Goal: Task Accomplishment & Management: Use online tool/utility

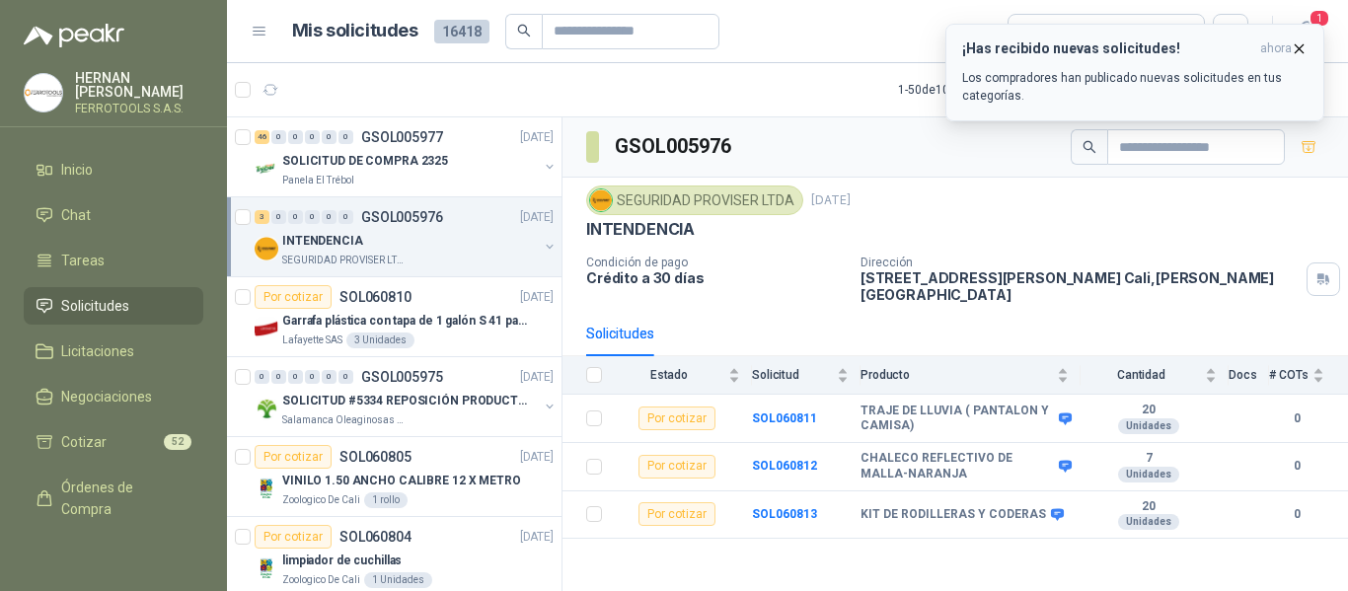
drag, startPoint x: 0, startPoint y: 0, endPoint x: 1056, endPoint y: 71, distance: 1058.3
click at [1056, 71] on p "Los compradores han publicado nuevas solicitudes en tus categorías." at bounding box center [1134, 87] width 345 height 36
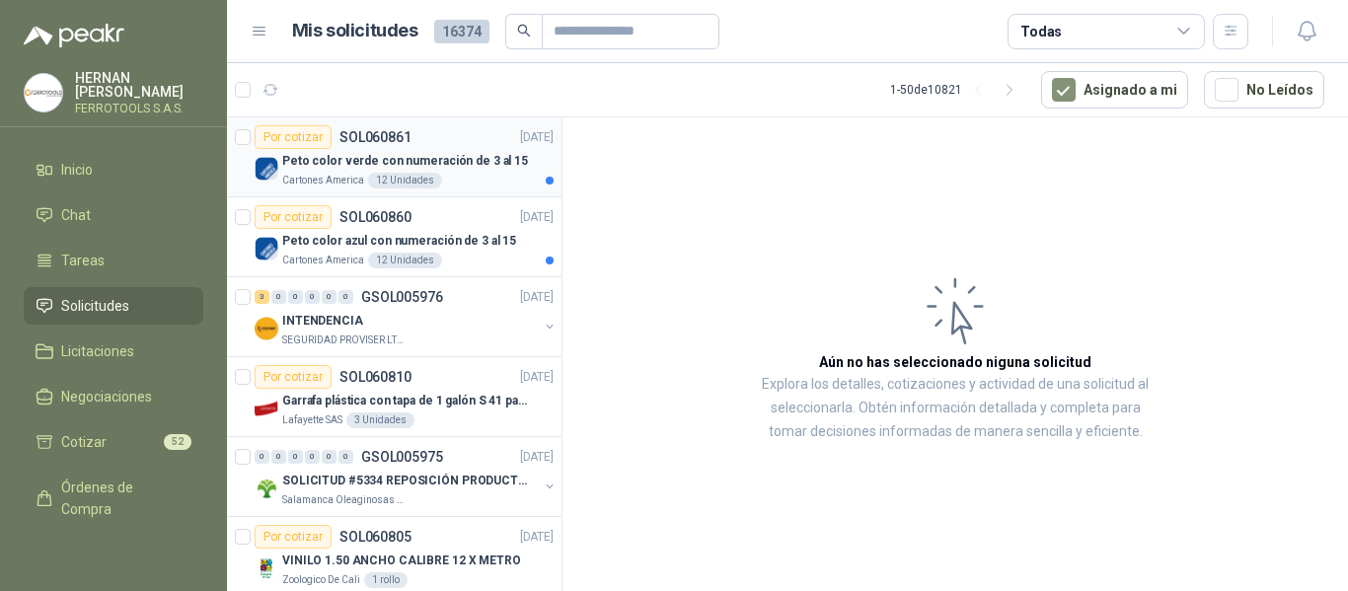
click at [447, 165] on p "Peto color verde con numeración de 3 al 15" at bounding box center [405, 161] width 246 height 19
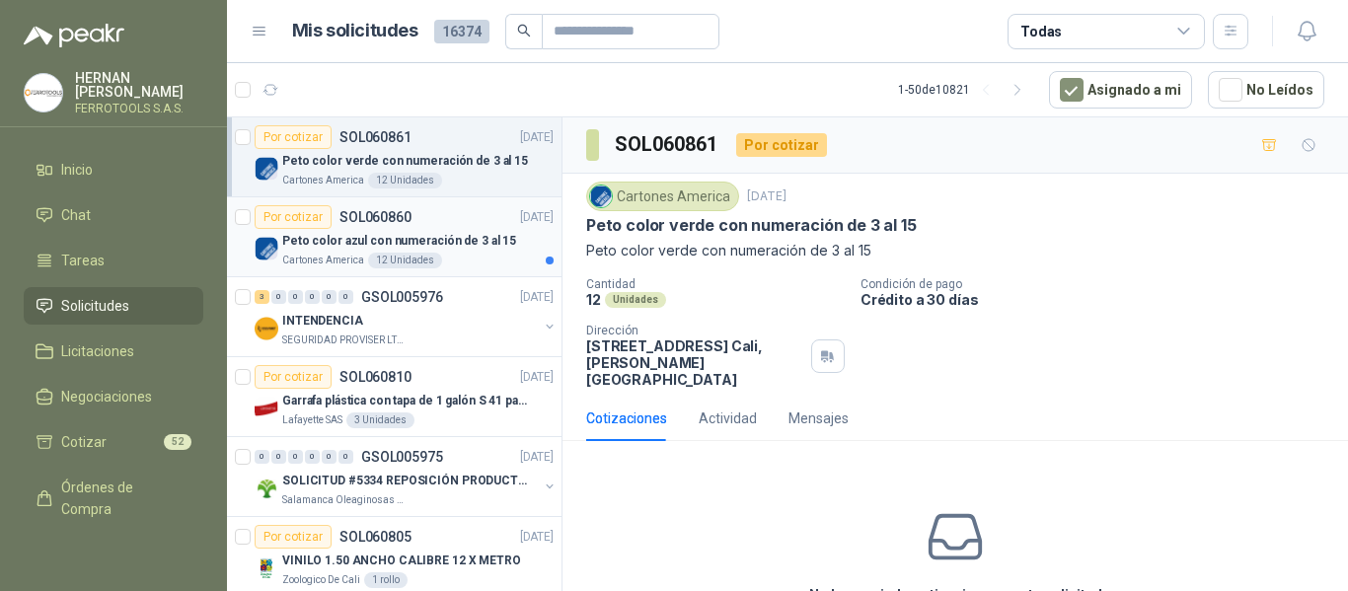
click at [445, 255] on div "Cartones America 12 Unidades" at bounding box center [417, 261] width 271 height 16
click at [469, 163] on p "Peto color verde con numeración de 3 al 15" at bounding box center [405, 161] width 246 height 19
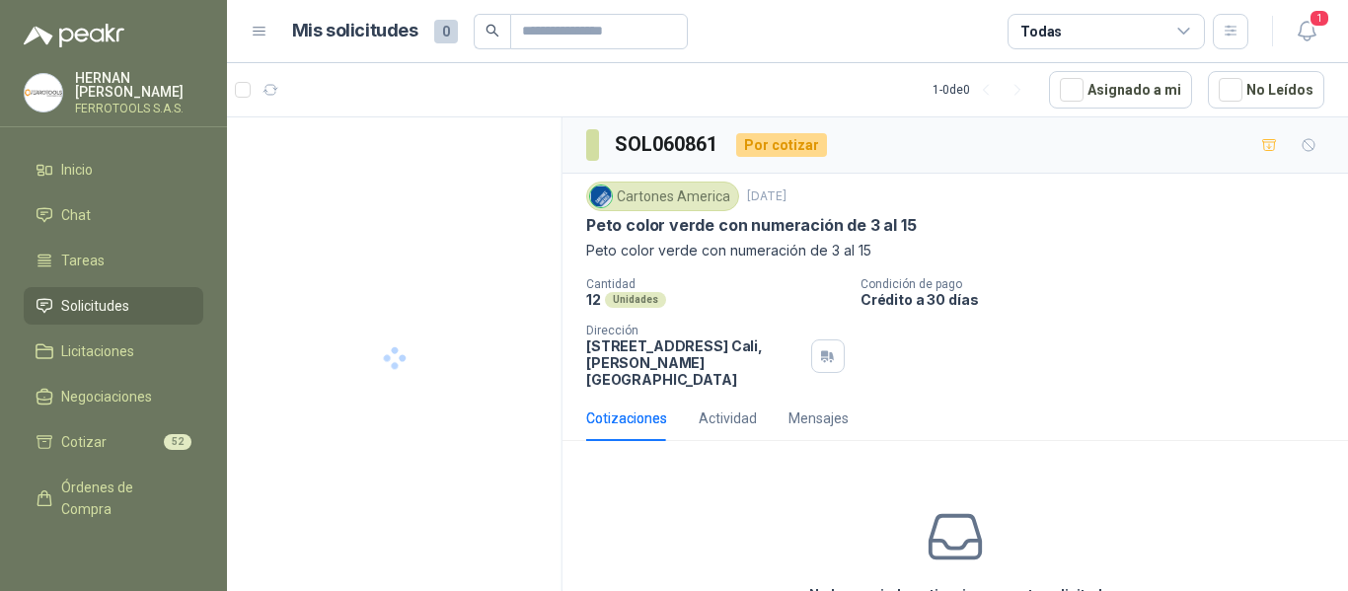
click at [1328, 31] on header "Mis solicitudes 0 Todas 1" at bounding box center [787, 31] width 1121 height 63
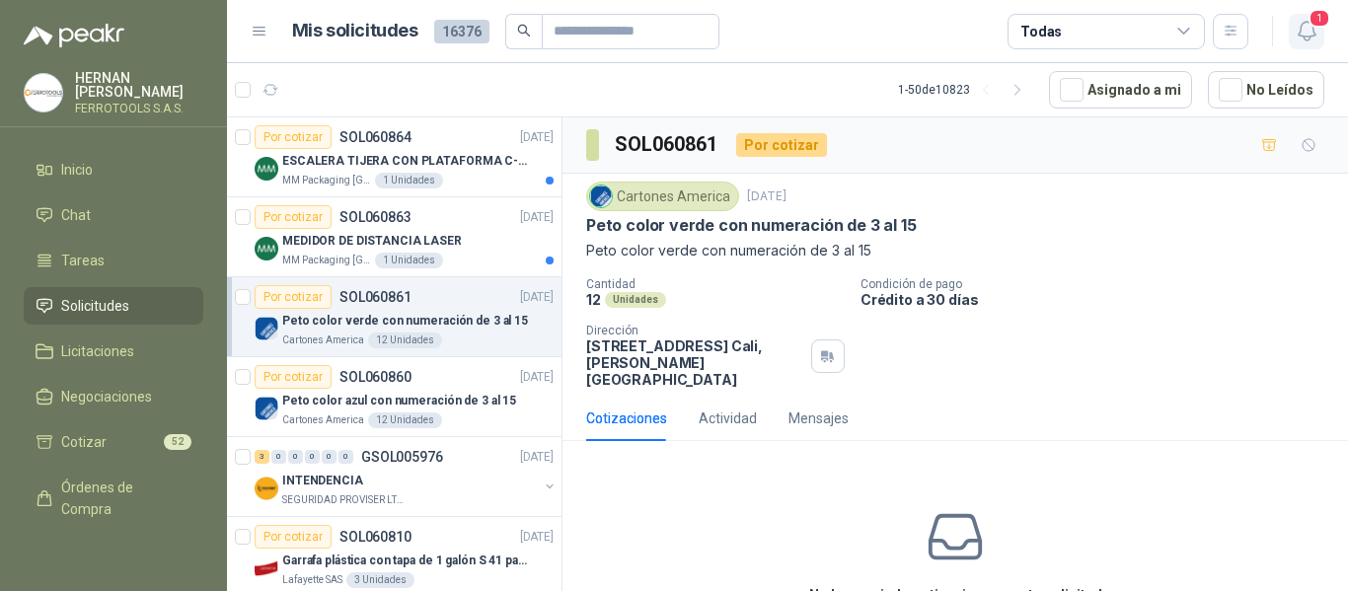
click at [1314, 26] on span "1" at bounding box center [1319, 18] width 22 height 19
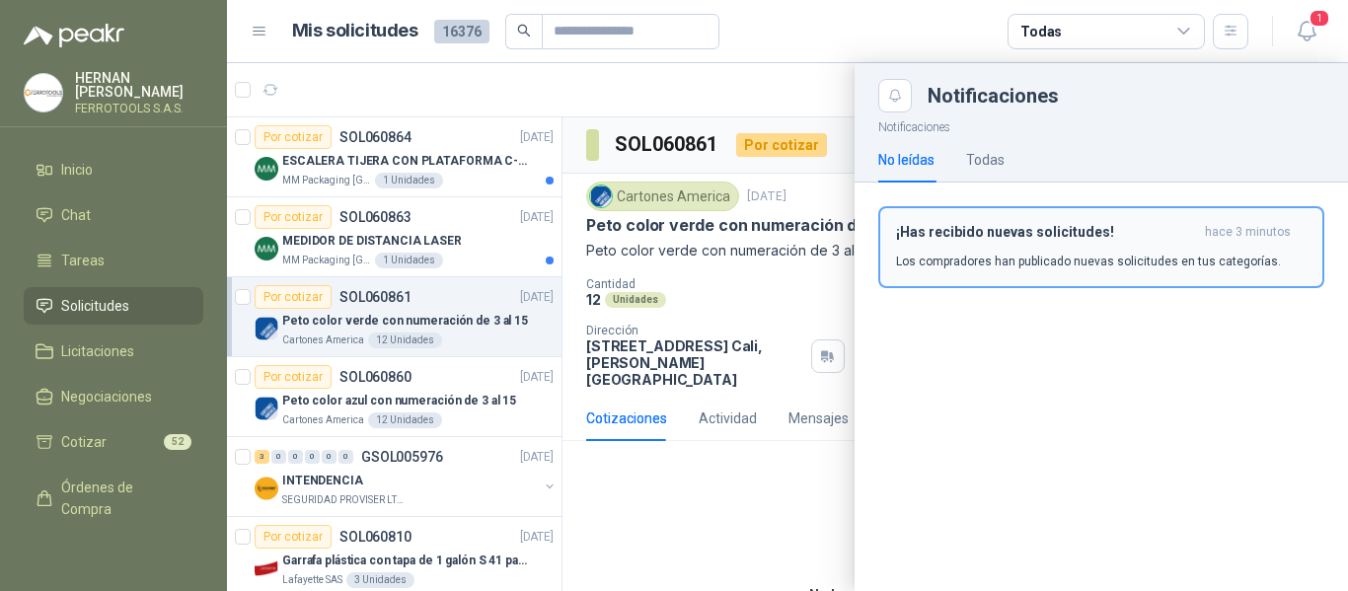
click at [1202, 233] on header "¡Has recibido nuevas solicitudes! hace 3 minutos" at bounding box center [1101, 232] width 411 height 17
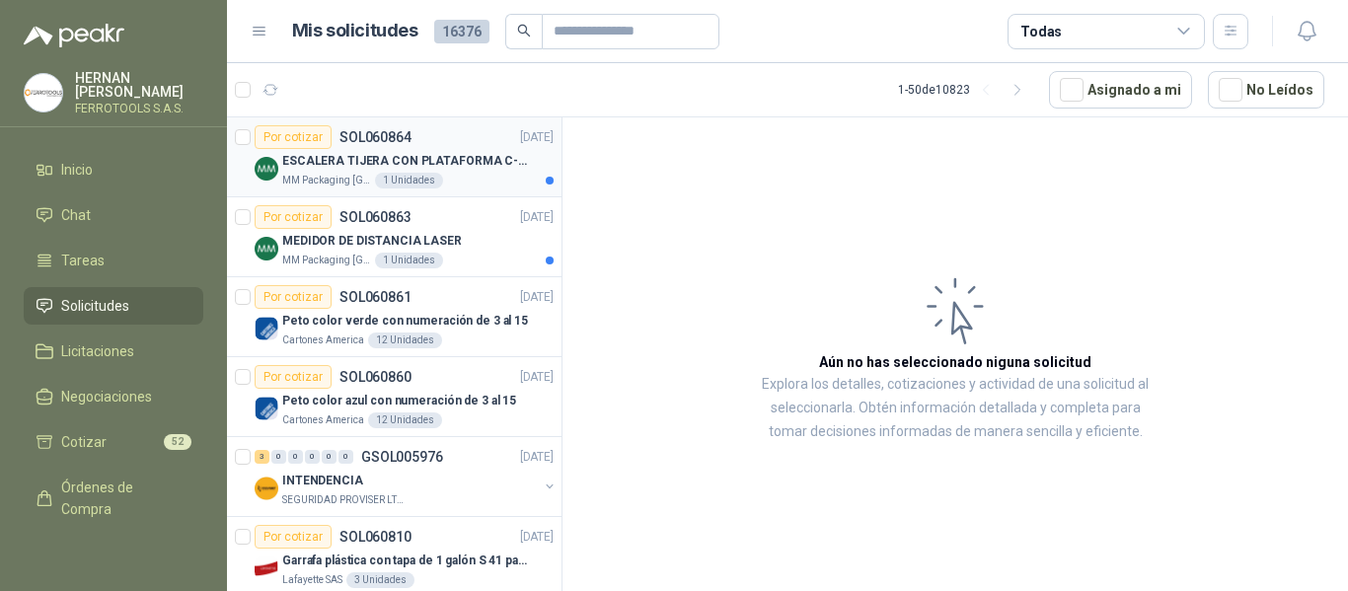
click at [456, 154] on p "ESCALERA TIJERA CON PLATAFORMA C-2347-03" at bounding box center [405, 161] width 246 height 19
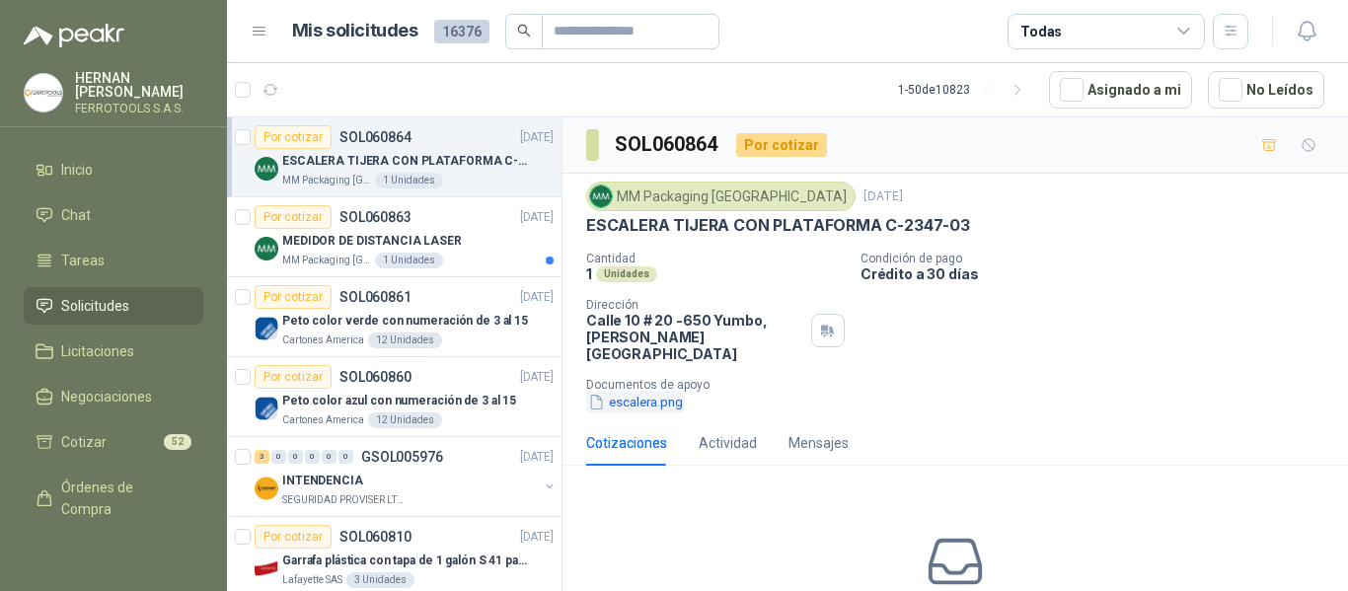
click at [646, 392] on button "escalera.png" at bounding box center [635, 402] width 99 height 21
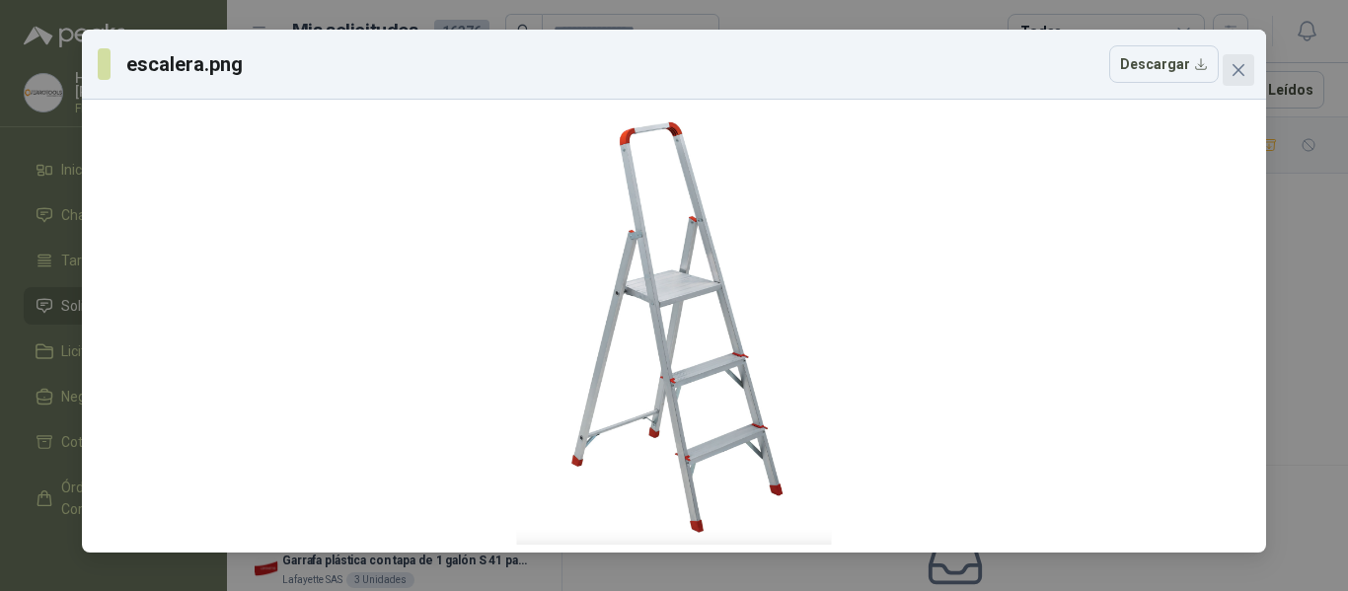
click at [1240, 70] on icon "close" at bounding box center [1239, 70] width 16 height 16
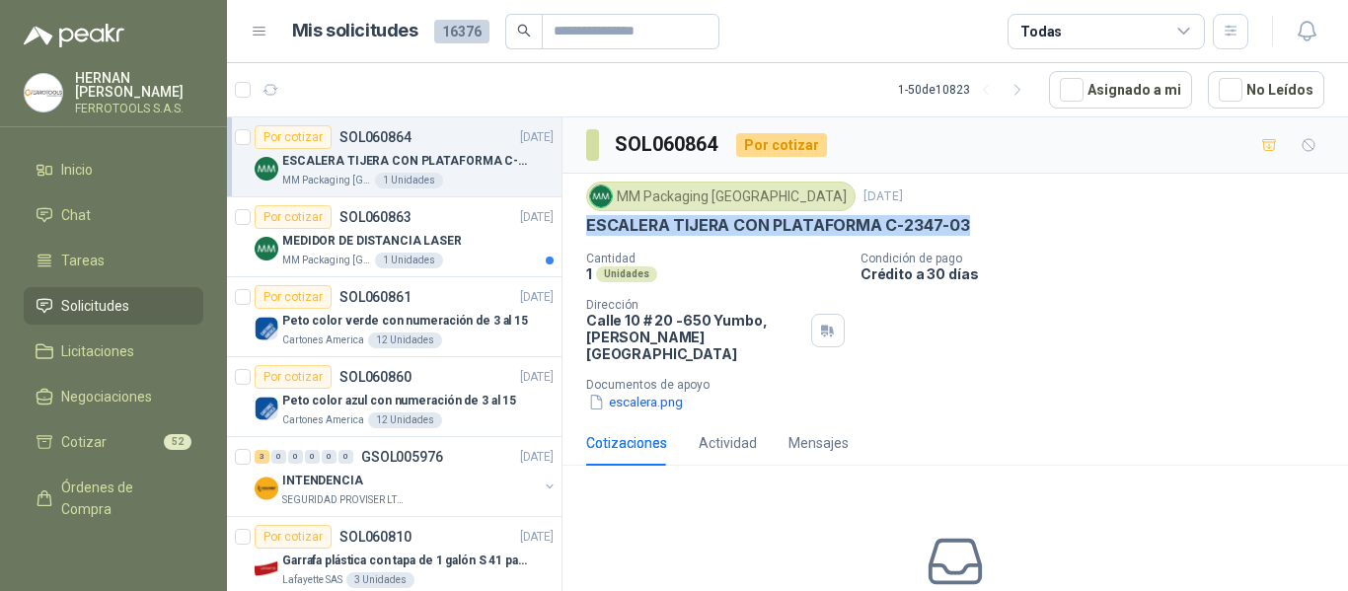
drag, startPoint x: 579, startPoint y: 228, endPoint x: 977, endPoint y: 233, distance: 397.7
click at [977, 233] on div "MM Packaging Colombia 15 oct, 2025 ESCALERA TIJERA CON PLATAFORMA C-2347-03 Can…" at bounding box center [954, 297] width 785 height 247
copy p "ESCALERA TIJERA CON PLATAFORMA C-2347-03"
click at [664, 392] on button "escalera.png" at bounding box center [635, 402] width 99 height 21
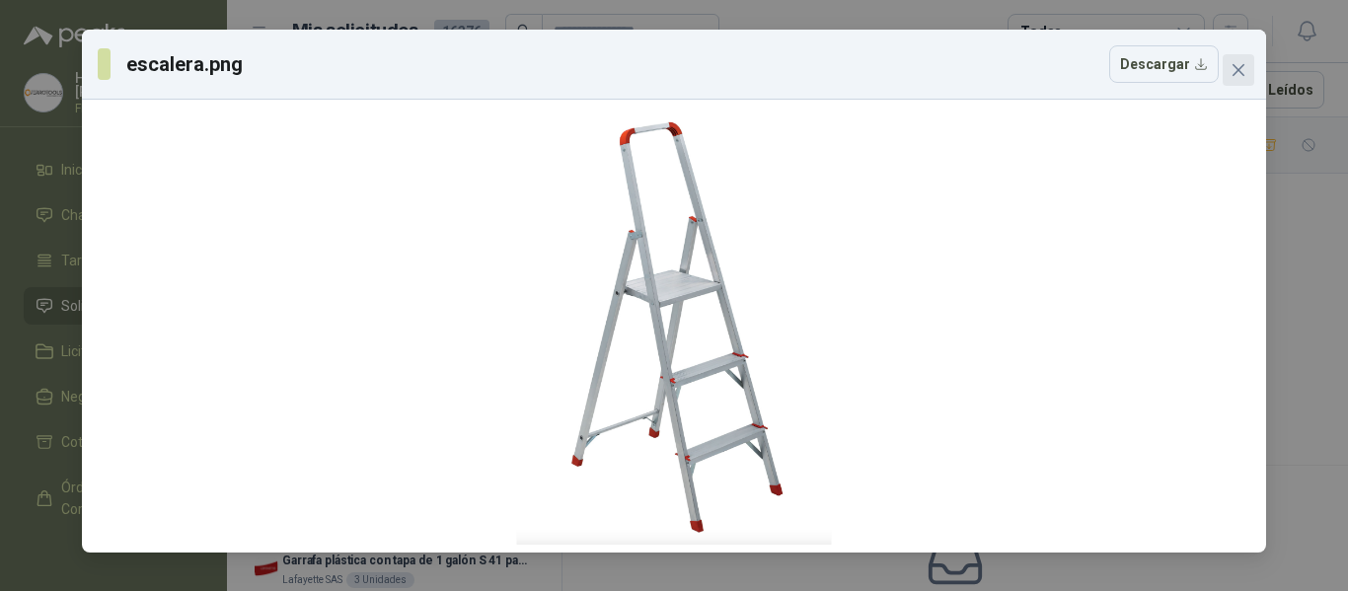
click at [1236, 77] on icon "close" at bounding box center [1239, 70] width 16 height 16
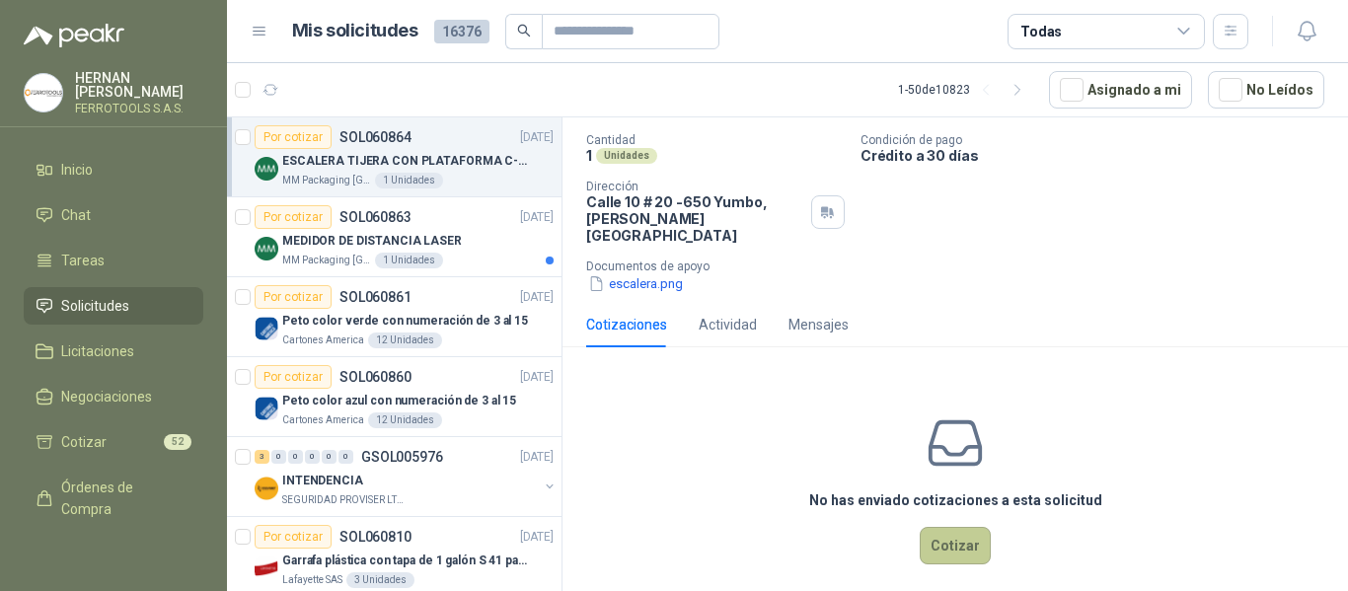
click at [965, 540] on button "Cotizar" at bounding box center [955, 545] width 71 height 37
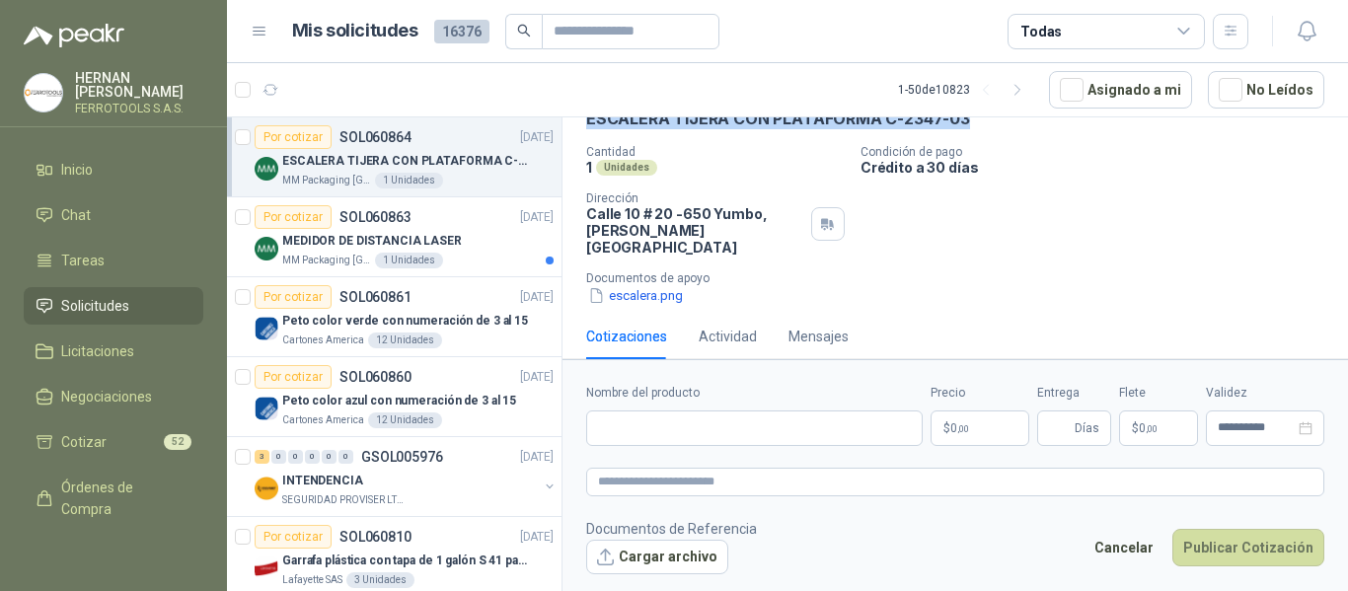
scroll to position [106, 0]
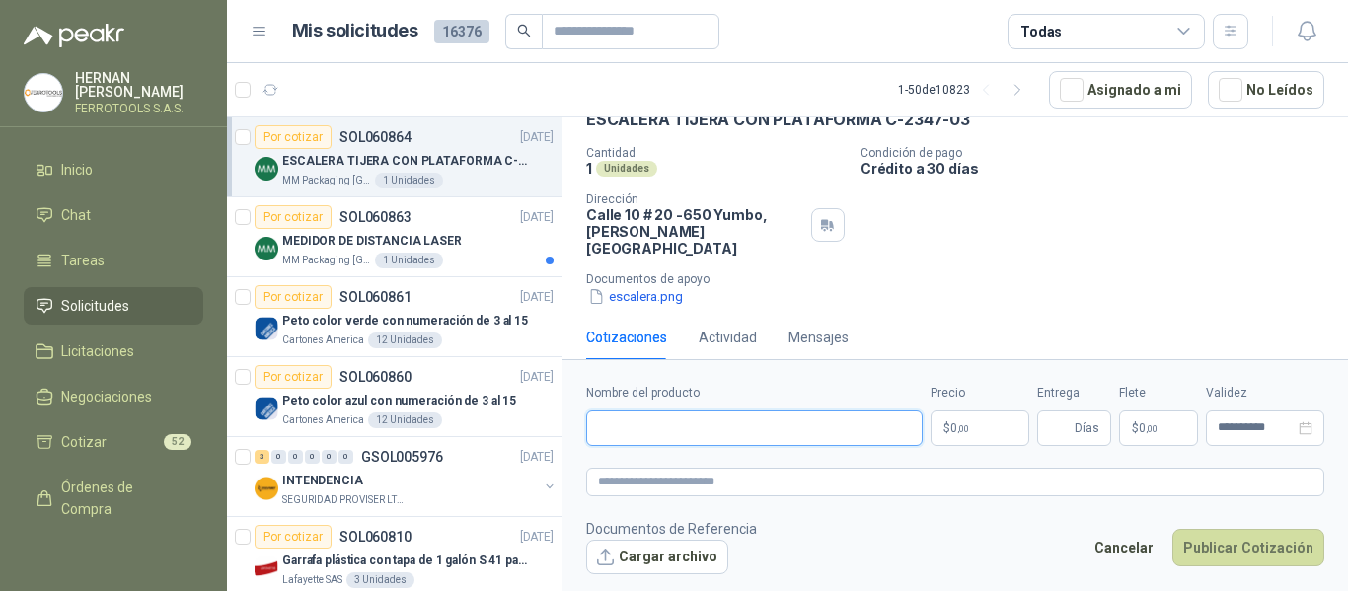
click at [814, 418] on input "Nombre del producto" at bounding box center [754, 429] width 336 height 36
paste input "**********"
type input "**********"
click at [848, 483] on textarea at bounding box center [955, 482] width 738 height 29
paste textarea "**********"
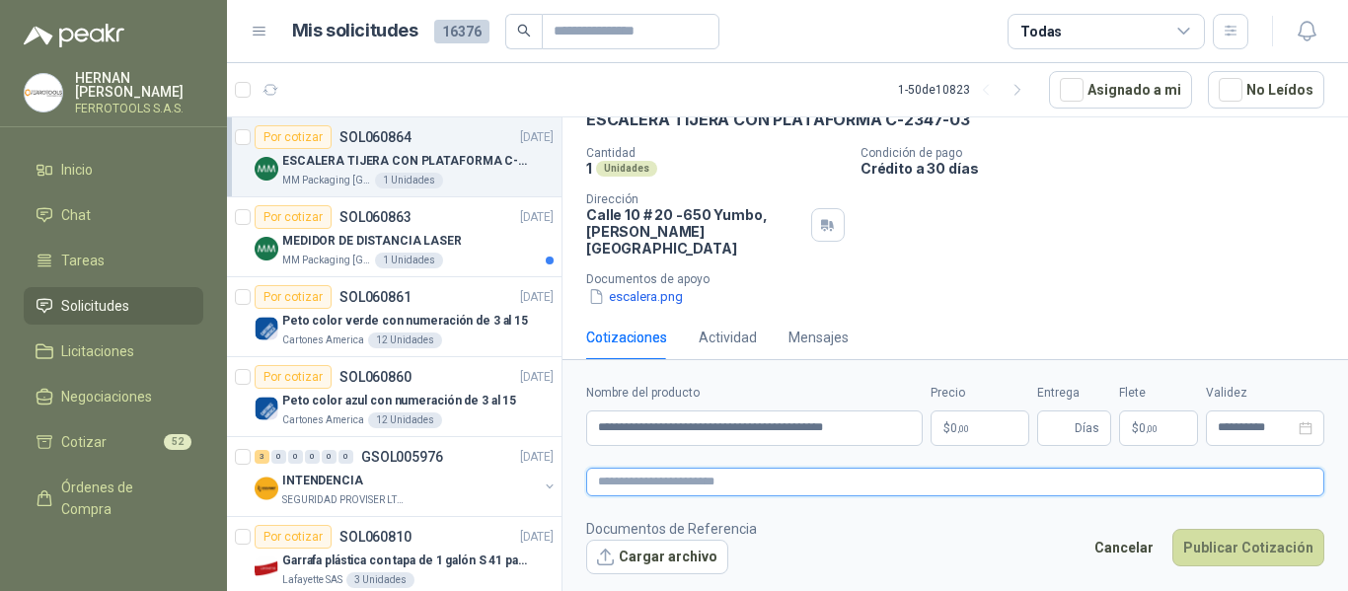
type textarea "**********"
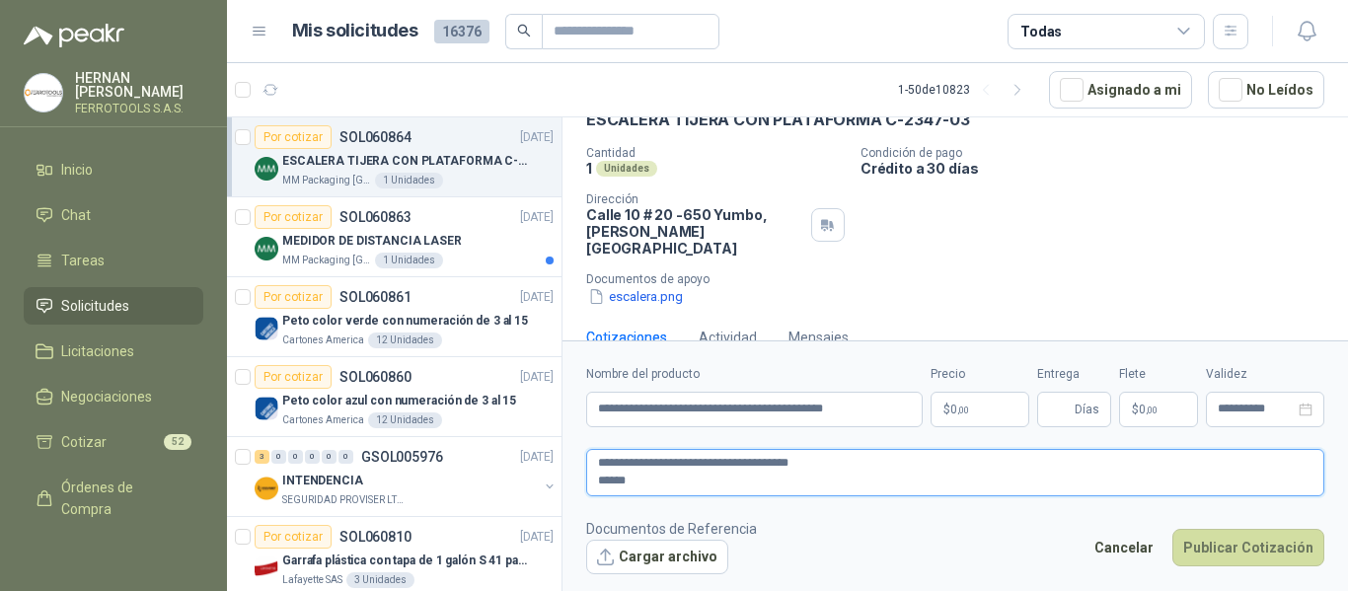
scroll to position [118, 0]
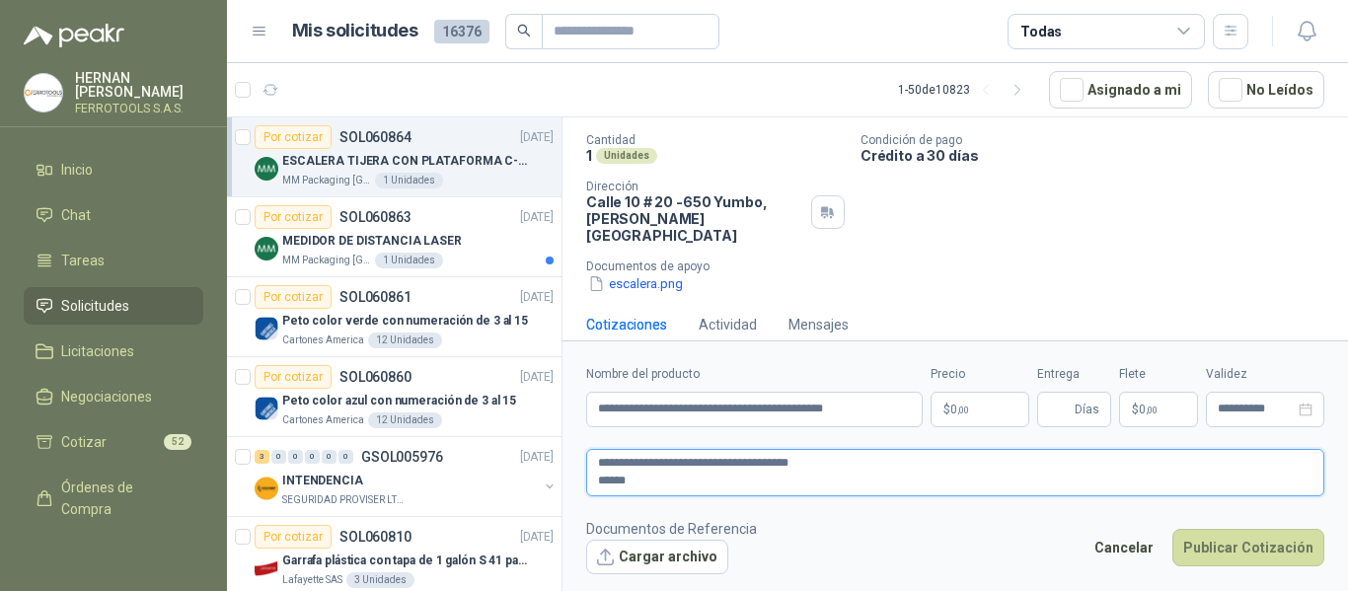
click at [600, 482] on textarea "**********" at bounding box center [955, 472] width 738 height 47
type textarea "**********"
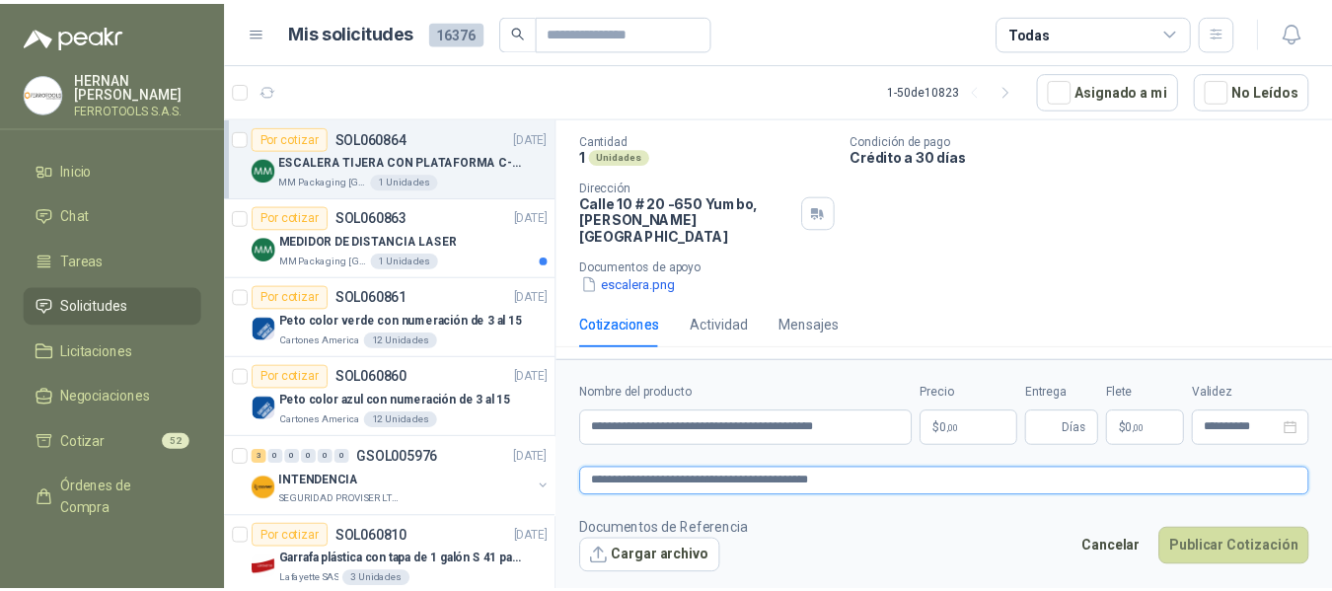
scroll to position [106, 0]
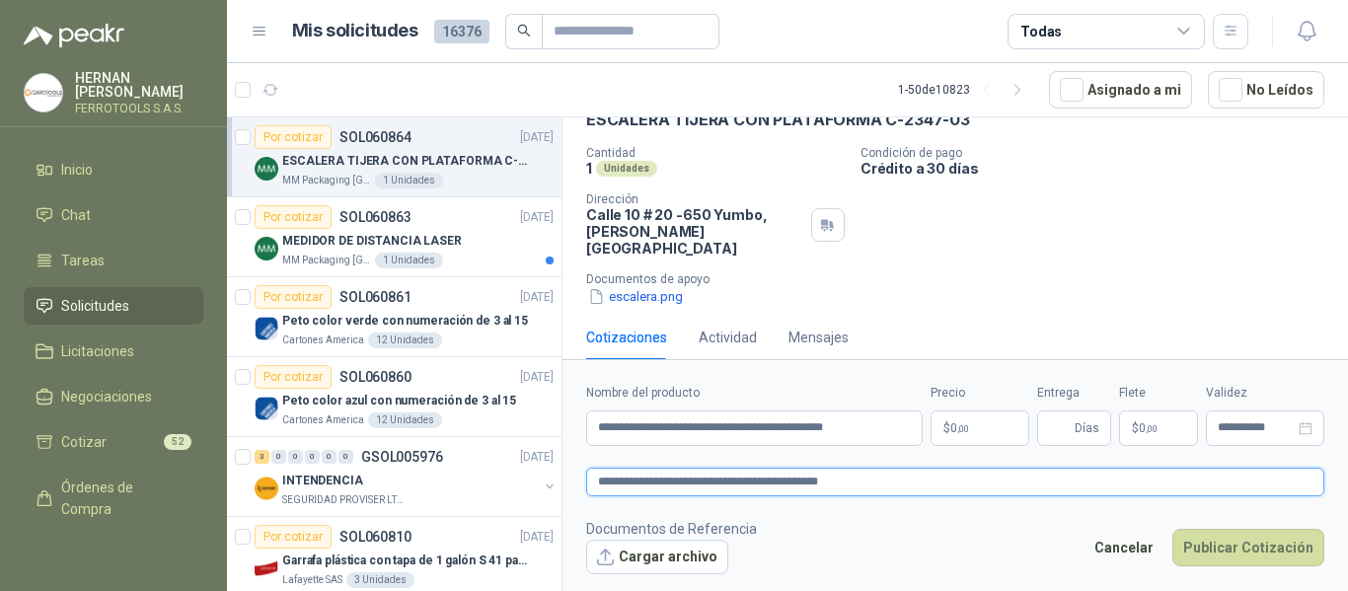
type textarea "**********"
click at [959, 432] on span ",00" at bounding box center [963, 428] width 12 height 11
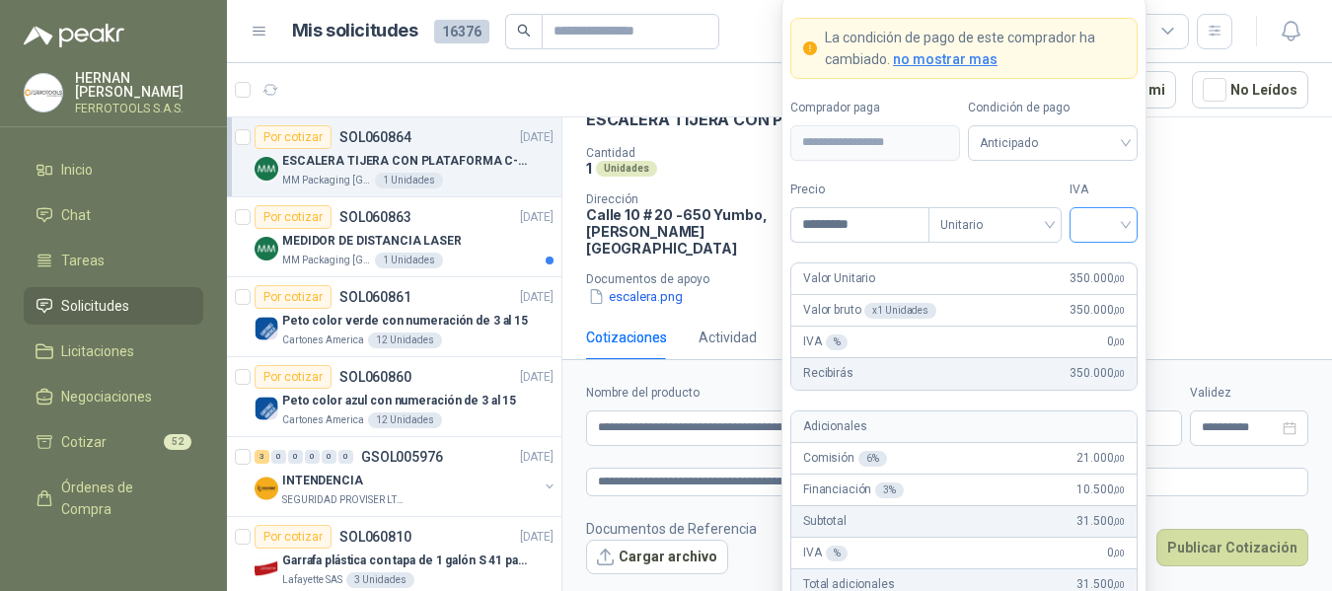
type input "*********"
click at [1119, 220] on input "search" at bounding box center [1104, 223] width 44 height 30
click at [1106, 261] on div "19%" at bounding box center [1103, 266] width 37 height 22
click at [1115, 193] on label "IVA" at bounding box center [1104, 190] width 68 height 19
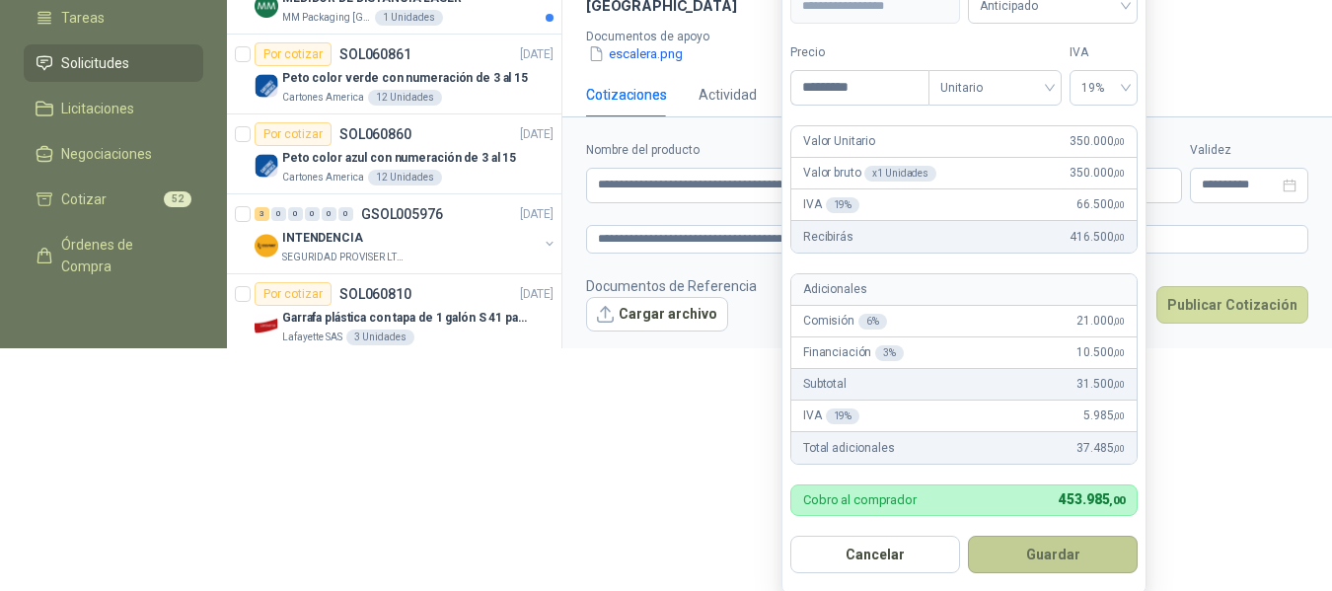
click at [1083, 548] on button "Guardar" at bounding box center [1053, 554] width 170 height 37
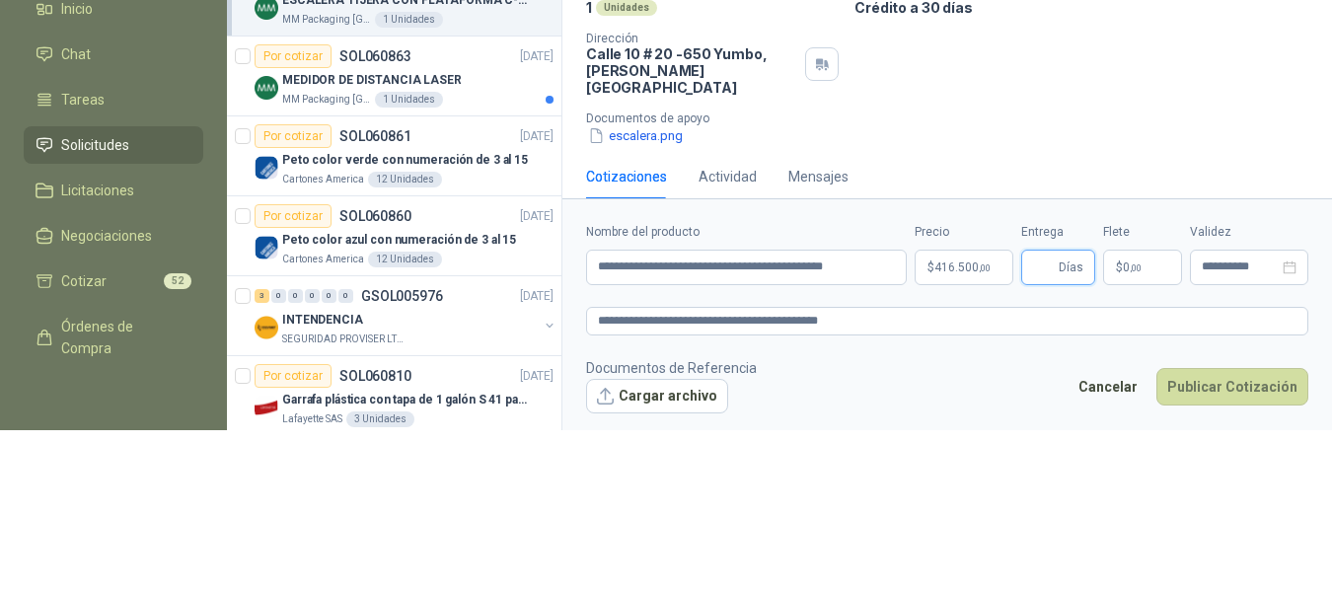
scroll to position [0, 0]
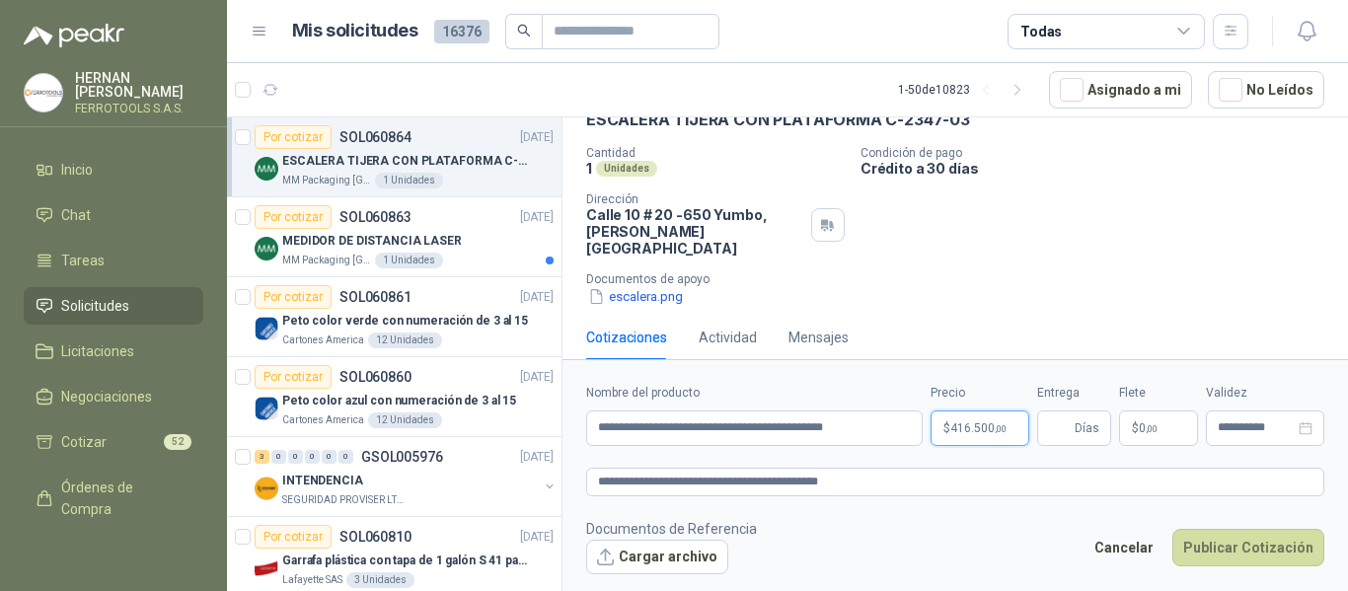
click at [953, 431] on body "HERNAN RUALES FERROTOOLS S.A.S. Inicio Chat Tareas Solicitudes Licitaciones Neg…" at bounding box center [674, 295] width 1348 height 591
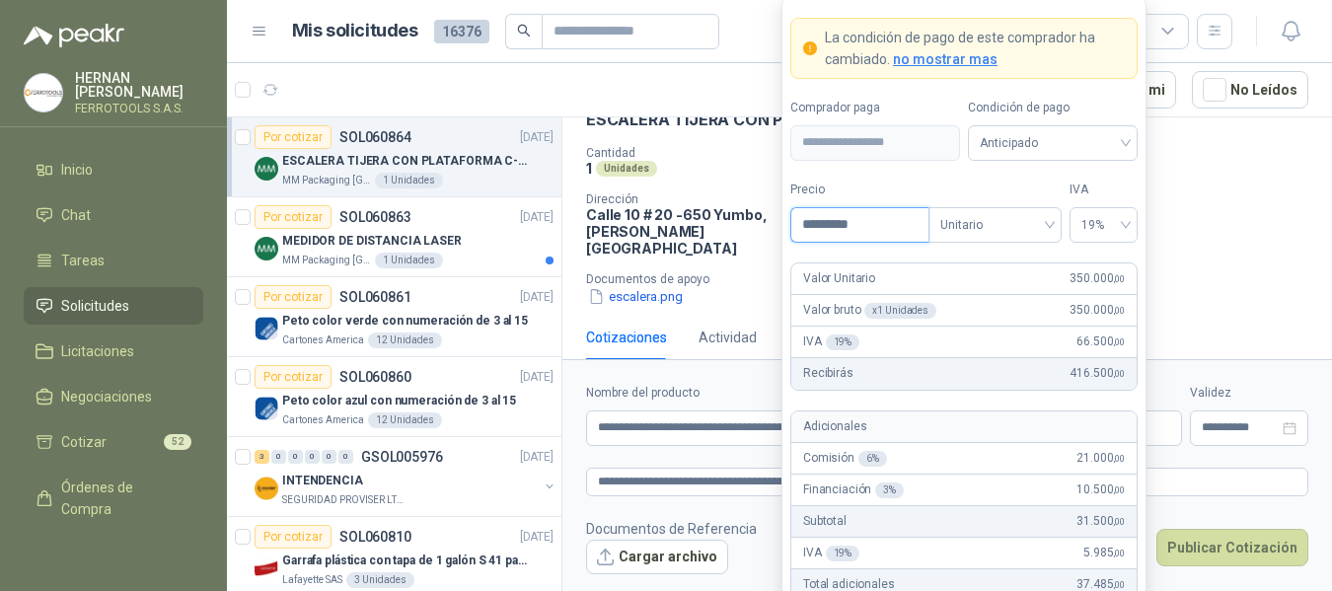
click at [820, 224] on input "*********" at bounding box center [859, 225] width 137 height 34
type input "*********"
click at [1108, 173] on form "**********" at bounding box center [964, 364] width 365 height 734
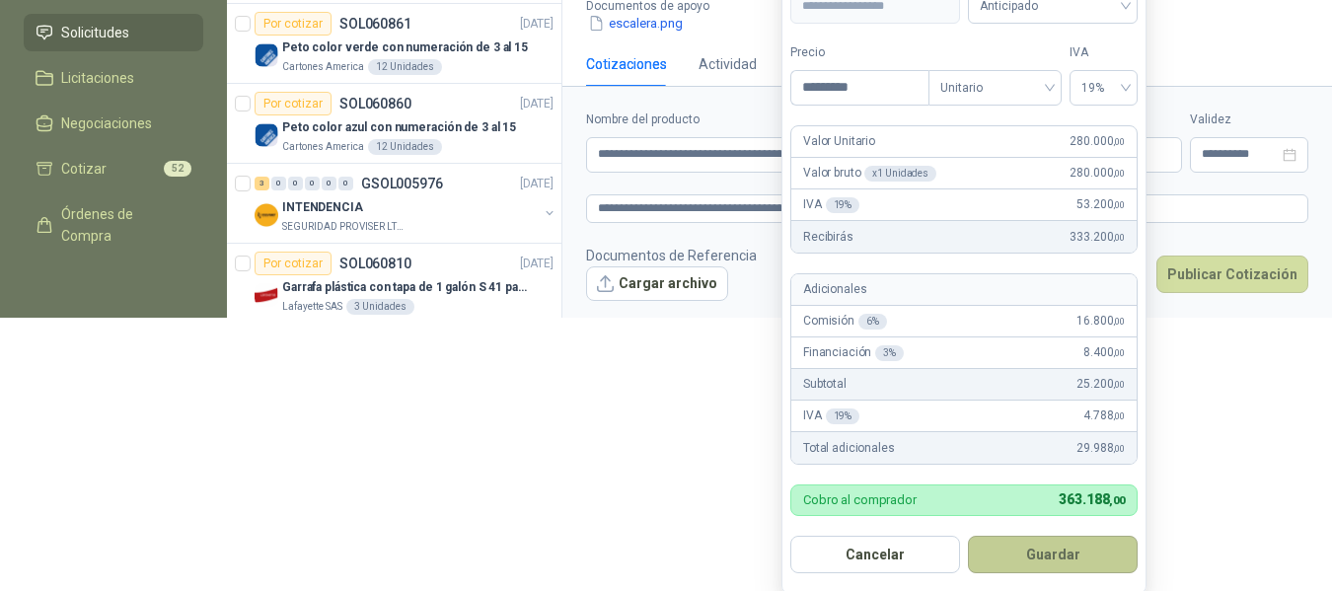
click at [1086, 560] on button "Guardar" at bounding box center [1053, 554] width 170 height 37
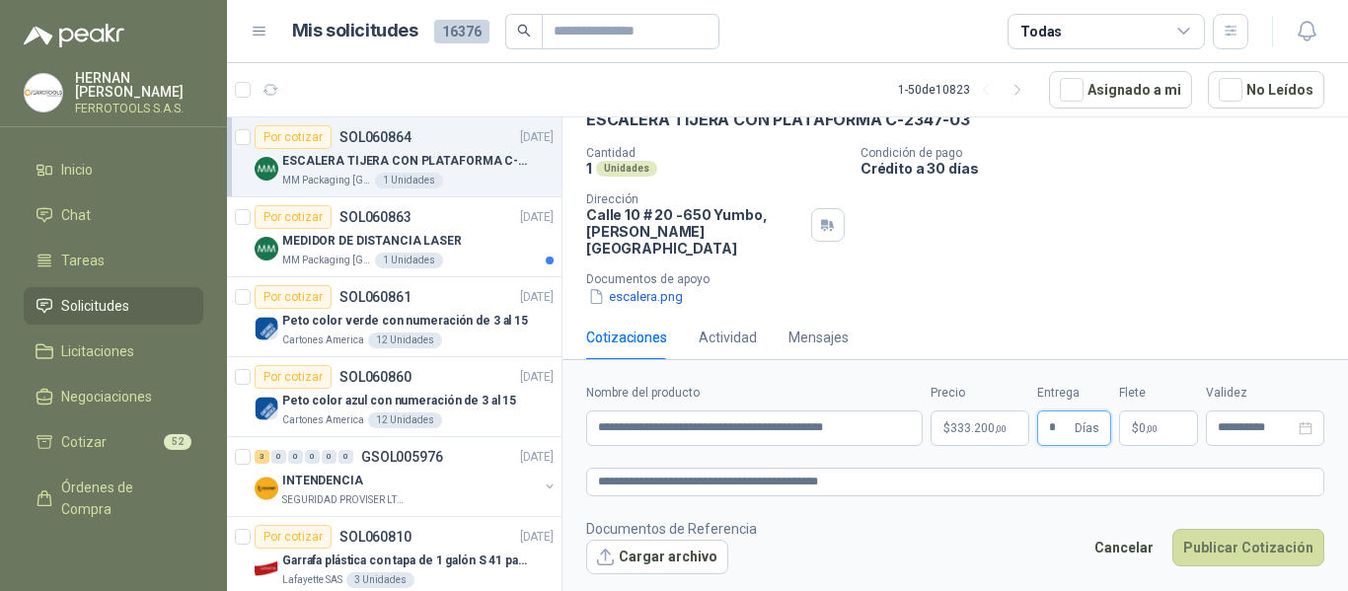
type input "*"
click at [651, 574] on form "**********" at bounding box center [954, 478] width 785 height 239
click at [652, 565] on button "Cargar archivo" at bounding box center [657, 558] width 142 height 36
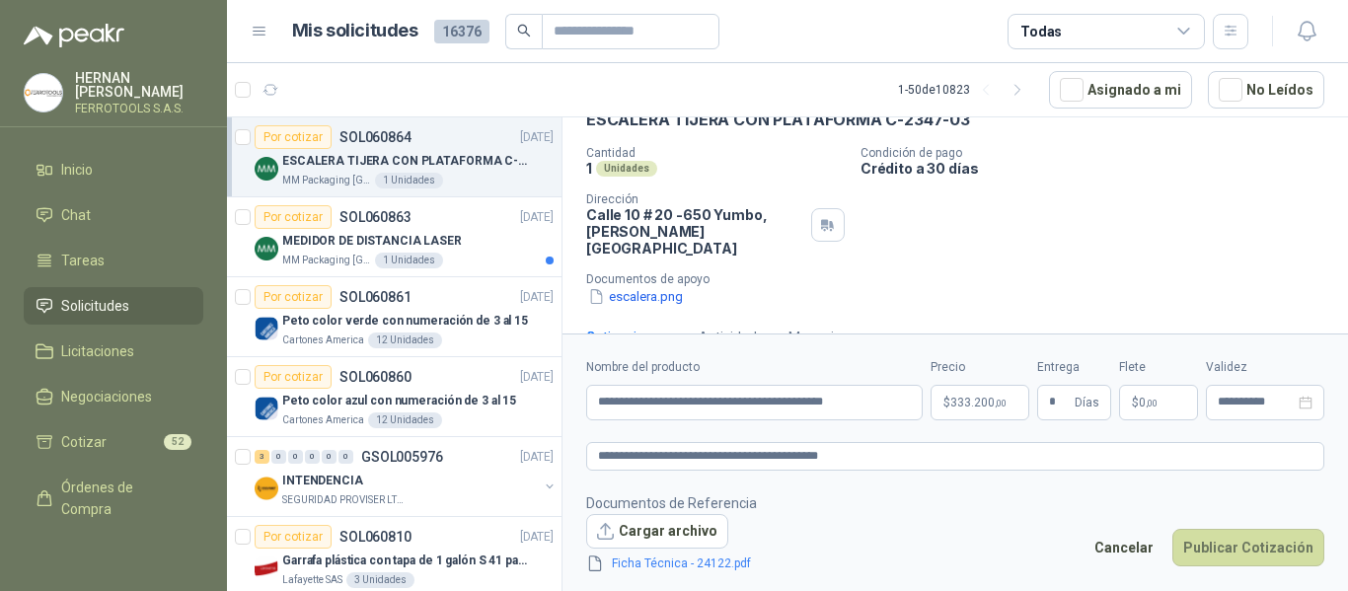
scroll to position [118, 0]
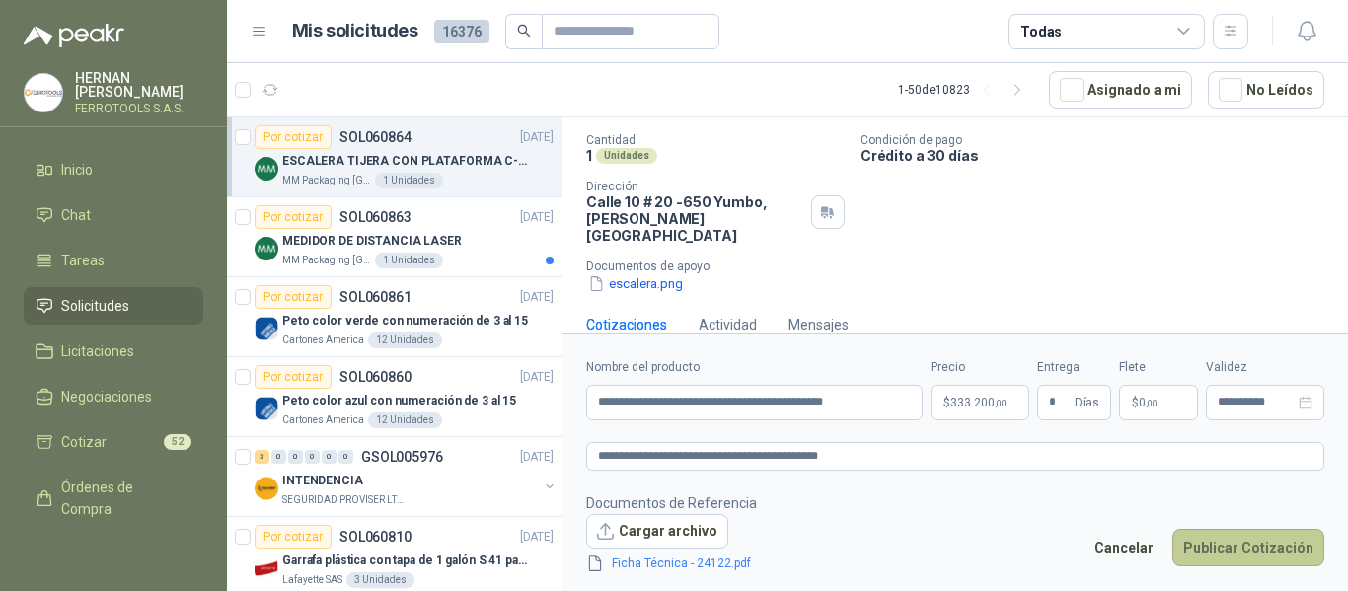
click at [1232, 558] on button "Publicar Cotización" at bounding box center [1248, 547] width 152 height 37
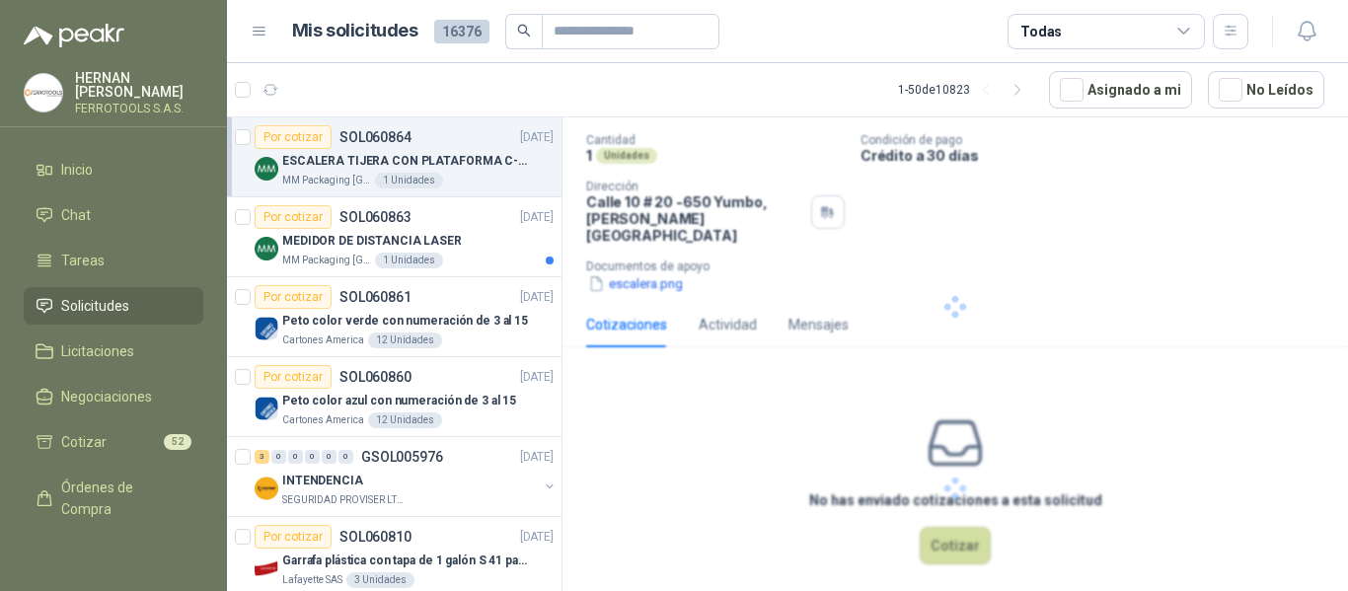
scroll to position [0, 0]
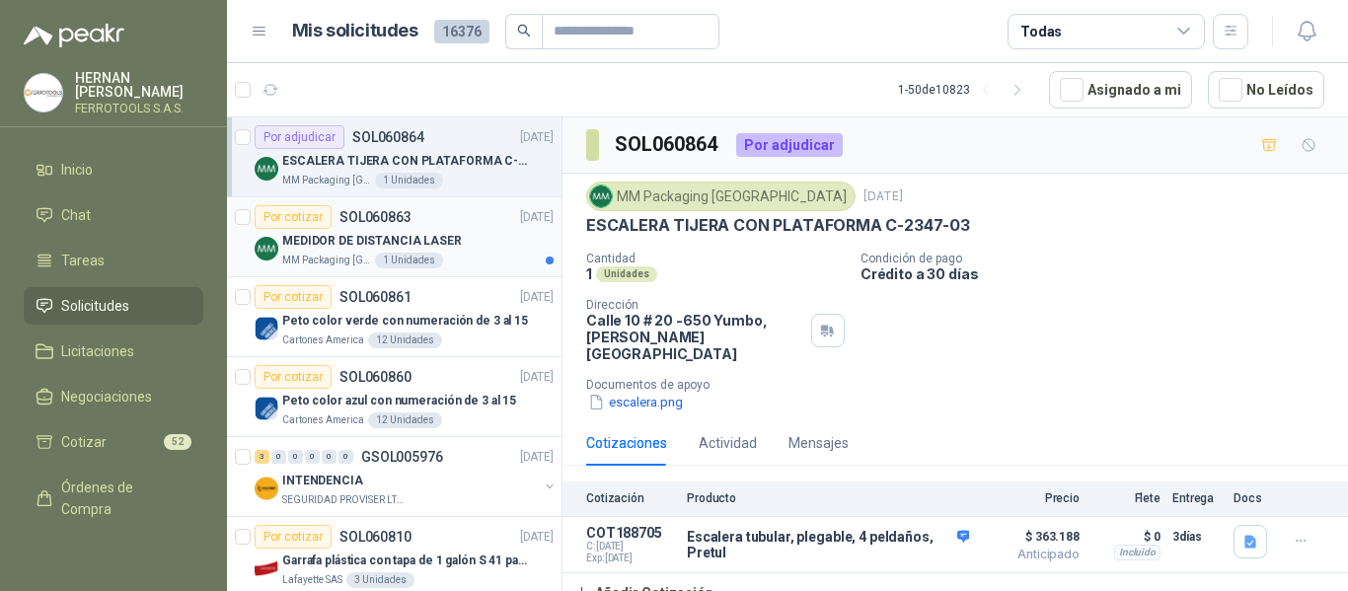
click at [441, 242] on p "MEDIDOR DE DISTANCIA LASER" at bounding box center [372, 241] width 180 height 19
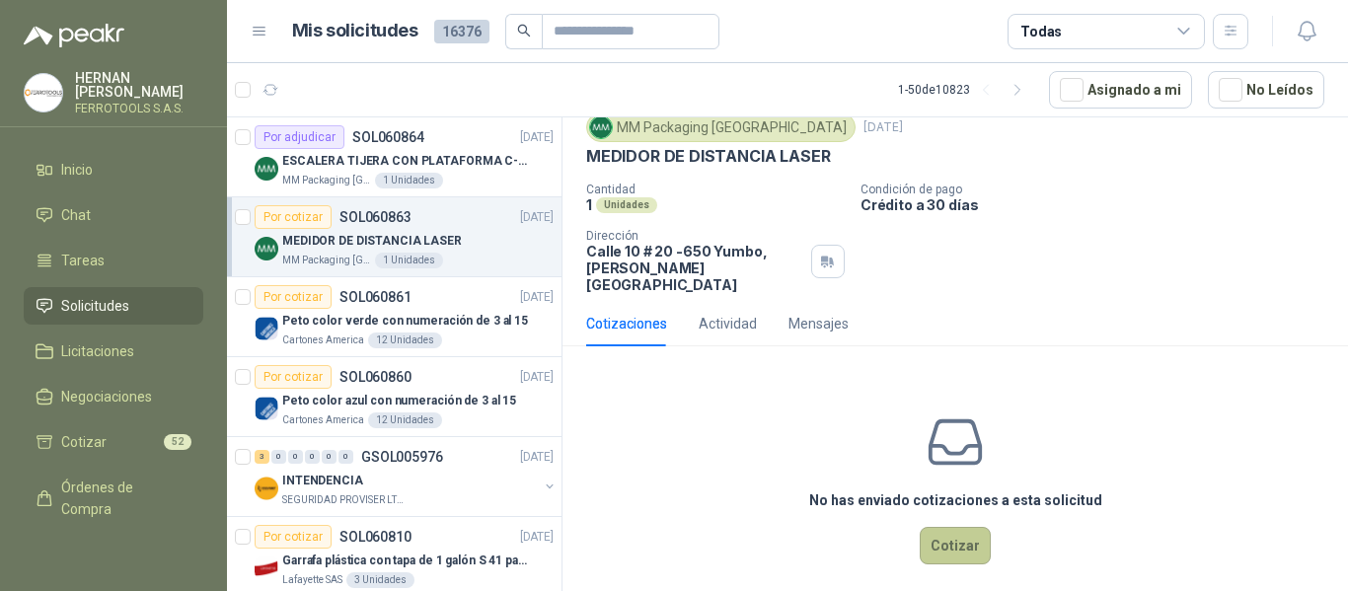
click at [942, 530] on button "Cotizar" at bounding box center [955, 545] width 71 height 37
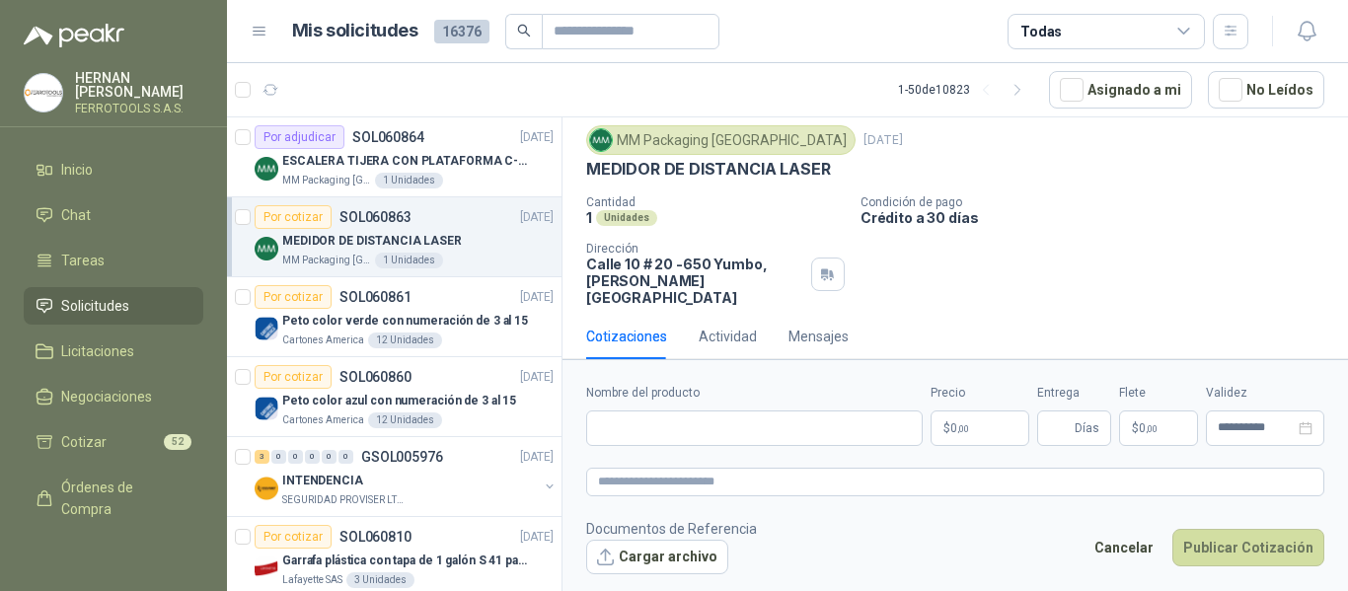
scroll to position [55, 0]
click at [812, 426] on input "Nombre del producto" at bounding box center [754, 429] width 336 height 36
paste input "**********"
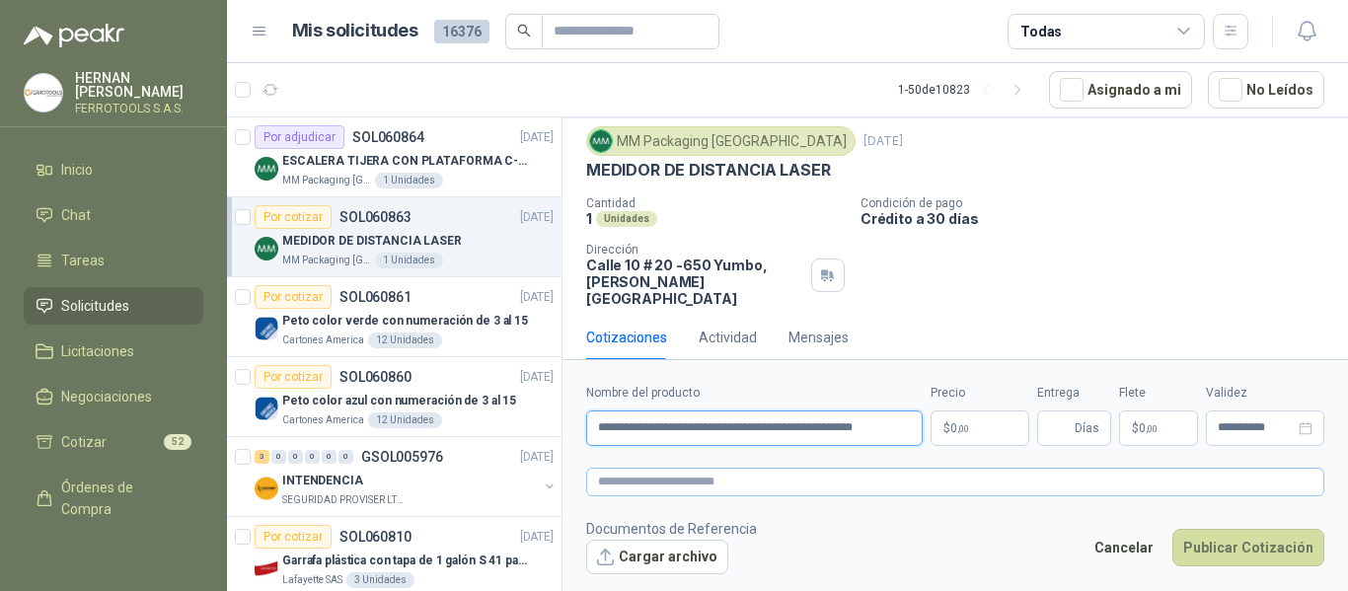
type input "**********"
click at [793, 485] on textarea at bounding box center [955, 482] width 738 height 29
paste textarea "**********"
type textarea "**********"
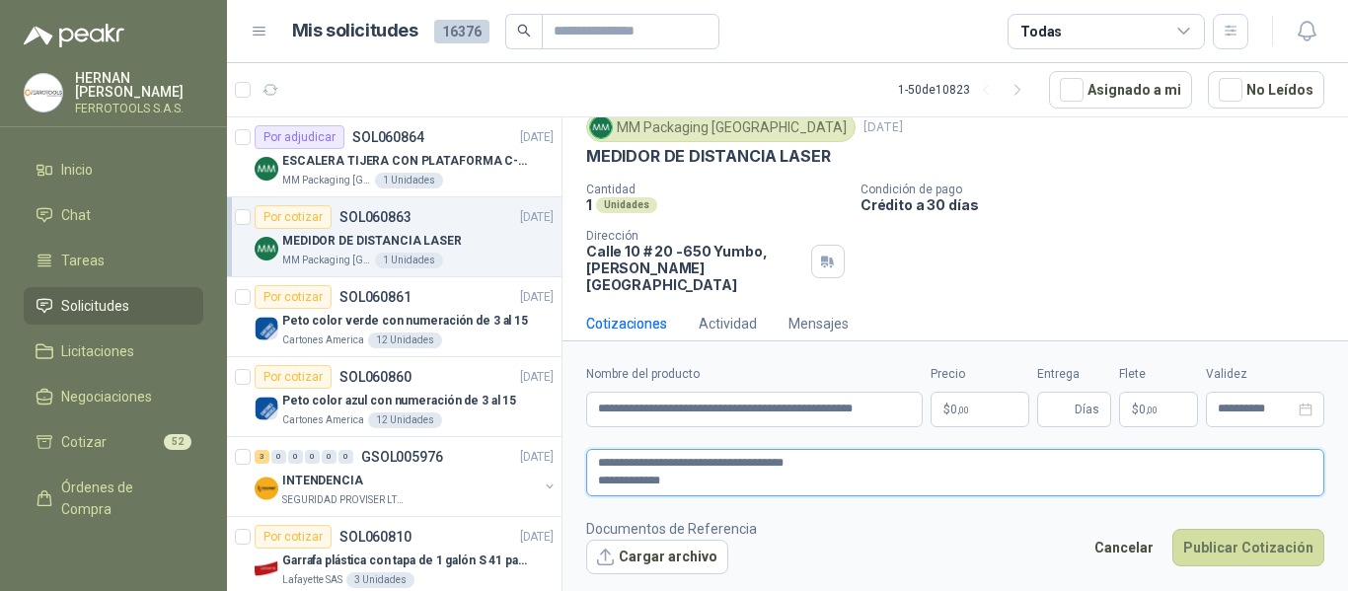
click at [599, 487] on textarea "**********" at bounding box center [955, 472] width 738 height 47
type textarea "**********"
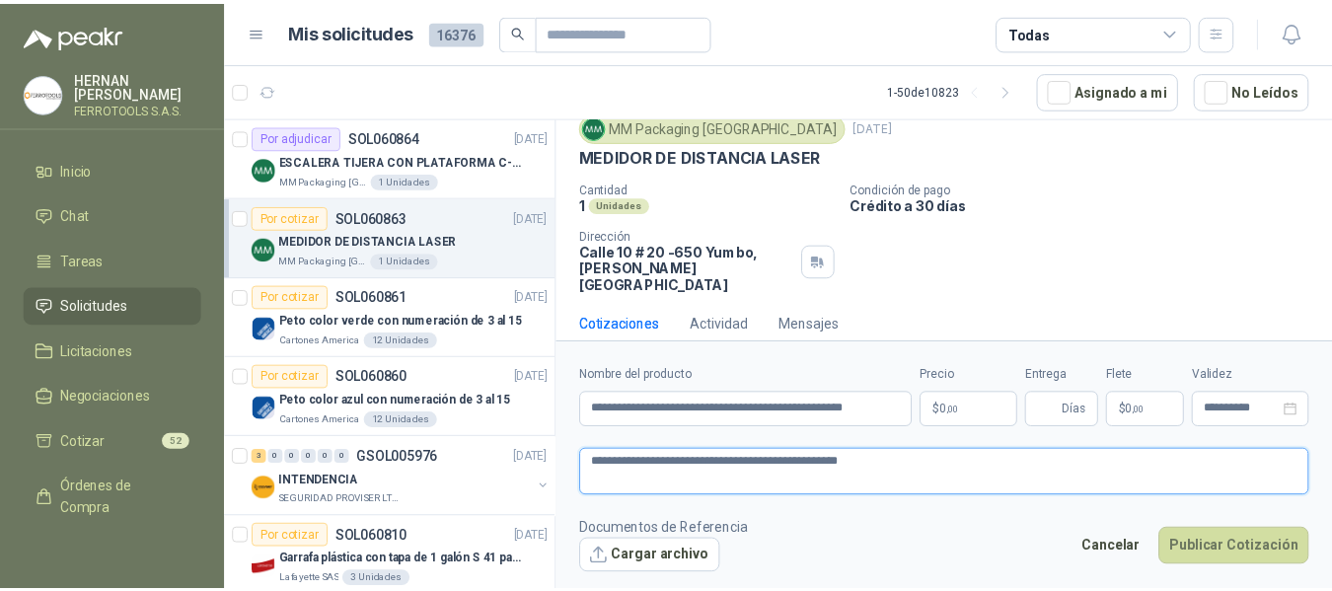
scroll to position [55, 0]
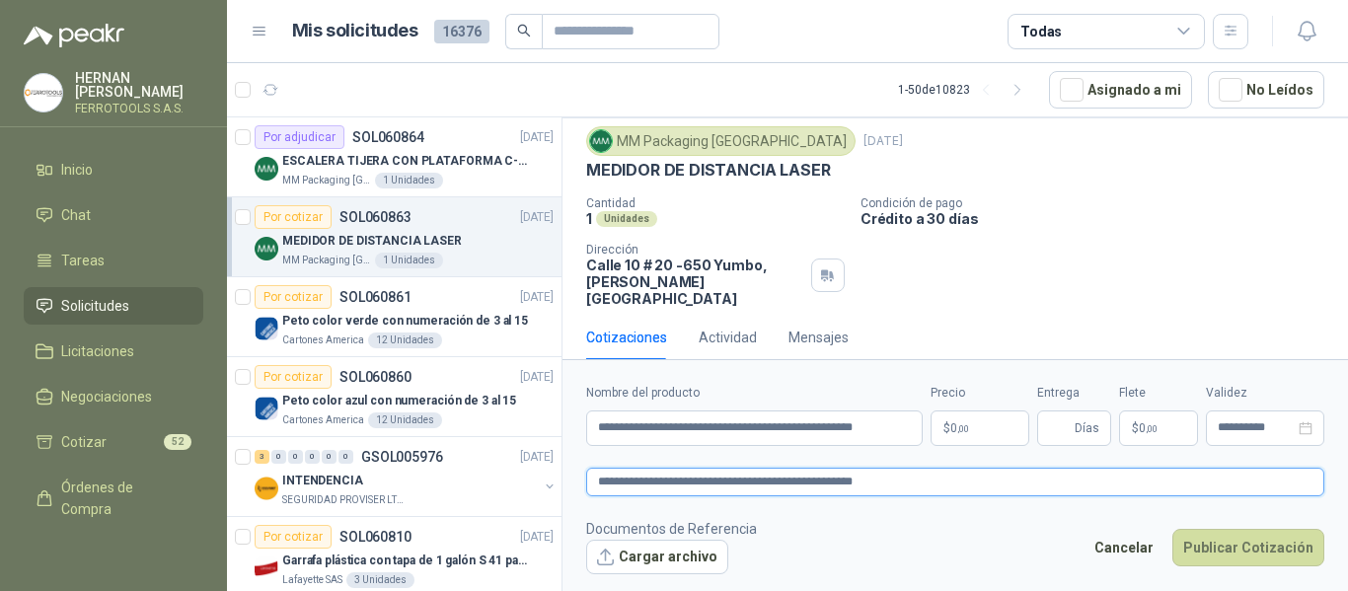
type textarea "**********"
click at [967, 435] on p "$ 0 ,00" at bounding box center [980, 429] width 99 height 36
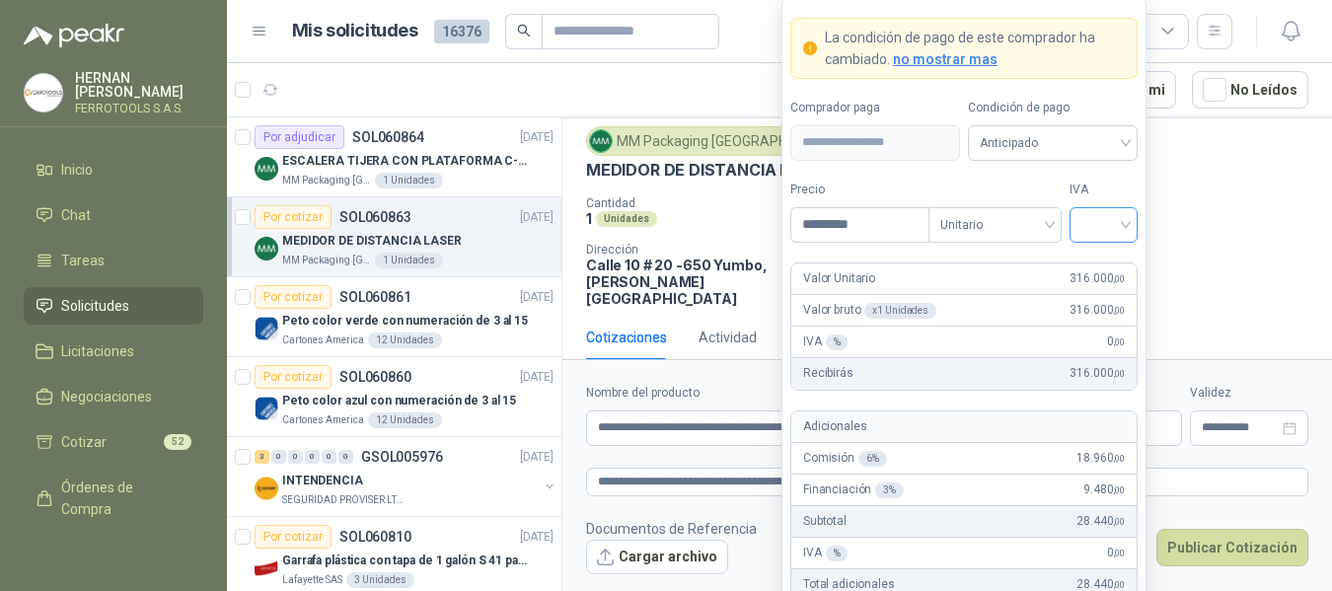
type input "*********"
drag, startPoint x: 1118, startPoint y: 225, endPoint x: 1111, endPoint y: 245, distance: 20.9
click at [1118, 227] on input "search" at bounding box center [1104, 223] width 44 height 30
click at [1107, 265] on div "19%" at bounding box center [1103, 266] width 37 height 22
click at [1107, 174] on form "**********" at bounding box center [964, 364] width 365 height 734
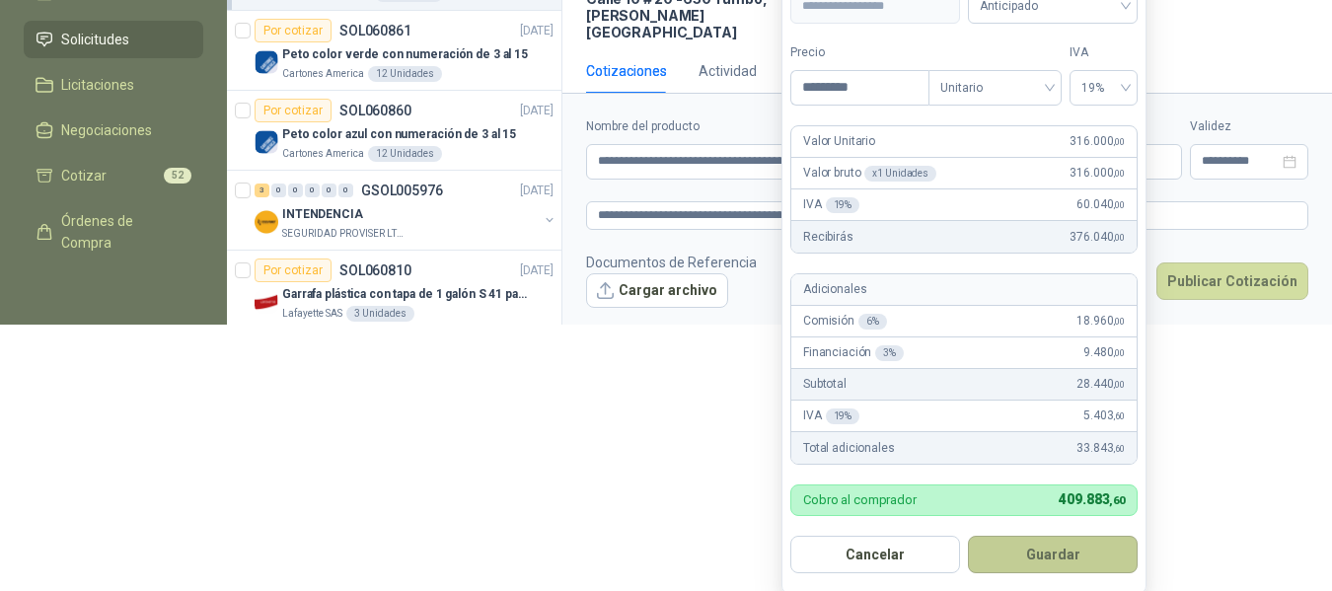
click at [1065, 555] on button "Guardar" at bounding box center [1053, 554] width 170 height 37
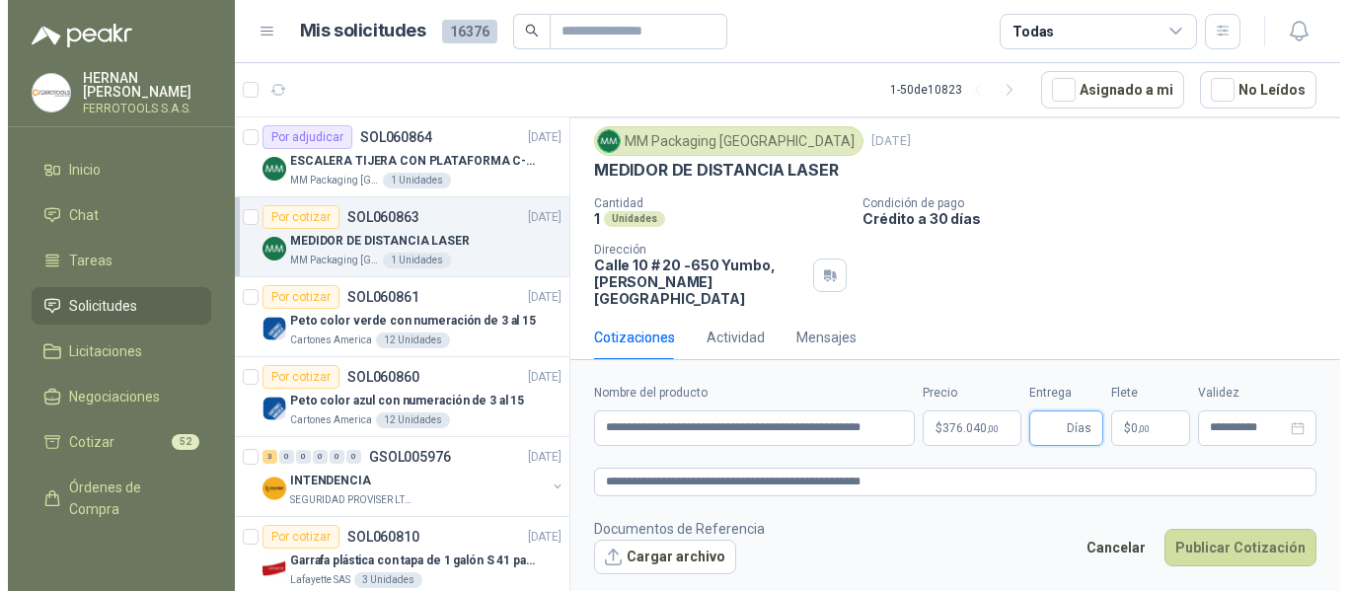
scroll to position [0, 0]
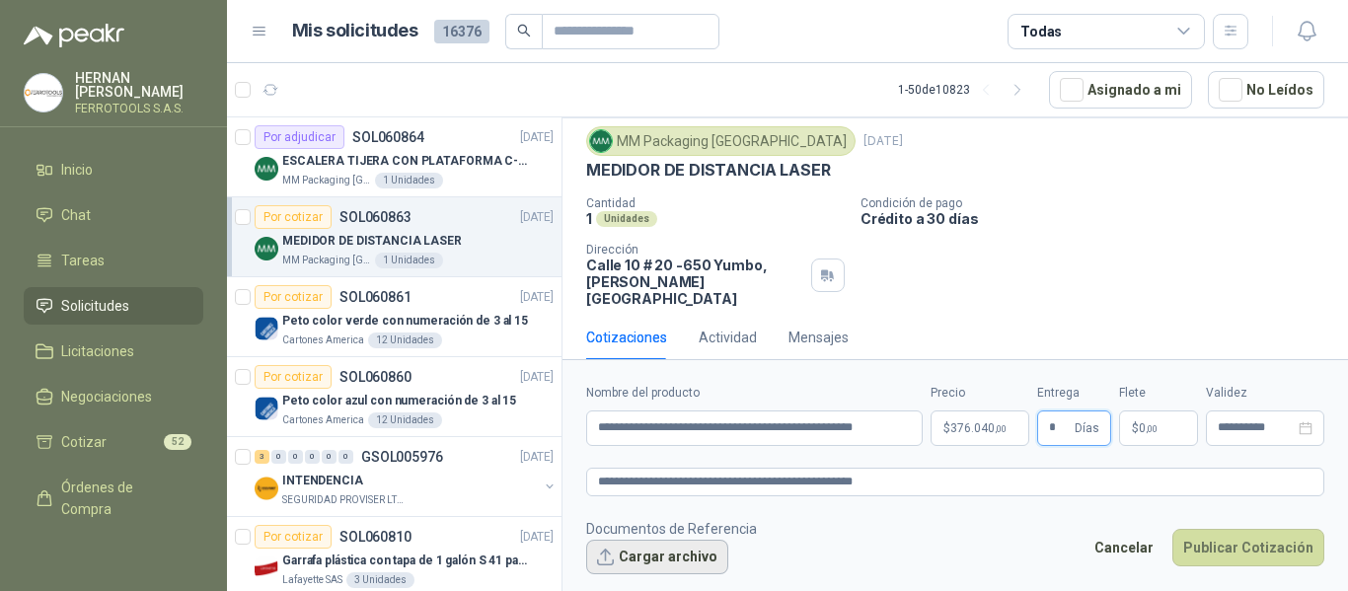
type input "*"
click at [642, 559] on button "Cargar archivo" at bounding box center [657, 558] width 142 height 36
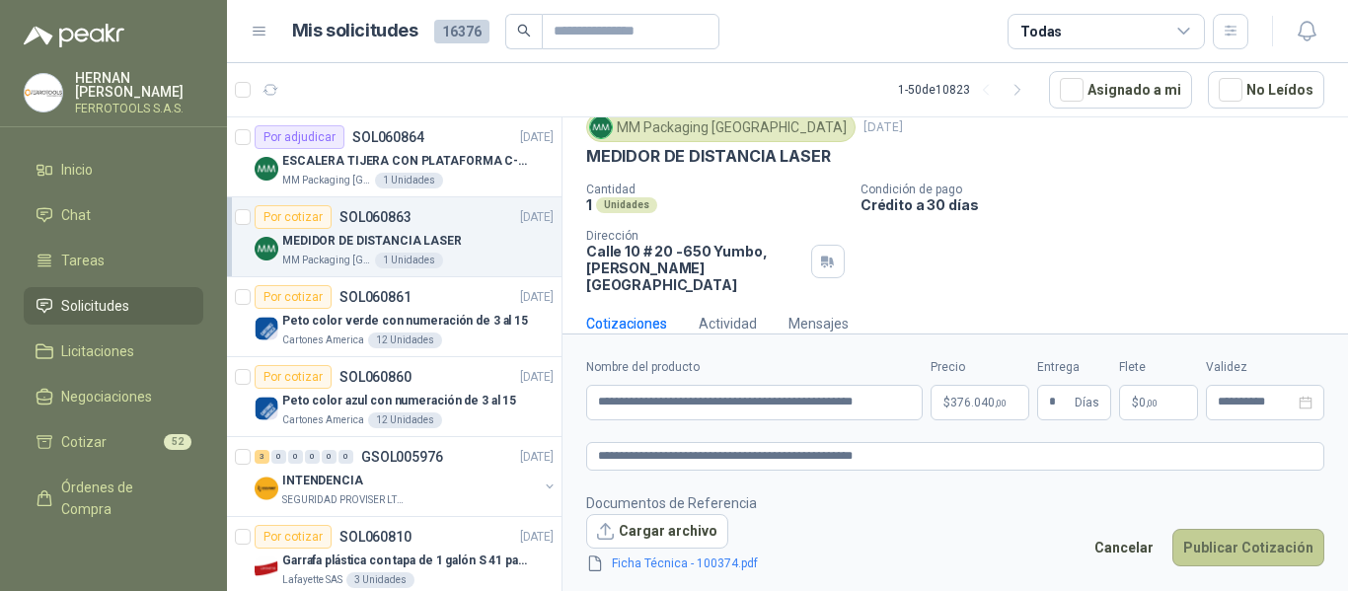
click at [1246, 546] on button "Publicar Cotización" at bounding box center [1248, 547] width 152 height 37
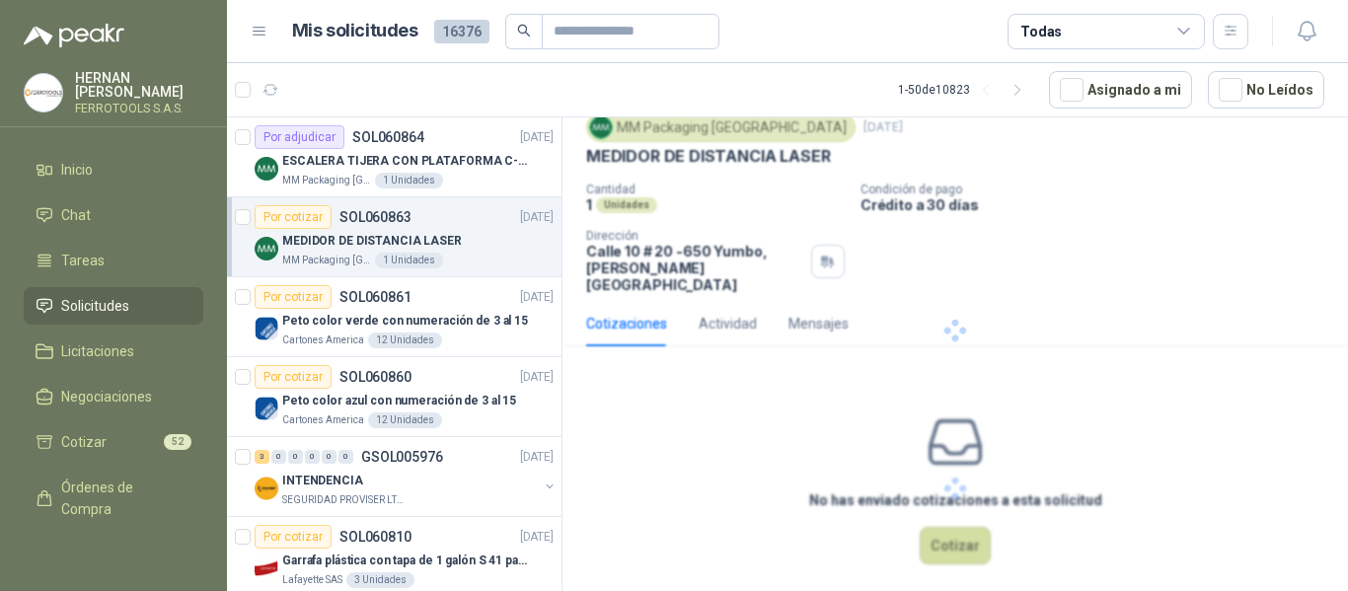
scroll to position [0, 0]
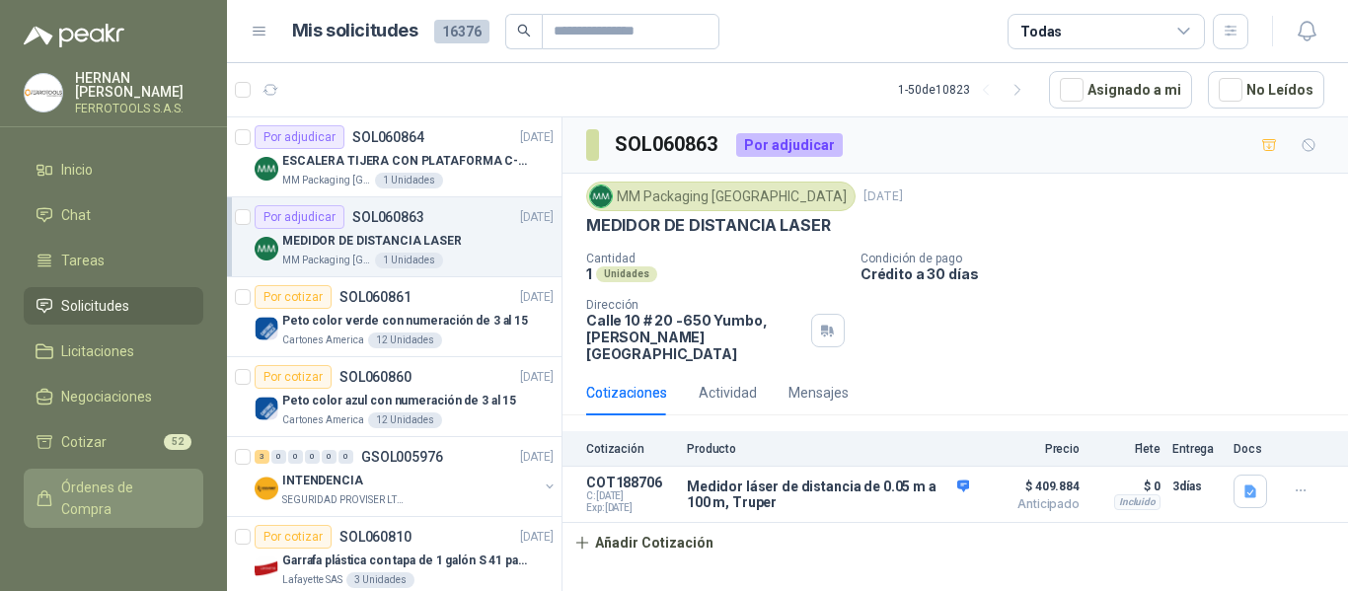
click at [99, 486] on span "Órdenes de Compra" at bounding box center [122, 498] width 123 height 43
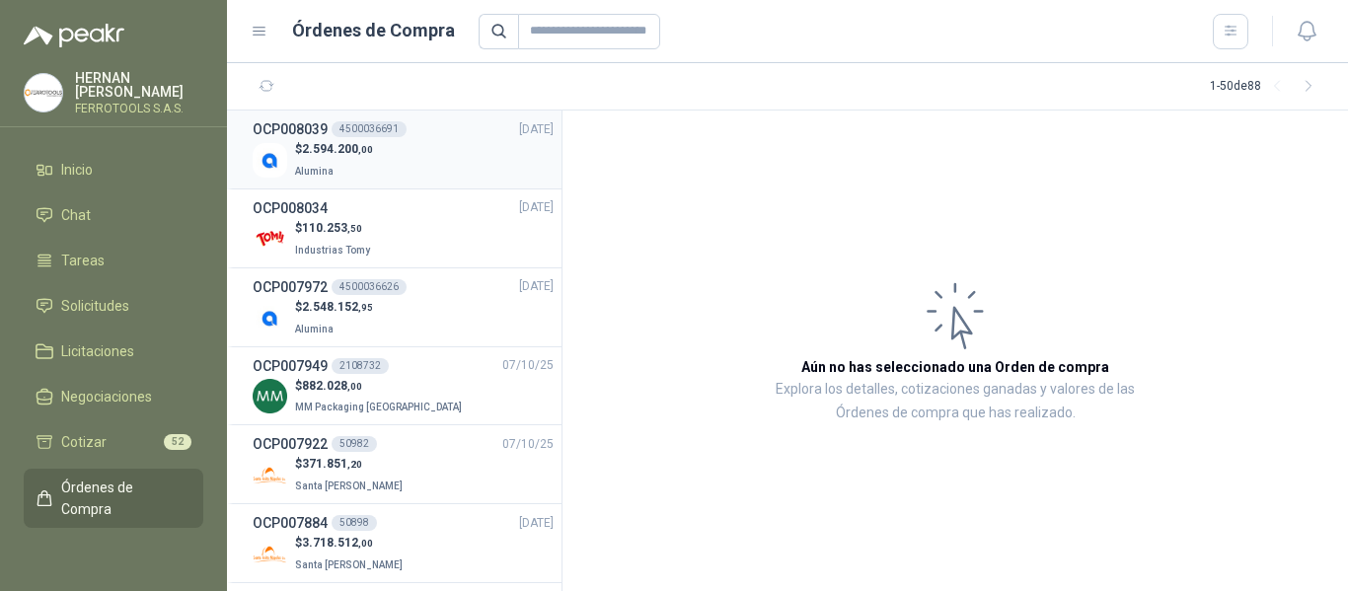
click at [355, 146] on span "2.594.200 ,00" at bounding box center [337, 149] width 71 height 14
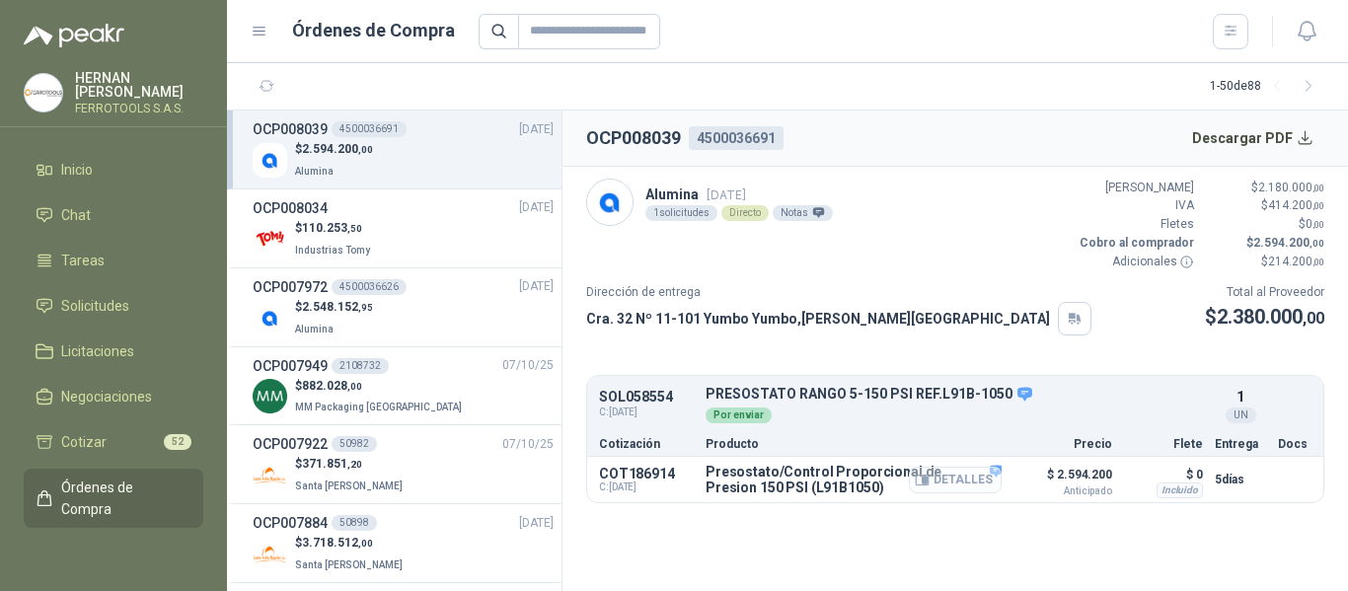
click at [979, 478] on button "Detalles" at bounding box center [955, 480] width 93 height 27
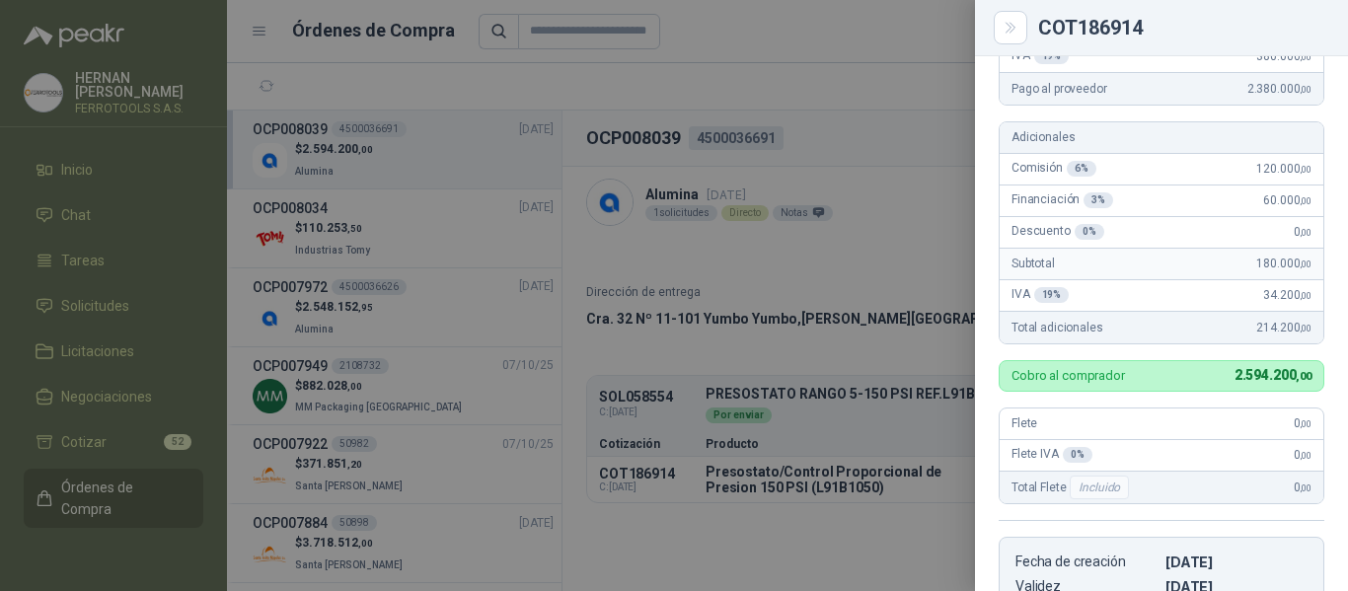
scroll to position [180, 0]
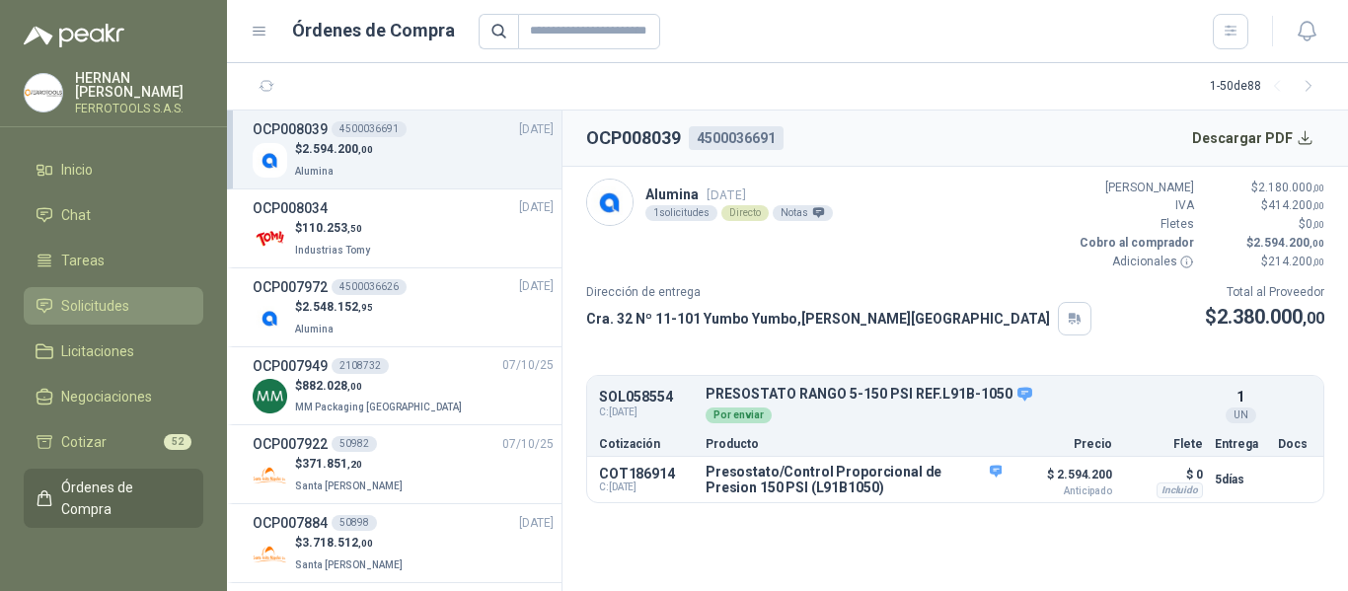
click at [116, 295] on span "Solicitudes" at bounding box center [95, 306] width 68 height 22
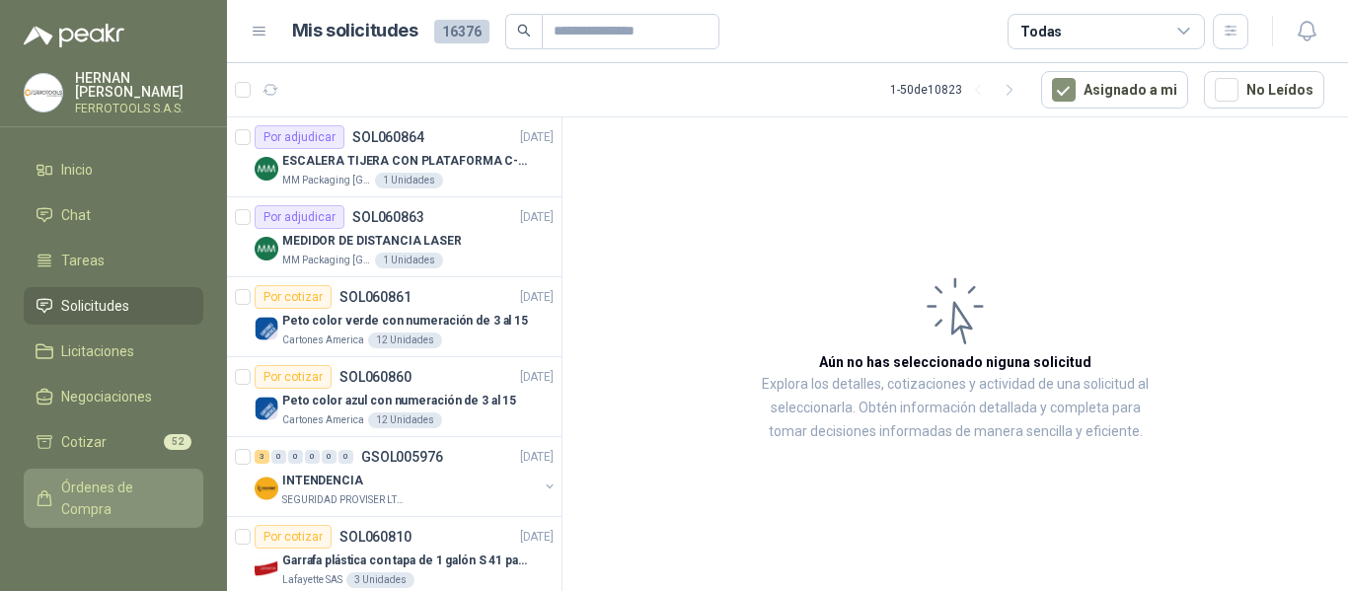
click at [82, 485] on span "Órdenes de Compra" at bounding box center [122, 498] width 123 height 43
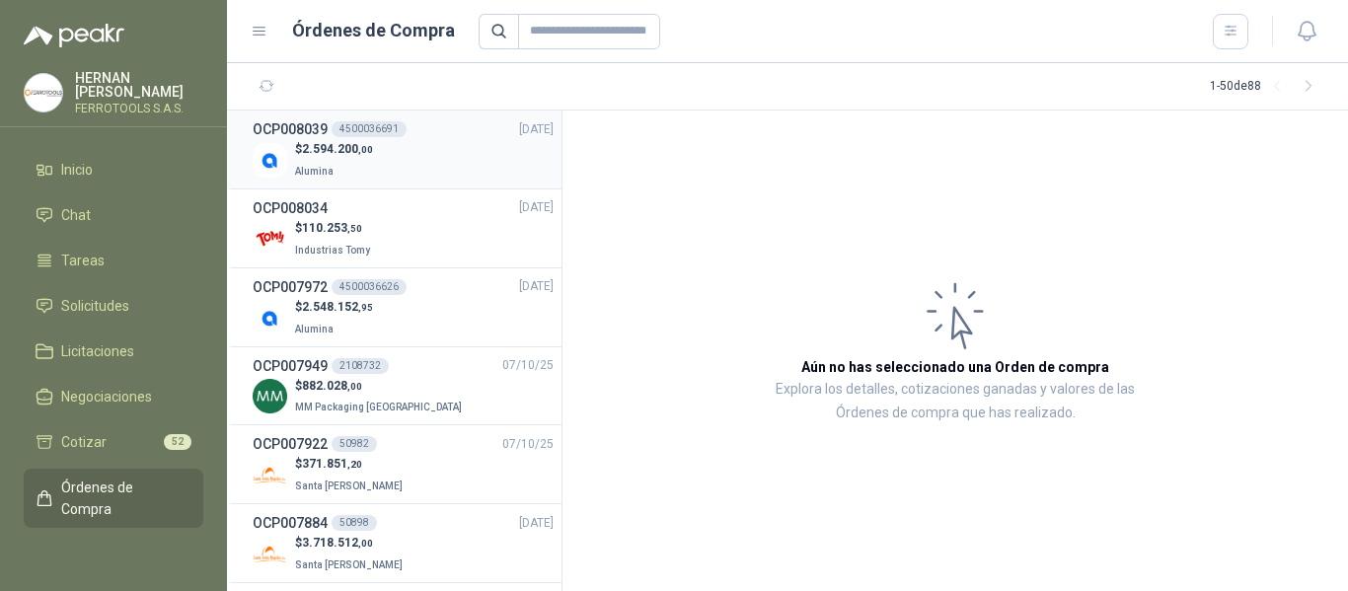
click at [372, 161] on p "Alumina" at bounding box center [334, 170] width 78 height 22
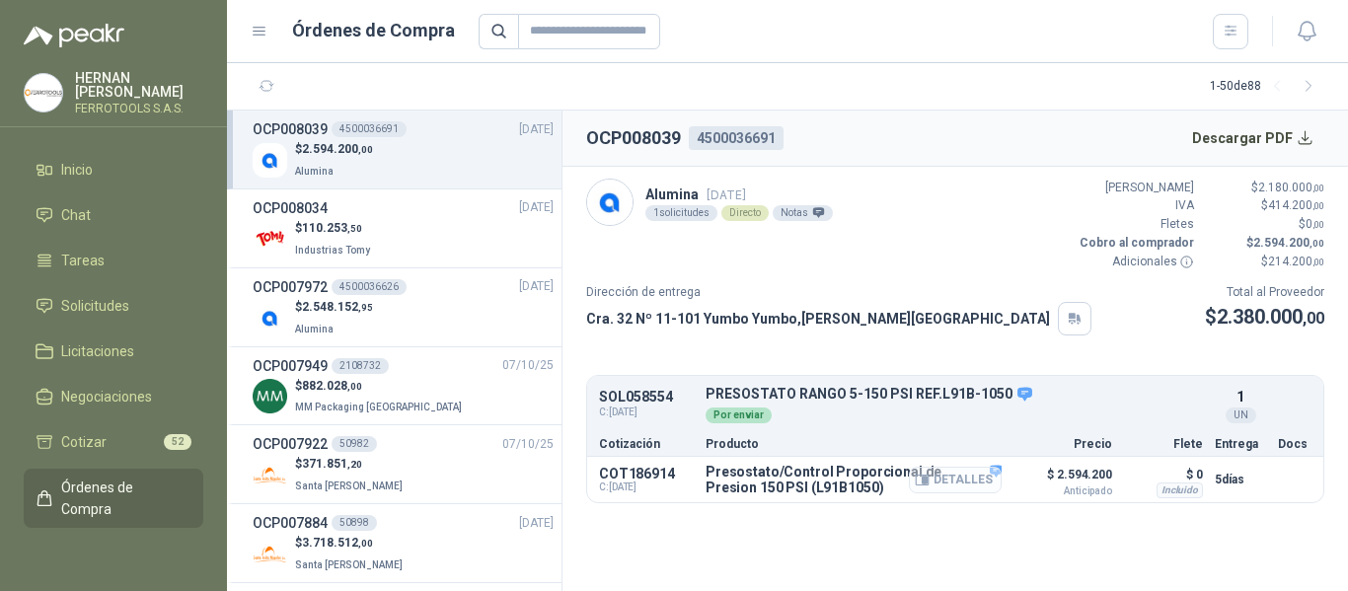
click at [964, 479] on button "Detalles" at bounding box center [955, 480] width 93 height 27
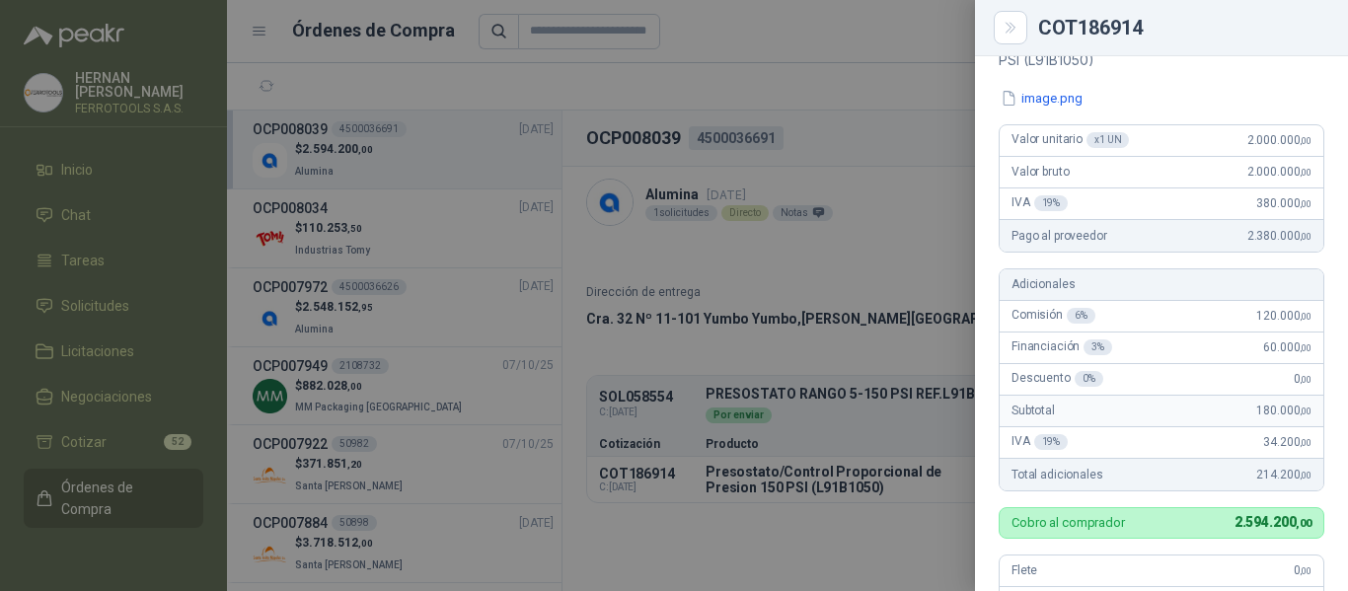
scroll to position [180, 0]
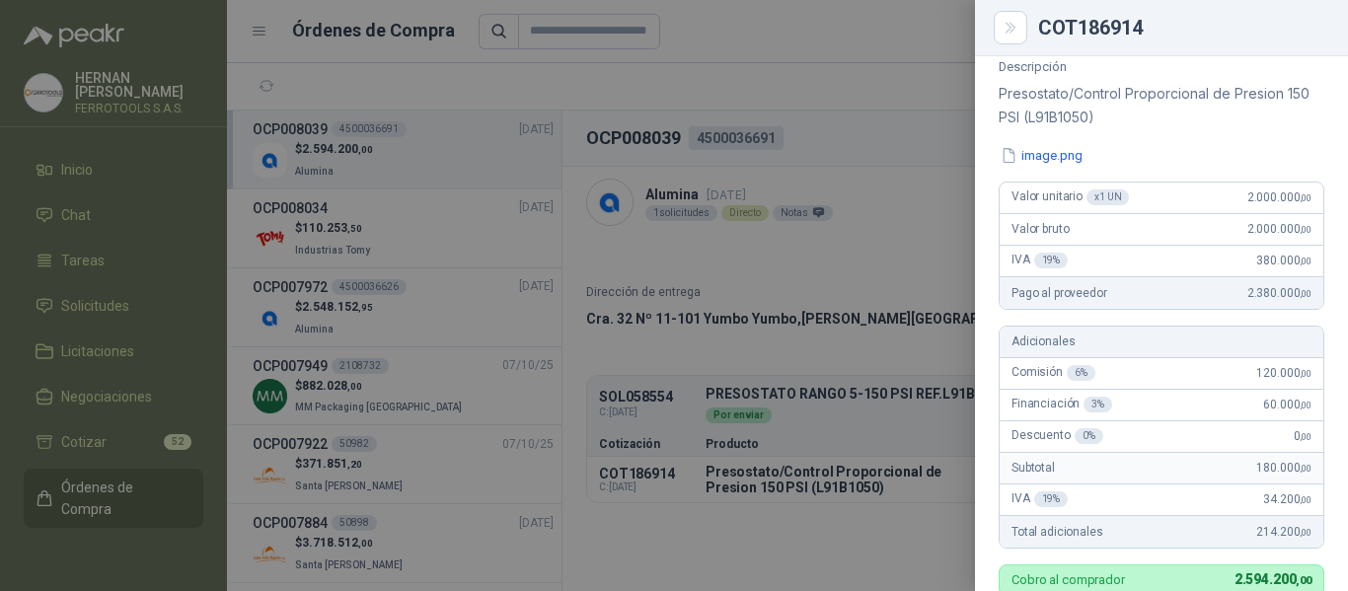
click at [757, 57] on div at bounding box center [674, 295] width 1348 height 591
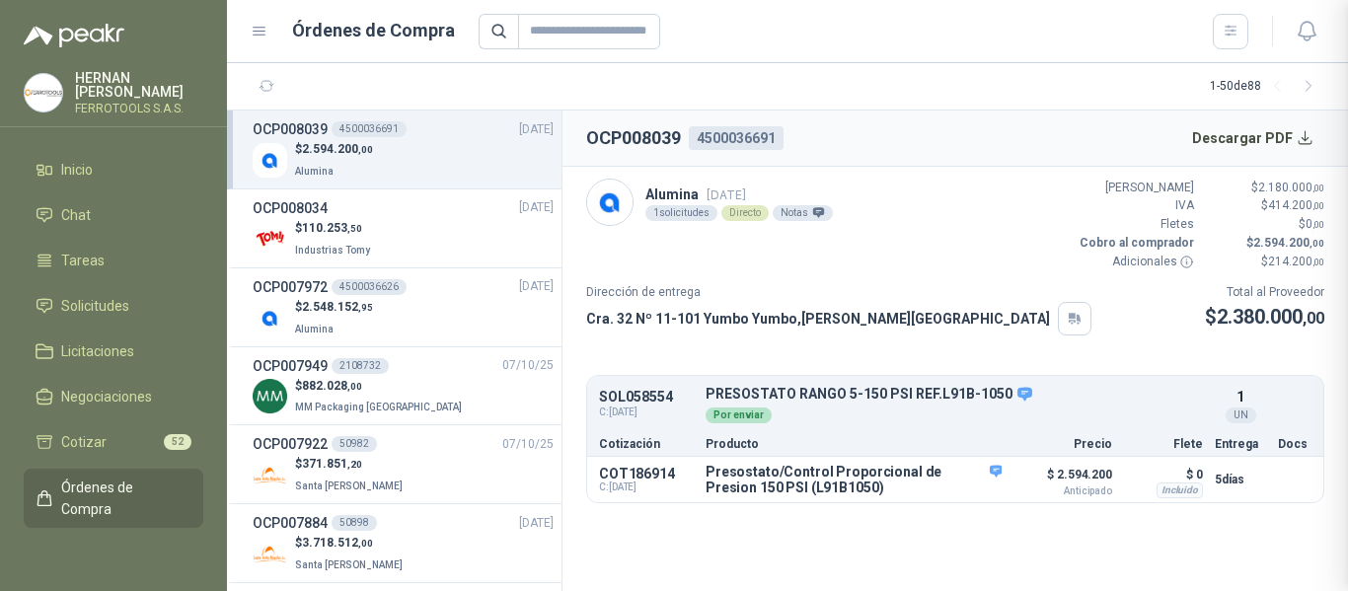
scroll to position [782, 0]
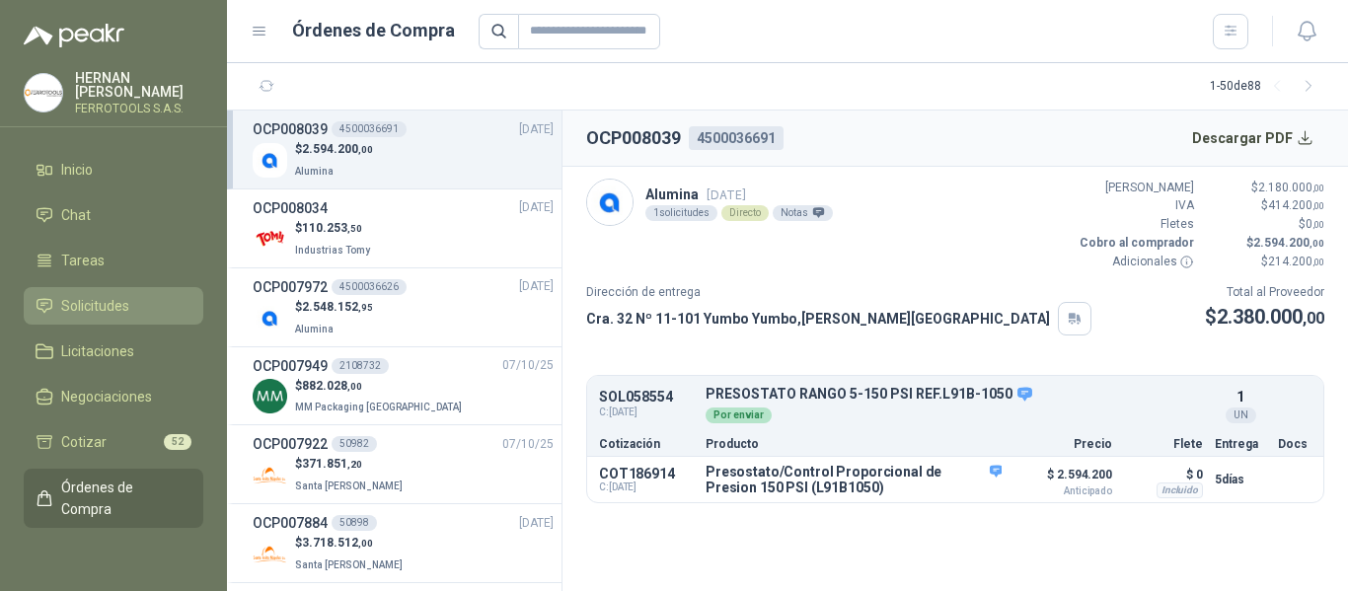
click at [91, 300] on span "Solicitudes" at bounding box center [95, 306] width 68 height 22
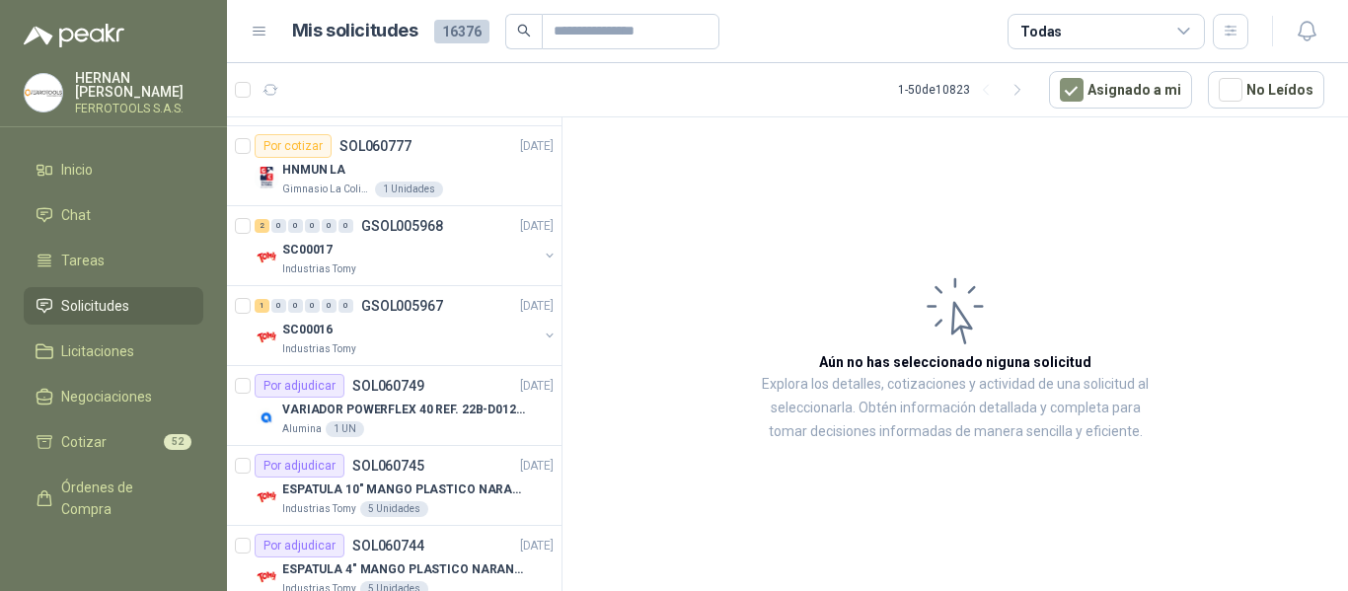
scroll to position [888, 0]
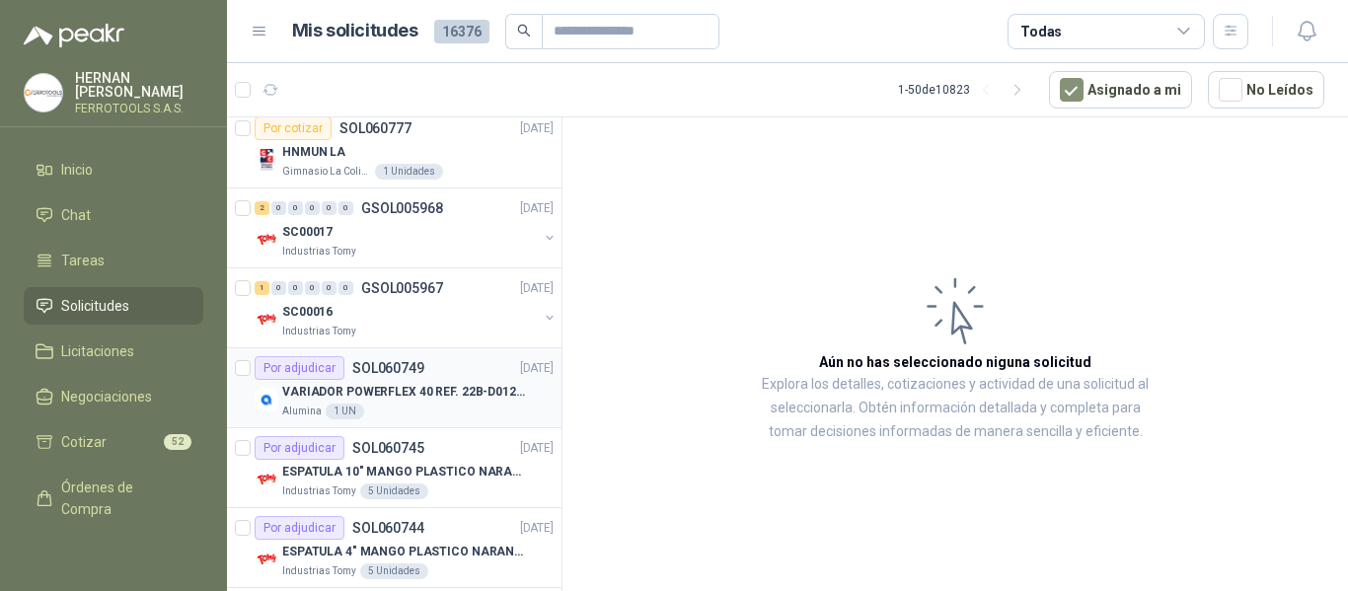
click at [442, 395] on p "VARIADOR POWERFLEX 40 REF. 22B-D012N104" at bounding box center [405, 392] width 246 height 19
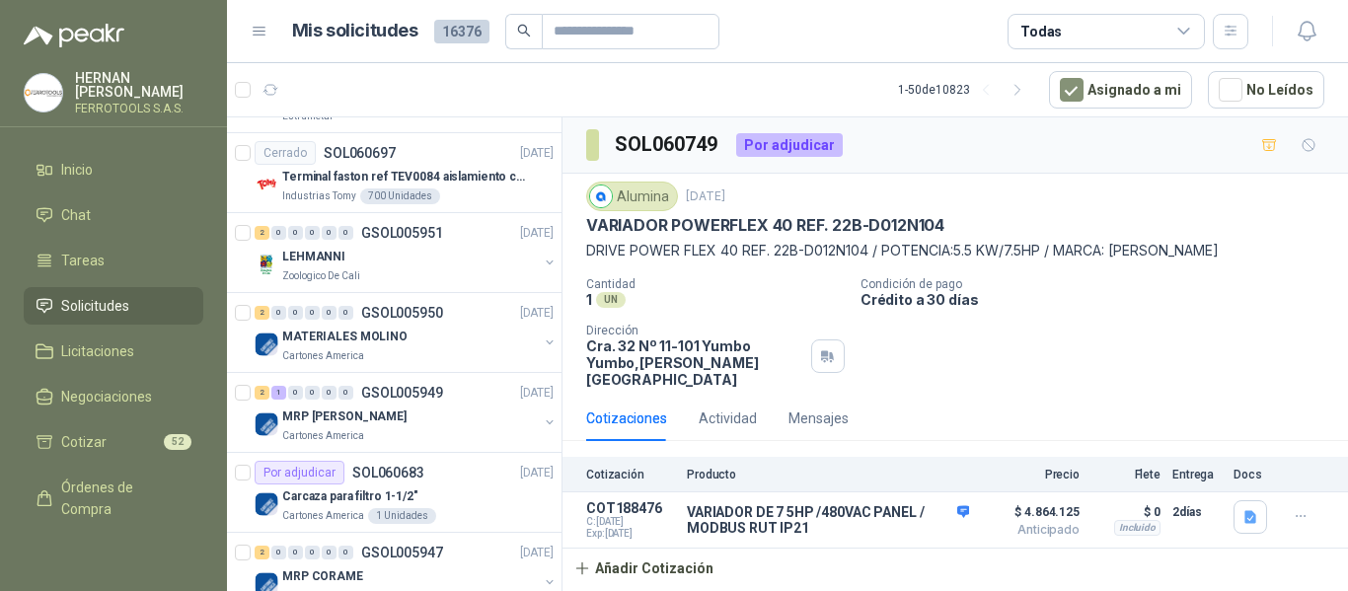
scroll to position [2171, 0]
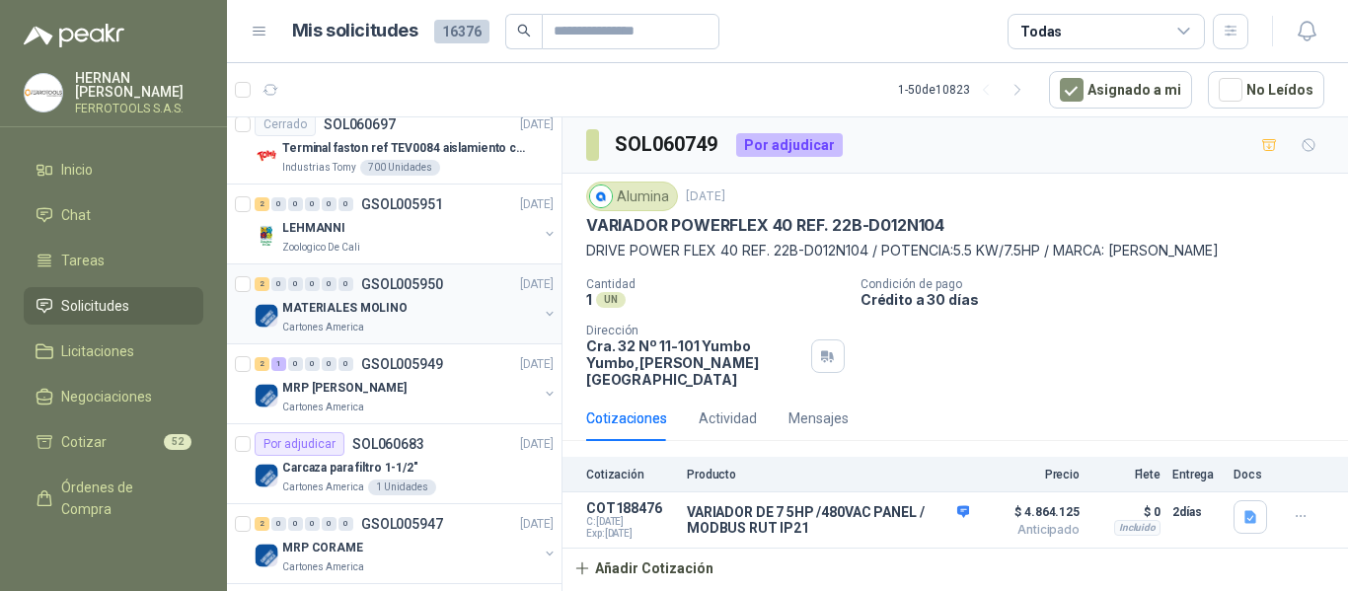
click at [474, 318] on div "MATERIALES MOLINO" at bounding box center [410, 308] width 256 height 24
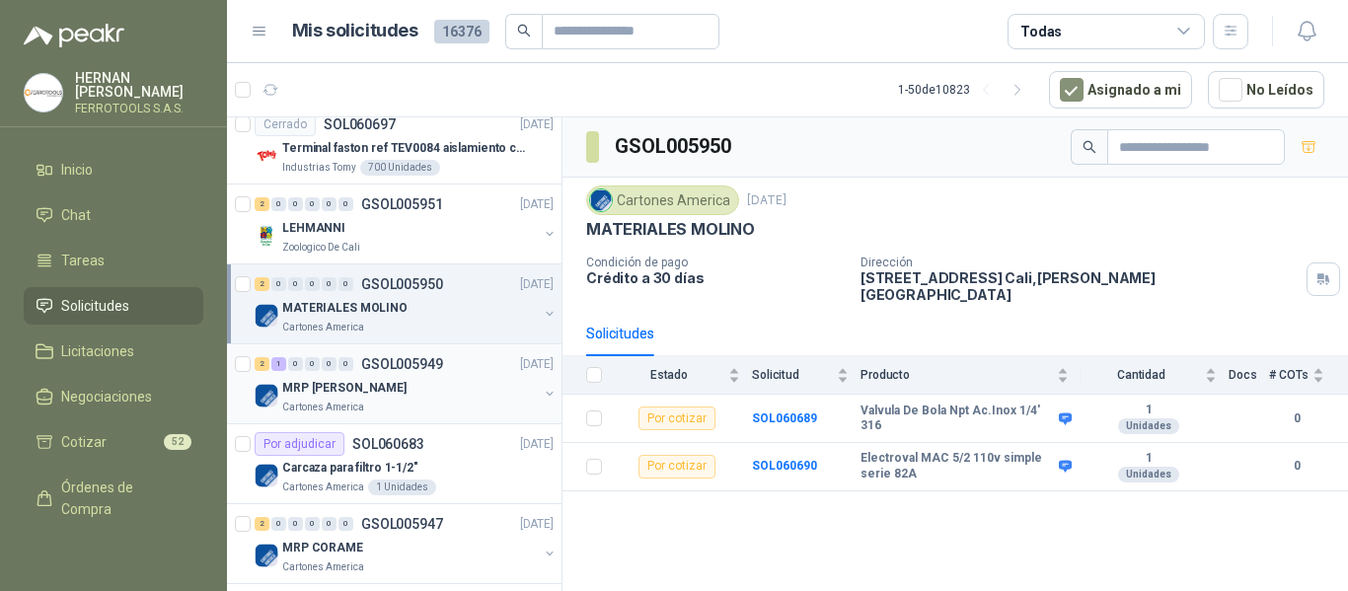
click at [454, 396] on div "MRP [PERSON_NAME]" at bounding box center [410, 388] width 256 height 24
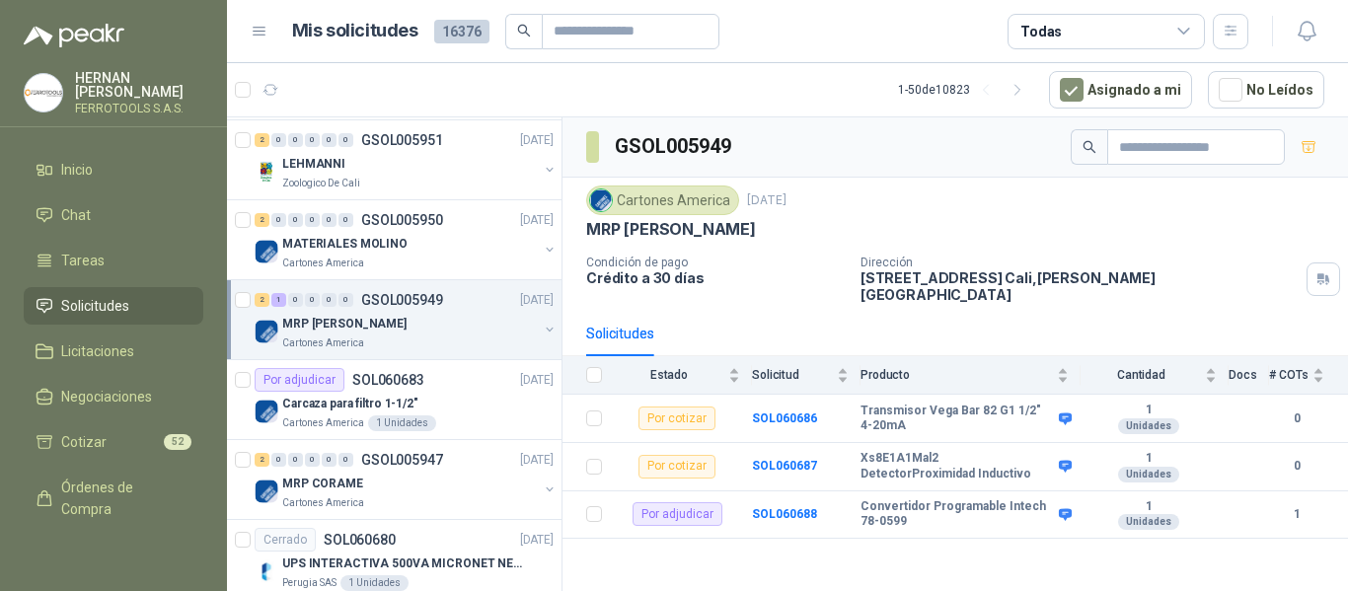
scroll to position [2270, 0]
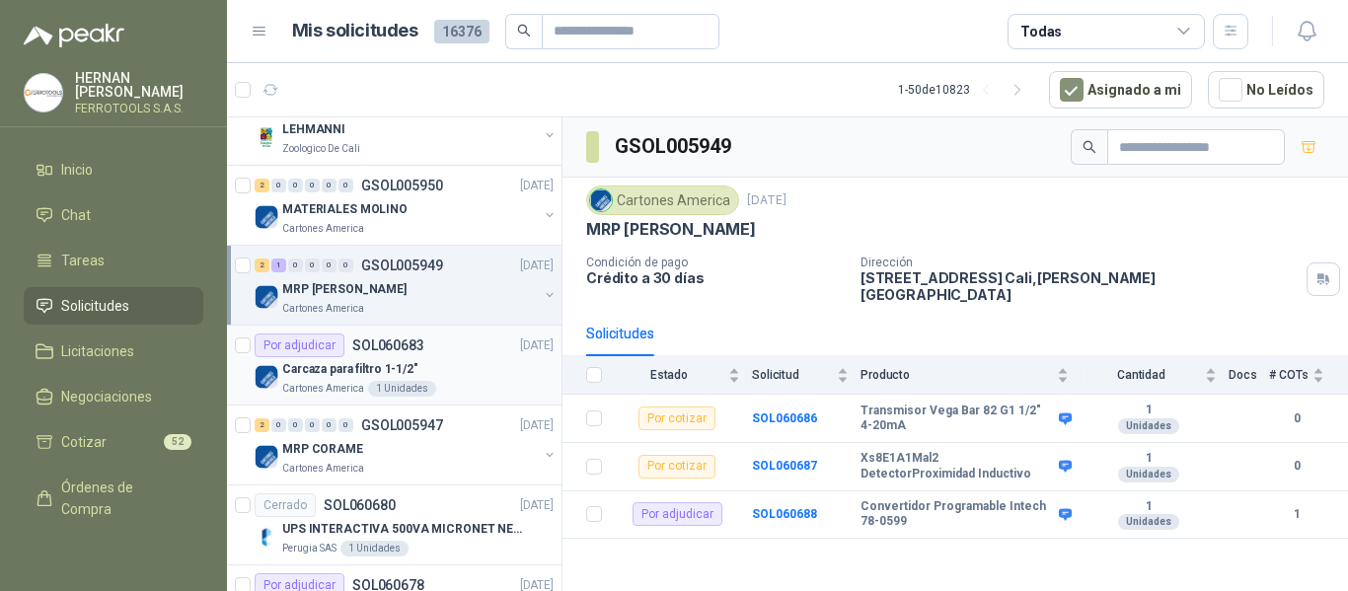
click at [444, 385] on div "Cartones America 1 Unidades" at bounding box center [417, 389] width 271 height 16
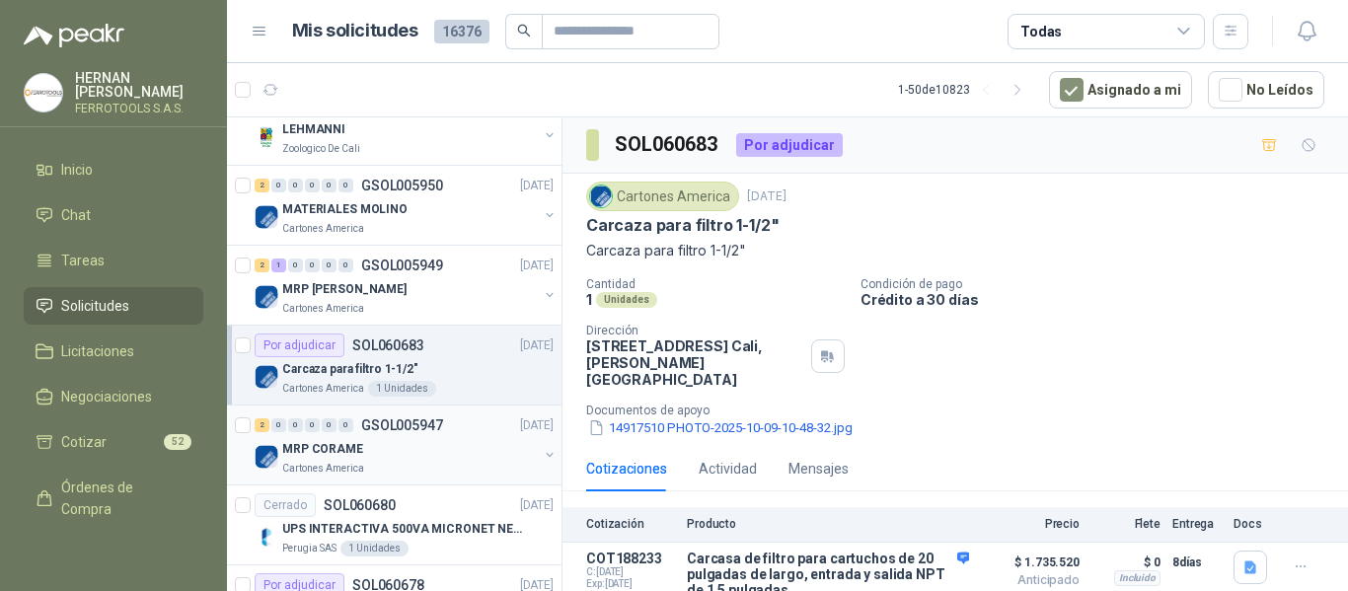
click at [403, 454] on div "MRP CORAME" at bounding box center [410, 449] width 256 height 24
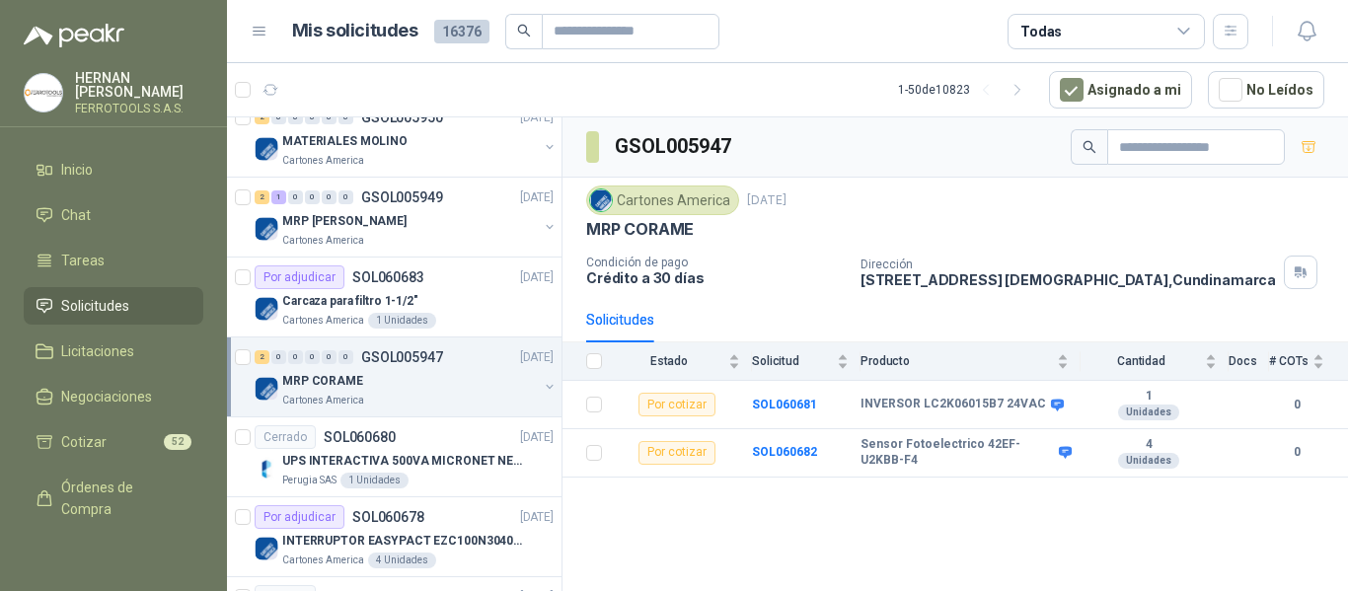
scroll to position [2368, 0]
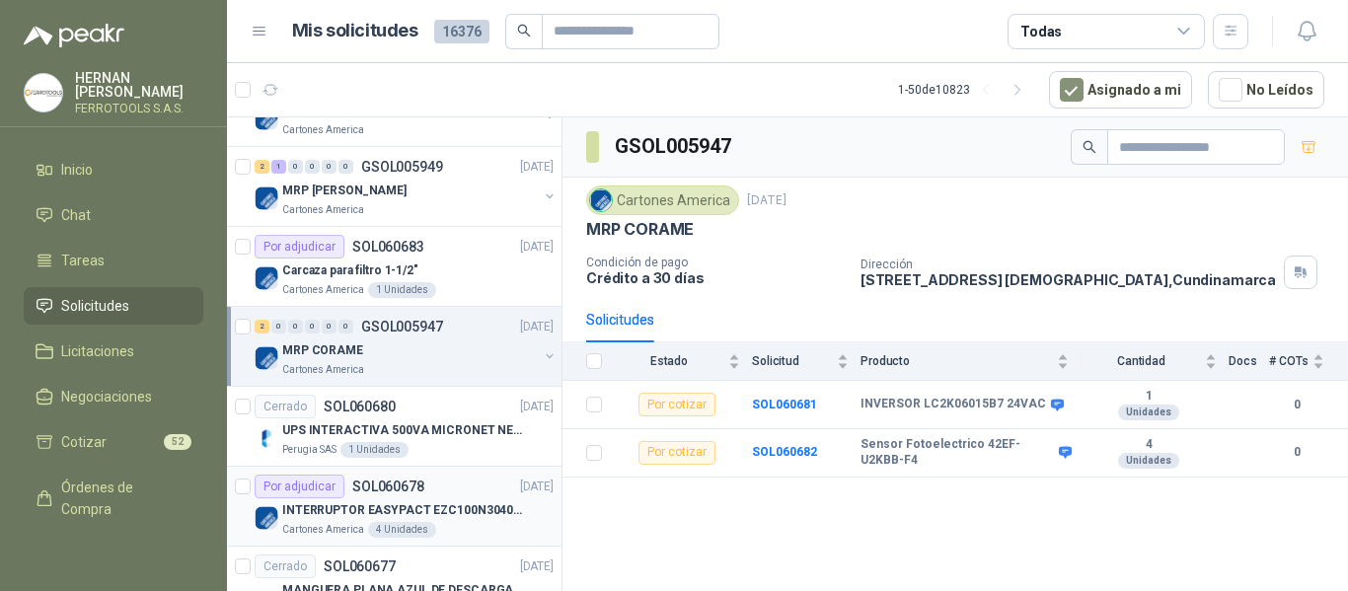
click at [469, 509] on p "INTERRUPTOR EASYPACT EZC100N3040C 40AMP 25K SCHNEIDER" at bounding box center [405, 510] width 246 height 19
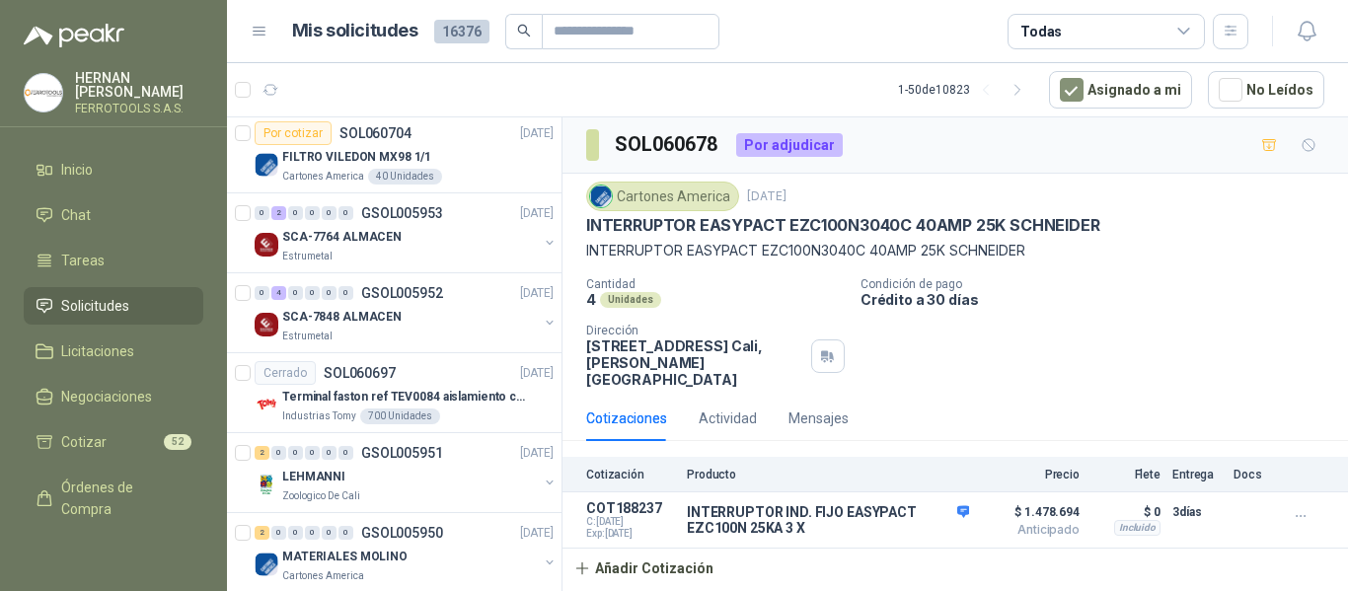
scroll to position [1875, 0]
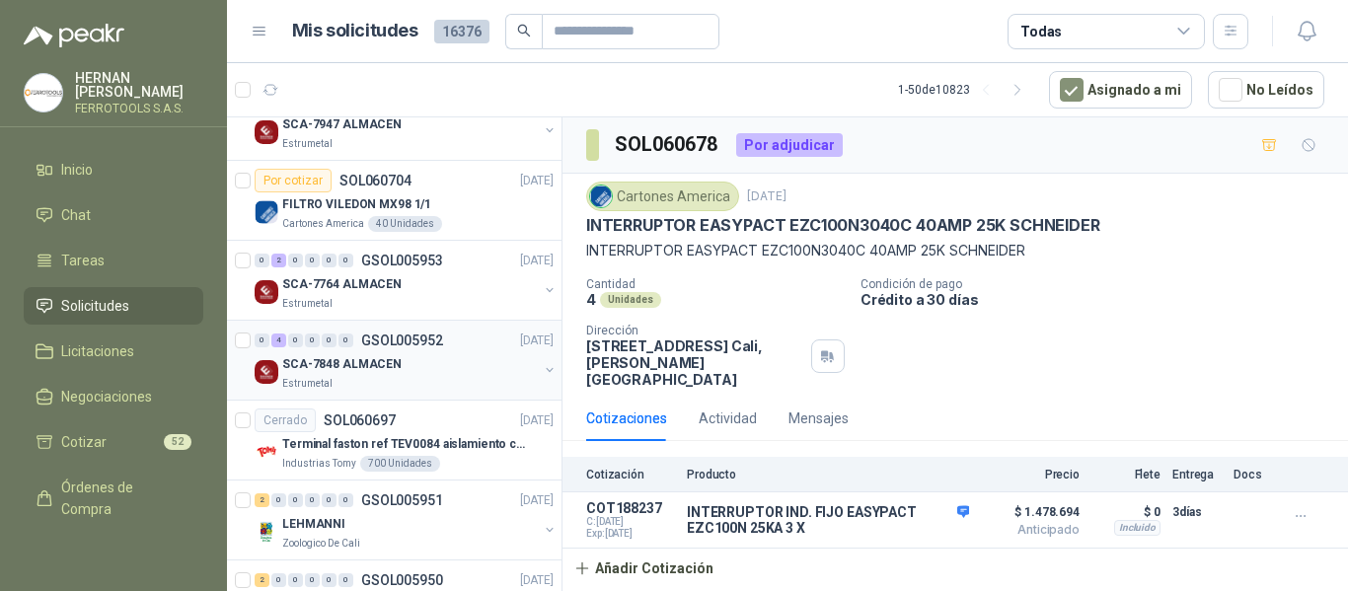
click at [437, 365] on div "SCA-7848 ALMACEN" at bounding box center [410, 364] width 256 height 24
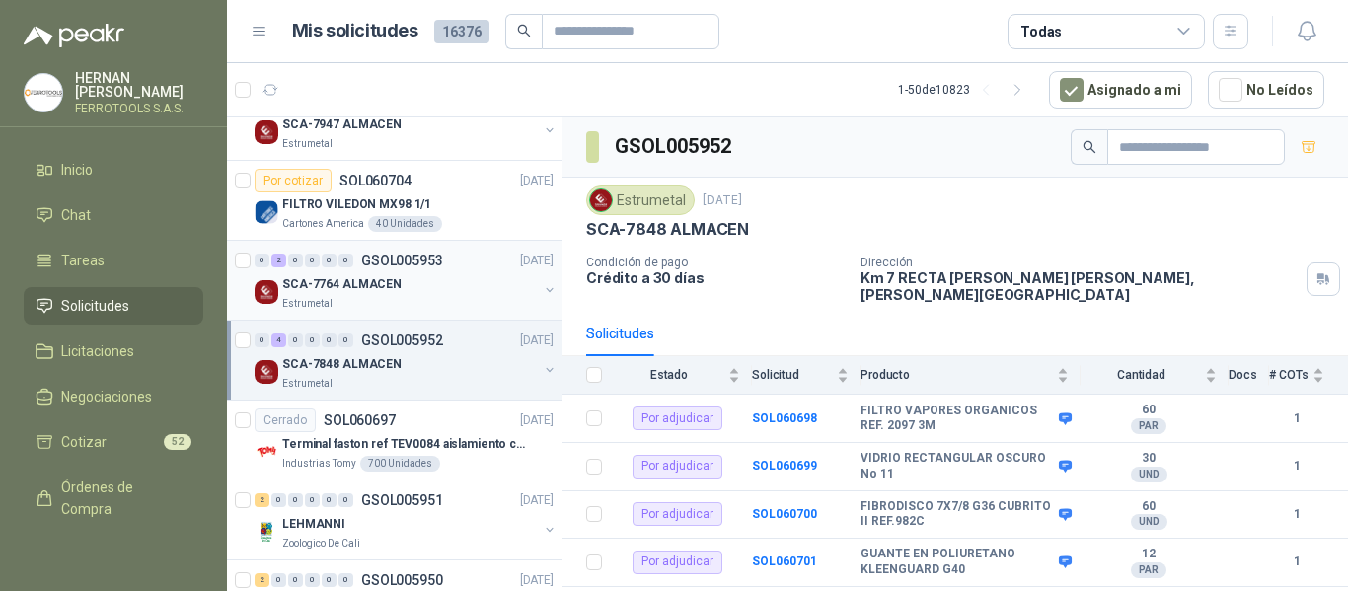
click at [428, 286] on div "SCA-7764 ALMACEN" at bounding box center [410, 284] width 256 height 24
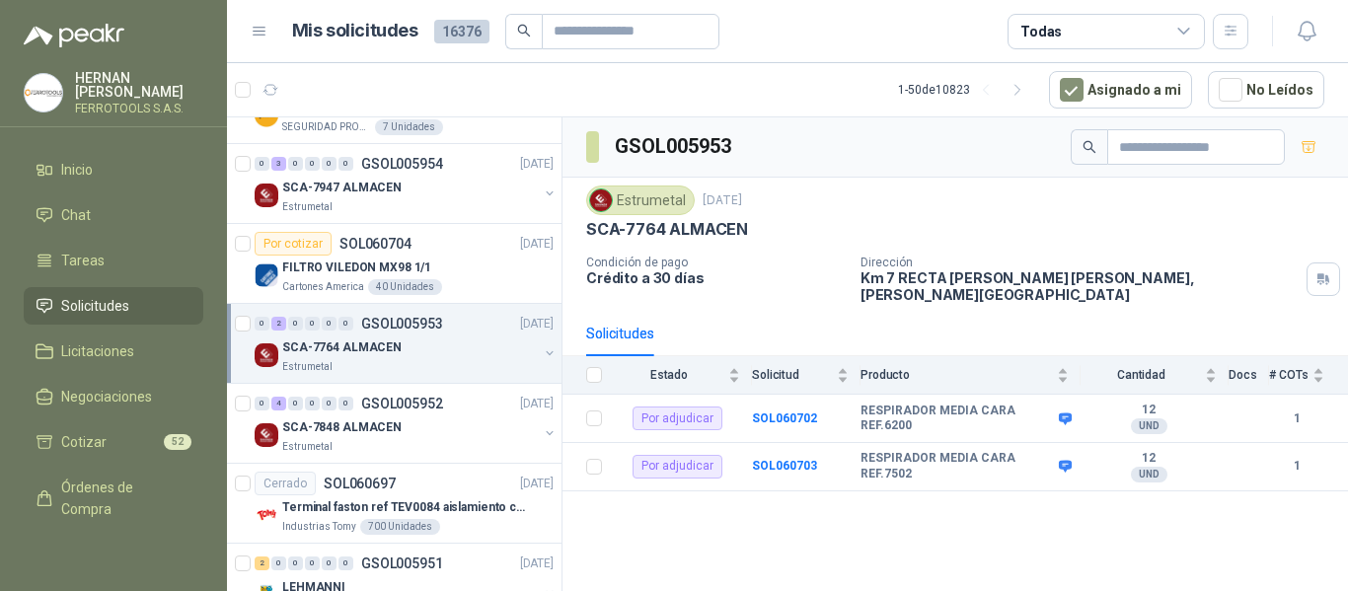
scroll to position [1776, 0]
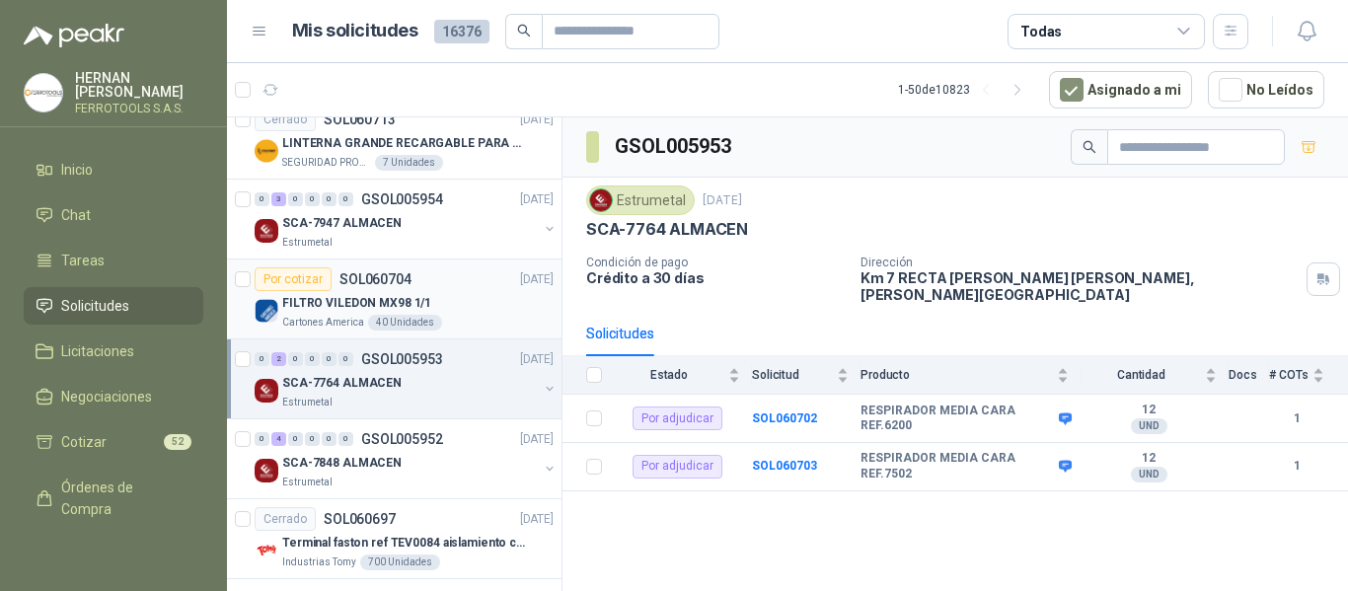
click at [448, 306] on div "FILTRO VILEDON MX98 1/1" at bounding box center [417, 303] width 271 height 24
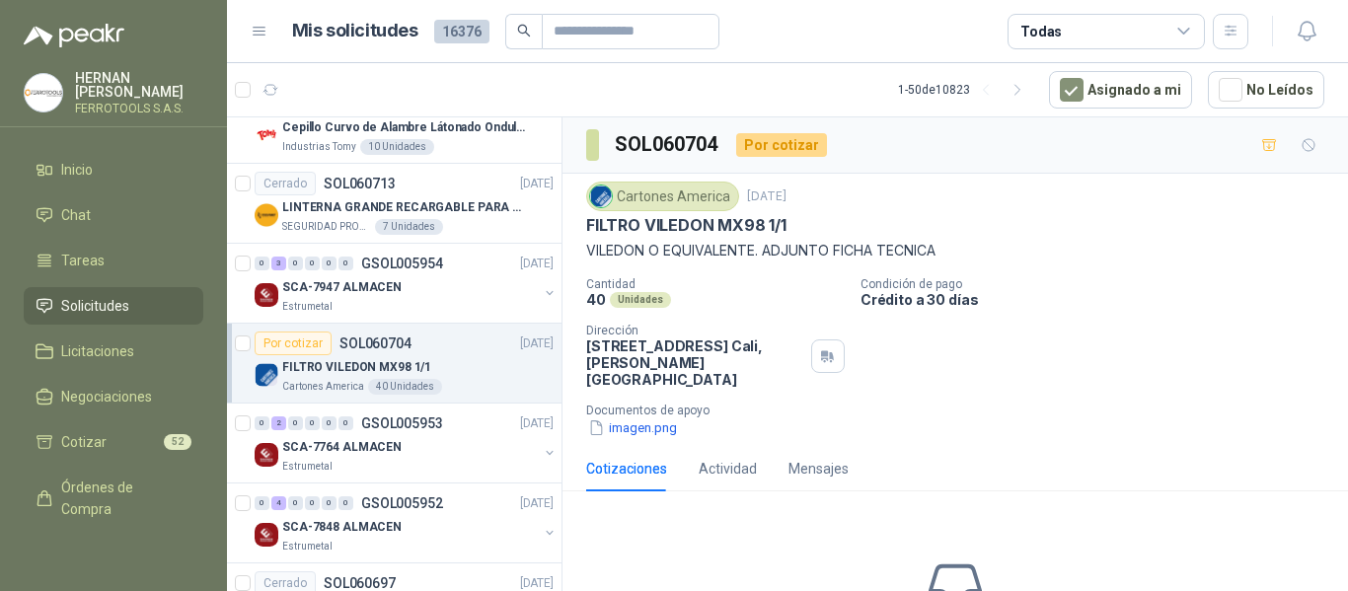
scroll to position [1678, 0]
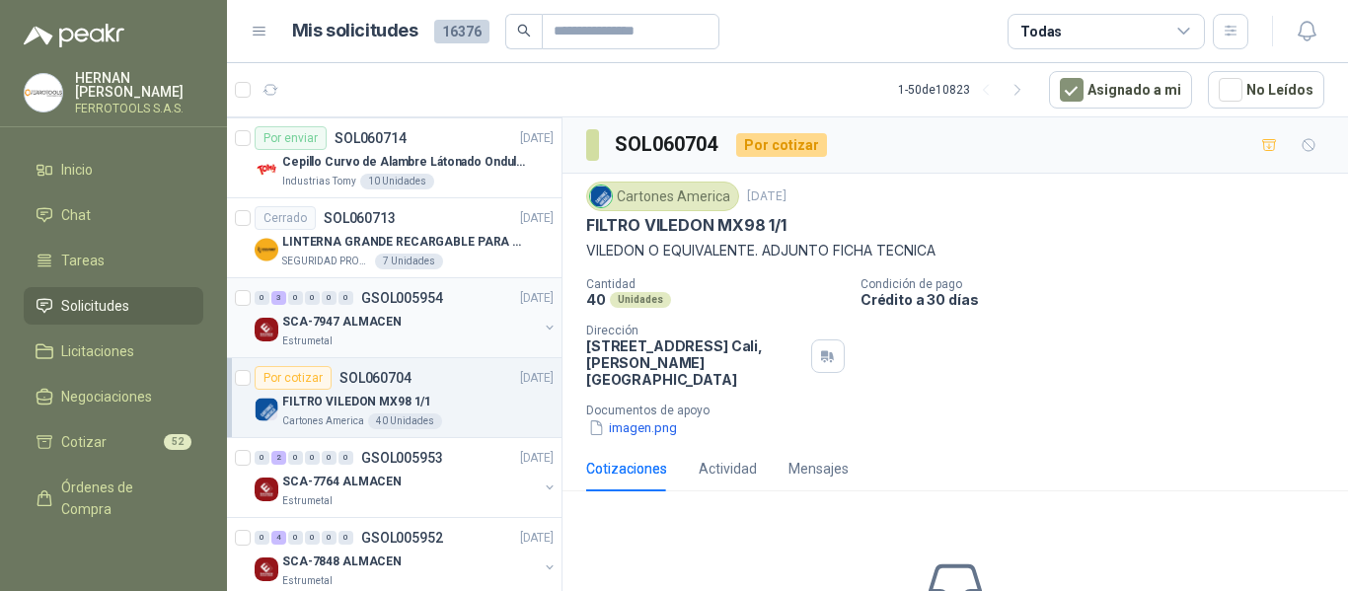
click at [485, 341] on div "Estrumetal" at bounding box center [410, 342] width 256 height 16
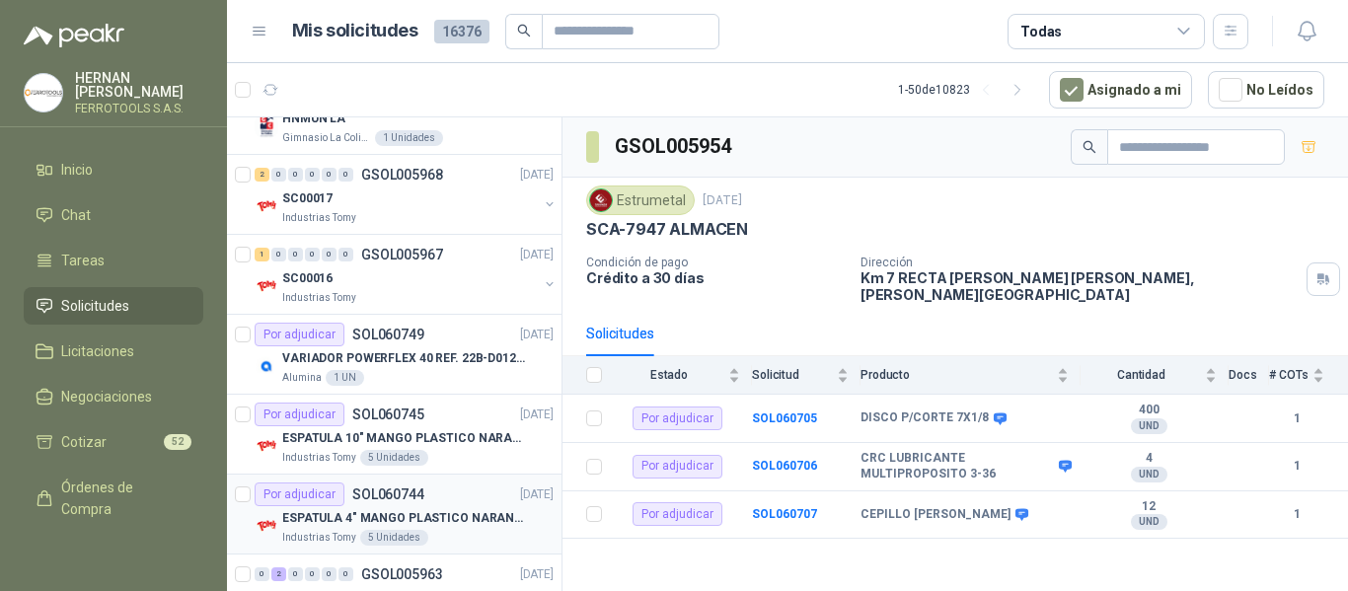
scroll to position [888, 0]
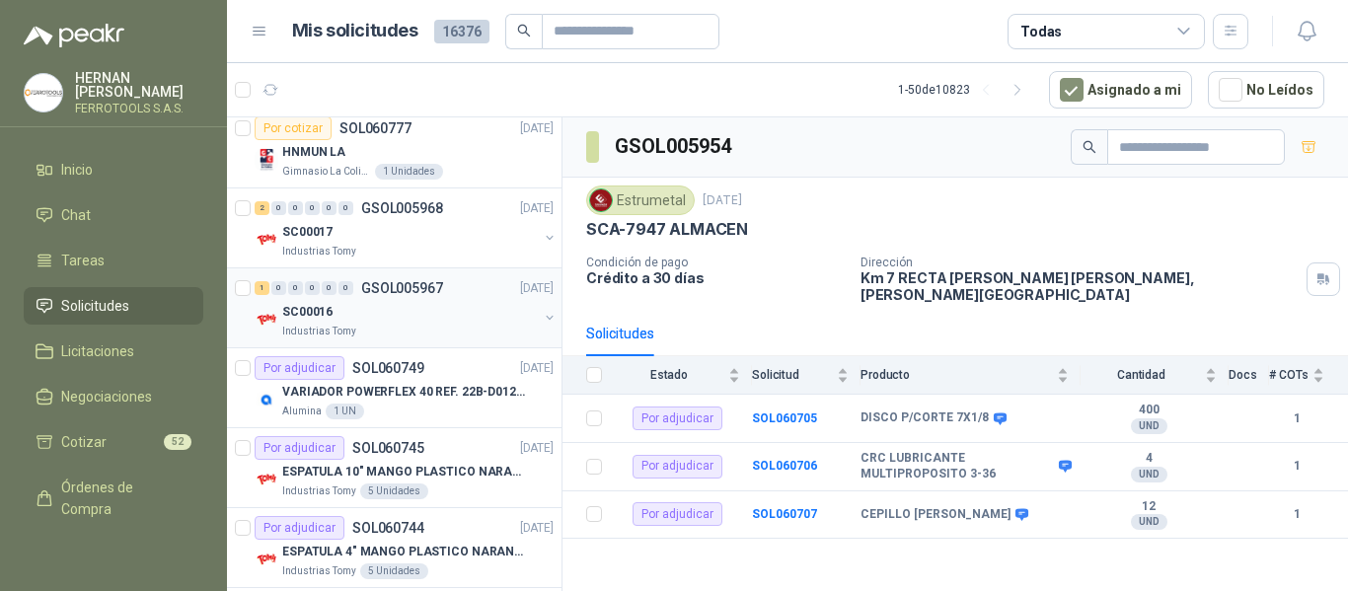
click at [443, 317] on div "SC00016" at bounding box center [410, 312] width 256 height 24
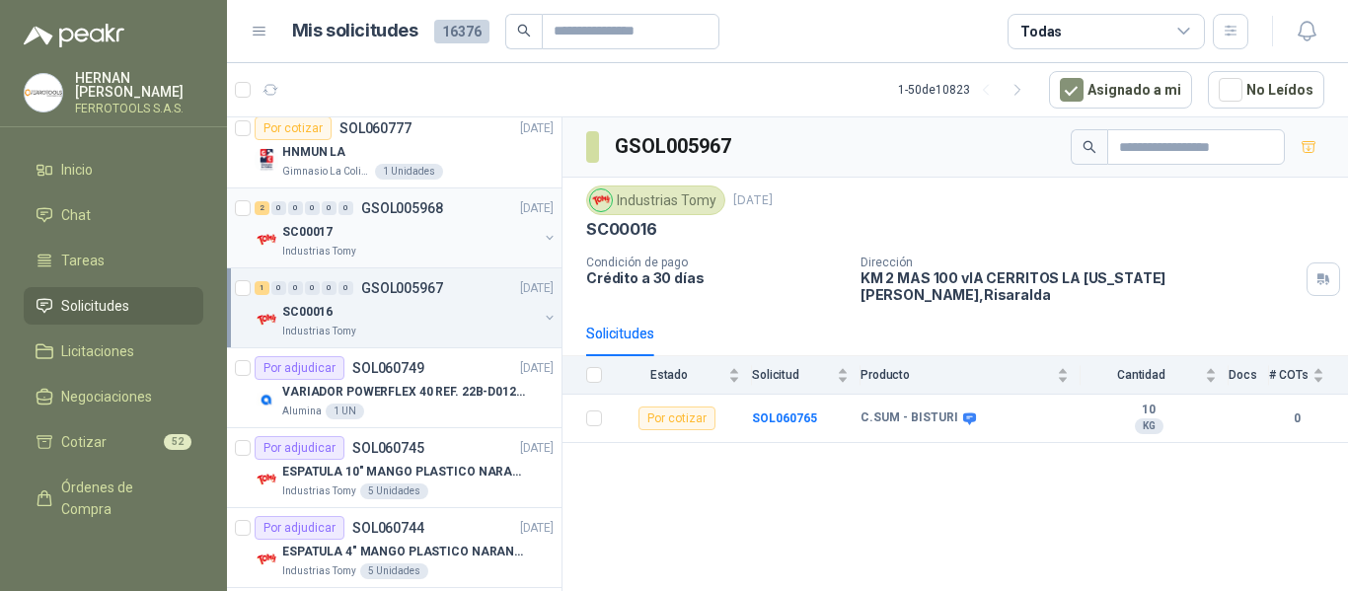
click at [462, 245] on div "Industrias Tomy" at bounding box center [410, 252] width 256 height 16
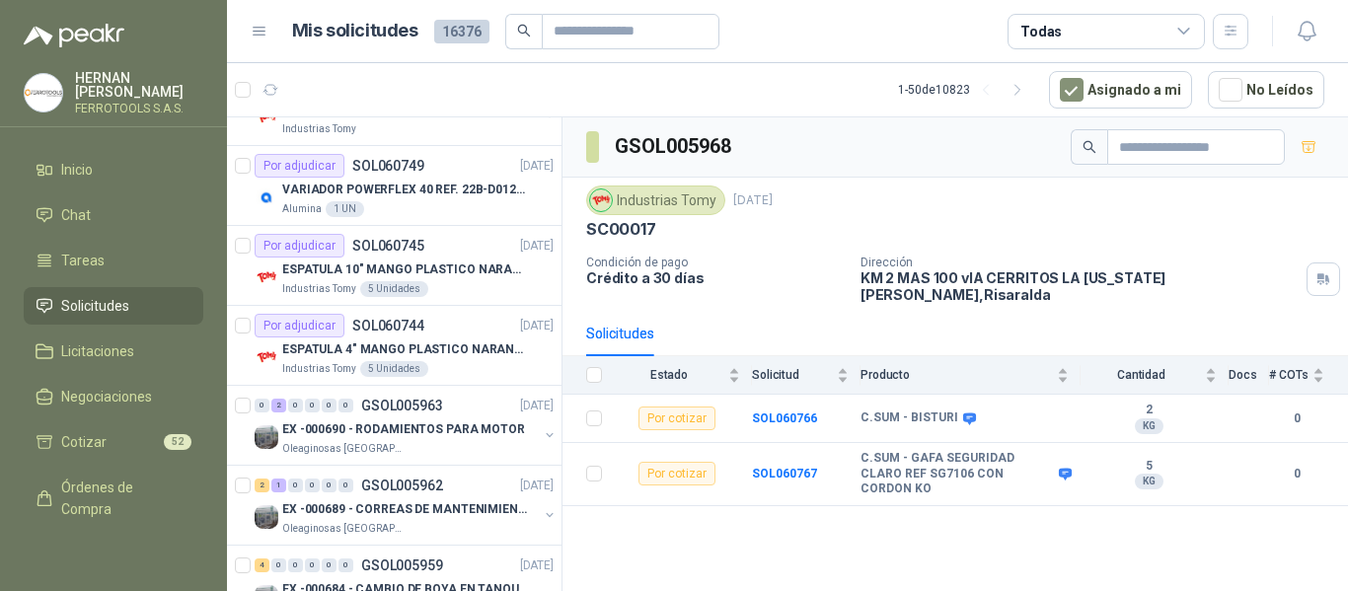
scroll to position [1085, 0]
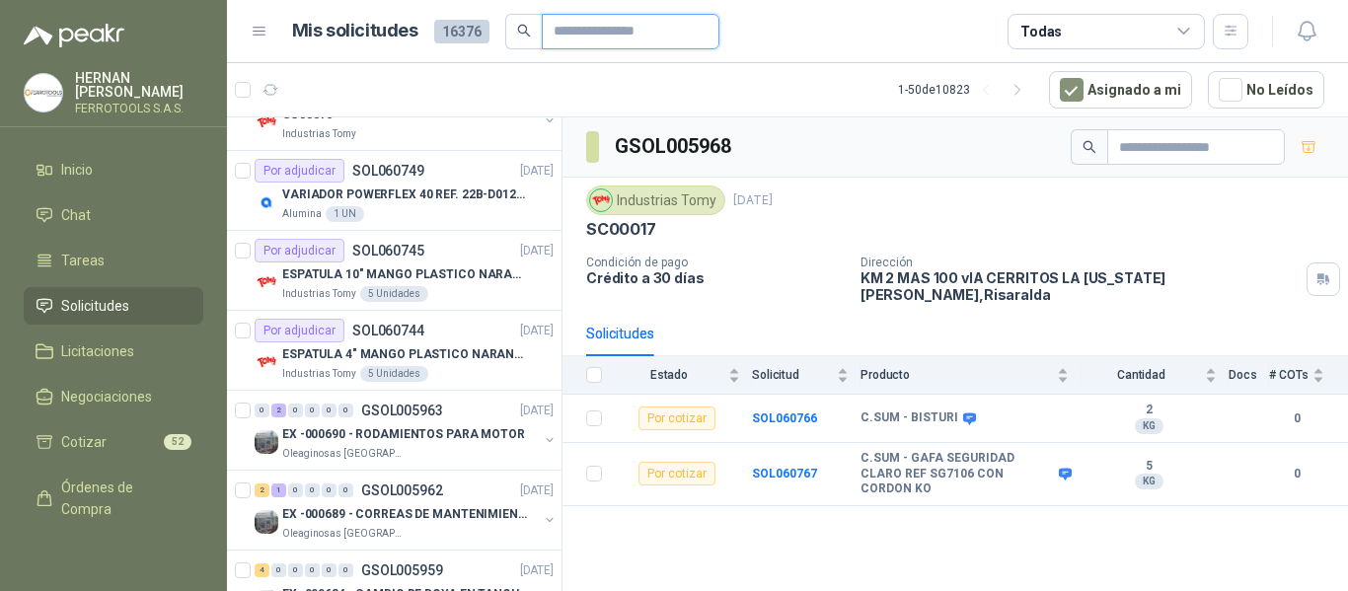
click at [620, 37] on input "text" at bounding box center [623, 32] width 138 height 34
paste input "**********"
type input "**********"
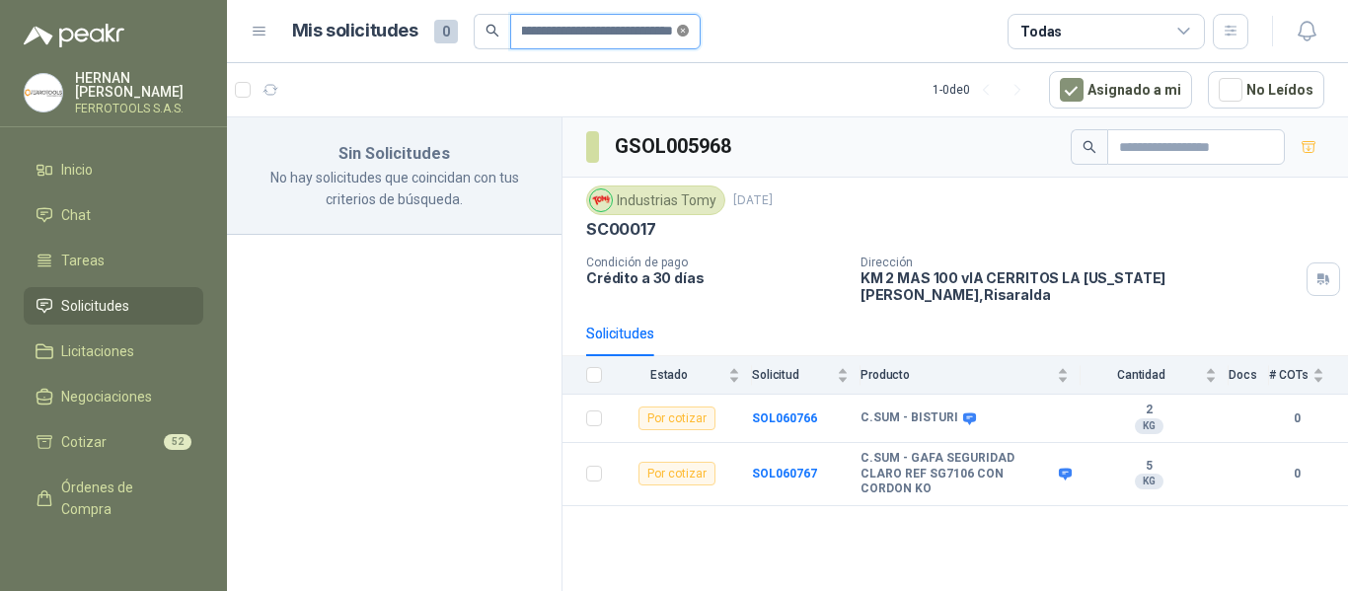
click at [681, 28] on icon "close-circle" at bounding box center [683, 31] width 12 height 12
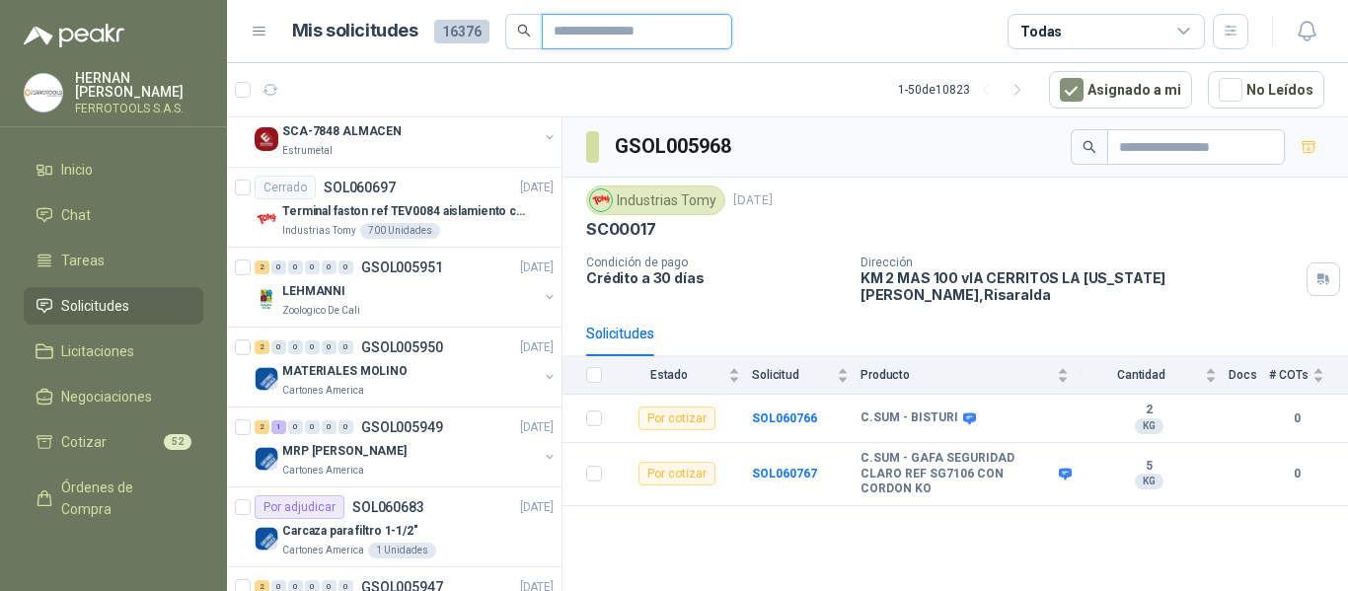
scroll to position [2270, 0]
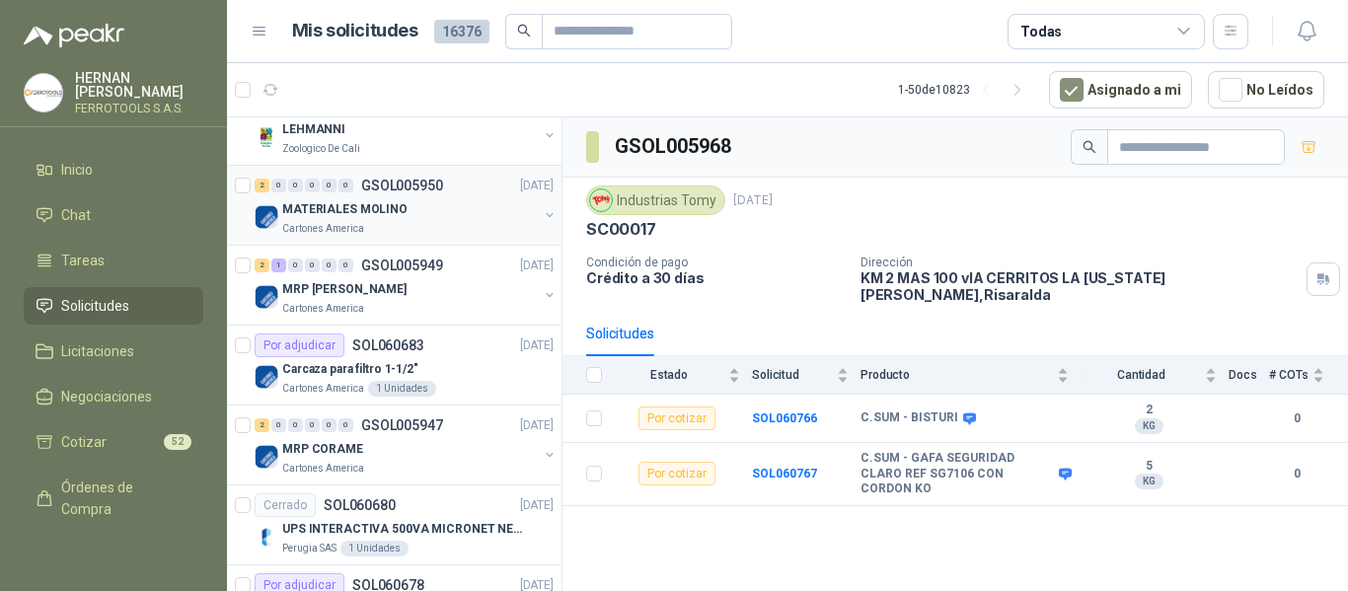
click at [439, 197] on div "MATERIALES MOLINO" at bounding box center [410, 209] width 256 height 24
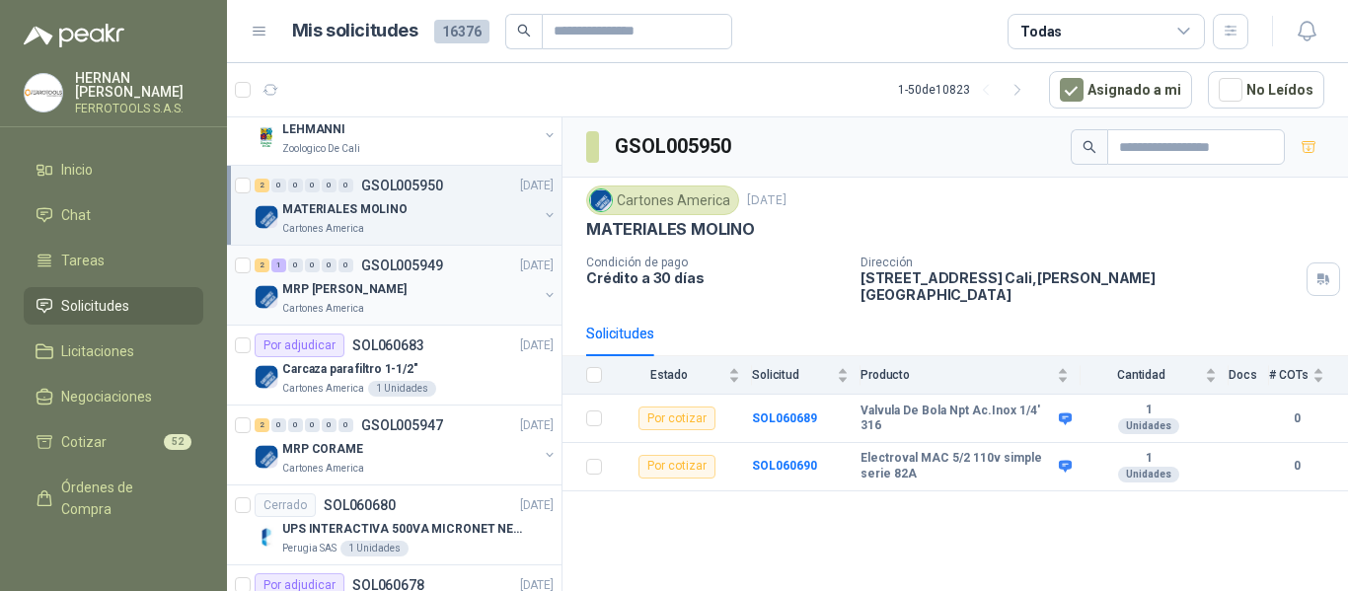
click at [429, 306] on div "Cartones America" at bounding box center [410, 309] width 256 height 16
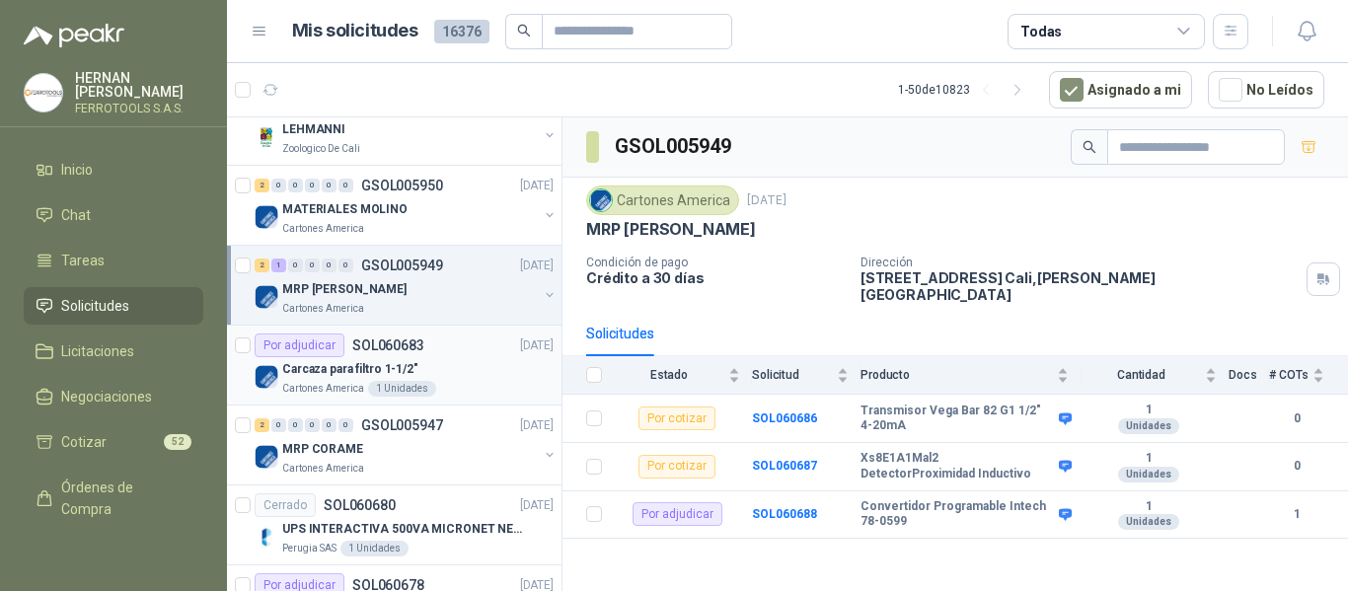
click at [450, 376] on div "Carcaza para filtro 1-1/2"" at bounding box center [417, 369] width 271 height 24
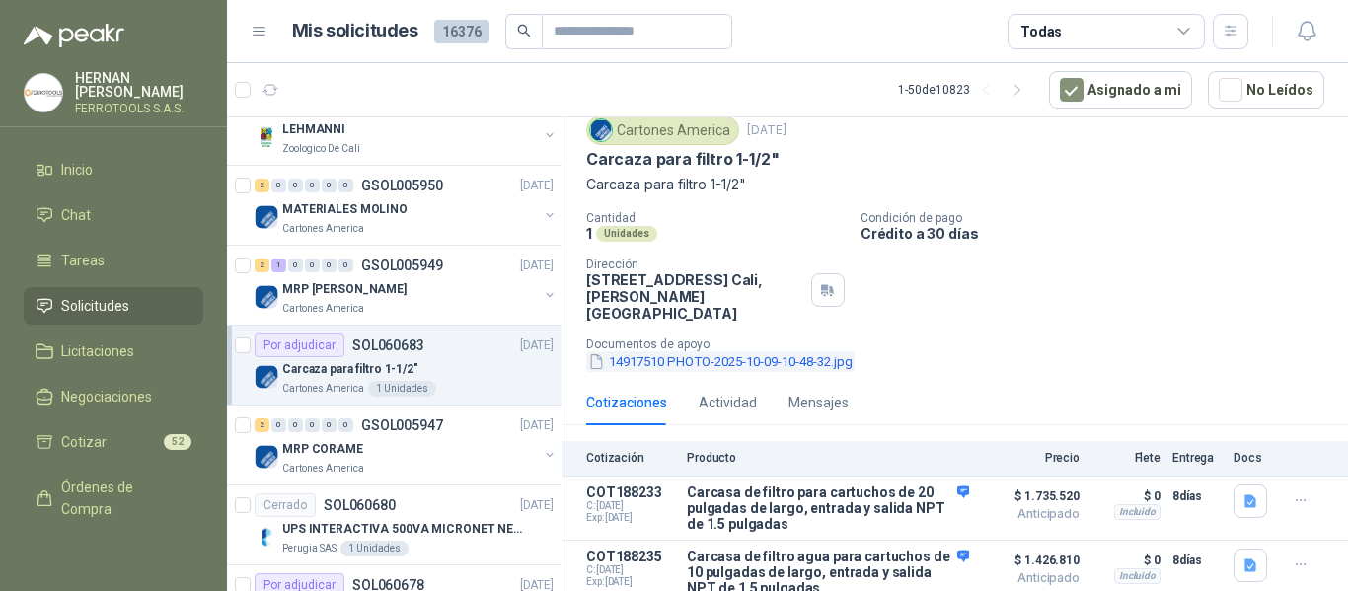
scroll to position [101, 0]
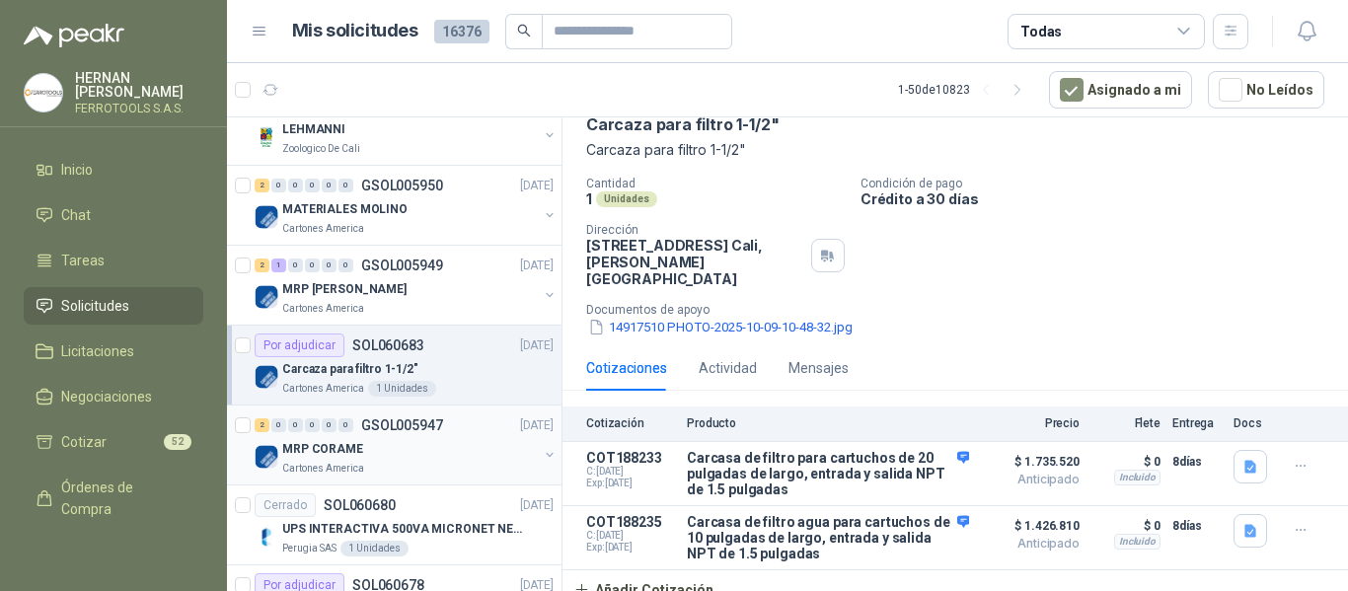
click at [457, 455] on div "MRP CORAME" at bounding box center [410, 449] width 256 height 24
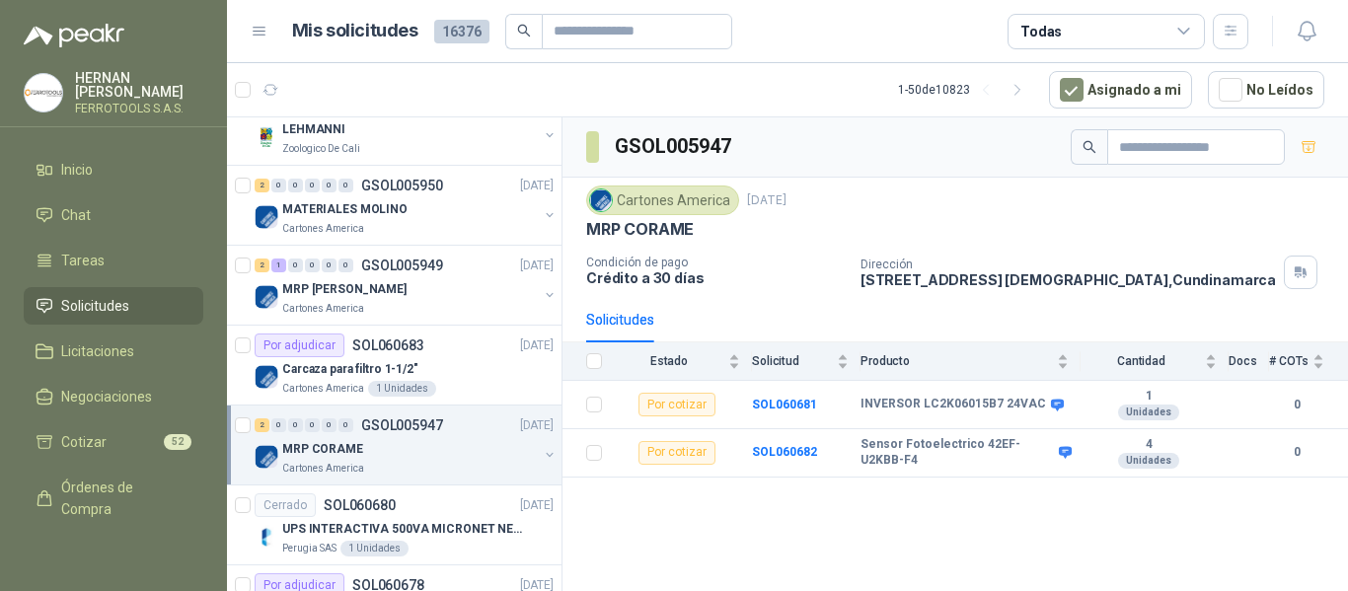
scroll to position [2368, 0]
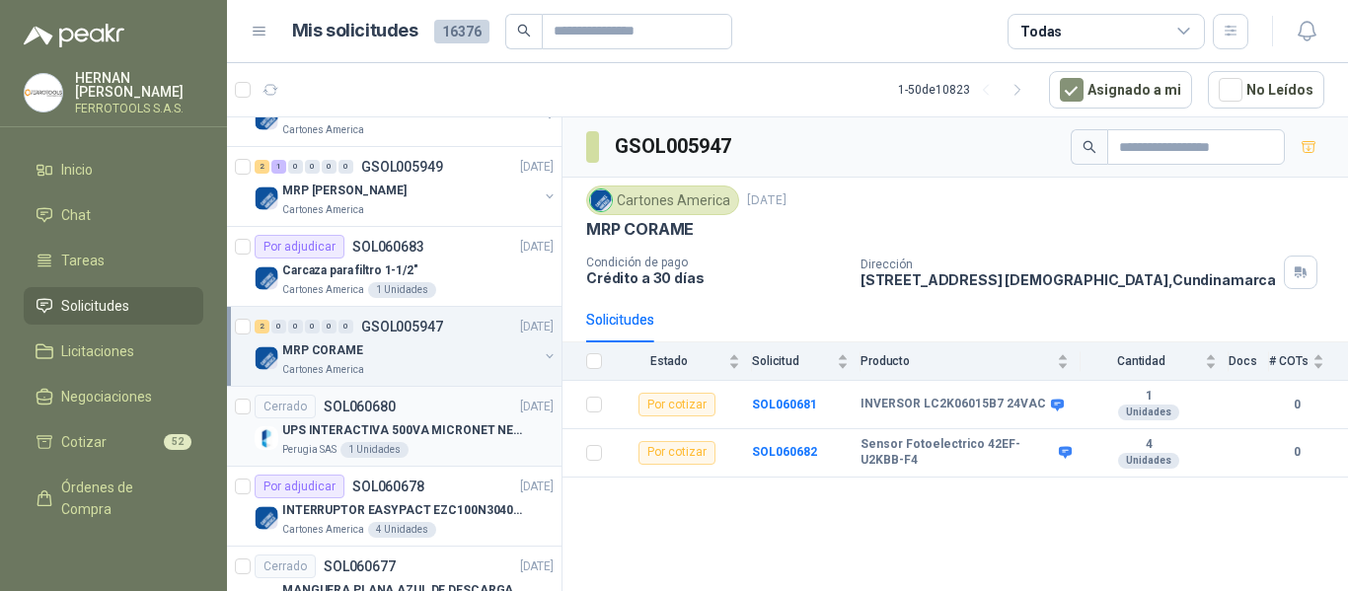
click at [482, 428] on p "UPS INTERACTIVA 500VA MICRONET NEGRA MARCA: POWEST NICOMAR" at bounding box center [405, 430] width 246 height 19
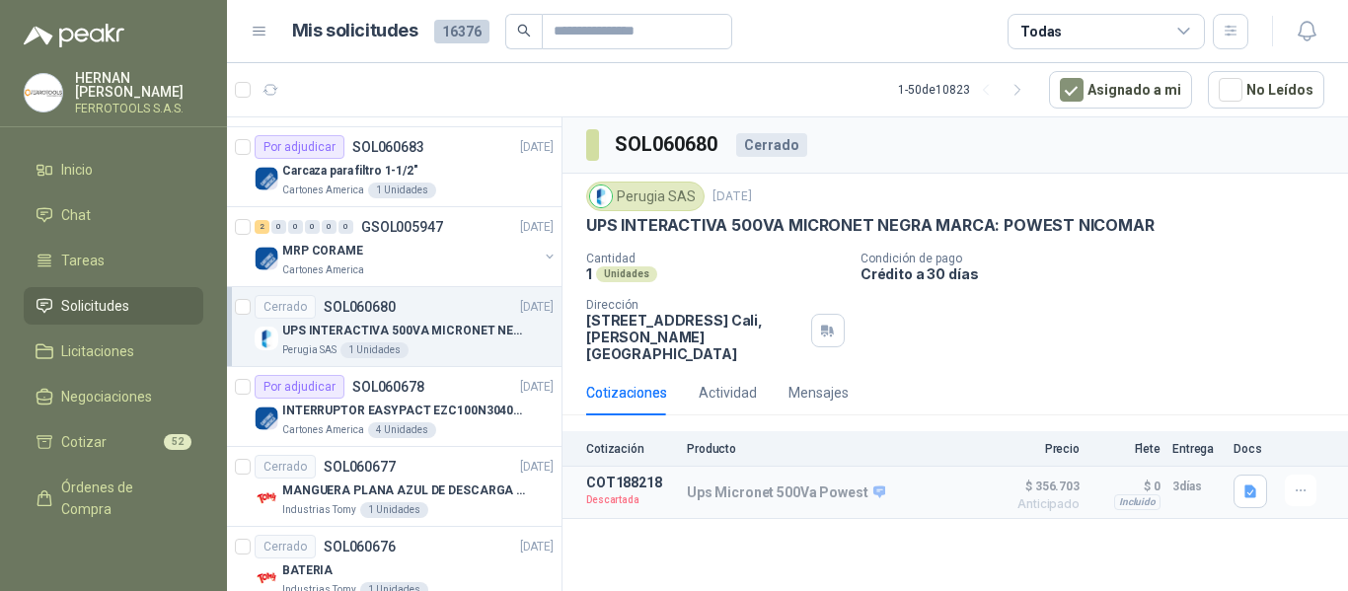
scroll to position [2566, 0]
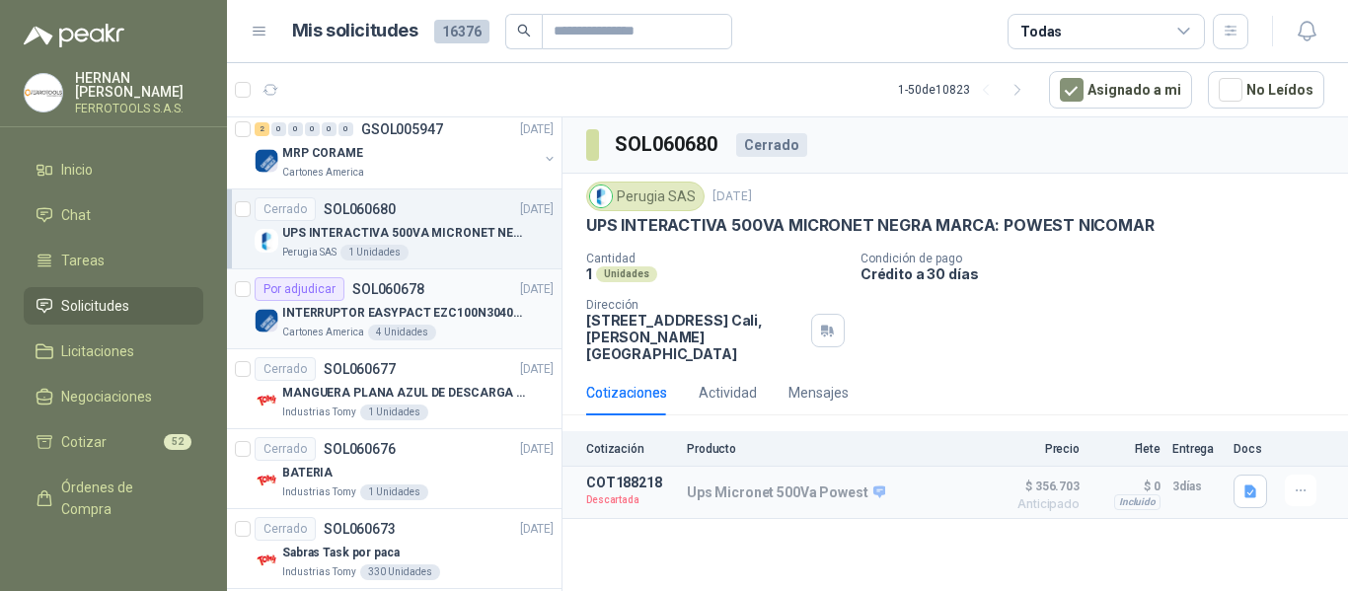
click at [473, 306] on p "INTERRUPTOR EASYPACT EZC100N3040C 40AMP 25K SCHNEIDER" at bounding box center [405, 313] width 246 height 19
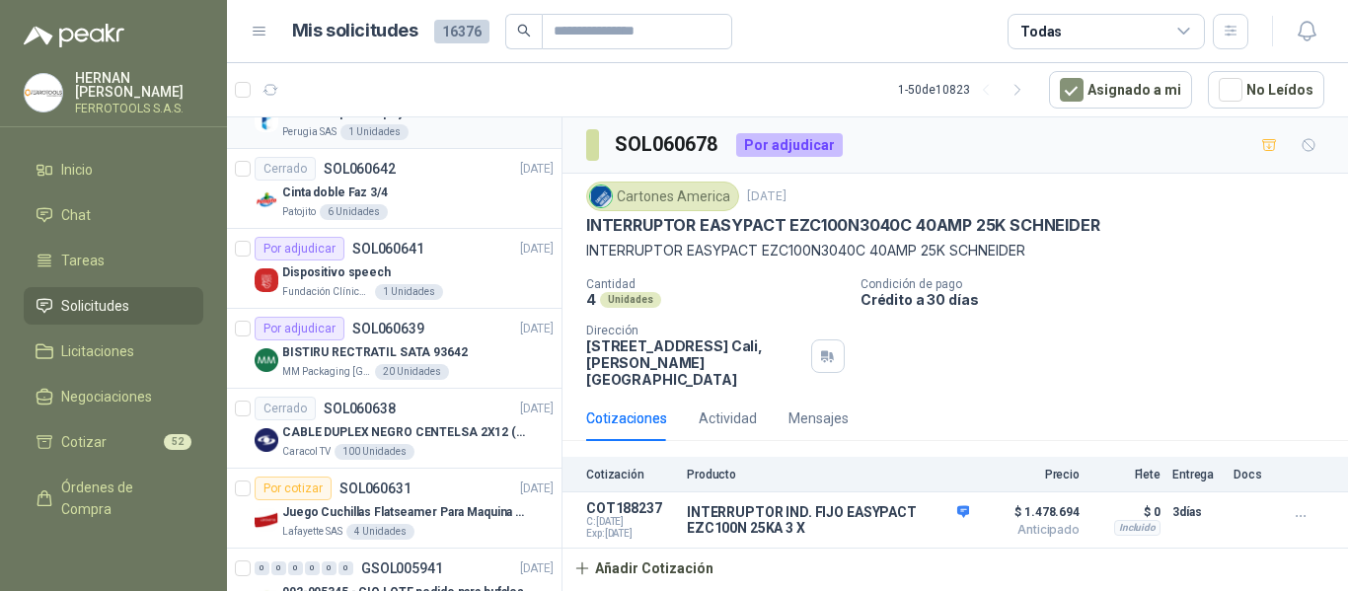
scroll to position [3263, 0]
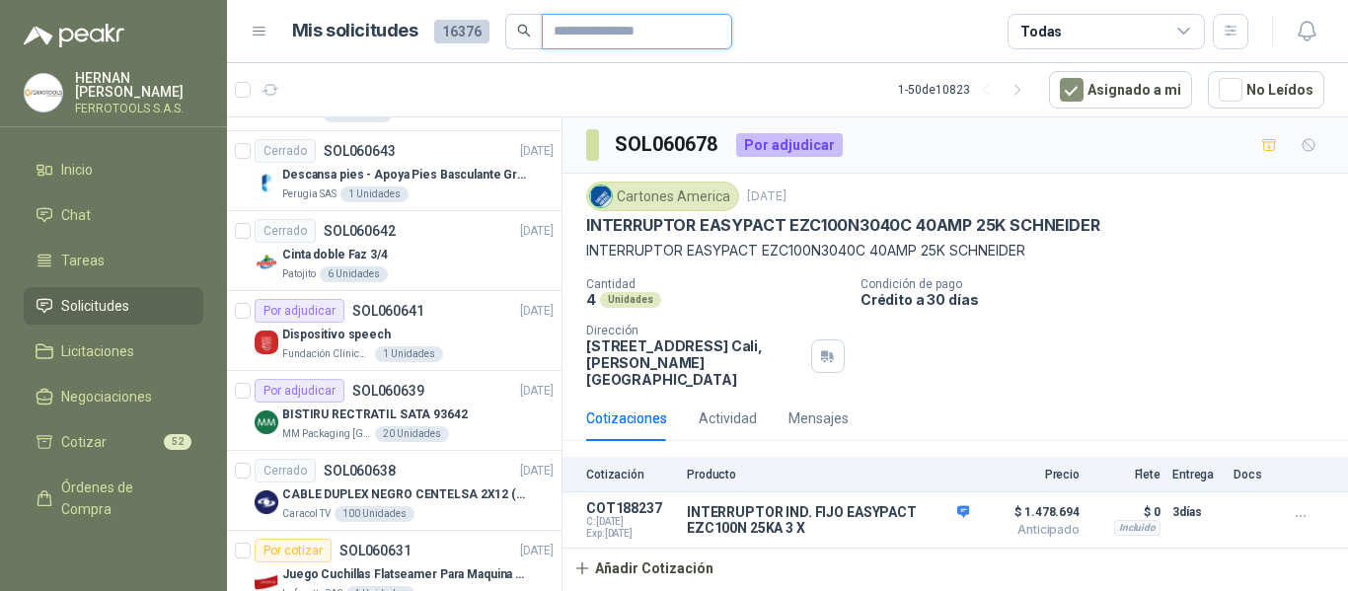
click at [630, 28] on input "text" at bounding box center [629, 32] width 151 height 34
paste input "**********"
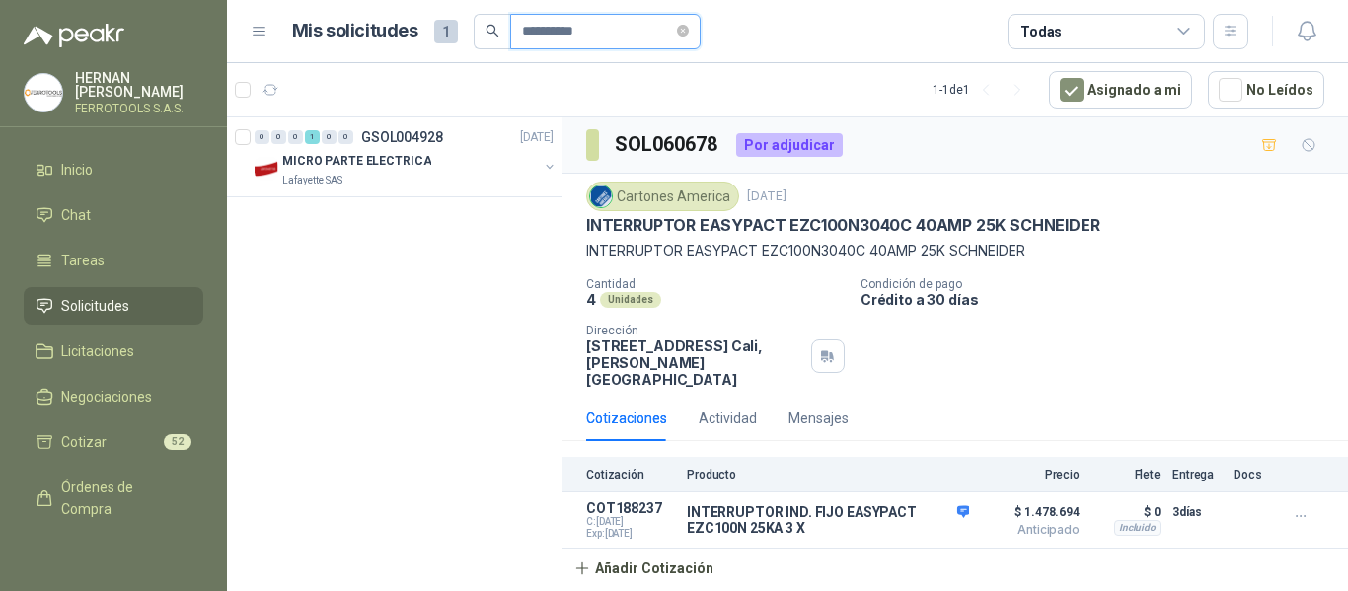
scroll to position [0, 0]
type input "**********"
click at [440, 187] on div "Lafayette SAS" at bounding box center [410, 181] width 256 height 16
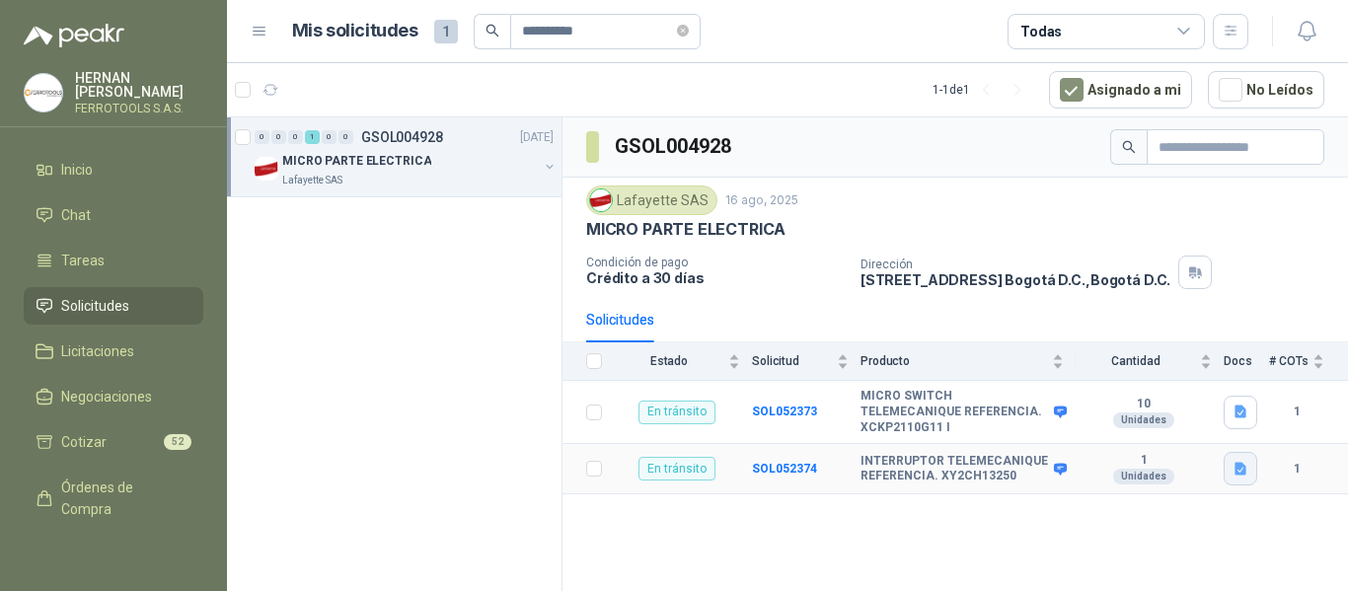
click at [1242, 462] on icon "button" at bounding box center [1240, 468] width 12 height 13
click at [1211, 405] on button "XY2CH13250.JPG" at bounding box center [1180, 413] width 127 height 21
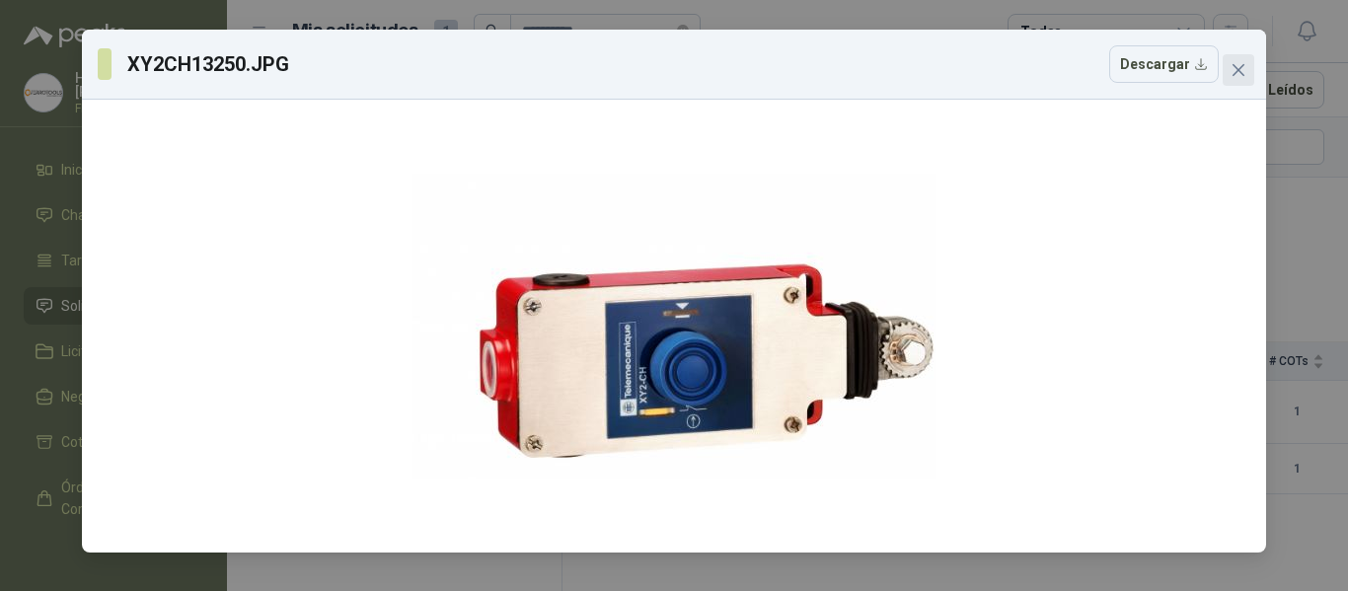
click at [1244, 71] on icon "close" at bounding box center [1239, 70] width 16 height 16
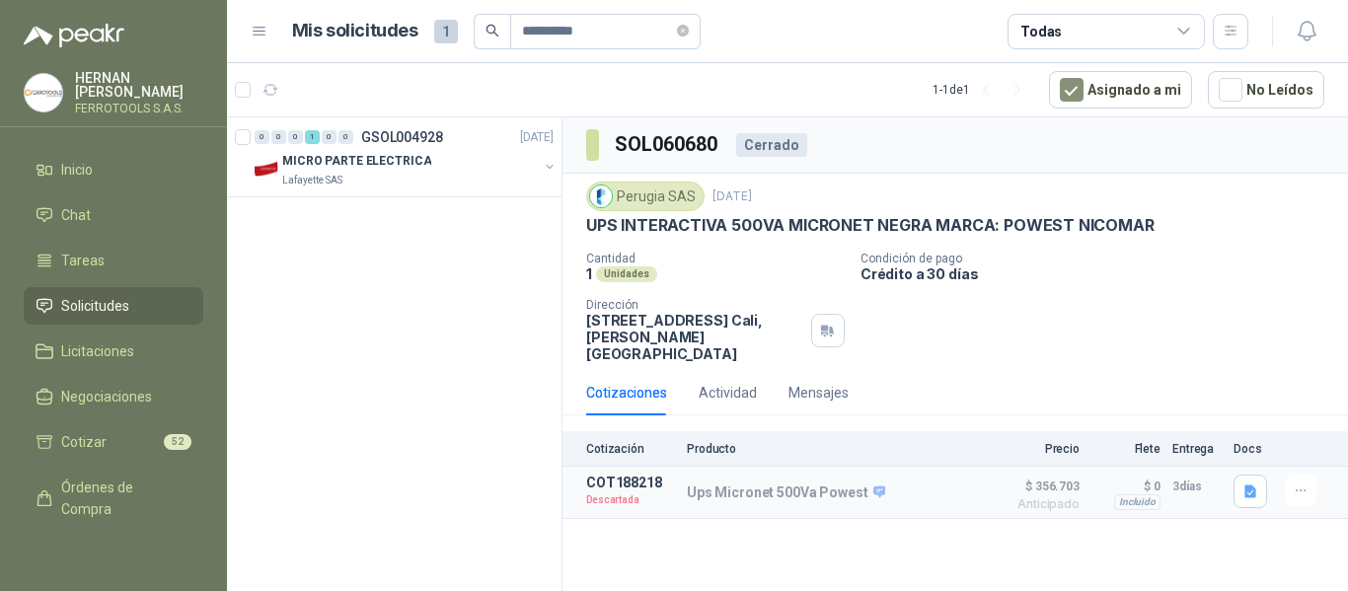
click at [121, 299] on span "Solicitudes" at bounding box center [95, 306] width 68 height 22
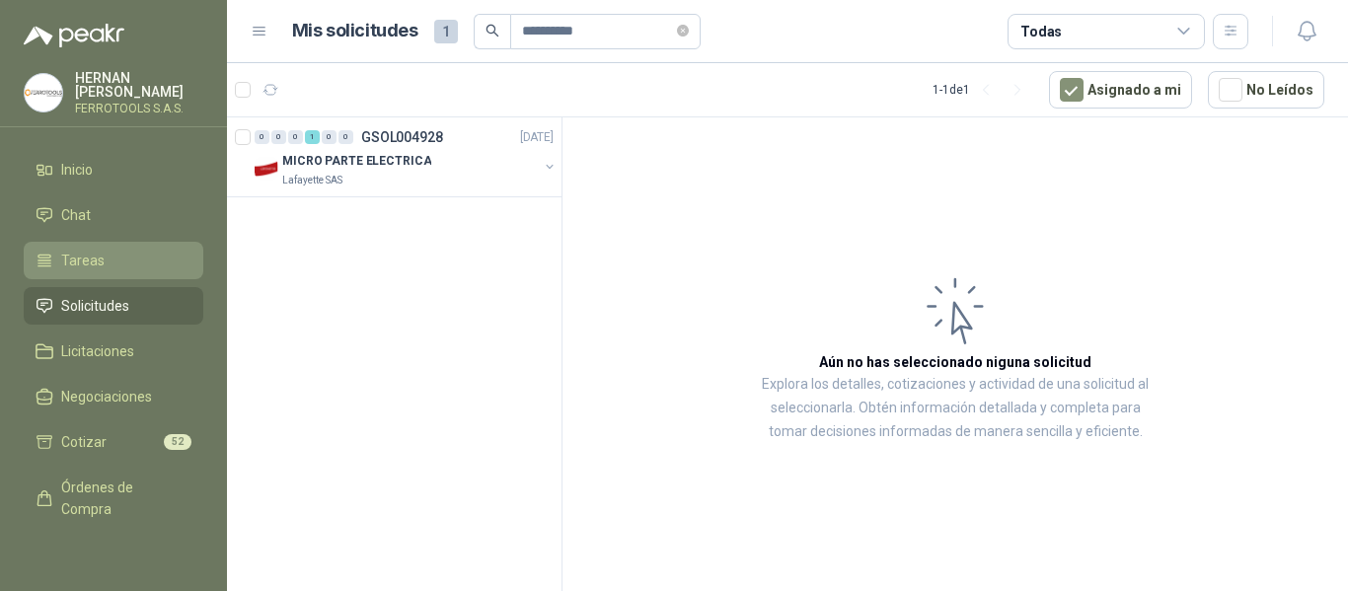
click at [96, 260] on span "Tareas" at bounding box center [82, 261] width 43 height 22
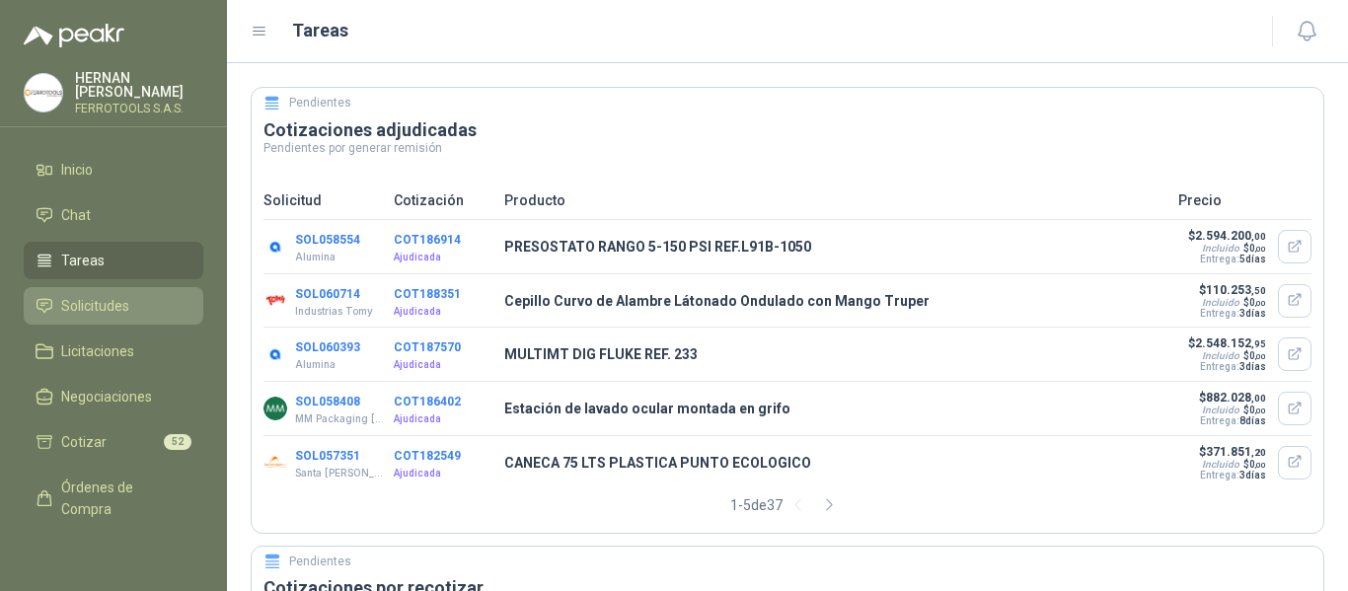
click at [85, 298] on span "Solicitudes" at bounding box center [95, 306] width 68 height 22
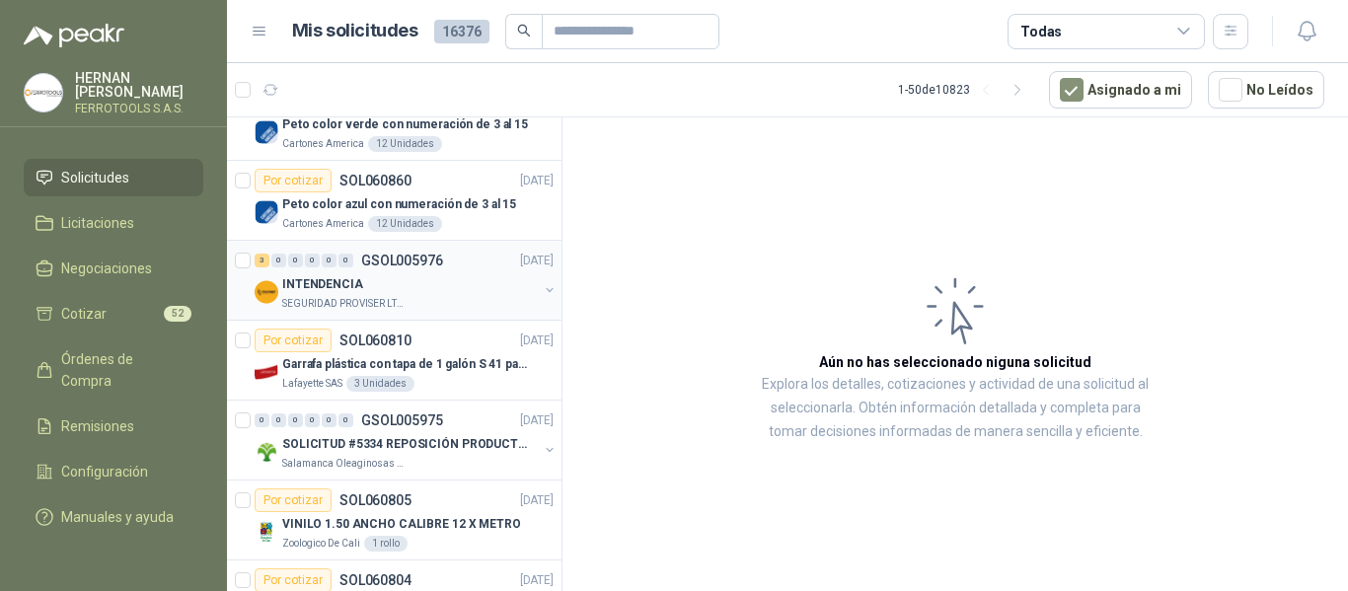
scroll to position [197, 0]
click at [477, 366] on p "Garrafa plástica con tapa de 1 galón S 41 para almacenar varsol, thiner y alcoh…" at bounding box center [405, 363] width 246 height 19
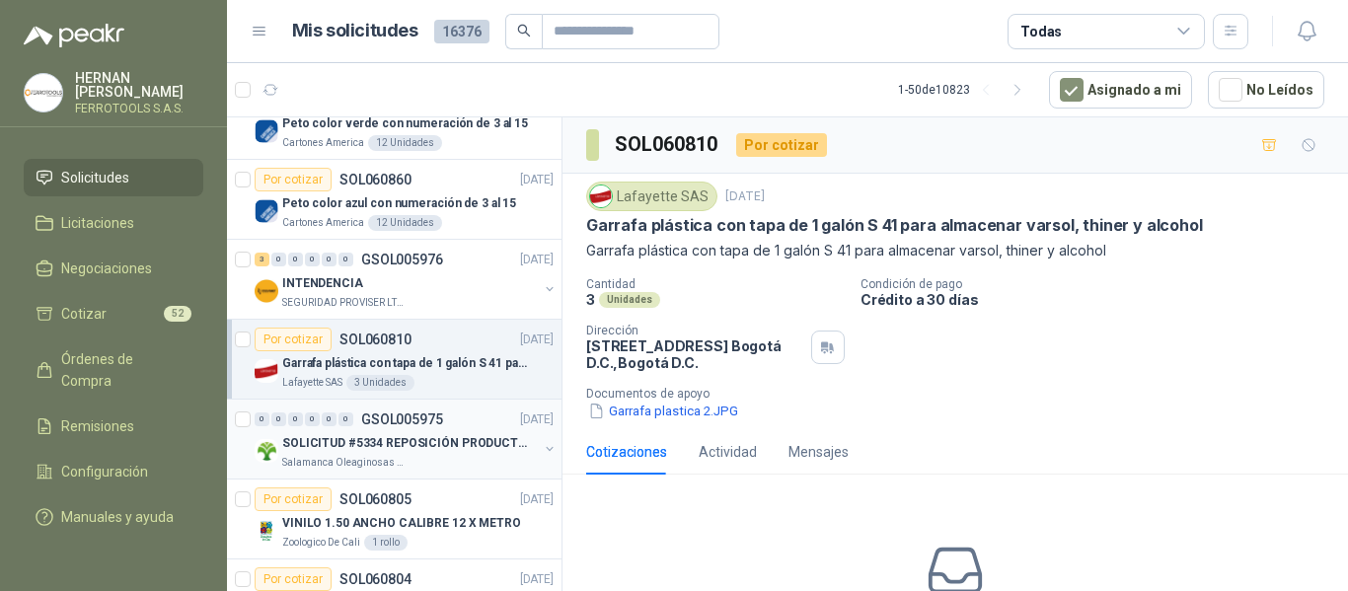
click at [487, 439] on p "SOLICITUD #5334 REPOSICIÓN PRODUCTOS" at bounding box center [405, 443] width 246 height 19
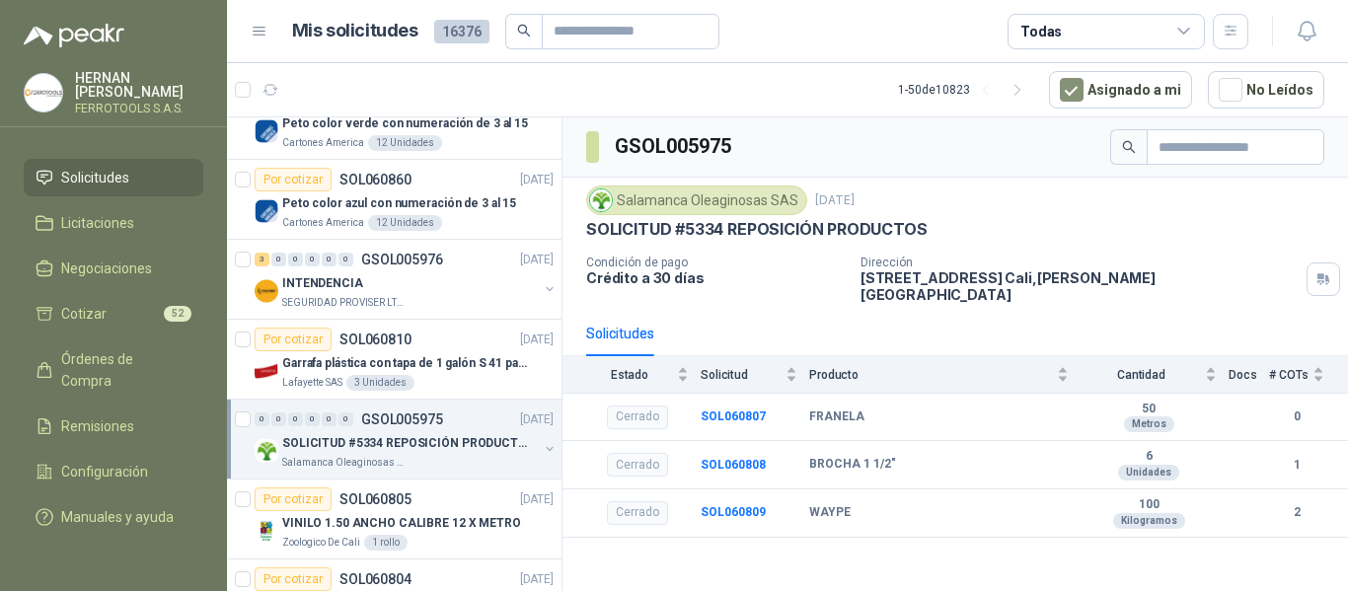
scroll to position [296, 0]
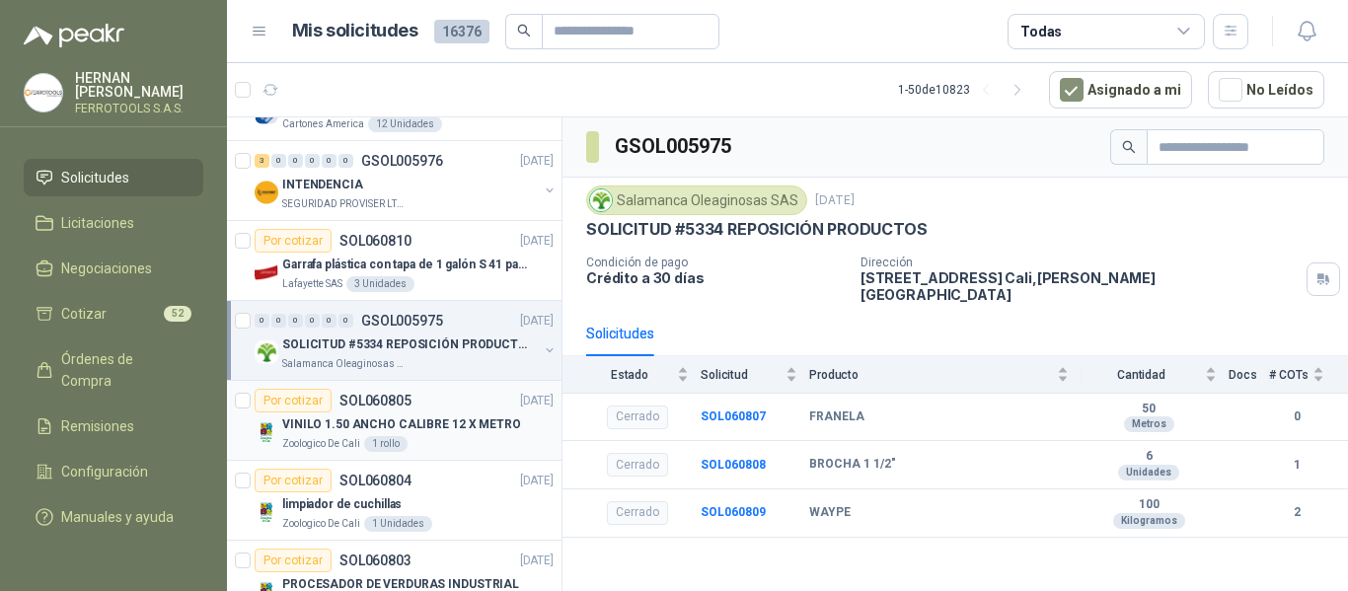
click at [520, 410] on p "[DATE]" at bounding box center [537, 401] width 34 height 19
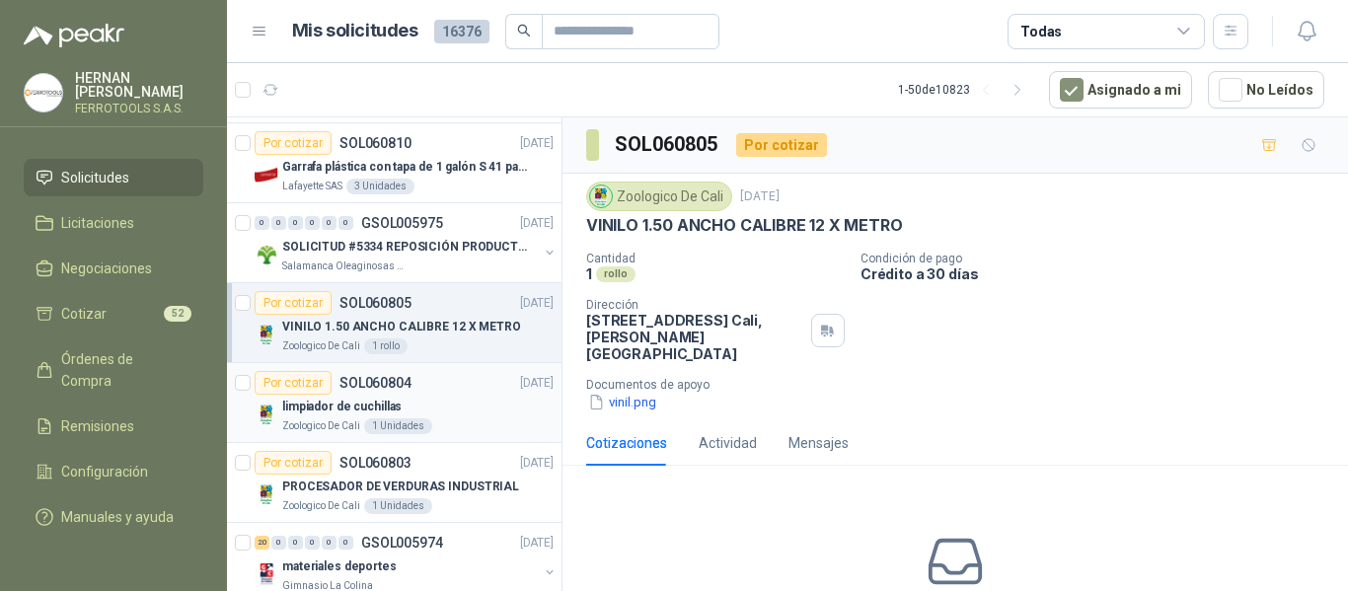
scroll to position [395, 0]
click at [486, 414] on div "limpiador de cuchillas" at bounding box center [417, 406] width 271 height 24
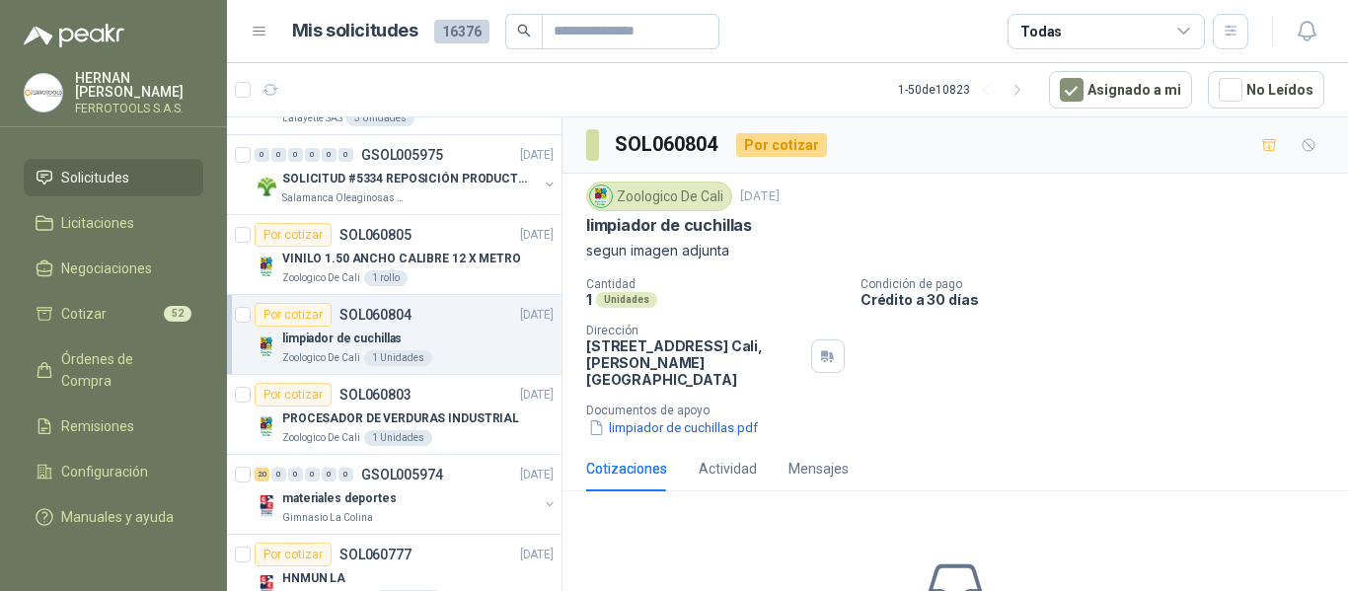
scroll to position [493, 0]
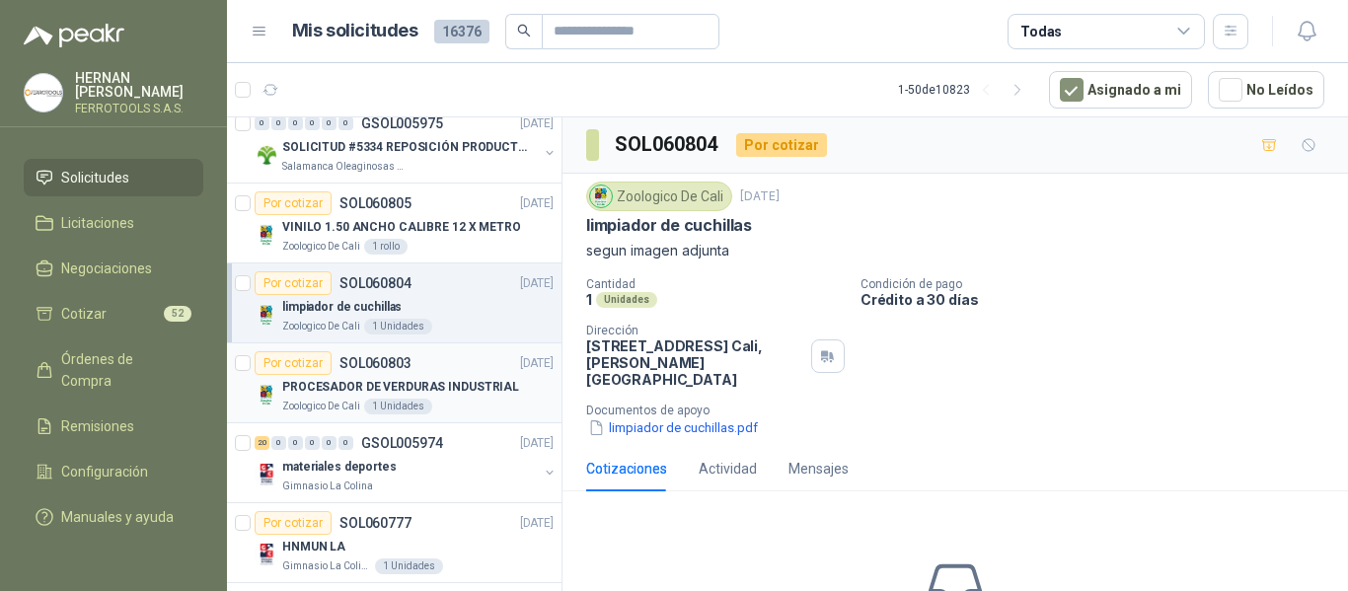
click at [469, 398] on div "PROCESADOR DE VERDURAS INDUSTRIAL" at bounding box center [417, 387] width 271 height 24
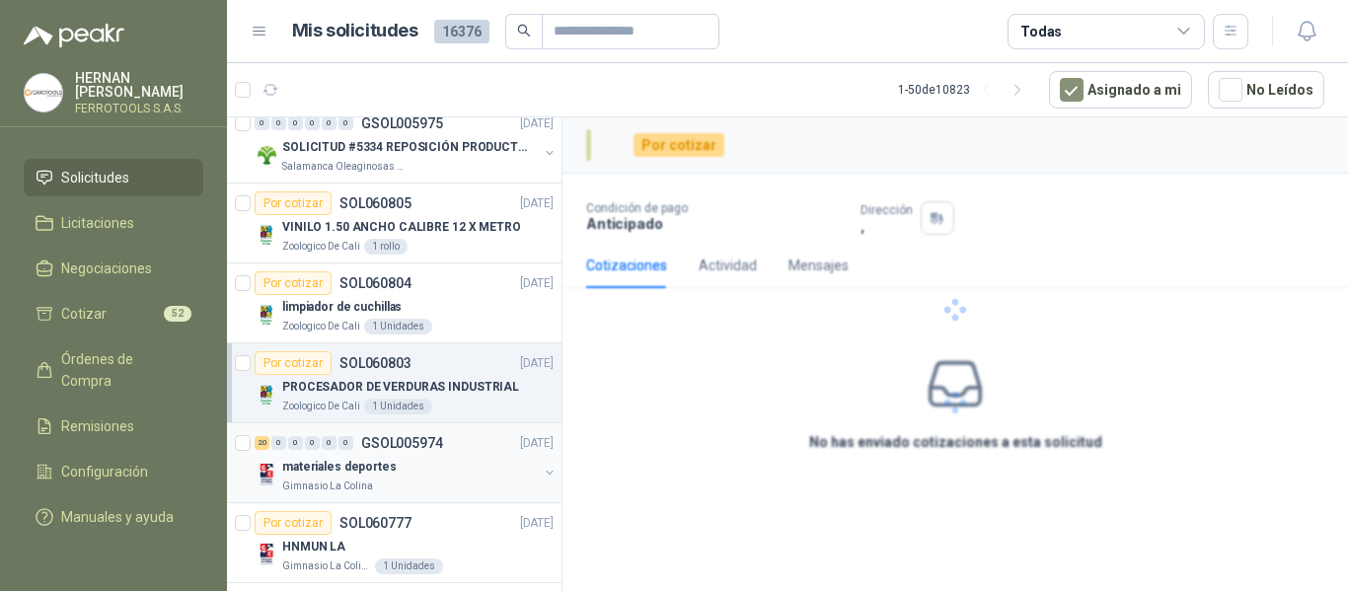
click at [466, 468] on div "materiales deportes" at bounding box center [410, 467] width 256 height 24
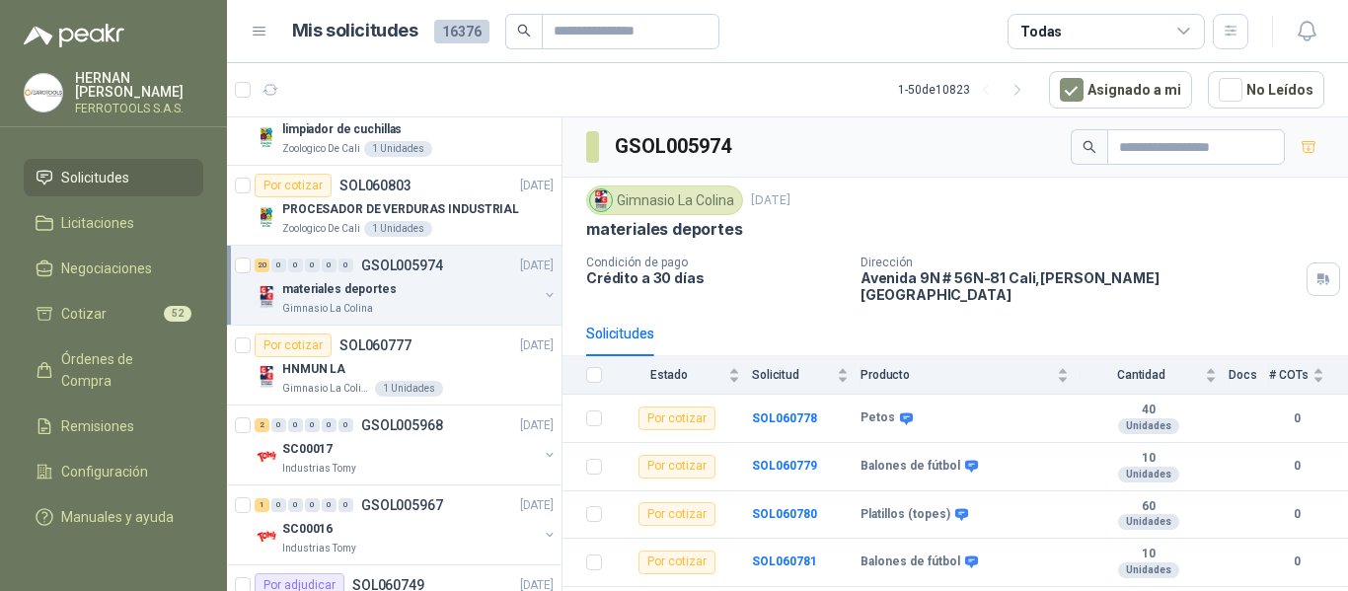
scroll to position [691, 0]
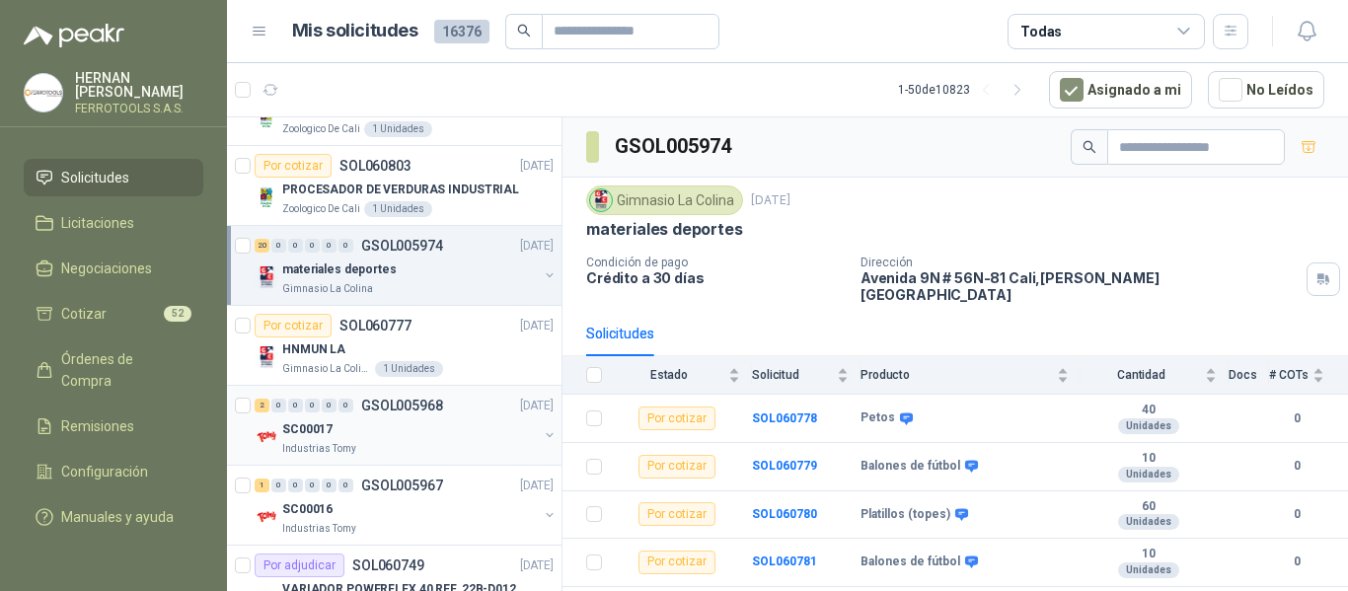
click at [453, 431] on div "SC00017" at bounding box center [410, 429] width 256 height 24
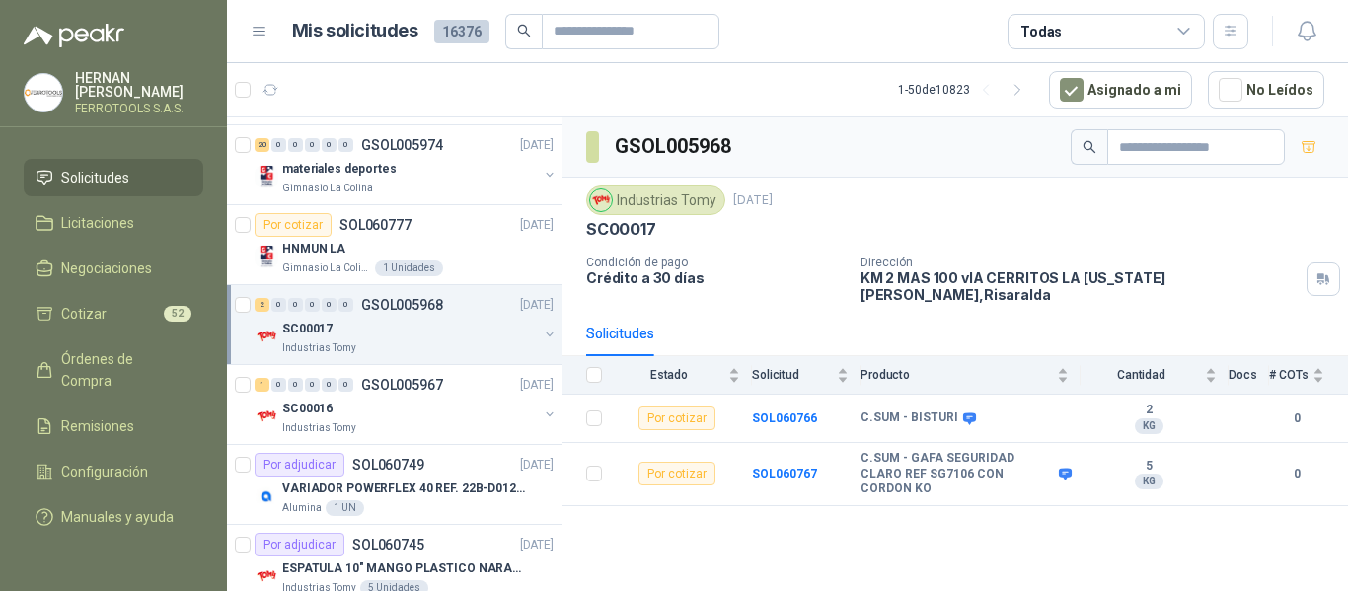
scroll to position [888, 0]
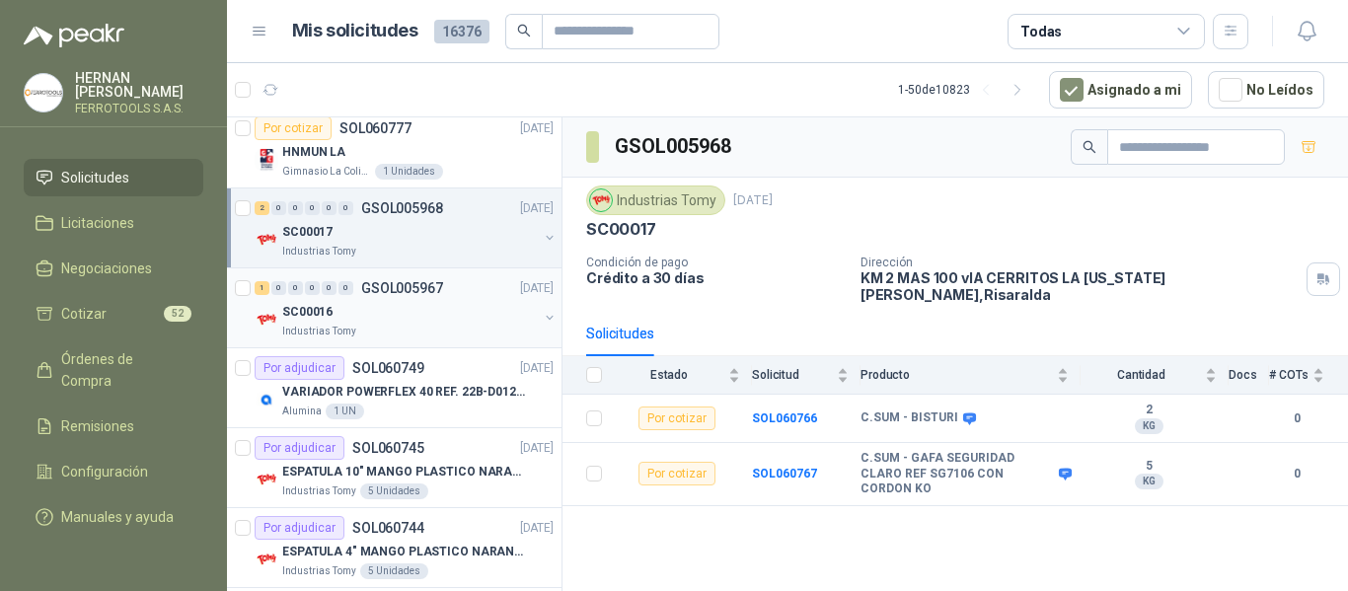
click at [440, 322] on div "SC00016" at bounding box center [410, 312] width 256 height 24
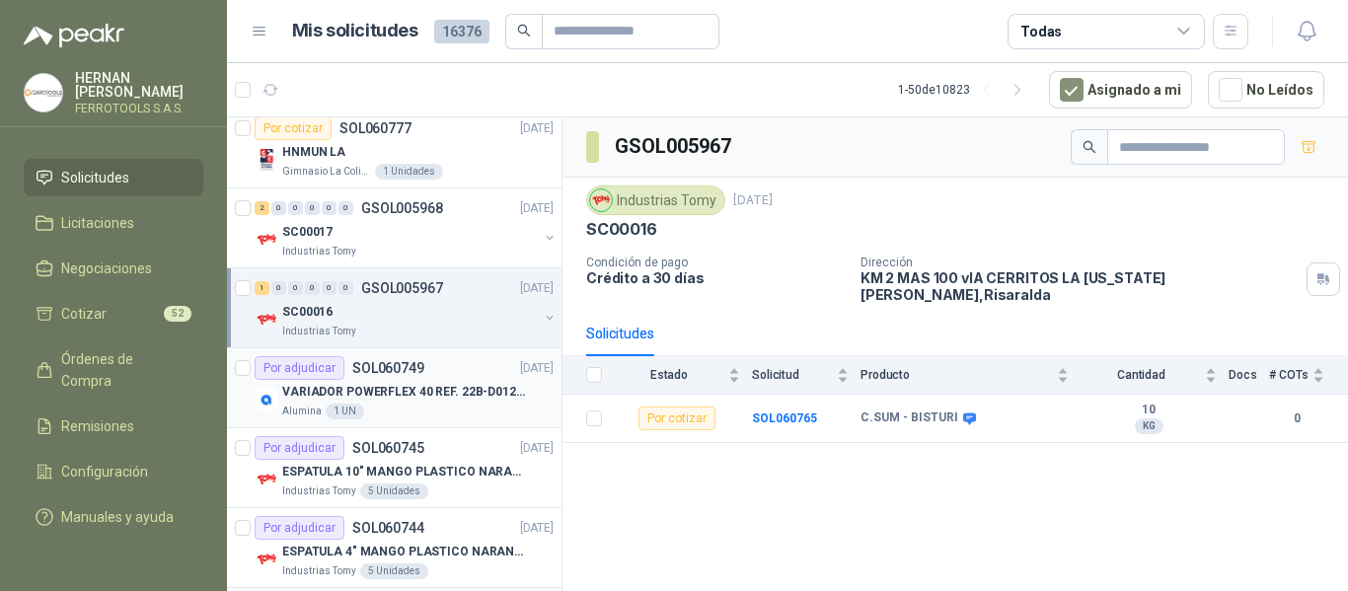
click at [466, 400] on p "VARIADOR POWERFLEX 40 REF. 22B-D012N104" at bounding box center [405, 392] width 246 height 19
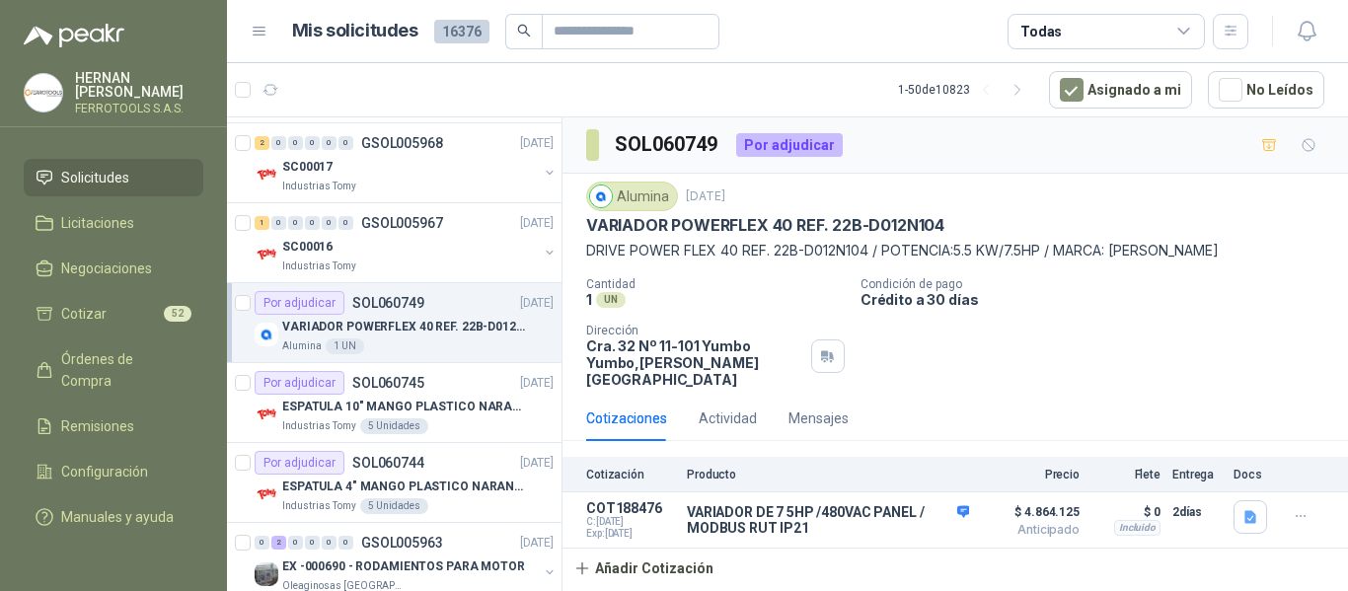
scroll to position [987, 0]
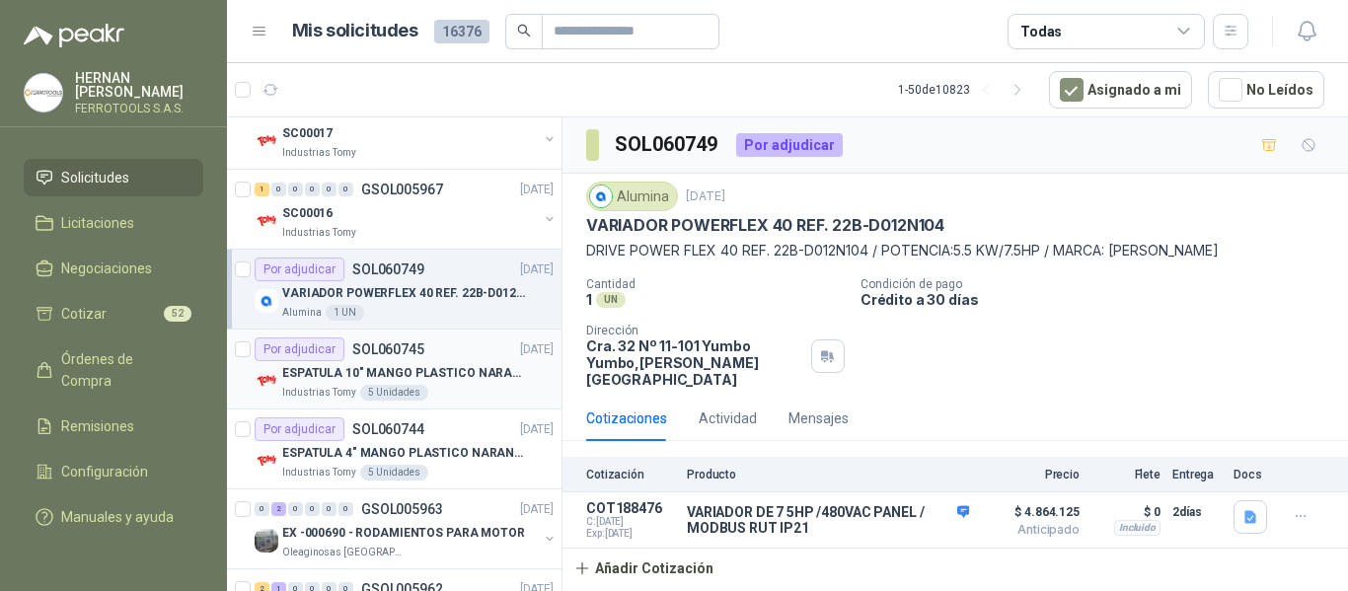
click at [478, 355] on div "Por adjudicar SOL060745 14/10/25" at bounding box center [404, 349] width 299 height 24
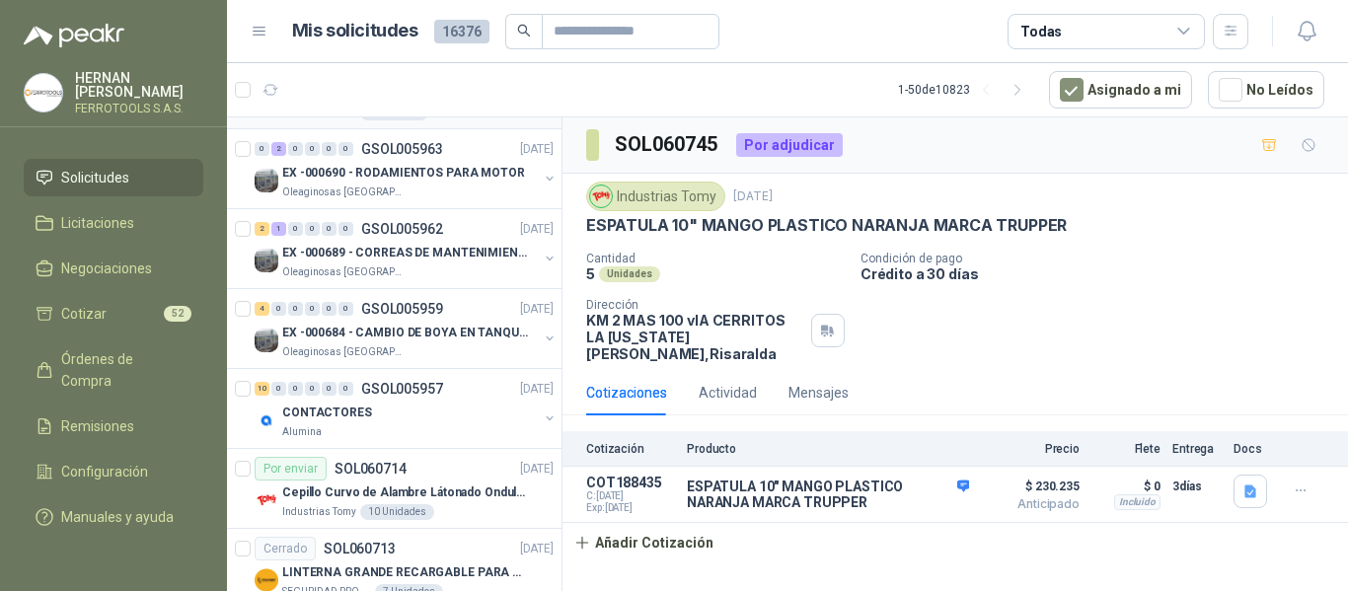
scroll to position [1382, 0]
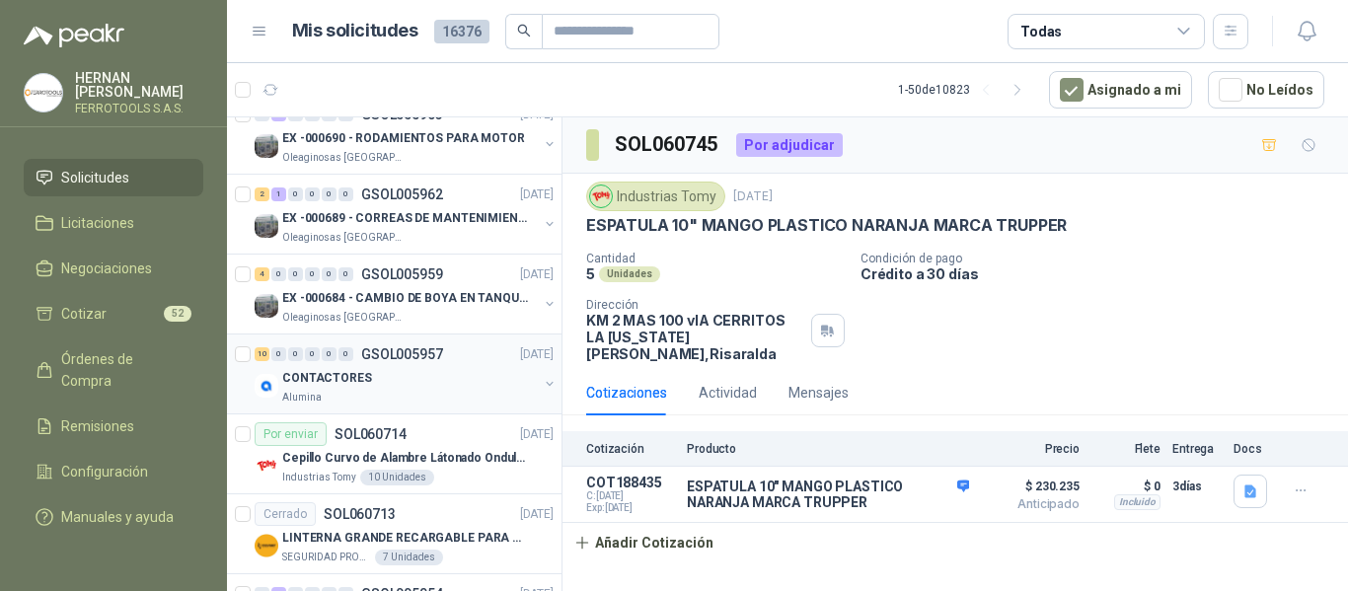
click at [447, 381] on div "CONTACTORES" at bounding box center [410, 378] width 256 height 24
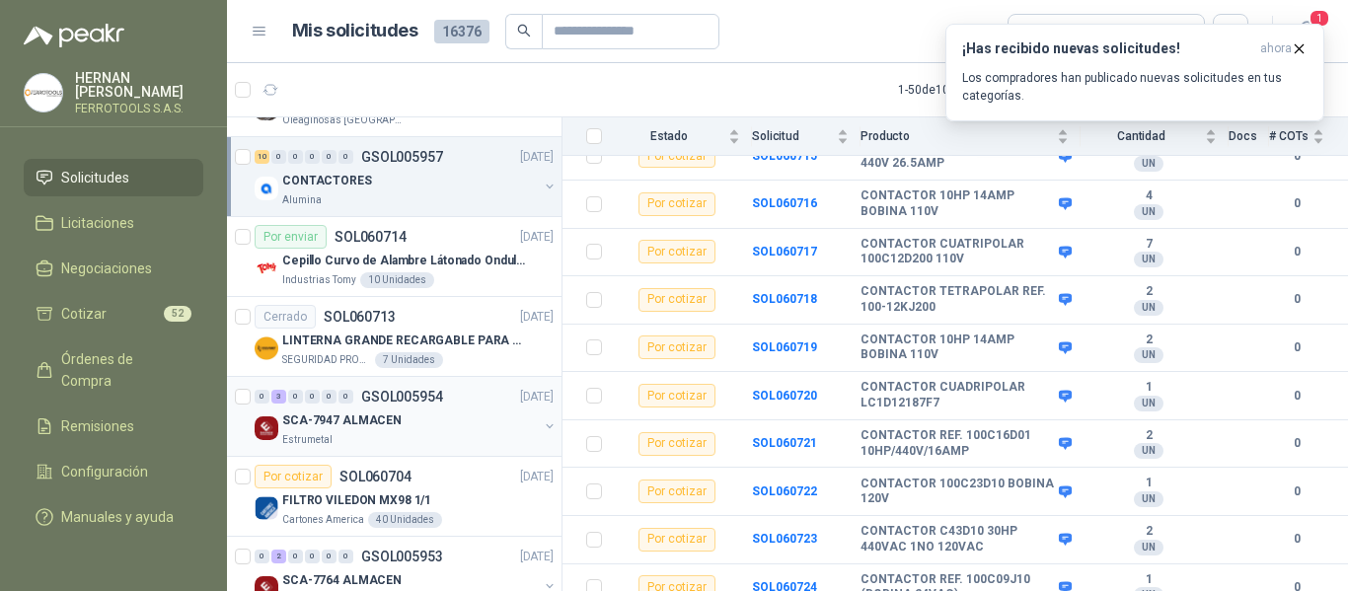
scroll to position [1678, 0]
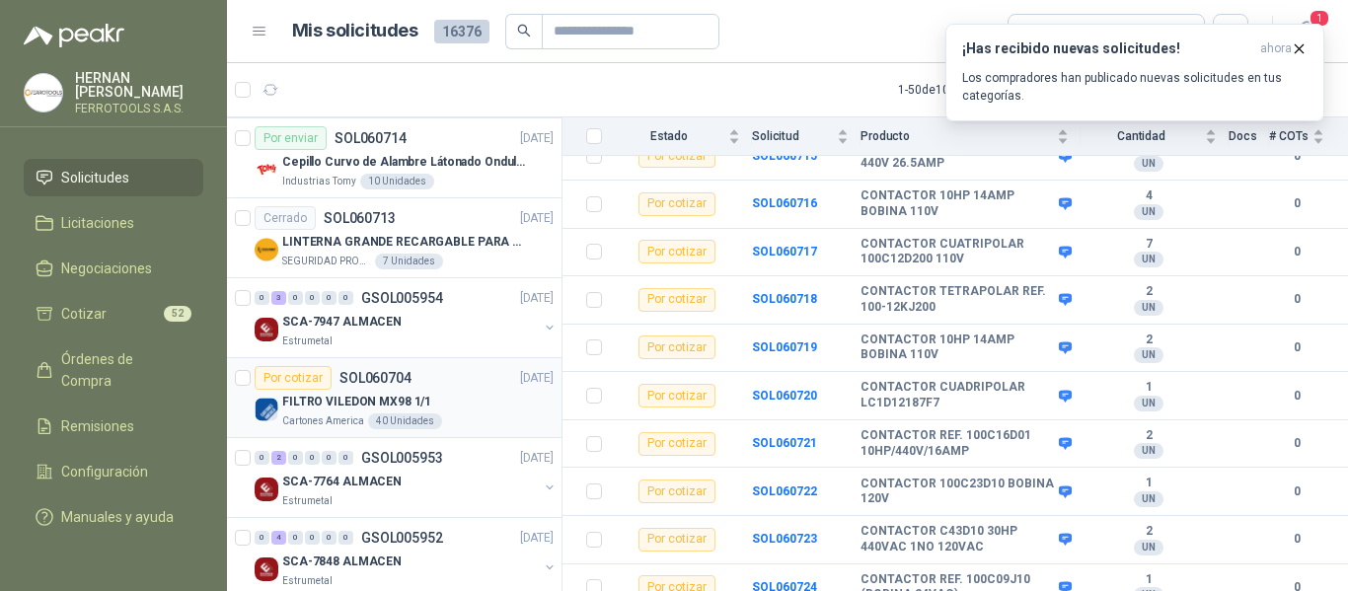
click at [456, 411] on div "FILTRO VILEDON MX98 1/1" at bounding box center [417, 402] width 271 height 24
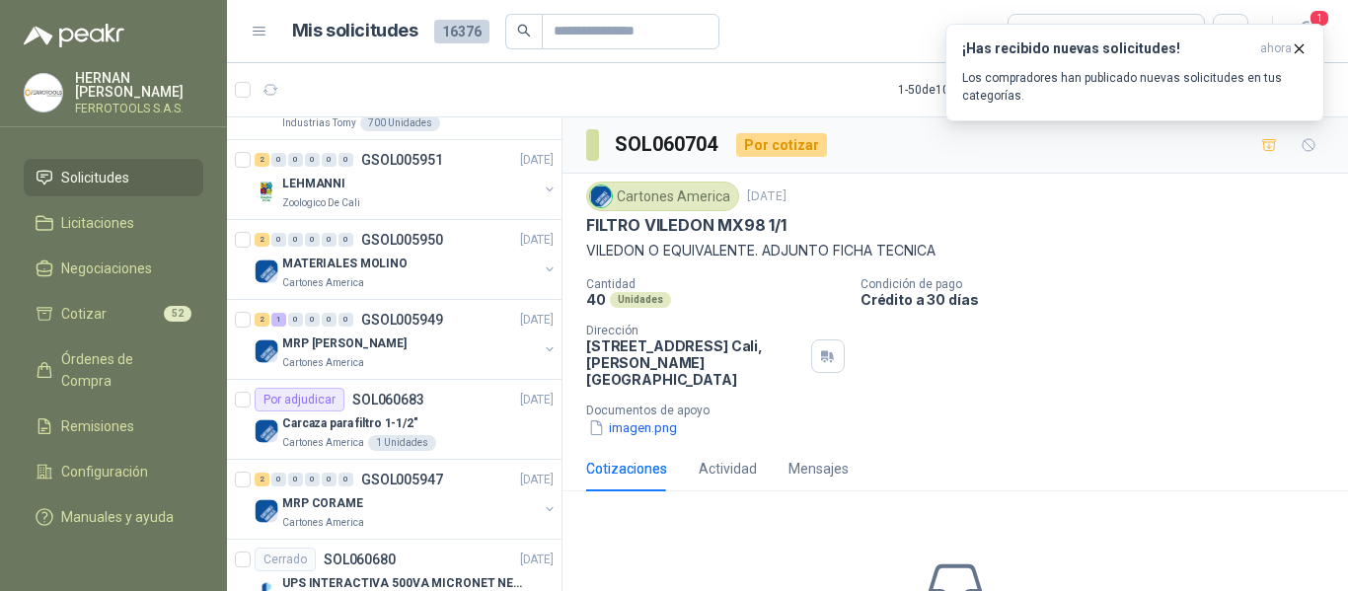
scroll to position [2270, 0]
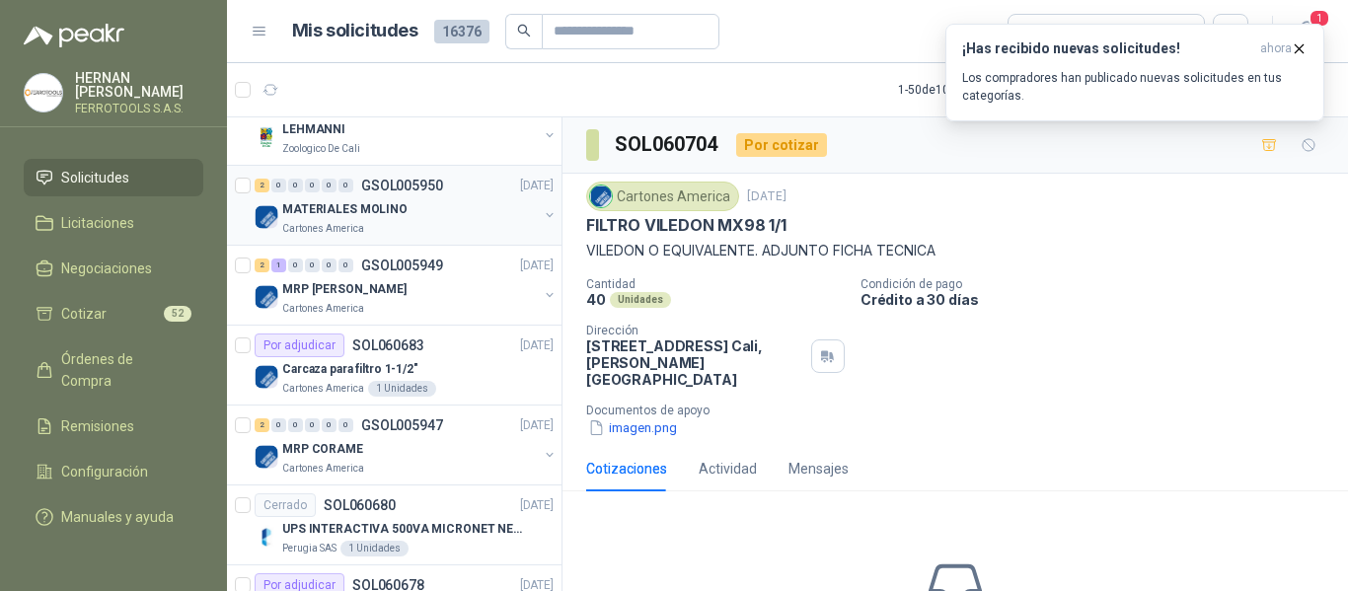
click at [454, 219] on div "MATERIALES MOLINO" at bounding box center [410, 209] width 256 height 24
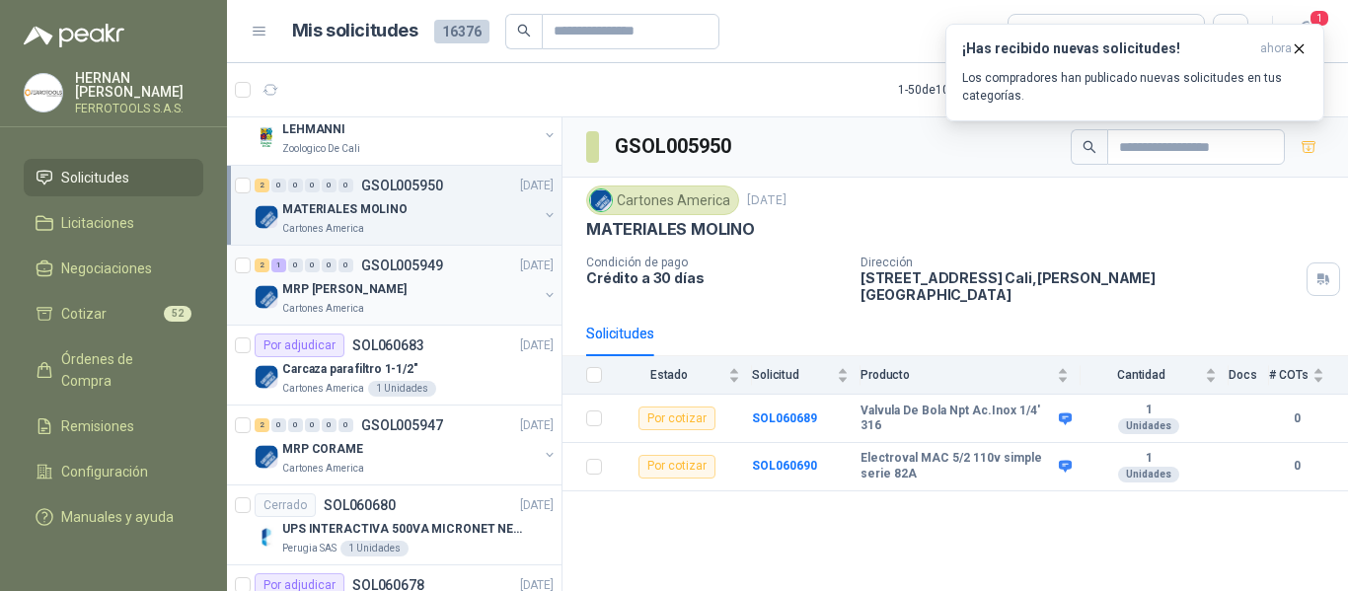
click at [450, 277] on div "MRP [PERSON_NAME]" at bounding box center [410, 289] width 256 height 24
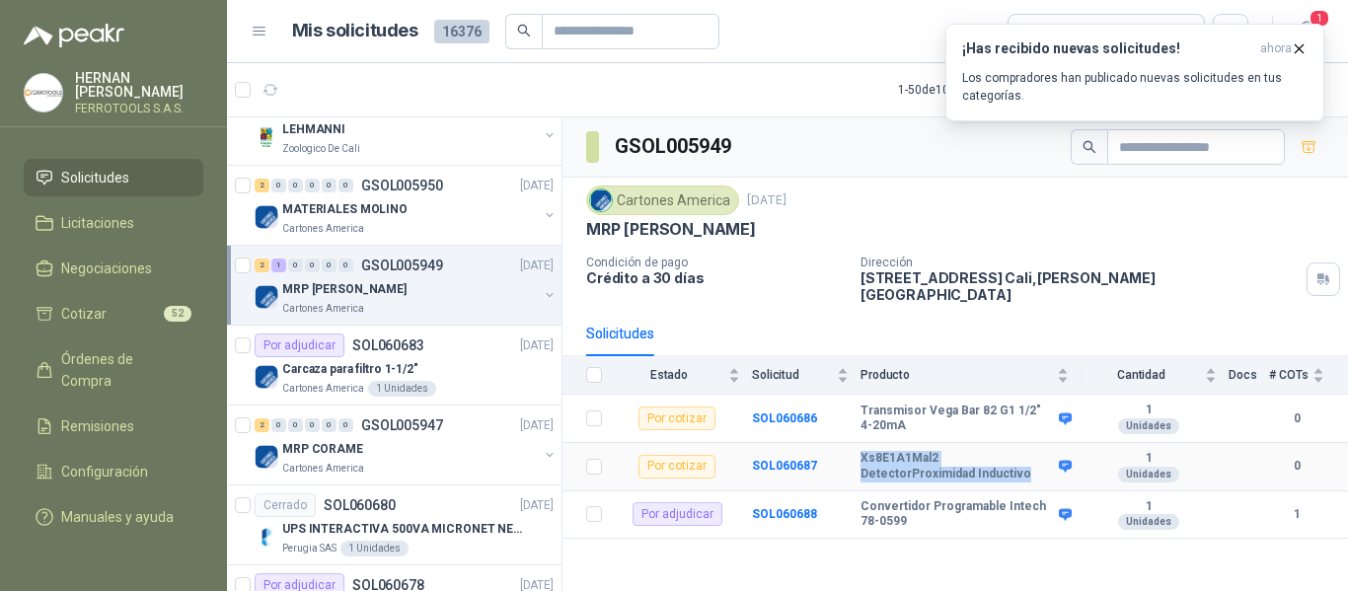
drag, startPoint x: 859, startPoint y: 447, endPoint x: 953, endPoint y: 463, distance: 96.0
click at [953, 463] on tr "Por cotizar SOL060687 Xs8E1A1Mal2 DetectorProximidad Inductivo 1 Unidades 0" at bounding box center [954, 467] width 785 height 48
copy tr "Xs8E1A1Mal2 DetectorProximidad Inductivo"
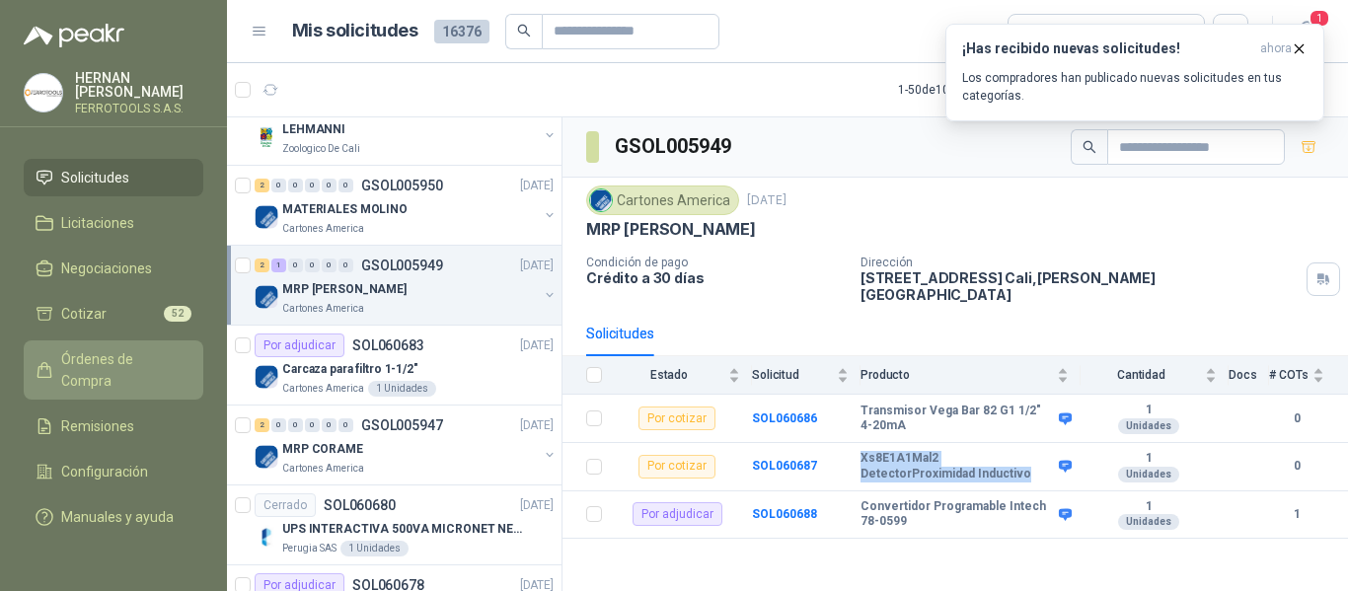
click at [82, 348] on span "Órdenes de Compra" at bounding box center [122, 369] width 123 height 43
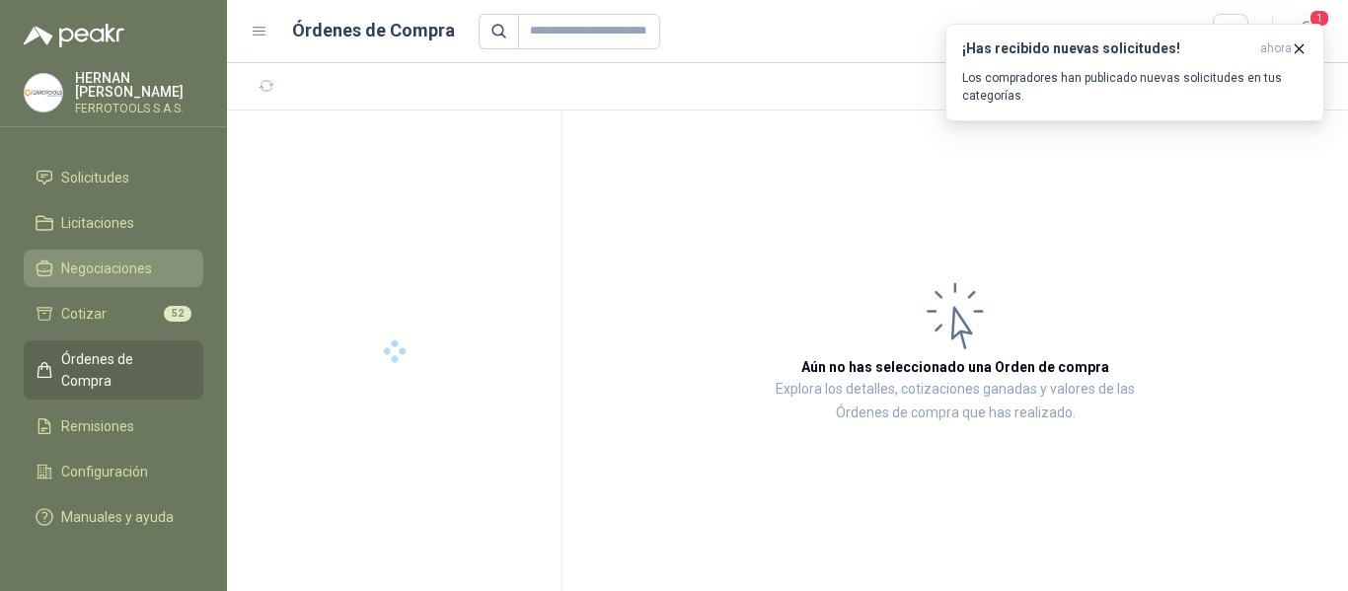
click at [87, 250] on link "Negociaciones" at bounding box center [114, 268] width 180 height 37
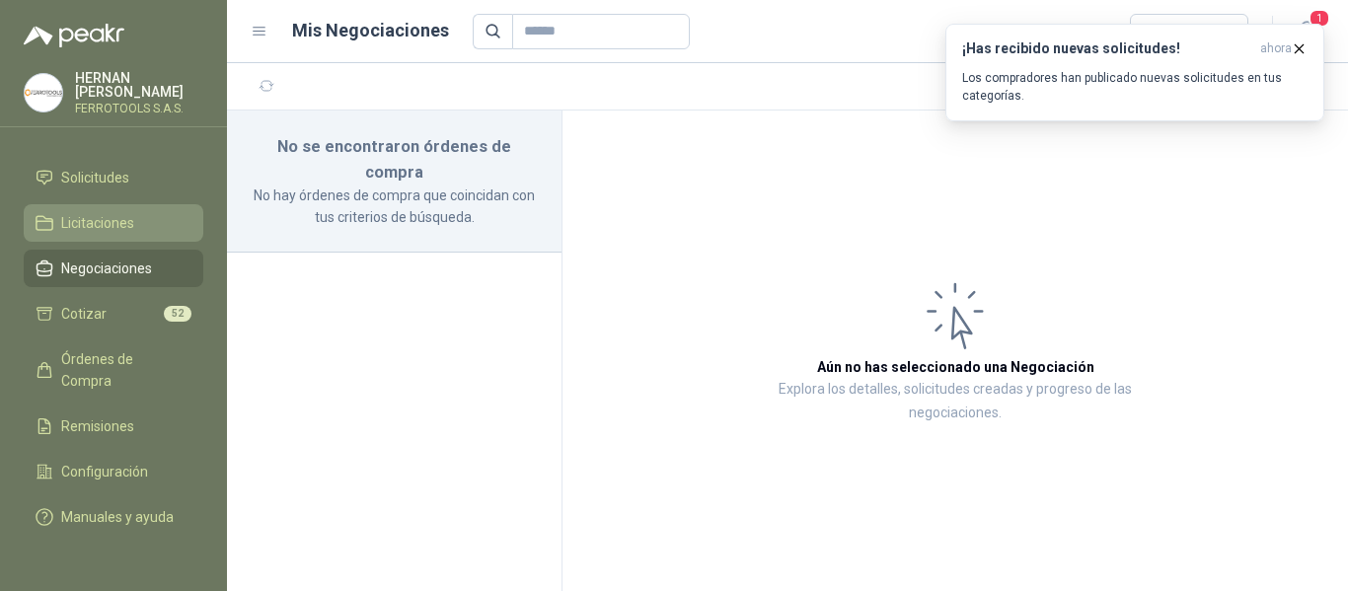
click at [105, 212] on span "Licitaciones" at bounding box center [97, 223] width 73 height 22
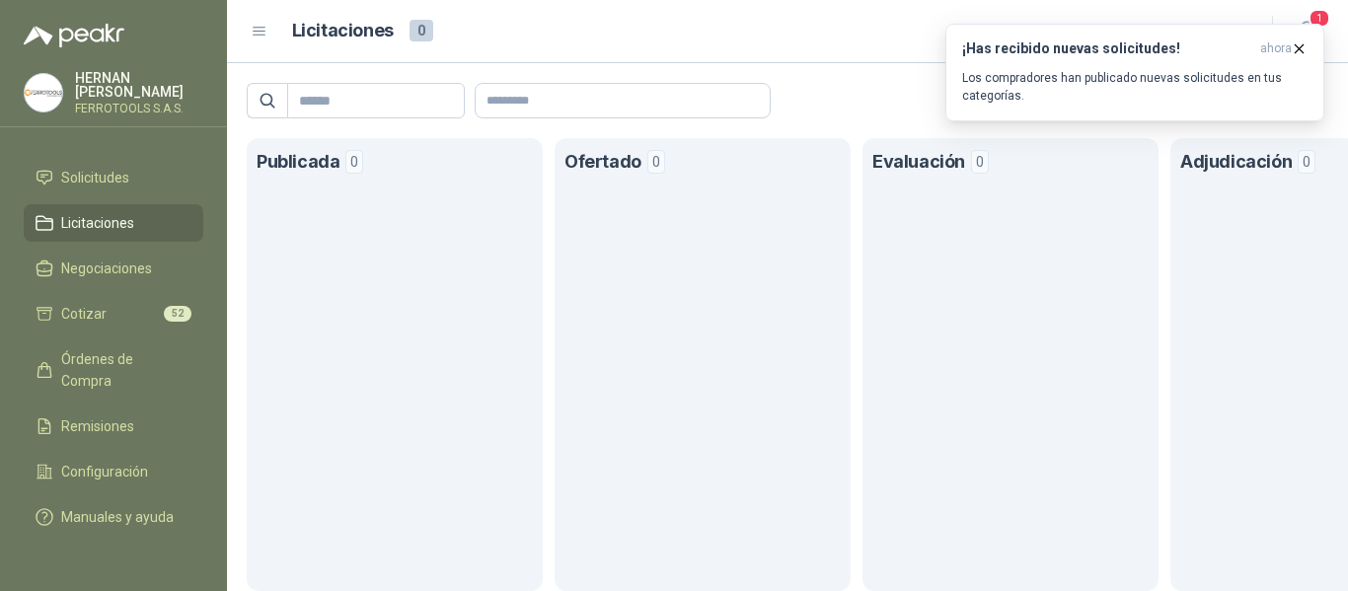
click at [112, 212] on span "Licitaciones" at bounding box center [97, 223] width 73 height 22
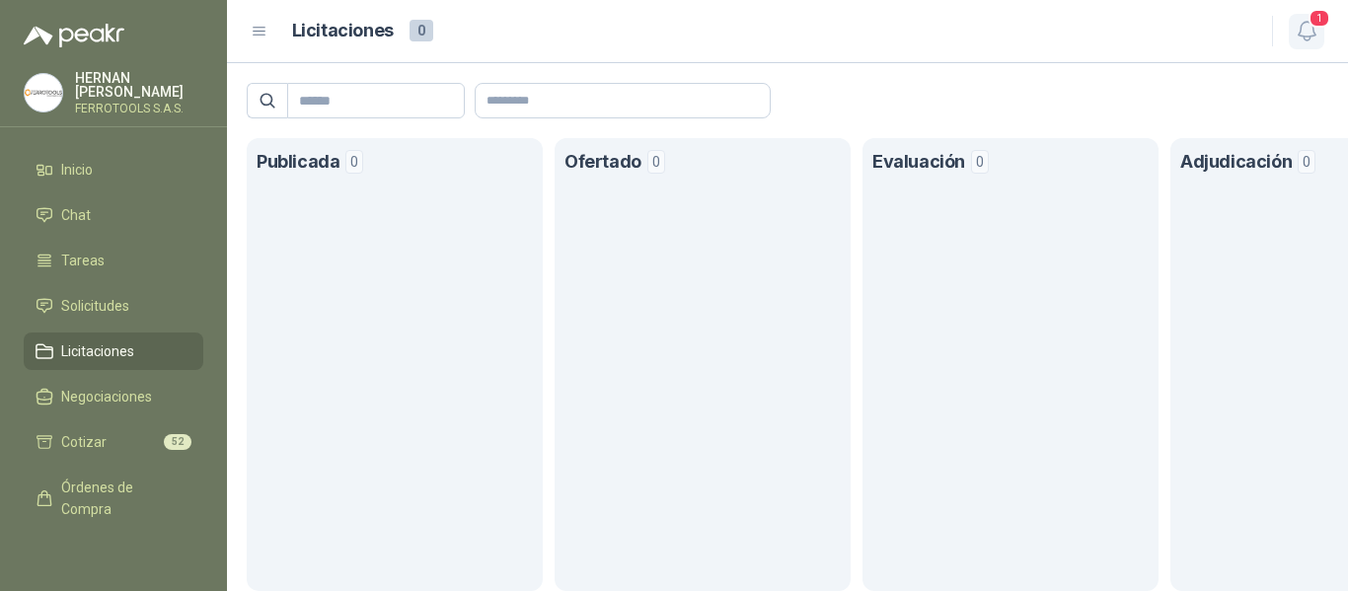
click at [1314, 34] on icon "button" at bounding box center [1306, 31] width 17 height 19
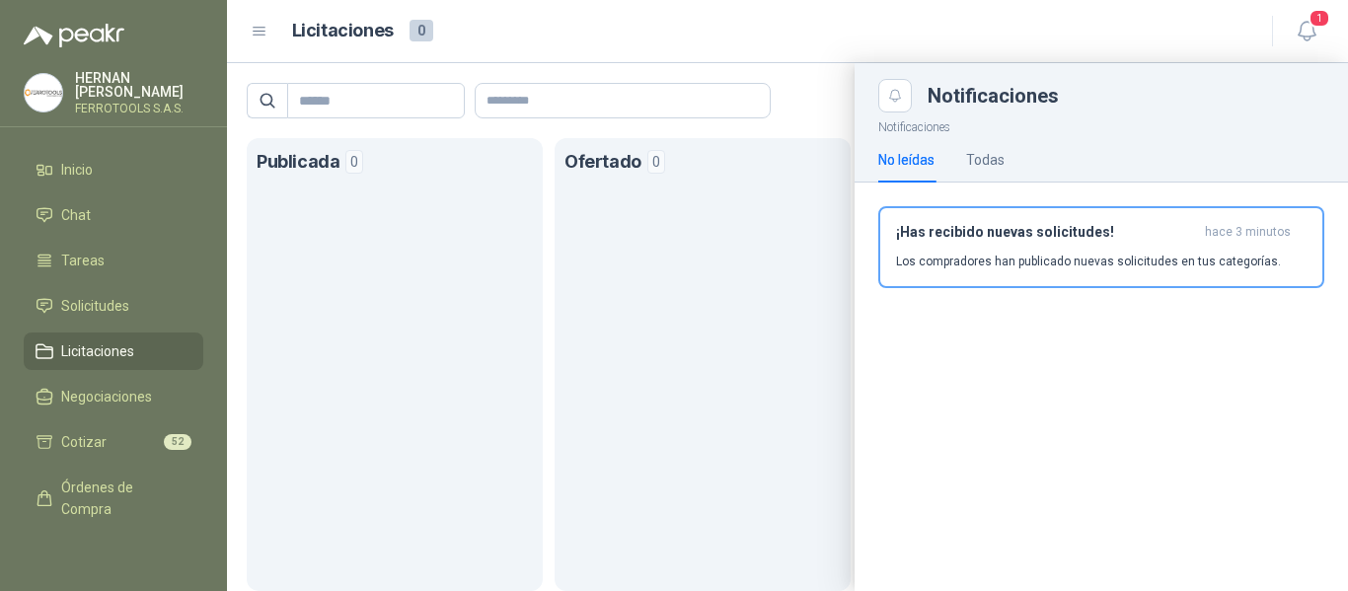
click at [1040, 16] on div "Licitaciones 0 1" at bounding box center [788, 31] width 1074 height 31
click at [1036, 244] on div "¡Has recibido nuevas solicitudes! hace 3 minutos Los compradores han publicado …" at bounding box center [1101, 247] width 411 height 46
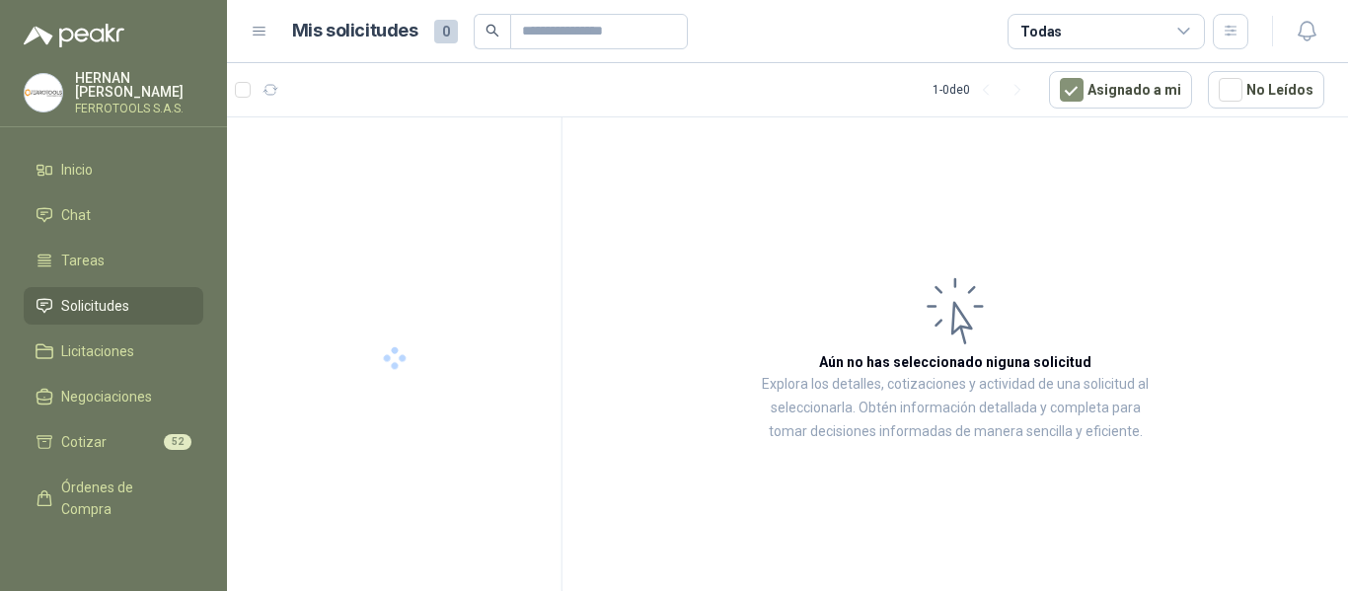
click at [104, 298] on span "Solicitudes" at bounding box center [95, 306] width 68 height 22
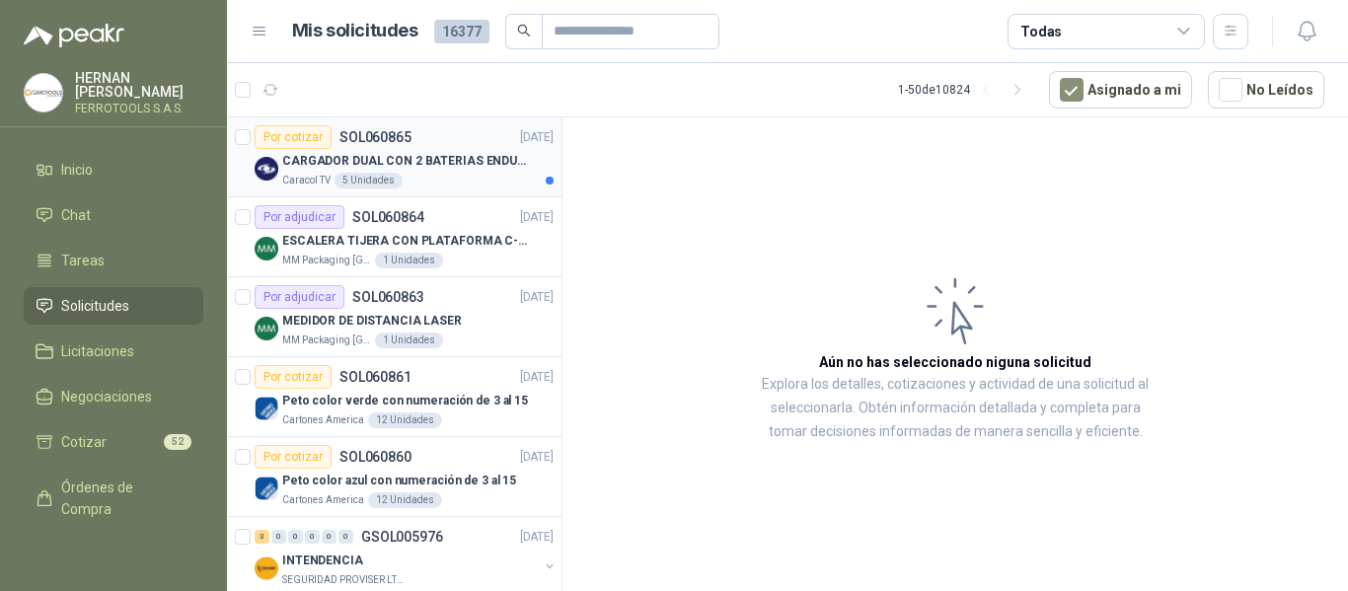
click at [466, 164] on p "CARGADOR DUAL CON 2 BATERIAS ENDURO GO PRO" at bounding box center [405, 161] width 246 height 19
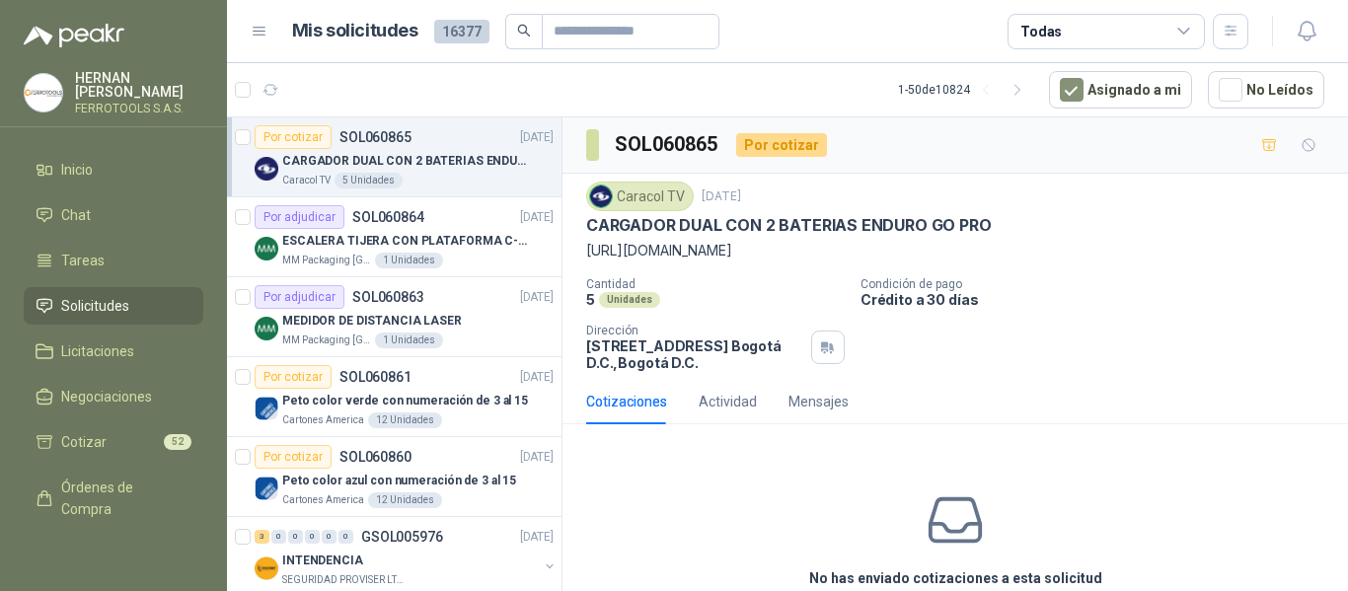
click at [735, 78] on article "1 - 50 de 10824 Asignado a mi No Leídos" at bounding box center [787, 89] width 1121 height 53
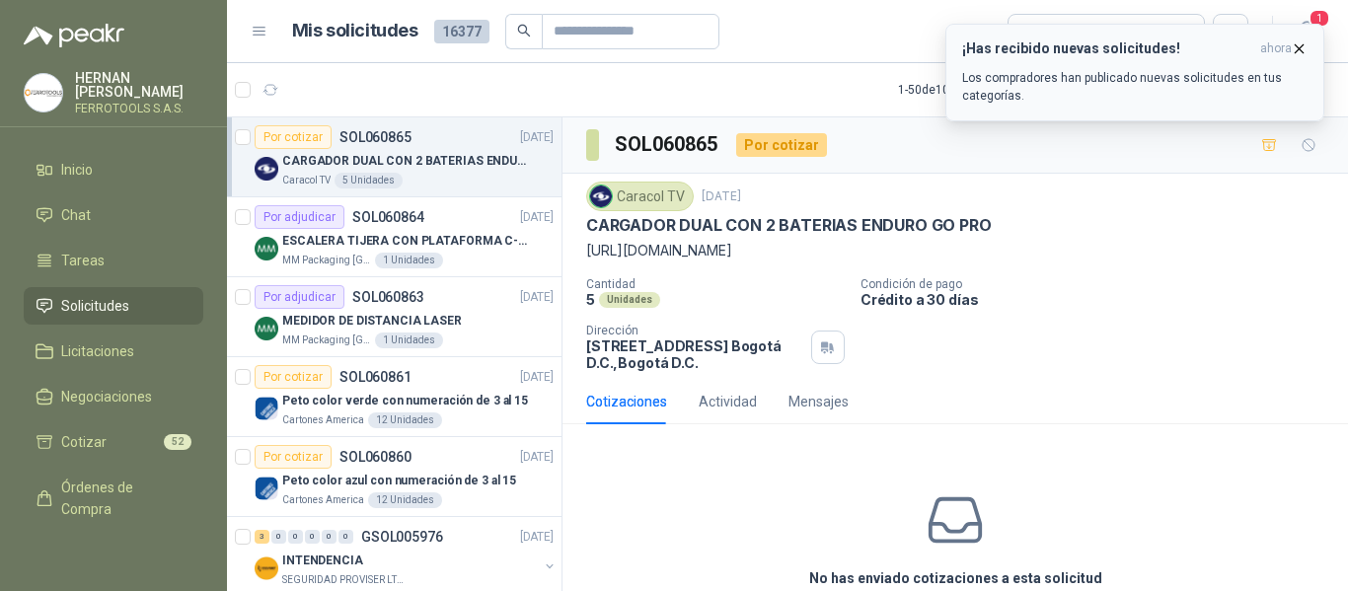
click at [1176, 56] on h3 "¡Has recibido nuevas solicitudes!" at bounding box center [1107, 48] width 290 height 17
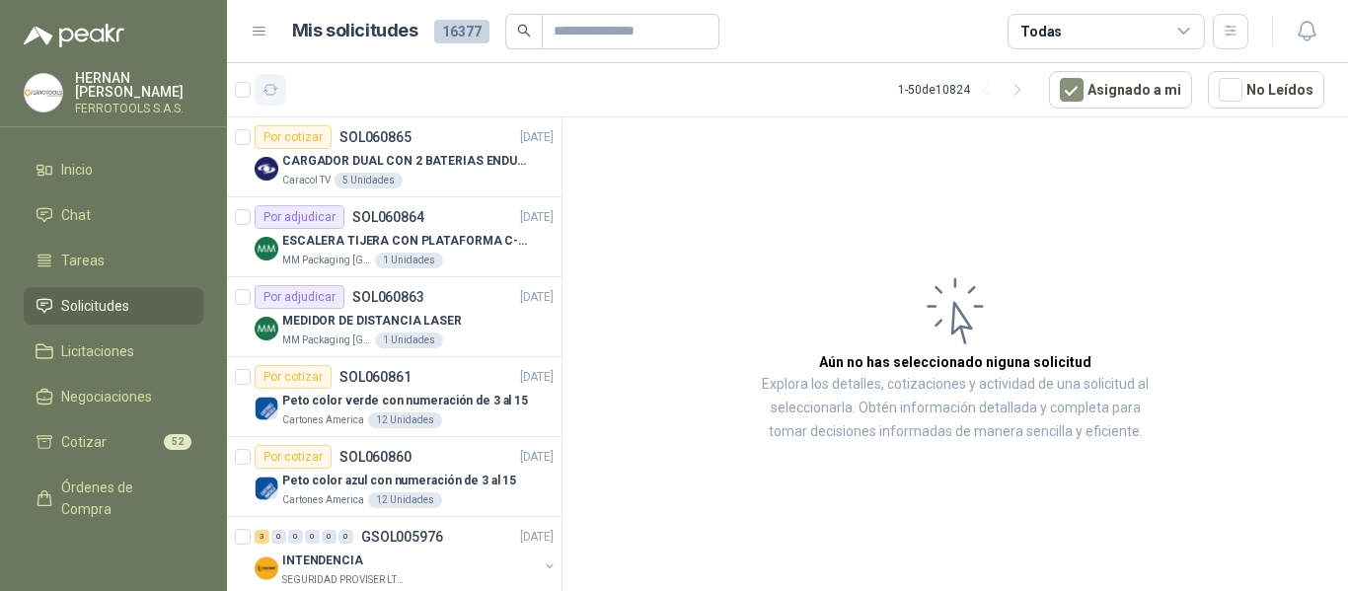
click at [264, 92] on icon "button" at bounding box center [270, 90] width 17 height 17
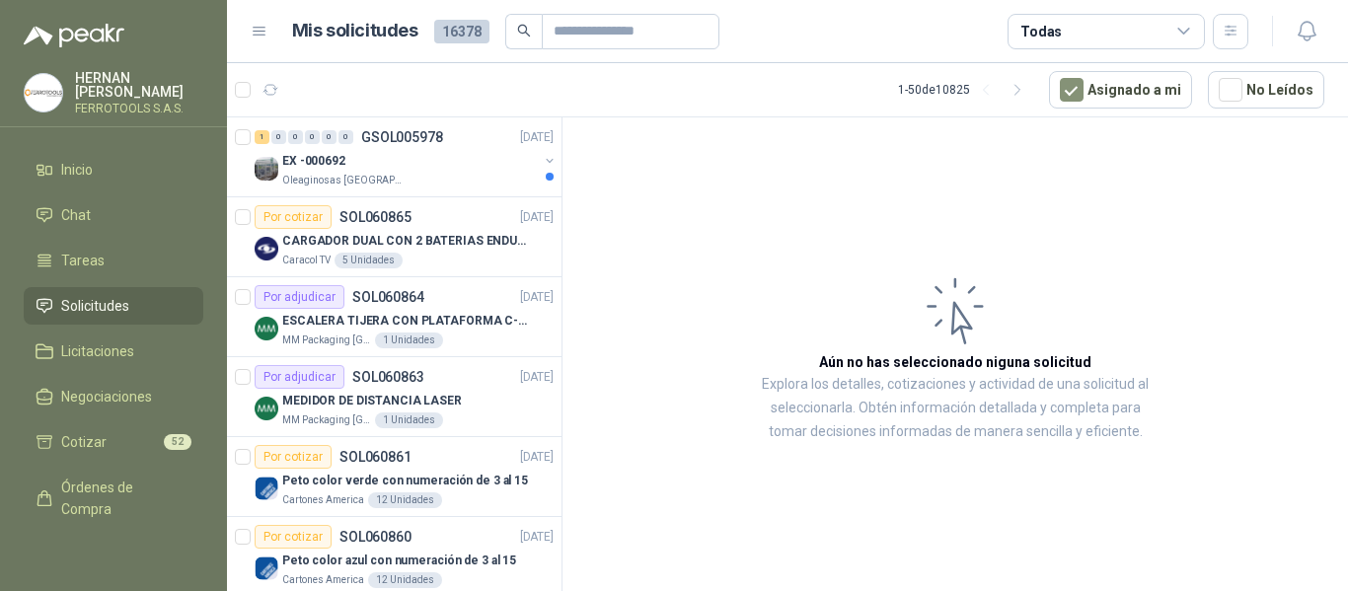
click at [560, 68] on article "1 - 50 de 10825 Asignado a mi No Leídos" at bounding box center [787, 89] width 1121 height 53
click at [461, 176] on div "Oleaginosas [GEOGRAPHIC_DATA][PERSON_NAME]" at bounding box center [410, 181] width 256 height 16
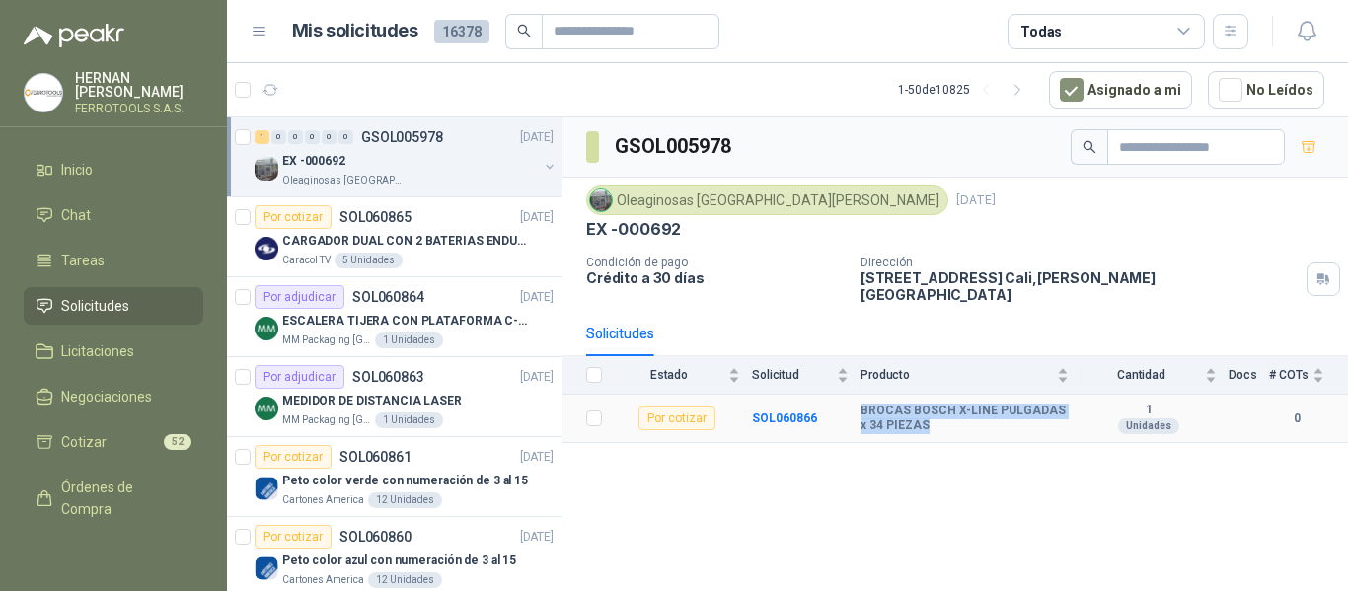
drag, startPoint x: 929, startPoint y: 414, endPoint x: 857, endPoint y: 400, distance: 73.5
click at [857, 400] on tr "Por cotizar SOL060866 BROCAS [PERSON_NAME] X-LINE PULGADAS x 34 PIEZAS 1 Unidad…" at bounding box center [954, 419] width 785 height 48
copy tr "BROCAS BOSCH X-LINE PULGADAS x 34 PIEZAS"
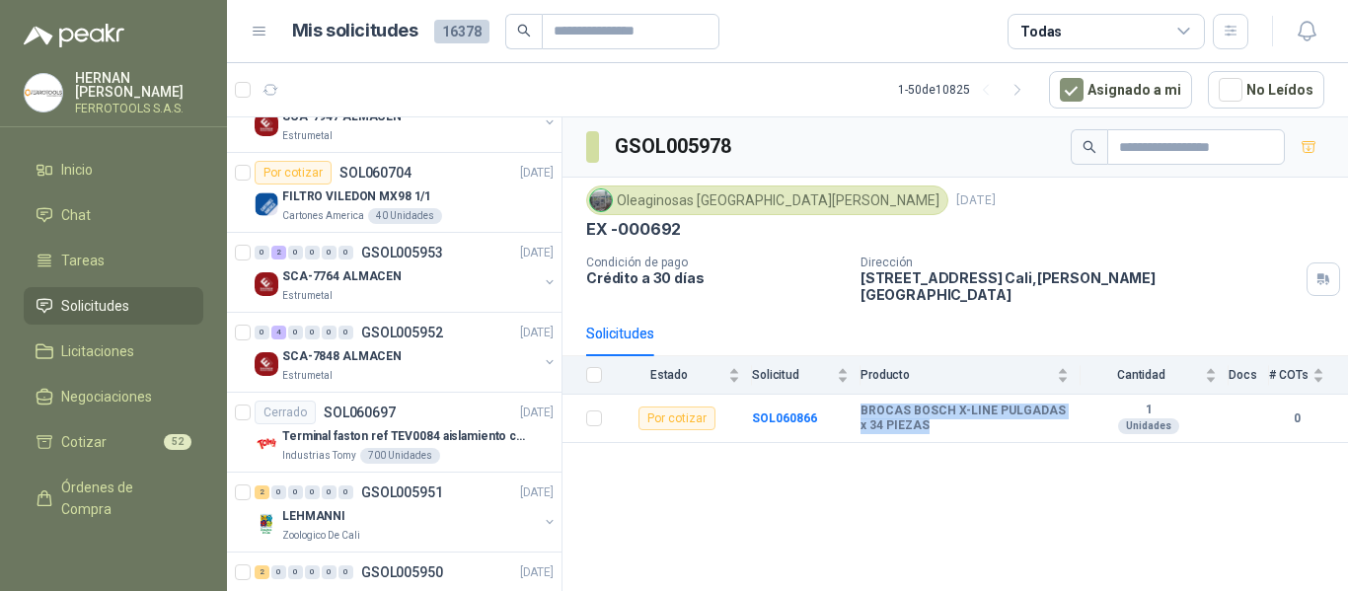
scroll to position [2072, 0]
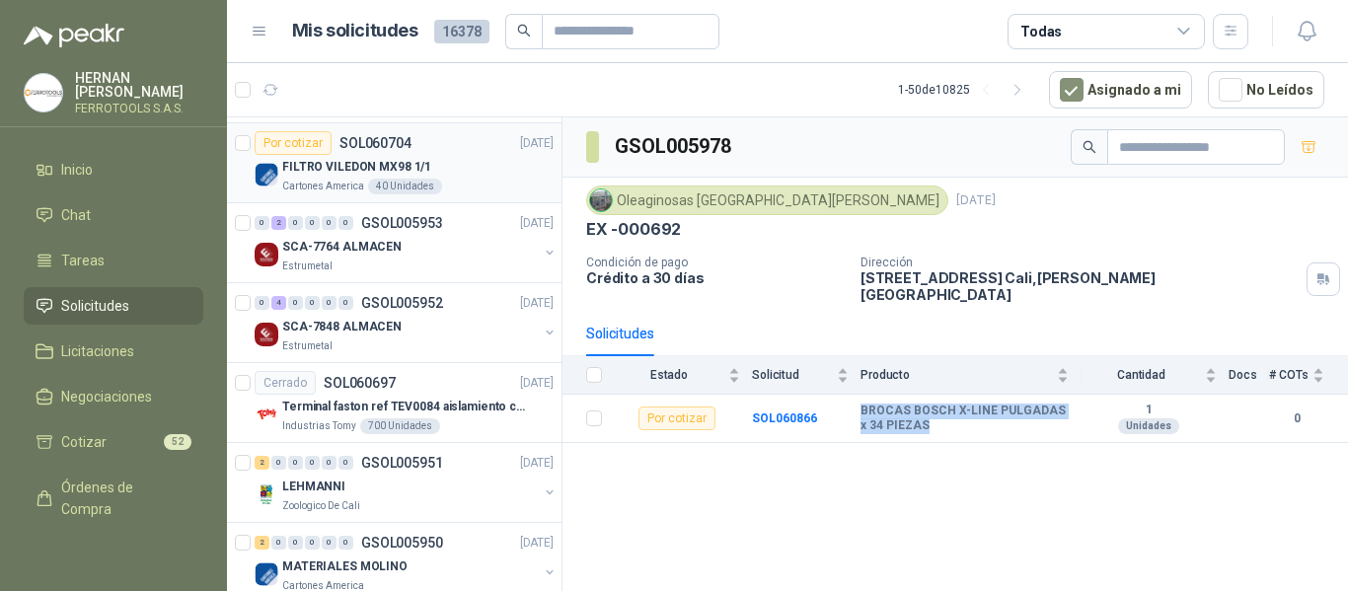
click at [453, 168] on div "FILTRO VILEDON MX98 1/1" at bounding box center [417, 167] width 271 height 24
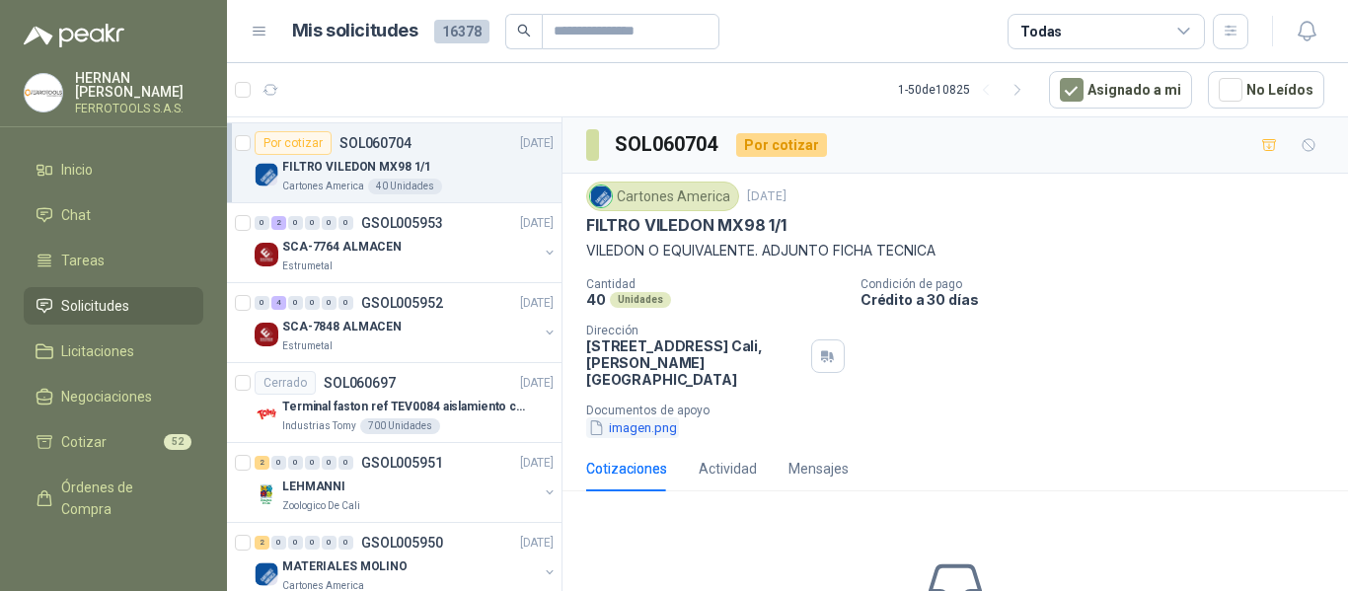
click at [651, 418] on button "imagen.png" at bounding box center [632, 427] width 93 height 21
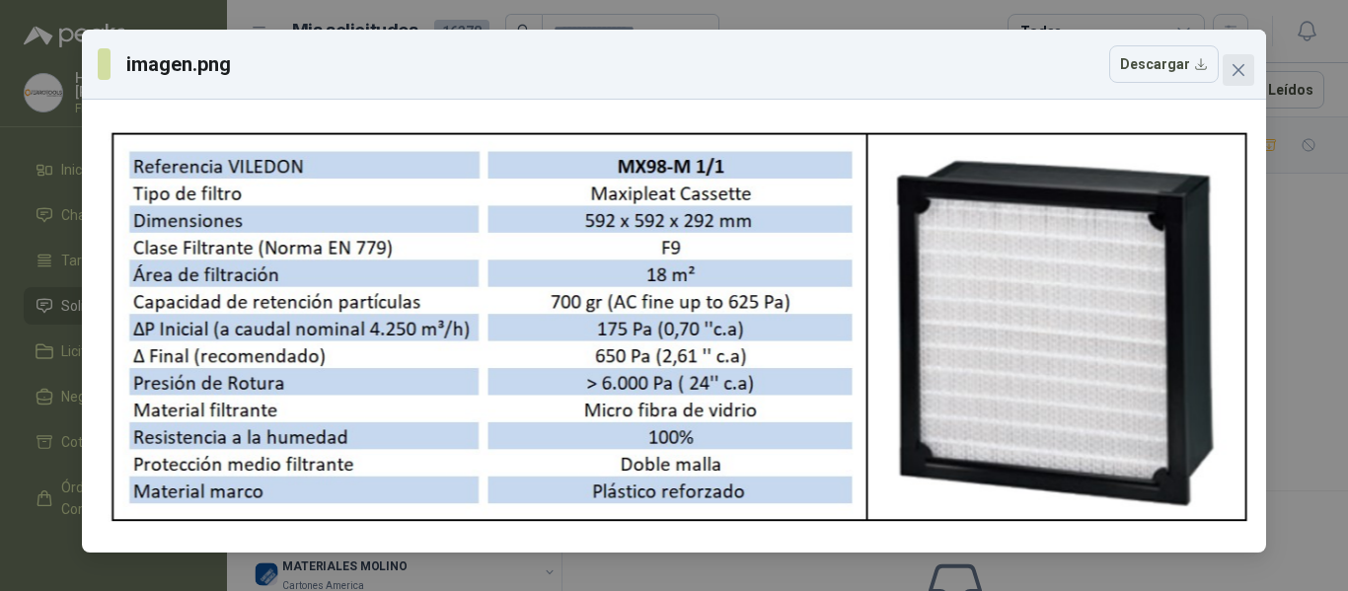
click at [1241, 68] on icon "close" at bounding box center [1238, 70] width 12 height 12
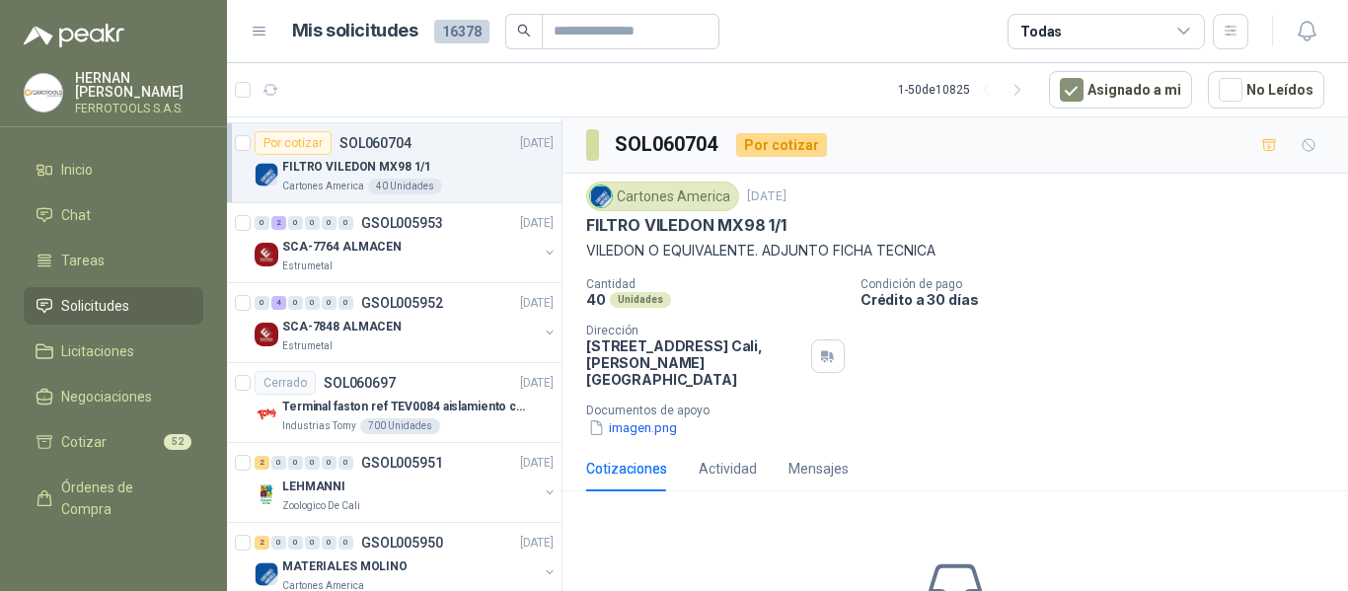
click at [589, 250] on p "VILEDON O EQUIVALENTE. ADJUNTO FICHA TECNICA" at bounding box center [955, 251] width 738 height 22
drag, startPoint x: 585, startPoint y: 225, endPoint x: 804, endPoint y: 228, distance: 219.1
click at [804, 228] on div "Cartones America [DATE] FILTRO VILEDON MX98 1/1 VILEDON O EQUIVALENTE. ADJUNTO …" at bounding box center [954, 310] width 785 height 272
copy p "FILTRO VILEDON MX98 1/1"
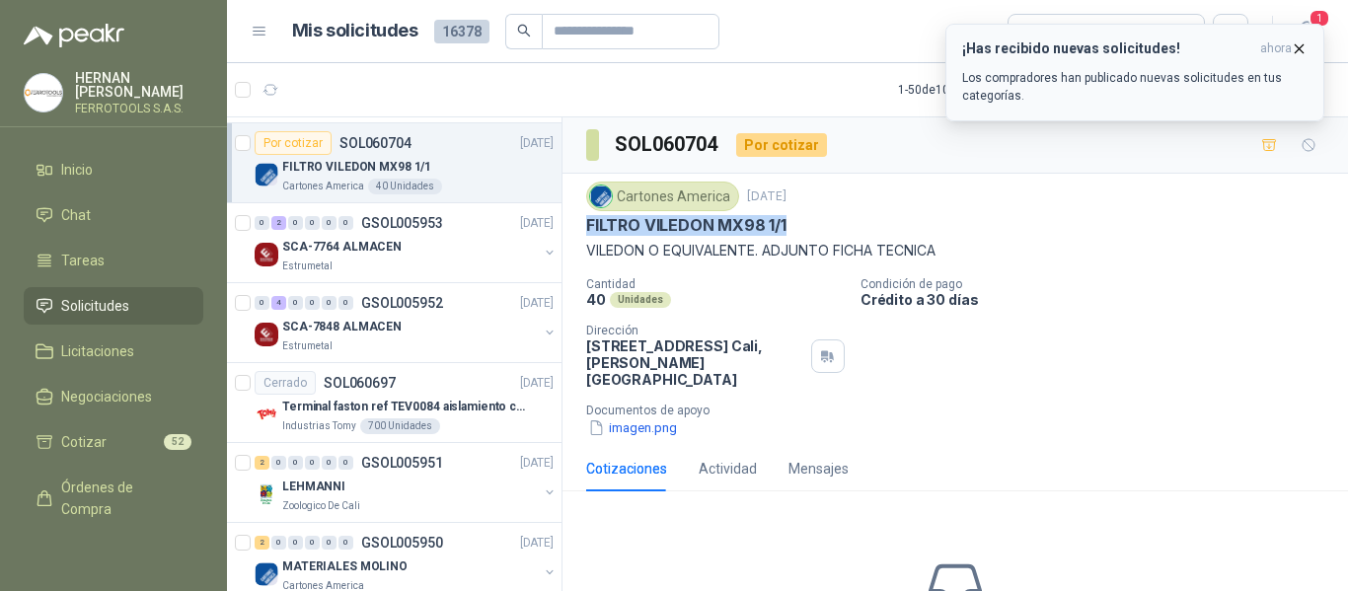
click at [1176, 82] on p "Los compradores han publicado nuevas solicitudes en tus categorías." at bounding box center [1134, 87] width 345 height 36
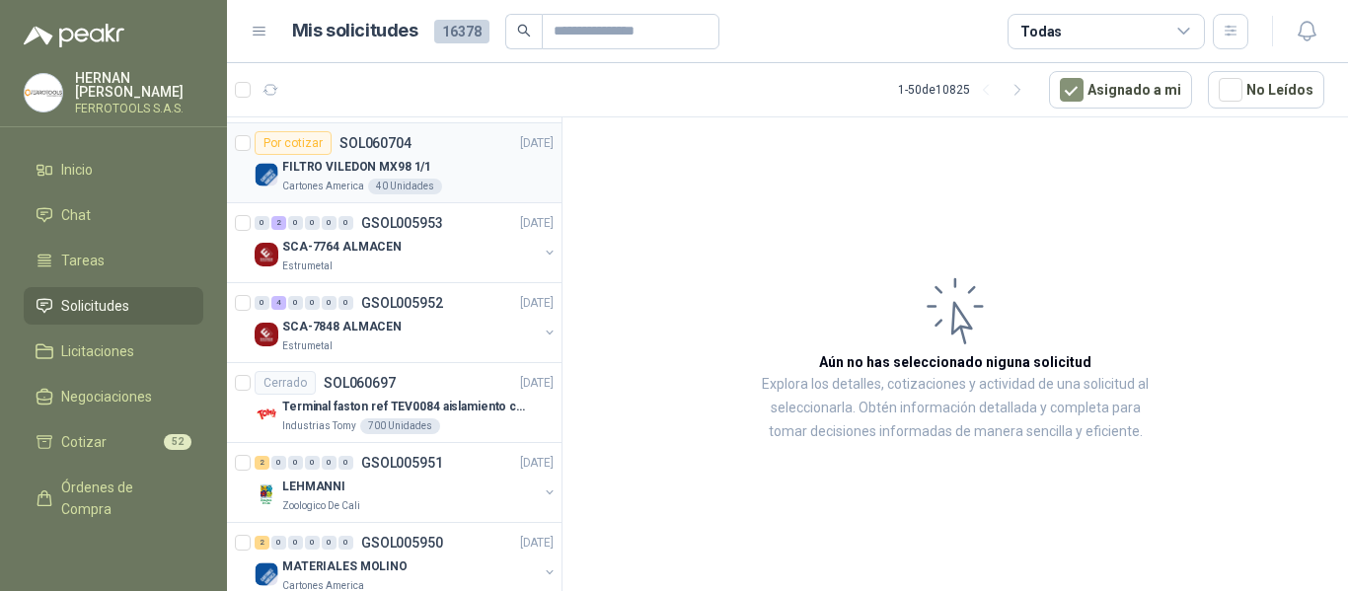
click at [418, 174] on p "FILTRO VILEDON MX98 1/1" at bounding box center [356, 167] width 149 height 19
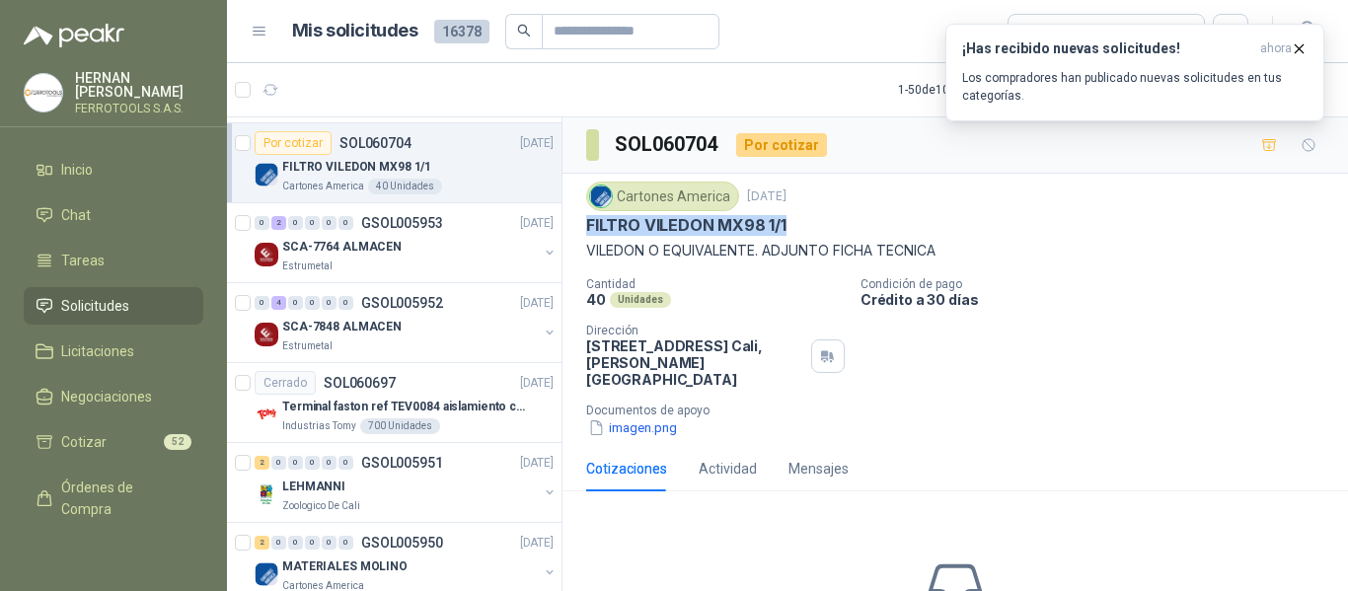
drag, startPoint x: 804, startPoint y: 229, endPoint x: 576, endPoint y: 218, distance: 228.2
click at [576, 218] on div "Cartones America 14 oct, 2025 FILTRO VILEDON MX98 1/1 VILEDON O EQUIVALENTE. AD…" at bounding box center [954, 310] width 785 height 272
copy p "FILTRO VILEDON MX98 1/1"
click at [108, 250] on li "Tareas" at bounding box center [114, 261] width 156 height 22
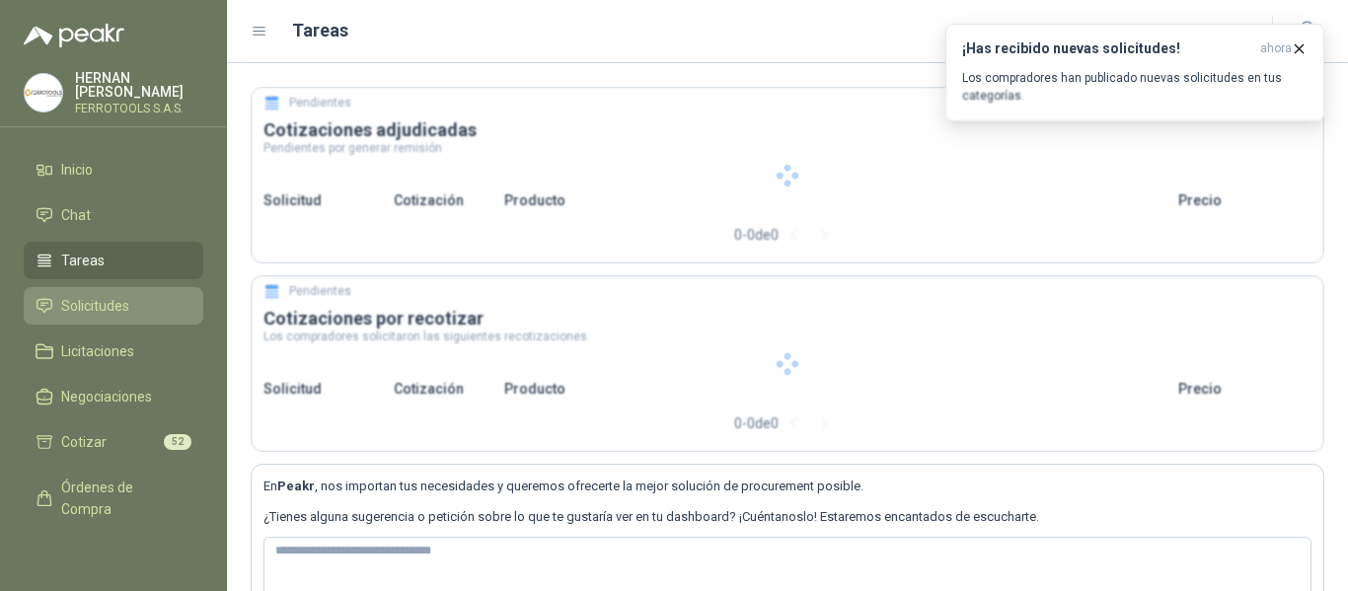
click at [102, 299] on span "Solicitudes" at bounding box center [95, 306] width 68 height 22
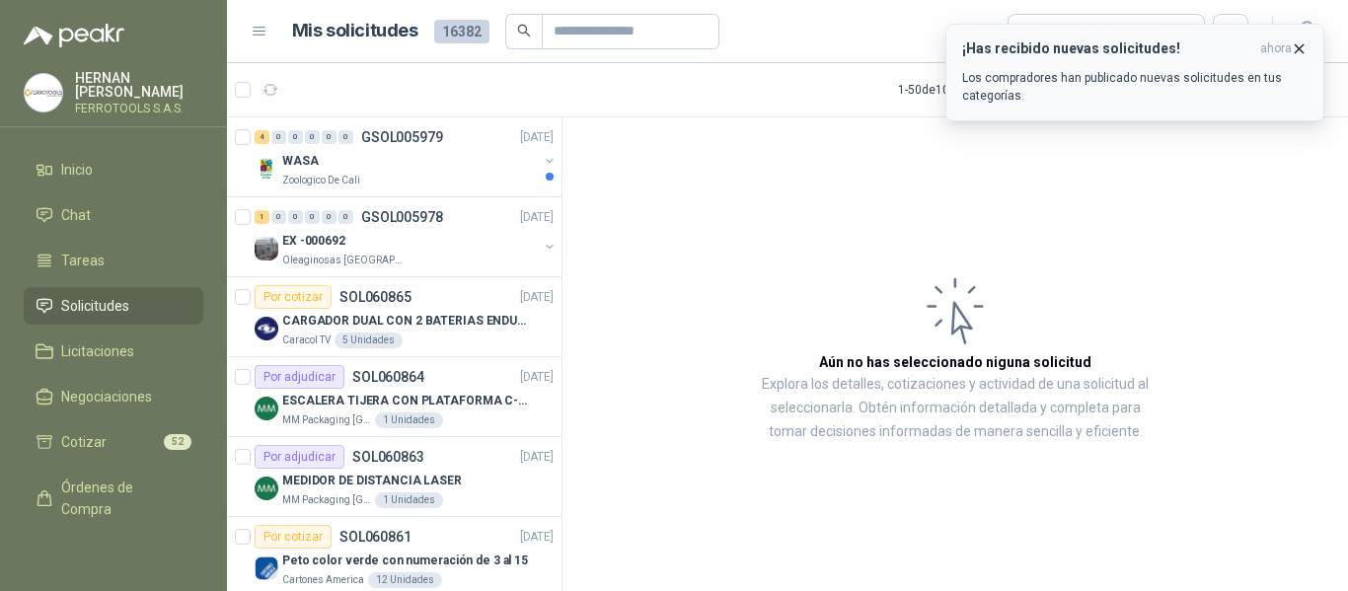
click at [1127, 85] on p "Los compradores han publicado nuevas solicitudes en tus categorías." at bounding box center [1134, 87] width 345 height 36
click at [1038, 68] on div "¡Has recibido nuevas solicitudes! ahora Los compradores han publicado nuevas so…" at bounding box center [1134, 72] width 345 height 64
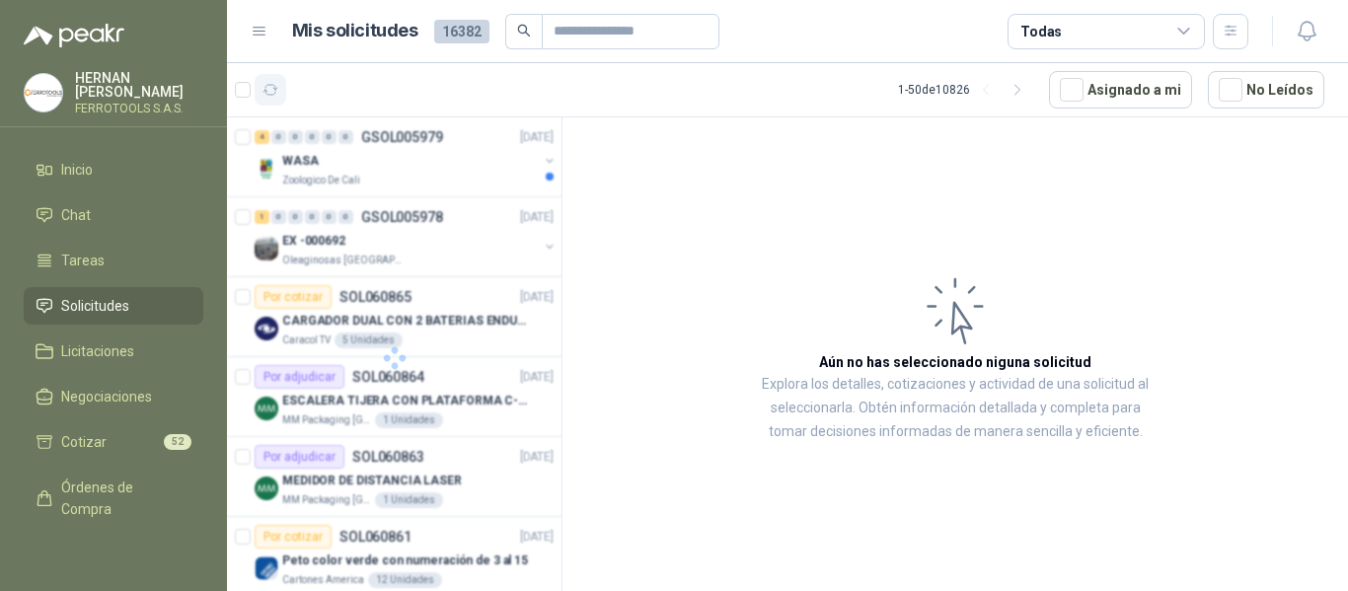
click at [274, 95] on icon "button" at bounding box center [270, 90] width 15 height 10
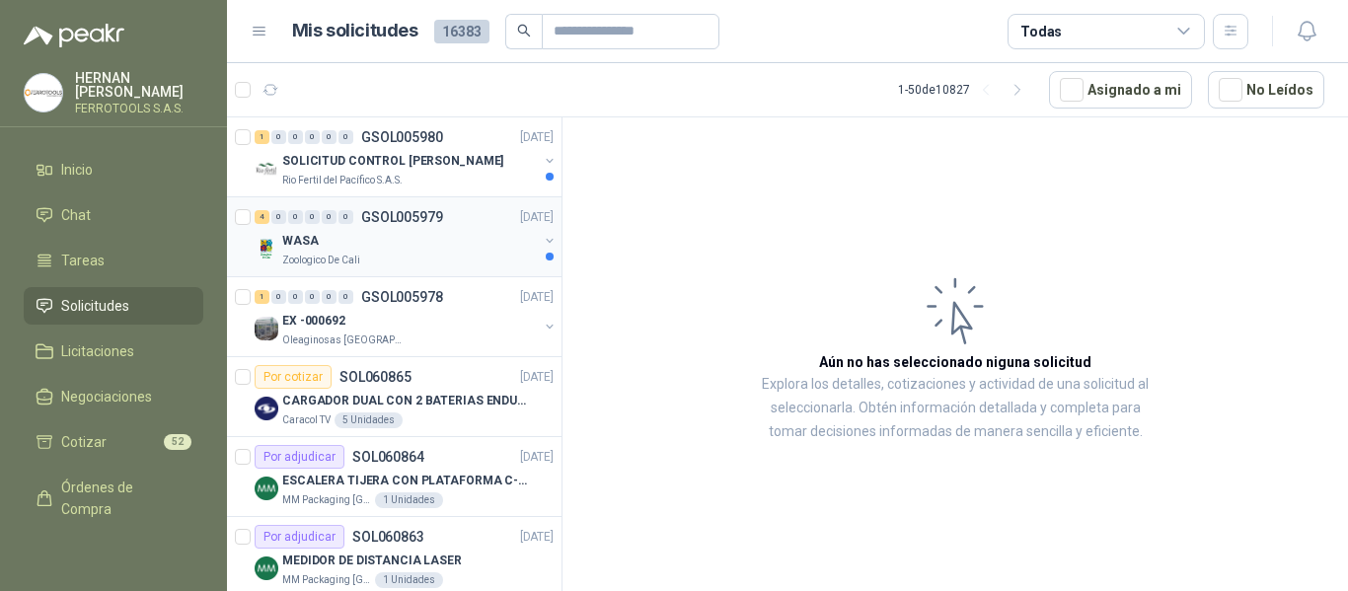
click at [449, 236] on div "WASA" at bounding box center [410, 241] width 256 height 24
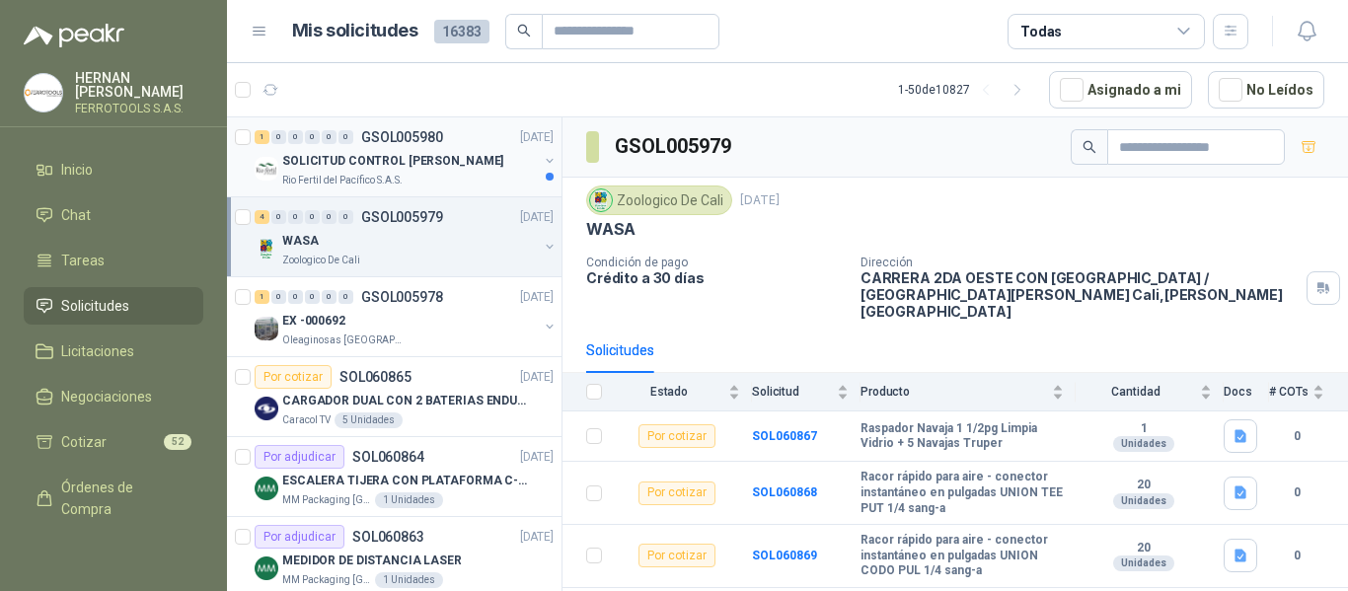
click at [466, 173] on div "Rio Fertil del Pacífico S.A.S." at bounding box center [410, 181] width 256 height 16
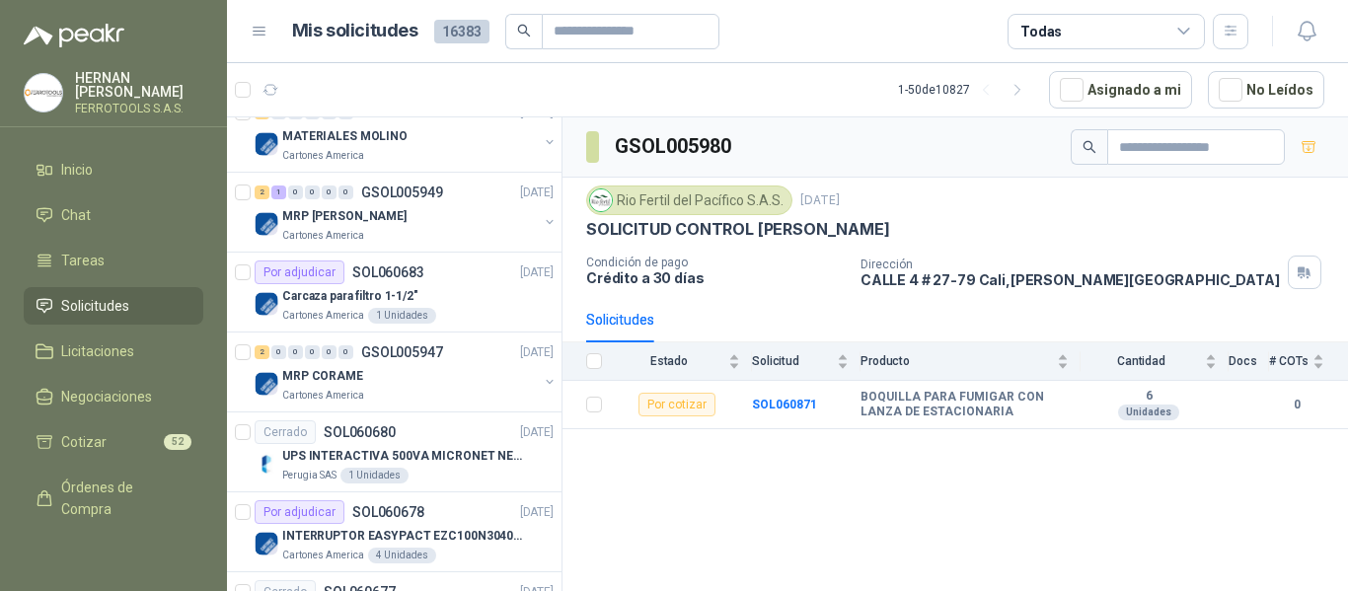
scroll to position [2664, 0]
click at [456, 214] on div "MRP [PERSON_NAME]" at bounding box center [410, 214] width 256 height 24
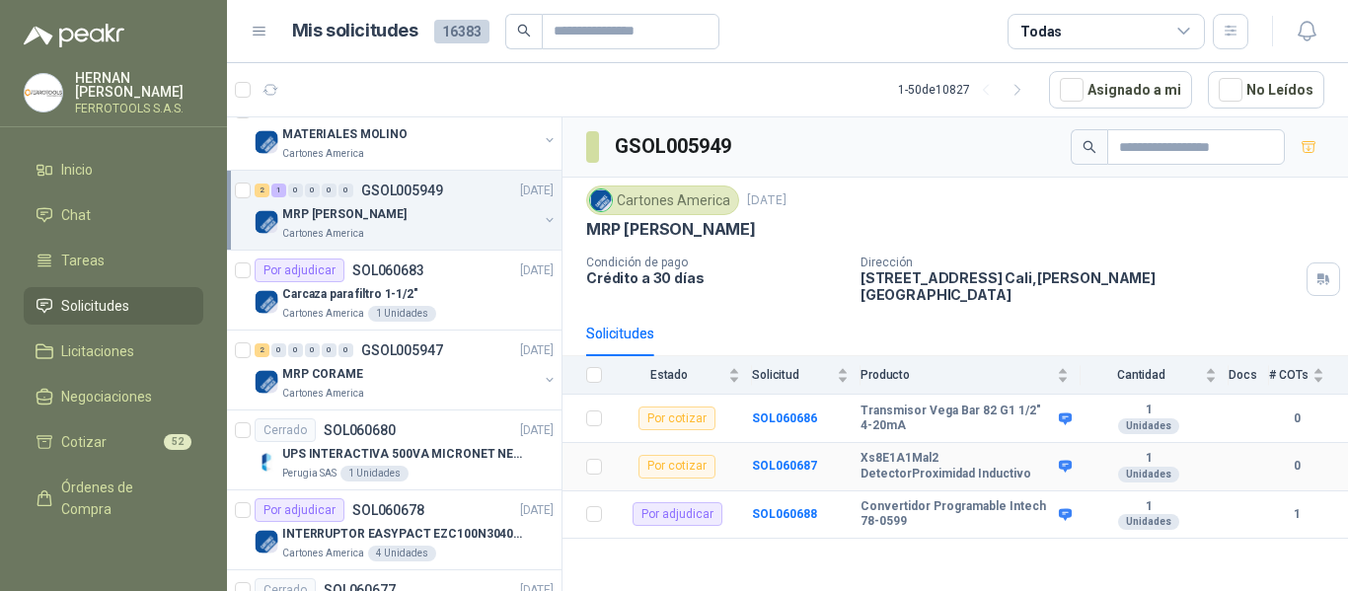
click at [782, 444] on td "SOL060687" at bounding box center [806, 467] width 109 height 48
click at [791, 459] on b "SOL060687" at bounding box center [784, 466] width 65 height 14
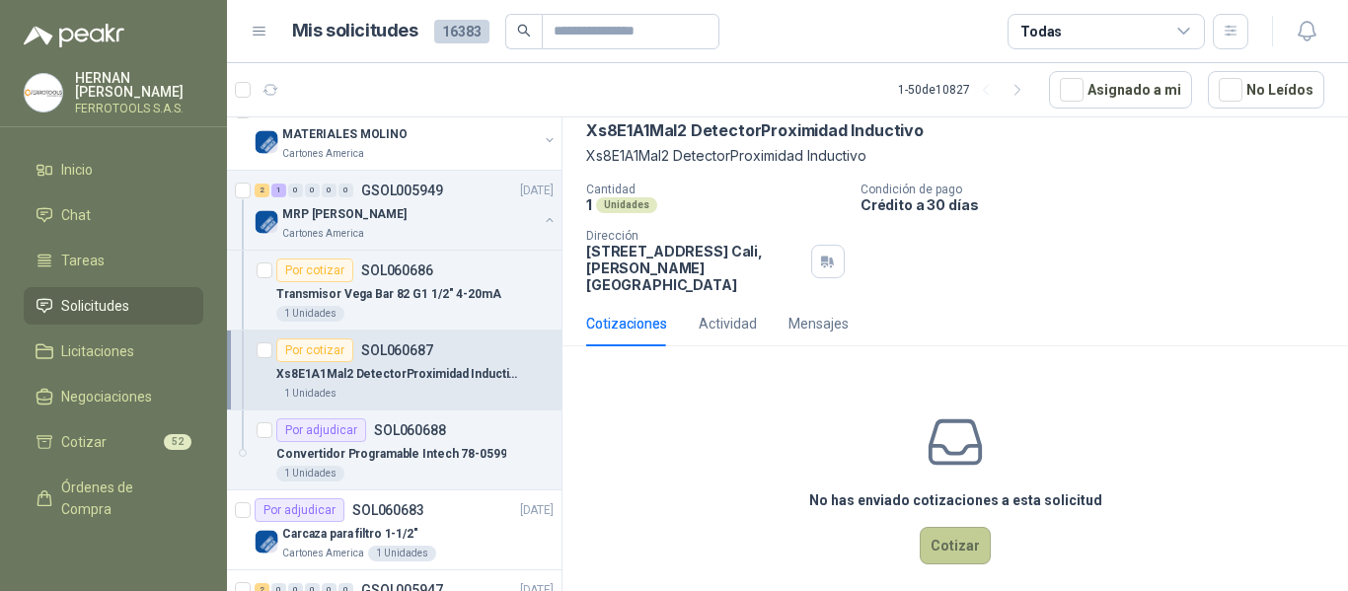
click at [927, 534] on button "Cotizar" at bounding box center [955, 545] width 71 height 37
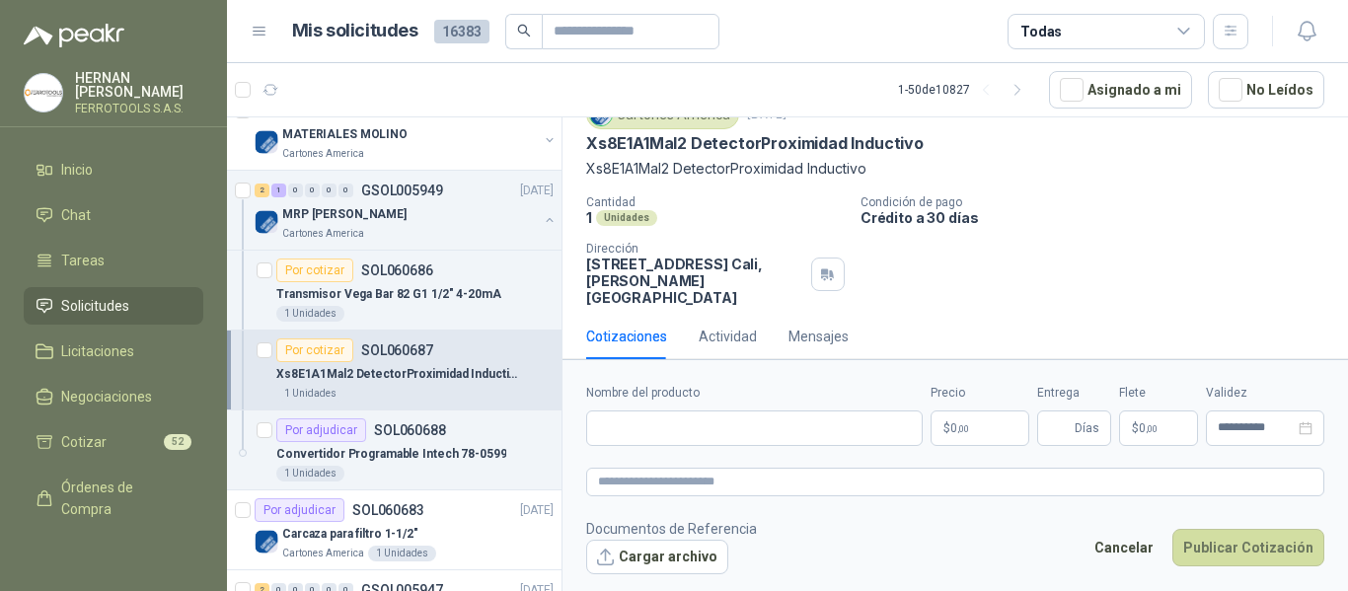
scroll to position [81, 0]
click at [726, 428] on input "Nombre del producto" at bounding box center [754, 429] width 336 height 36
paste input "**********"
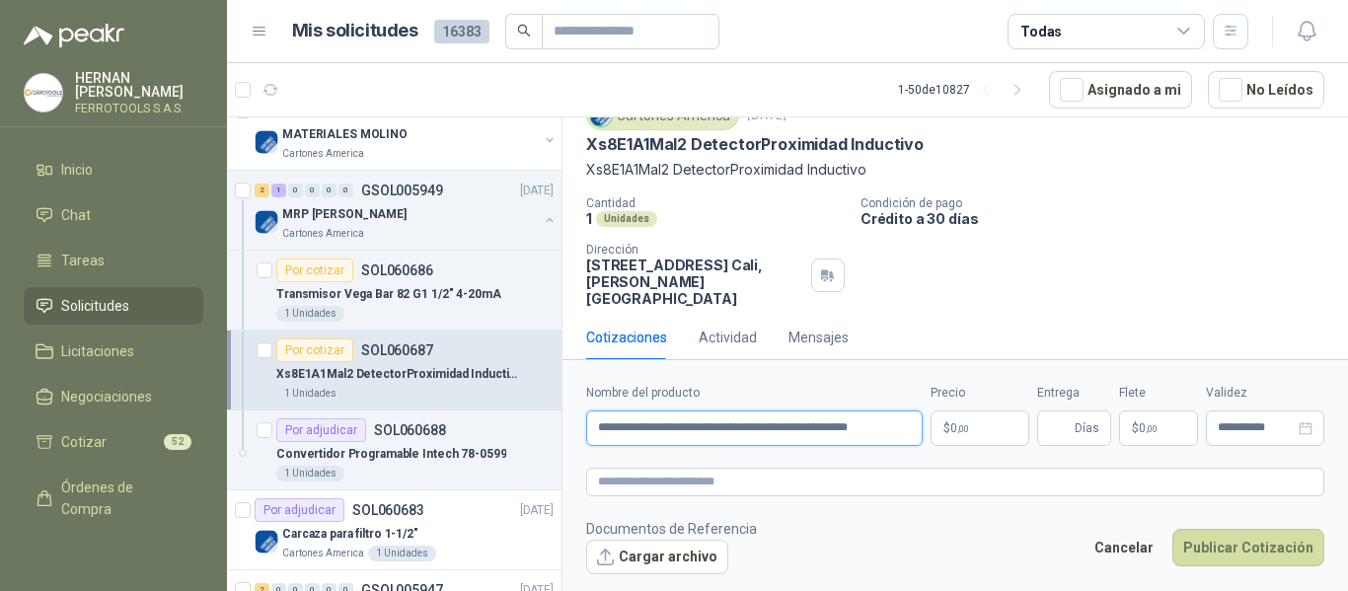
scroll to position [0, 12]
type input "**********"
click at [747, 488] on textarea at bounding box center [955, 482] width 738 height 29
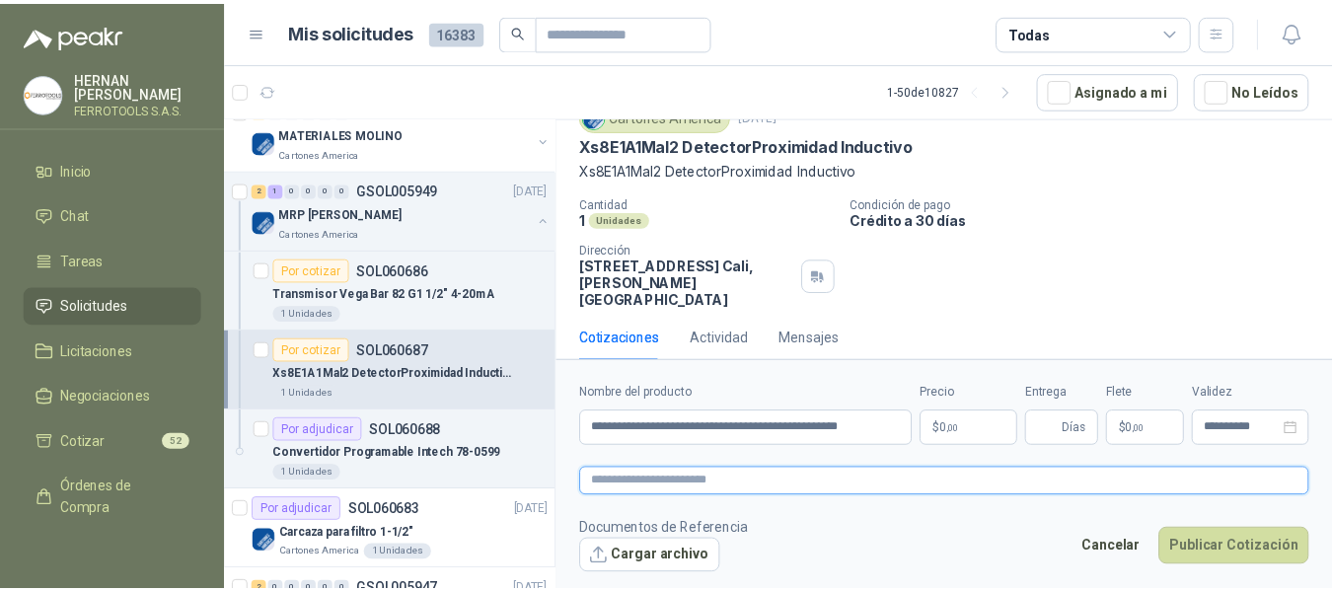
scroll to position [0, 0]
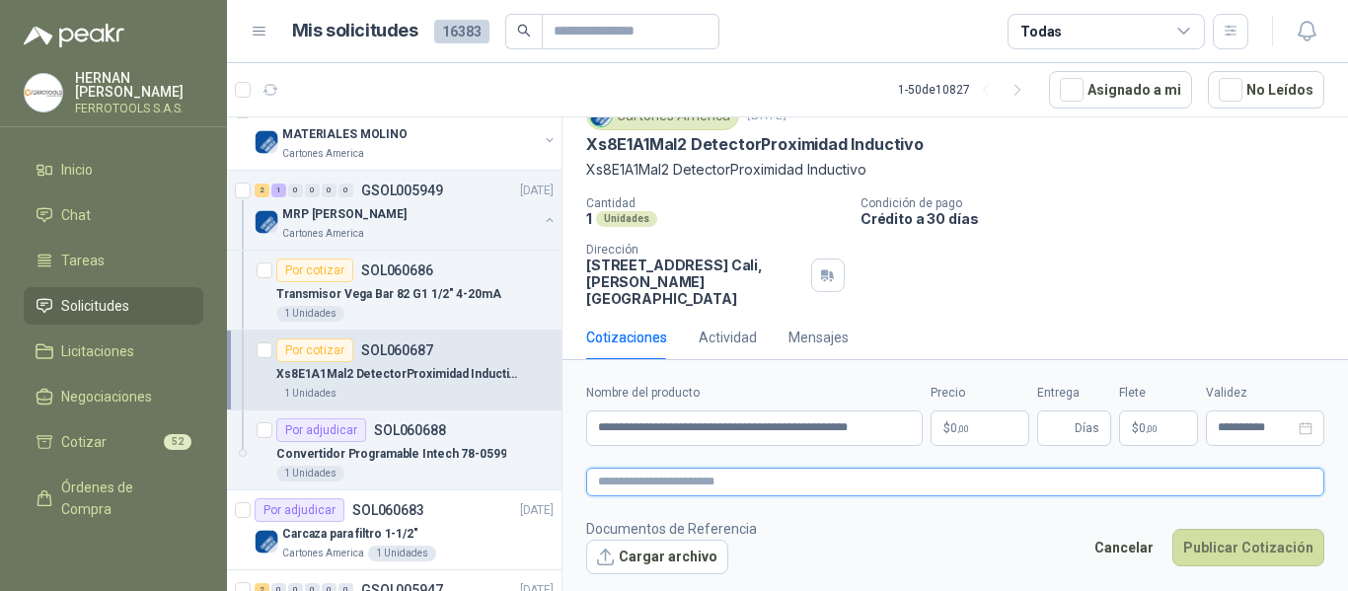
paste textarea "**********"
type textarea "**********"
click at [977, 428] on body "HERNAN RUALES FERROTOOLS S.A.S. Inicio Chat Tareas Solicitudes Licitaciones Neg…" at bounding box center [674, 295] width 1348 height 591
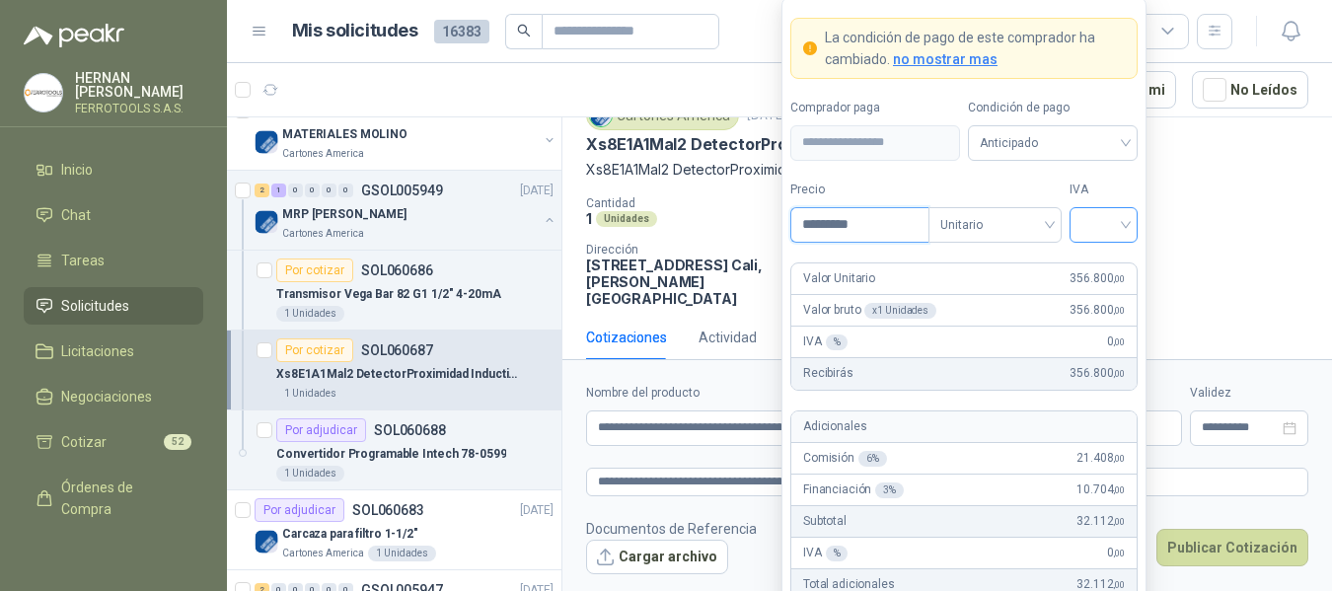
type input "*********"
click at [1115, 227] on input "search" at bounding box center [1104, 223] width 44 height 30
click at [1108, 256] on div "19%" at bounding box center [1103, 266] width 37 height 22
click at [1104, 185] on label "IVA" at bounding box center [1104, 190] width 68 height 19
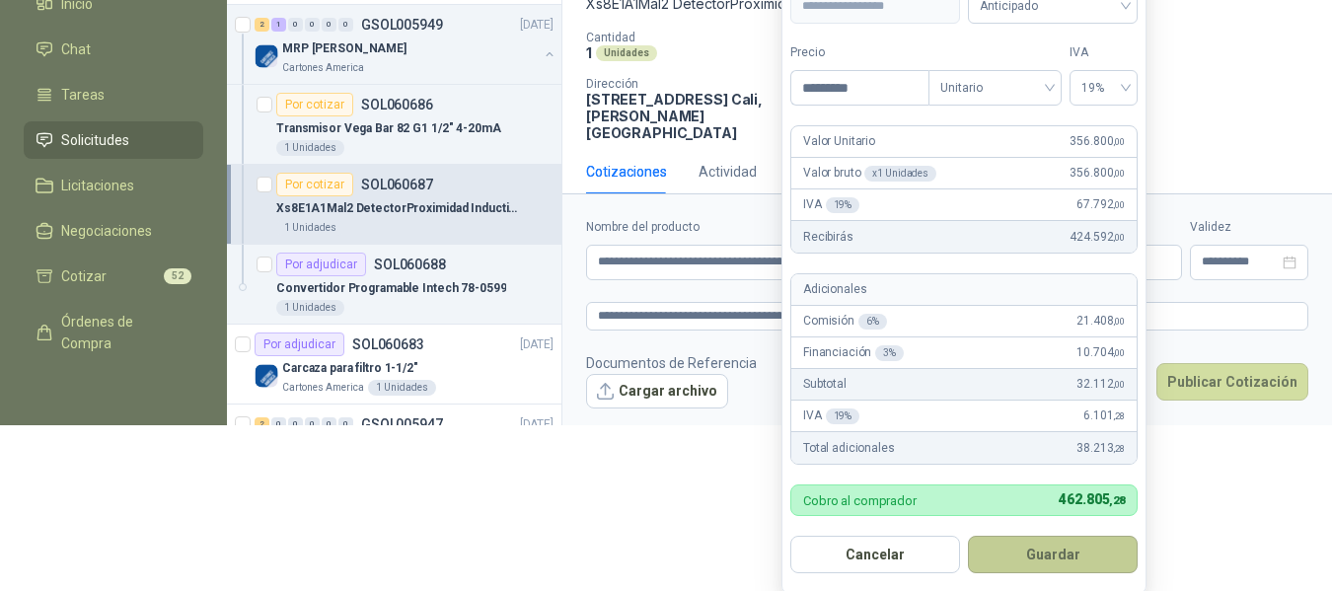
click at [1073, 549] on button "Guardar" at bounding box center [1053, 554] width 170 height 37
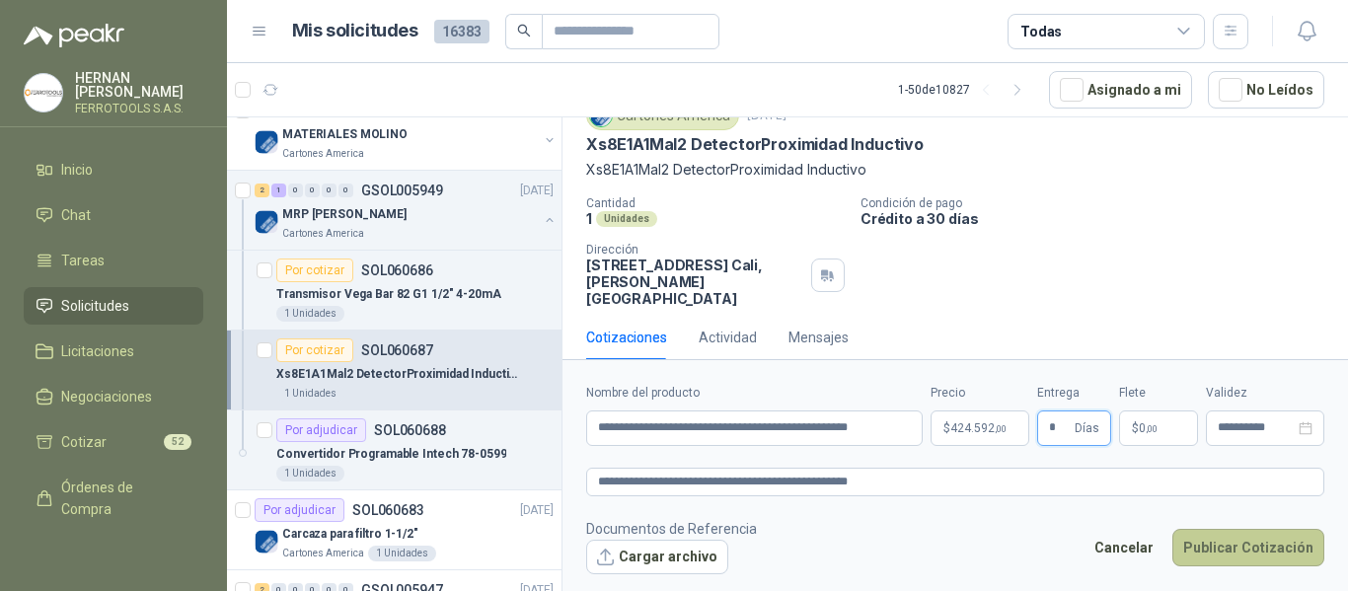
type input "*"
click at [1237, 538] on button "Publicar Cotización" at bounding box center [1248, 547] width 152 height 37
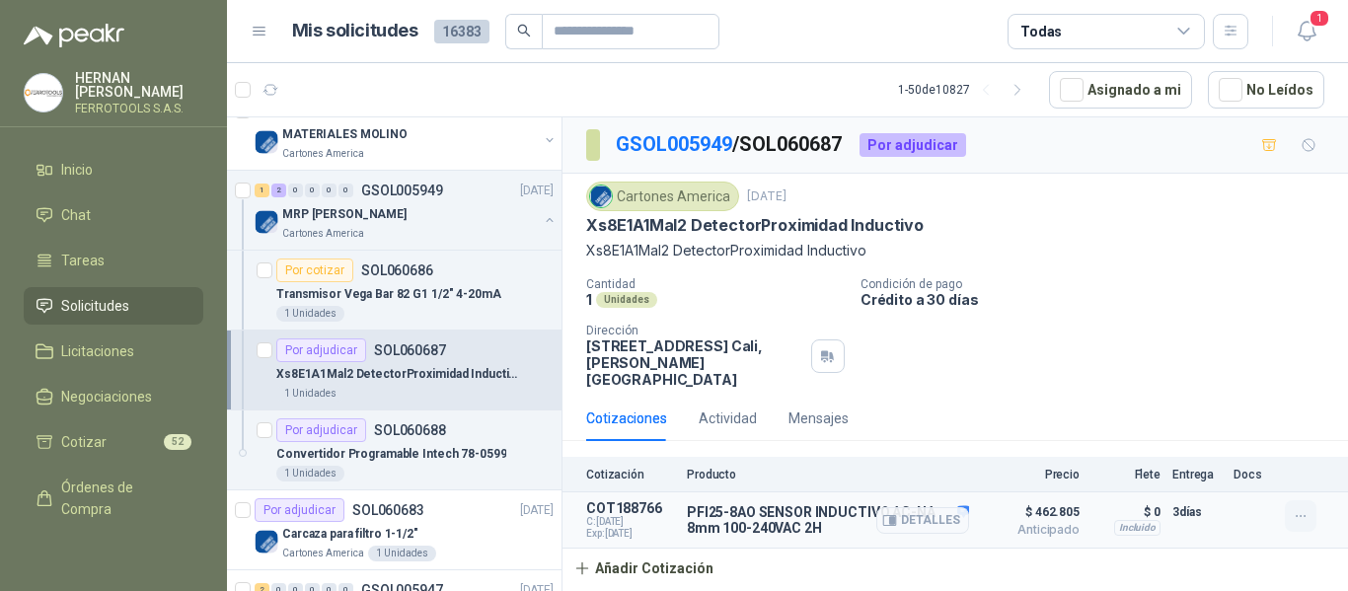
click at [1307, 508] on icon "button" at bounding box center [1301, 516] width 17 height 17
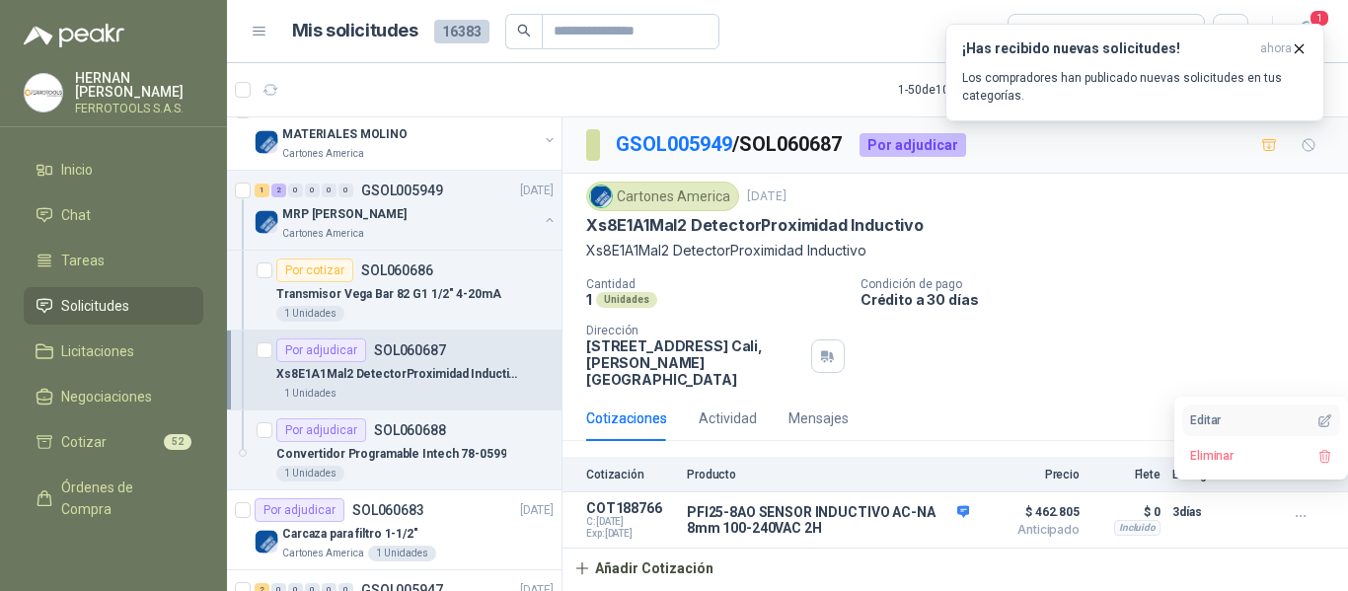
click at [1222, 427] on button "Editar" at bounding box center [1261, 421] width 158 height 32
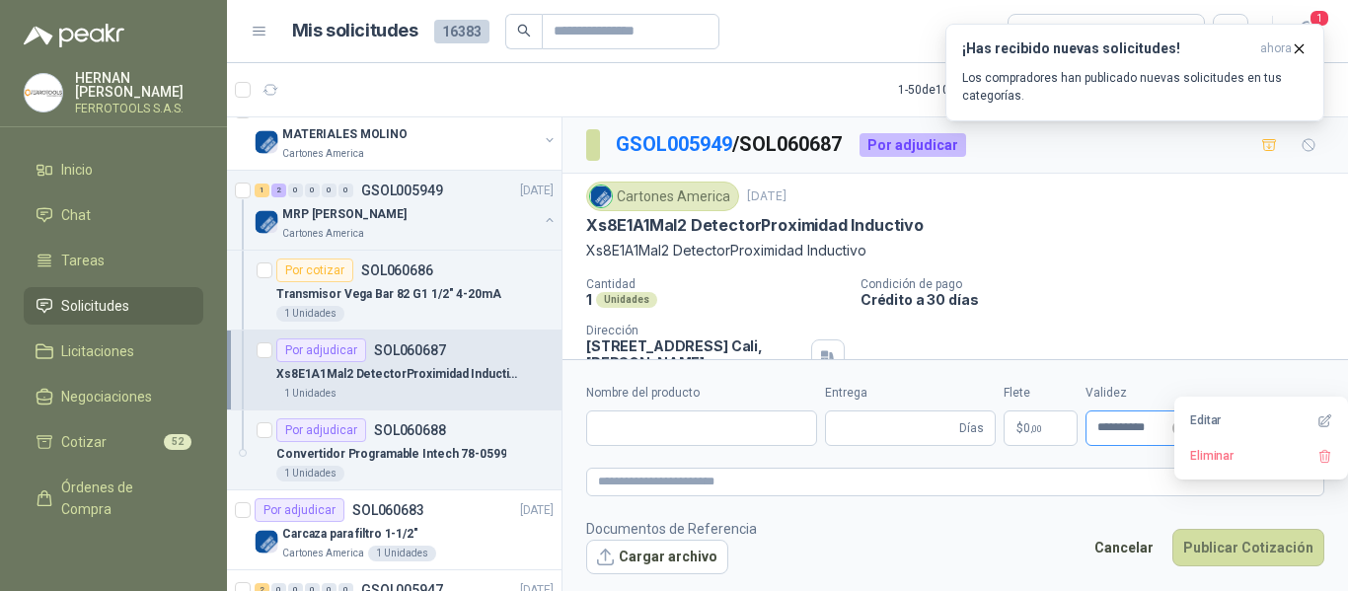
type input "**********"
type input "*"
type textarea "**********"
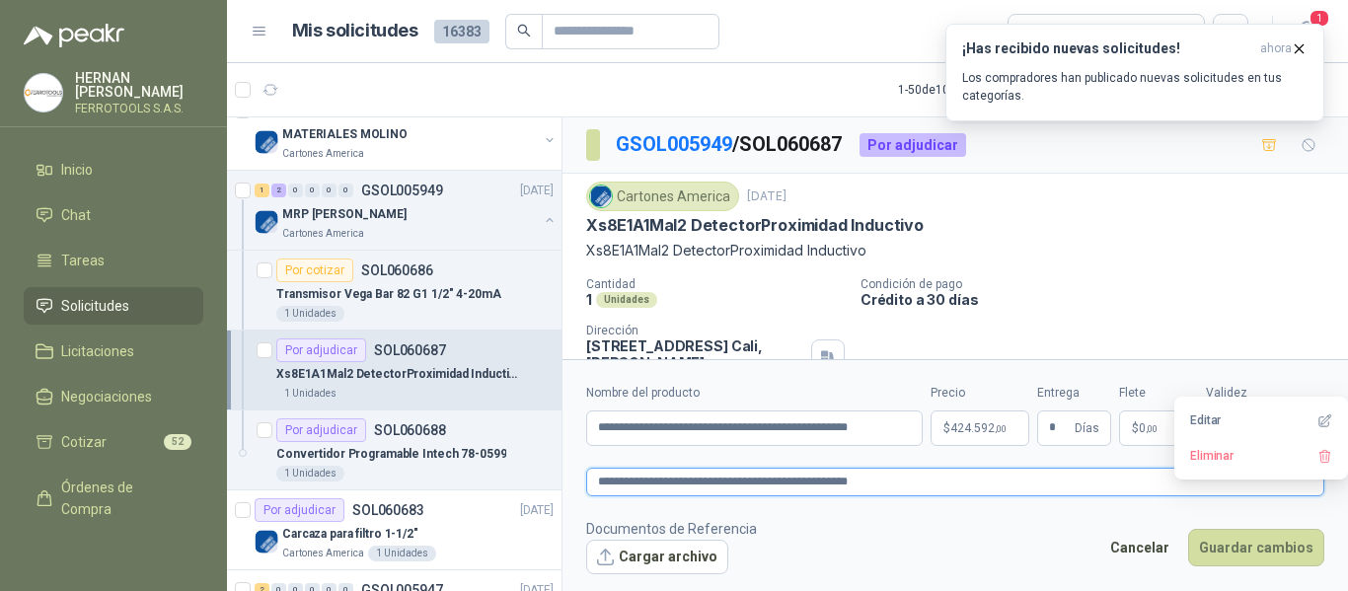
click at [962, 478] on textarea "**********" at bounding box center [955, 482] width 738 height 29
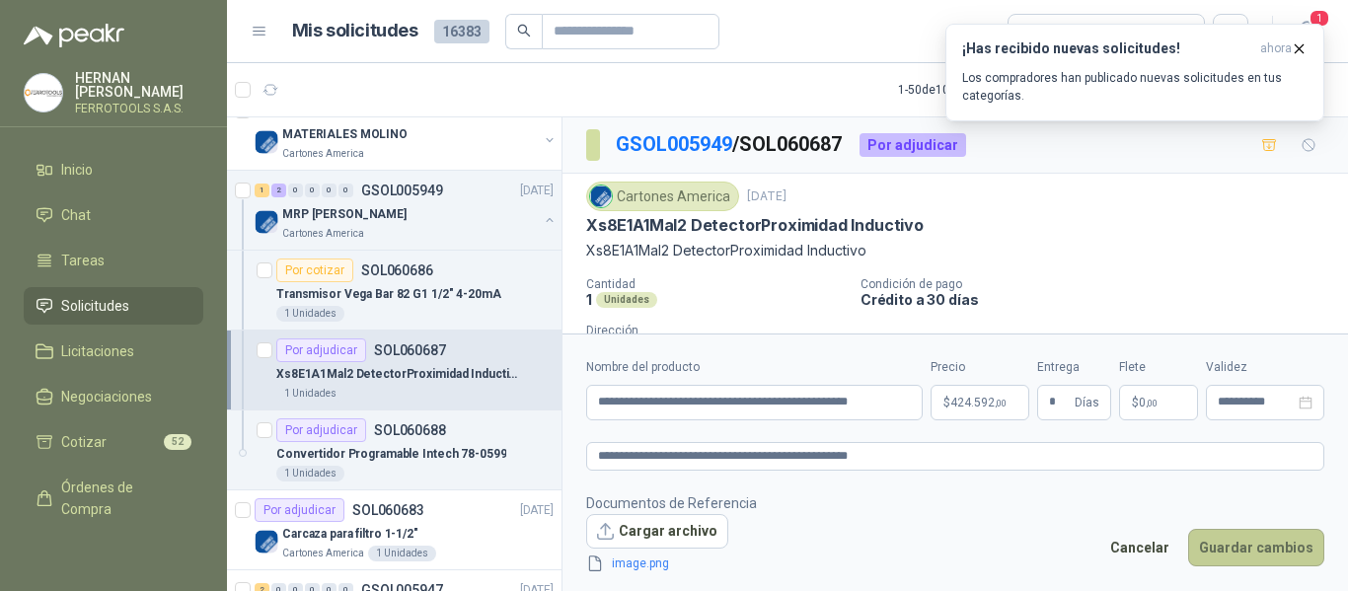
click at [1278, 550] on button "Guardar cambios" at bounding box center [1256, 547] width 136 height 37
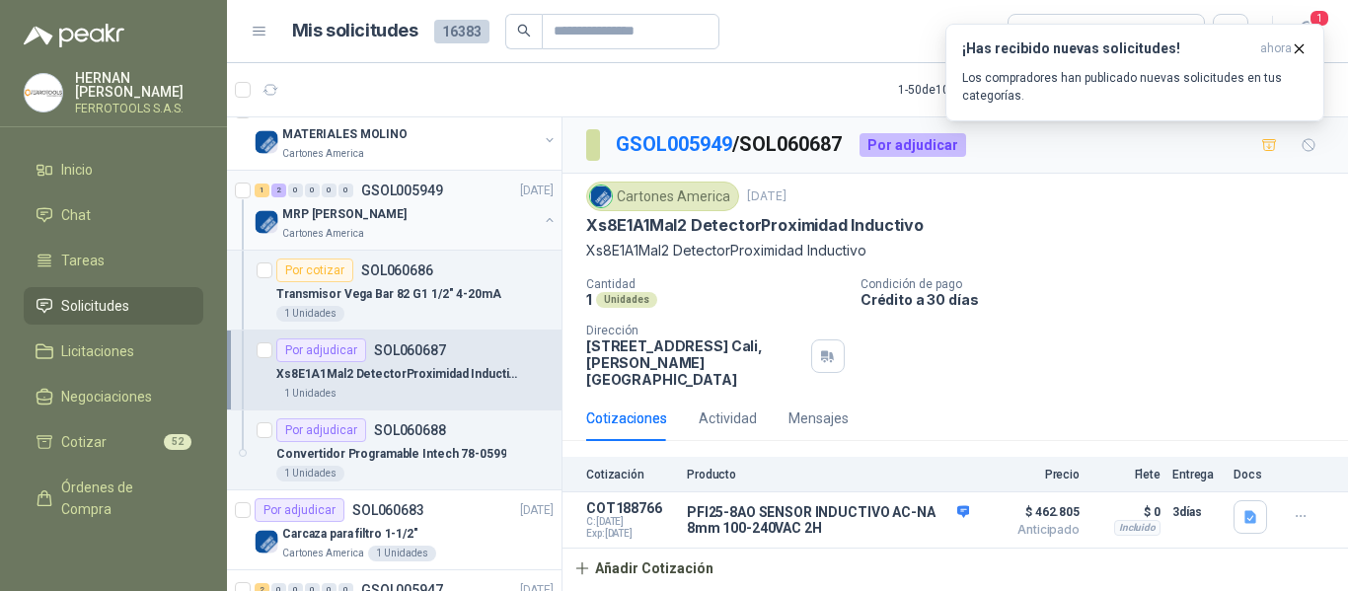
click at [542, 219] on button "button" at bounding box center [550, 220] width 16 height 16
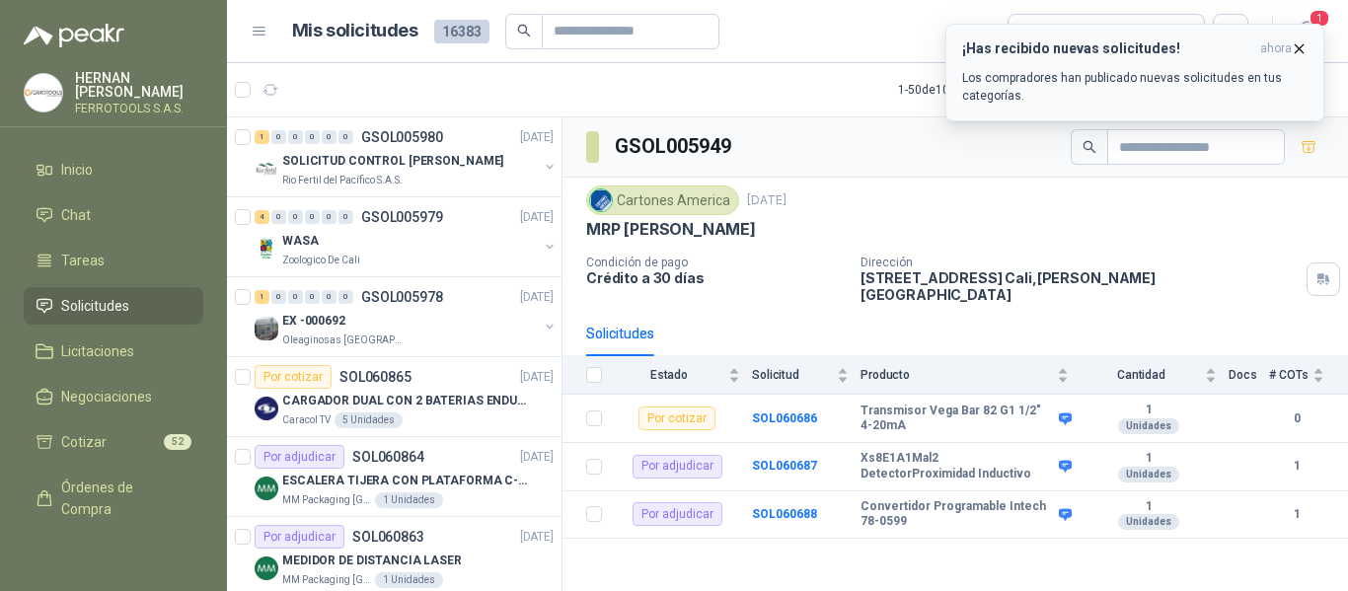
click at [1072, 80] on p "Los compradores han publicado nuevas solicitudes en tus categorías." at bounding box center [1134, 87] width 345 height 36
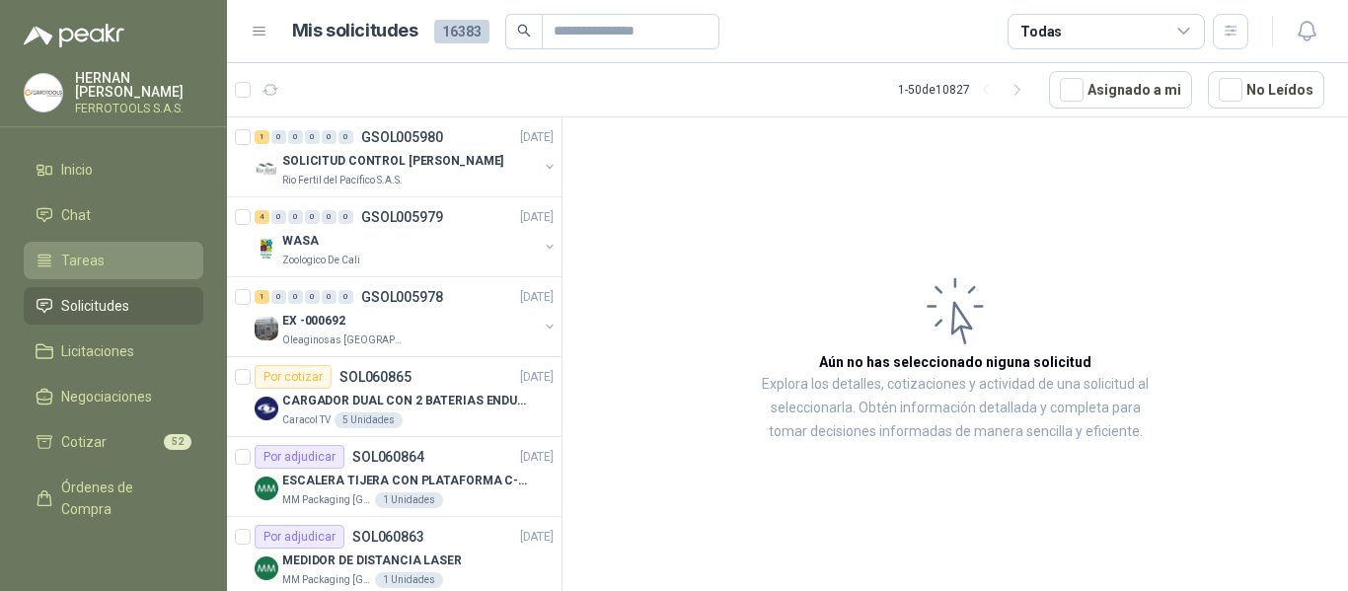
click at [76, 255] on span "Tareas" at bounding box center [82, 261] width 43 height 22
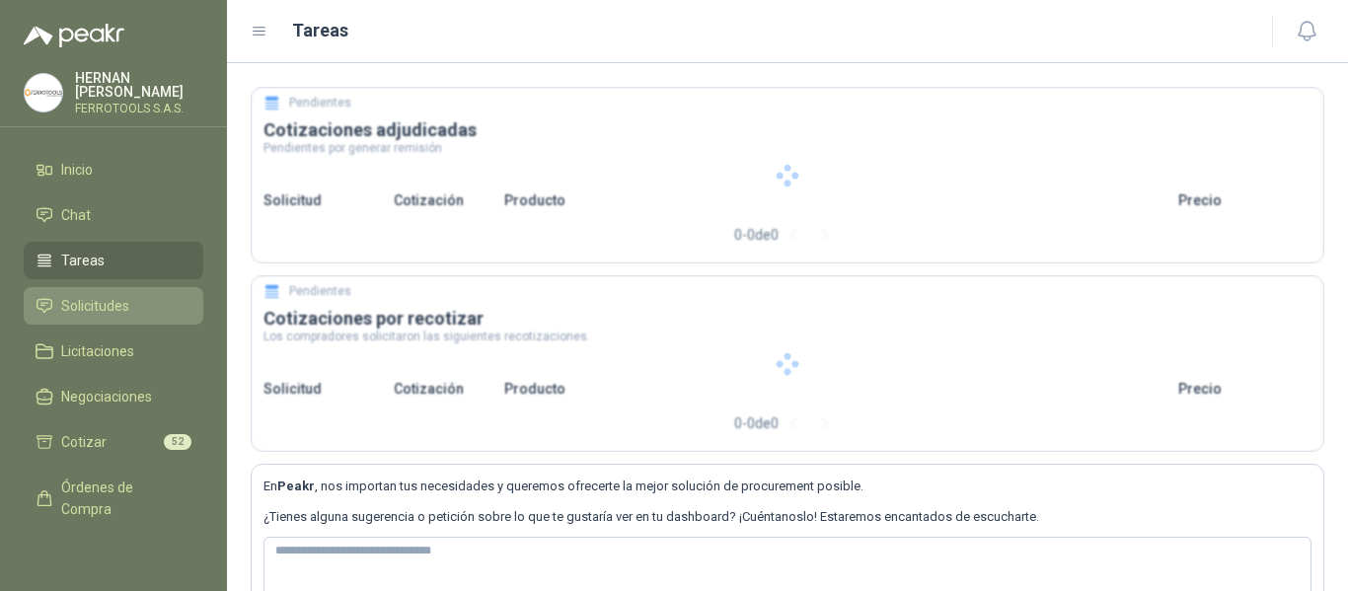
click at [74, 296] on span "Solicitudes" at bounding box center [95, 306] width 68 height 22
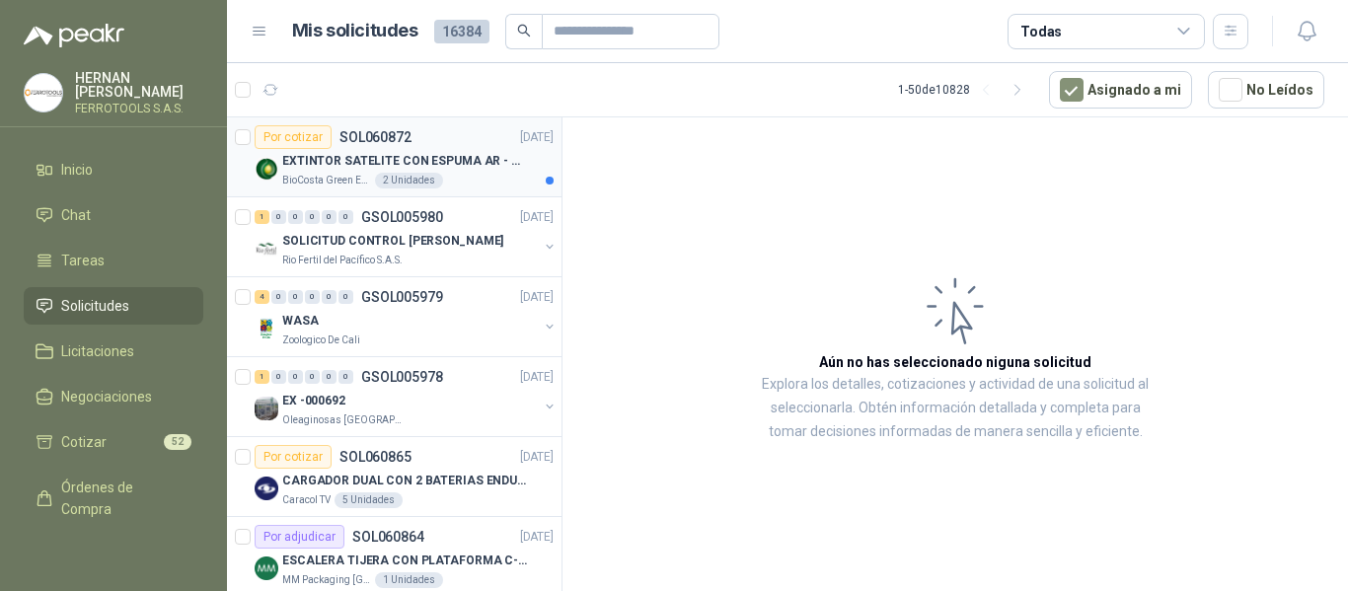
click at [455, 162] on p "EXTINTOR SATELITE CON ESPUMA AR - AFFF" at bounding box center [405, 161] width 246 height 19
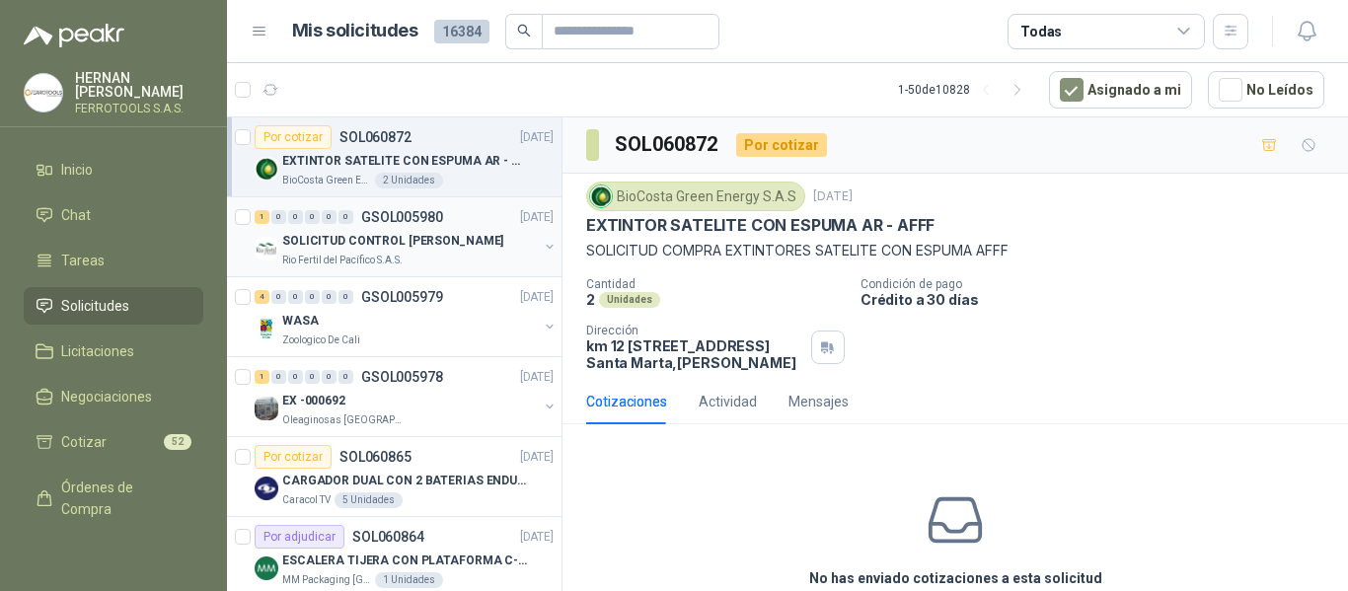
click at [469, 242] on p "SOLICITUD CONTROL [PERSON_NAME]" at bounding box center [392, 241] width 221 height 19
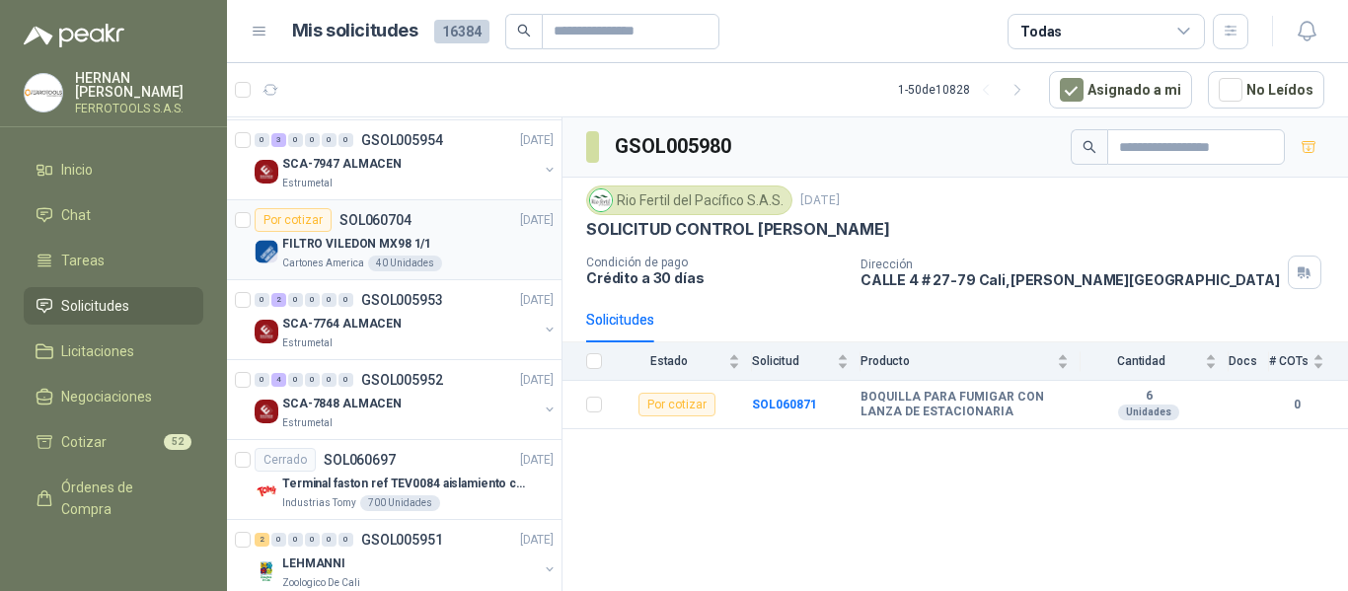
scroll to position [2270, 0]
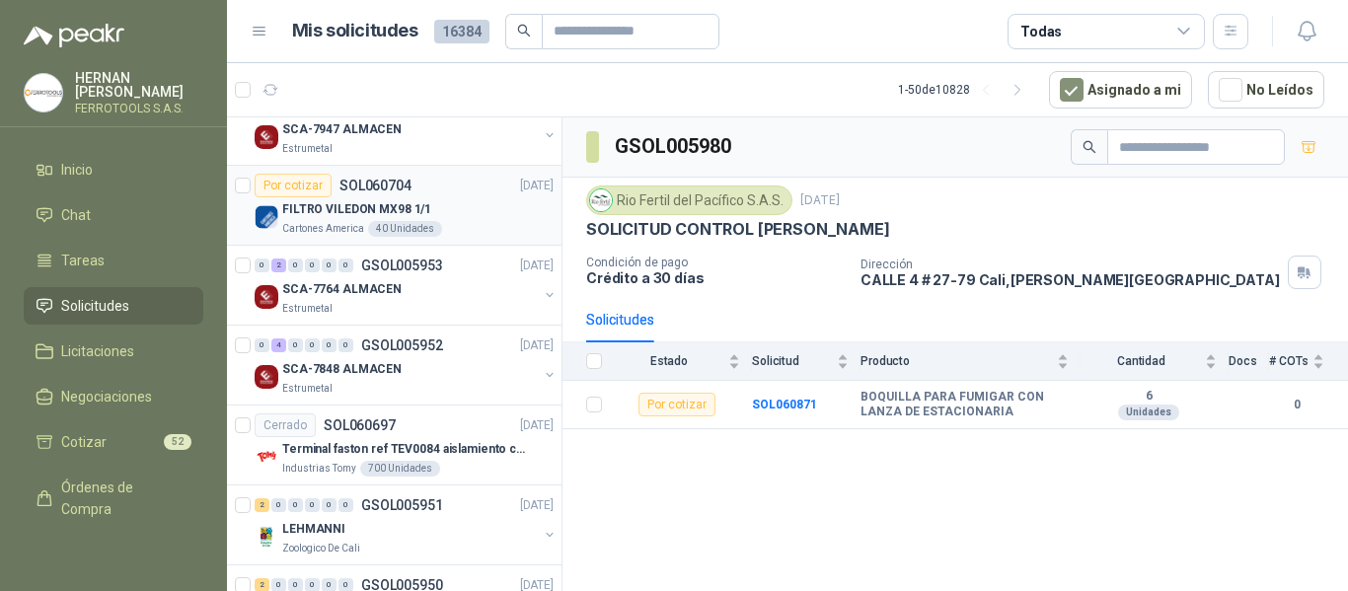
click at [452, 201] on div "FILTRO VILEDON MX98 1/1" at bounding box center [417, 209] width 271 height 24
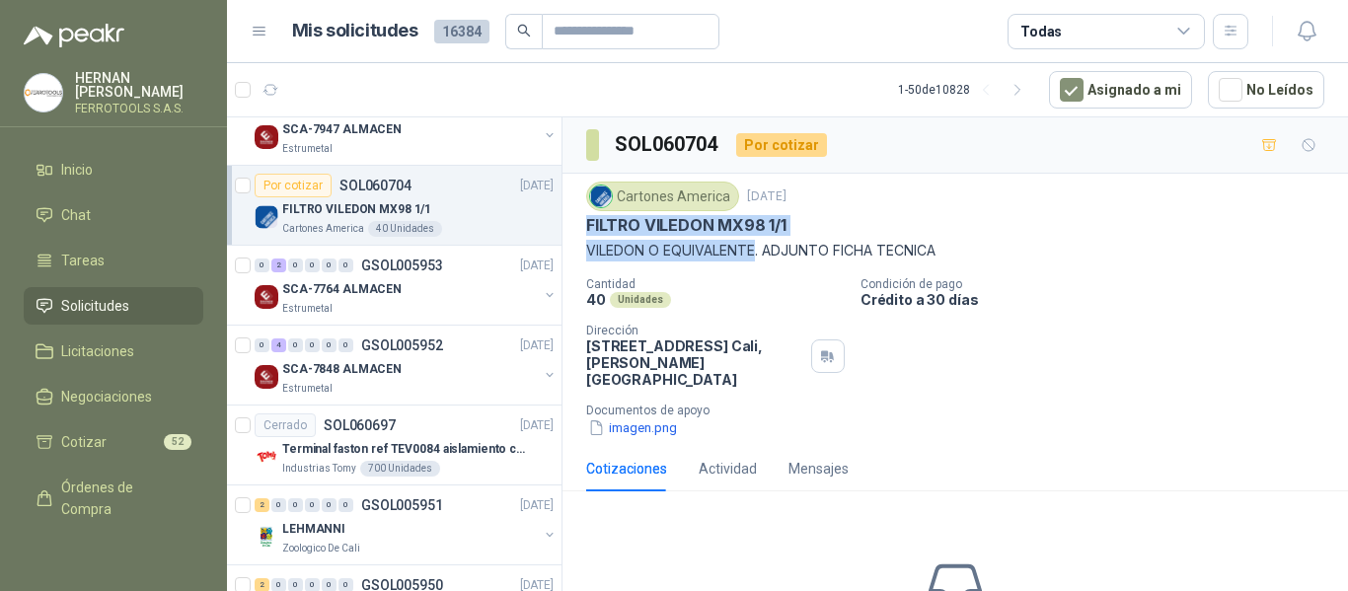
drag, startPoint x: 588, startPoint y: 224, endPoint x: 756, endPoint y: 248, distance: 169.4
click at [756, 248] on div "Cartones America 14 oct, 2025 FILTRO VILEDON MX98 1/1 VILEDON O EQUIVALENTE. AD…" at bounding box center [955, 222] width 738 height 80
copy div "FILTRO VILEDON MX98 1/1 VILEDON O EQUIVALENTE"
click at [1082, 404] on p "Documentos de apoyo" at bounding box center [963, 411] width 754 height 14
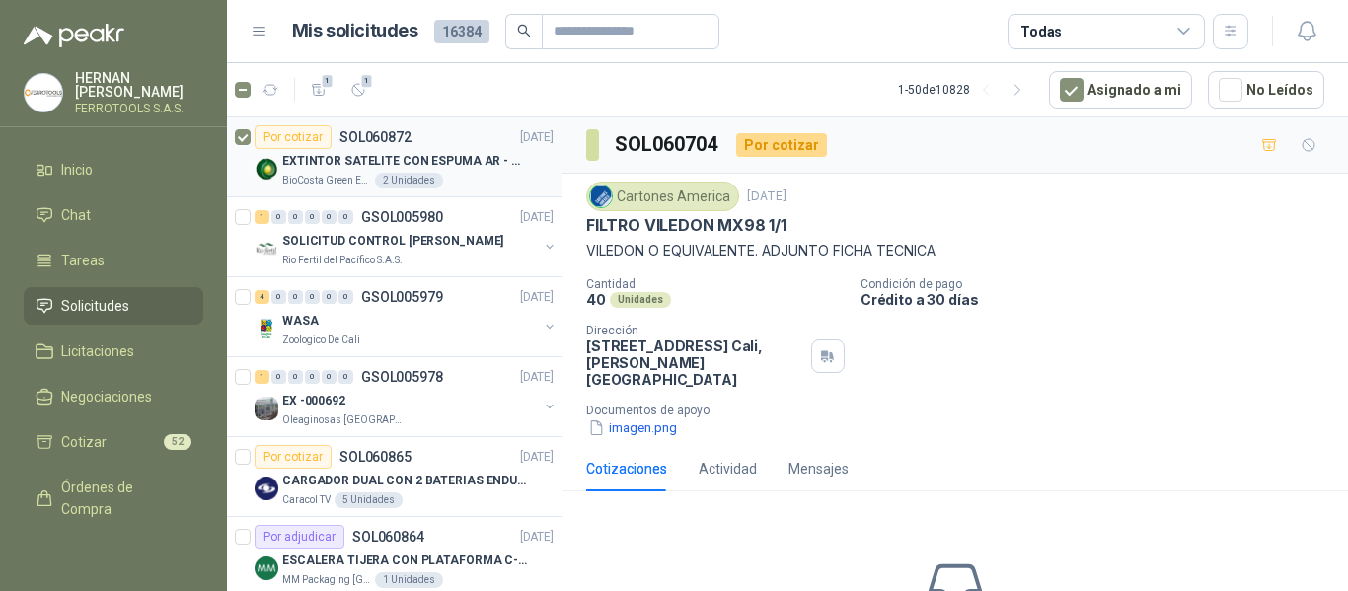
click at [242, 124] on article "Por cotizar SOL060872 15/10/25 EXTINTOR SATELITE CON ESPUMA AR - AFFF BioCosta …" at bounding box center [394, 157] width 335 height 80
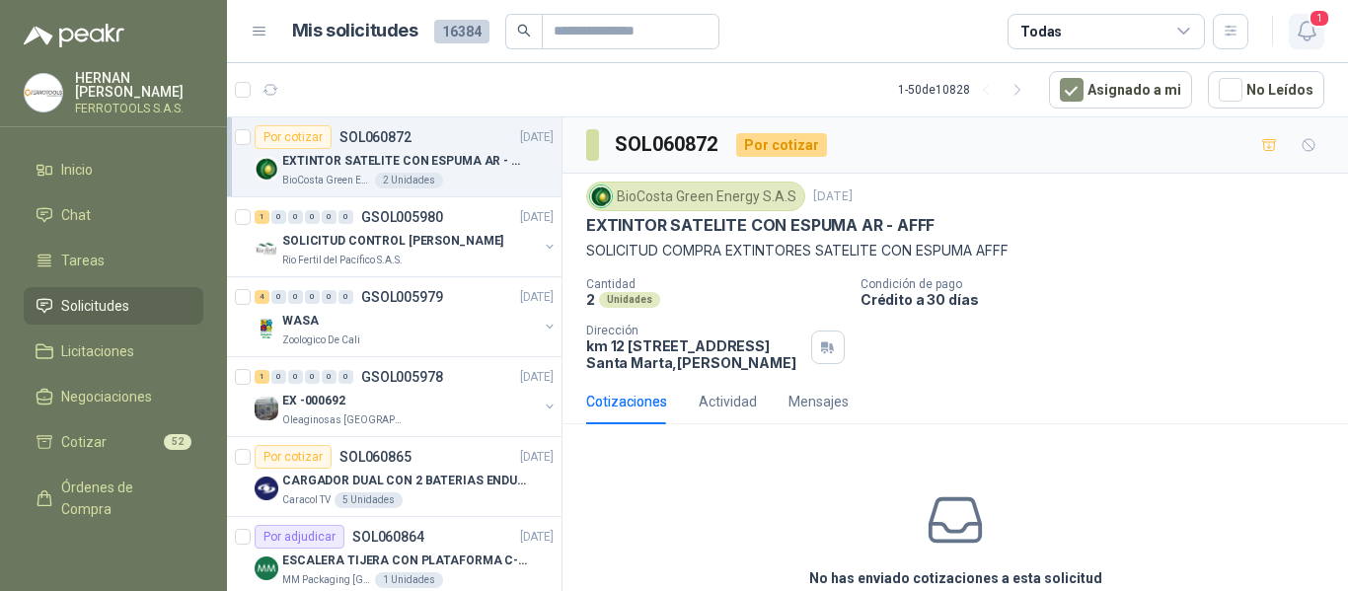
click at [1329, 23] on span "1" at bounding box center [1319, 18] width 22 height 19
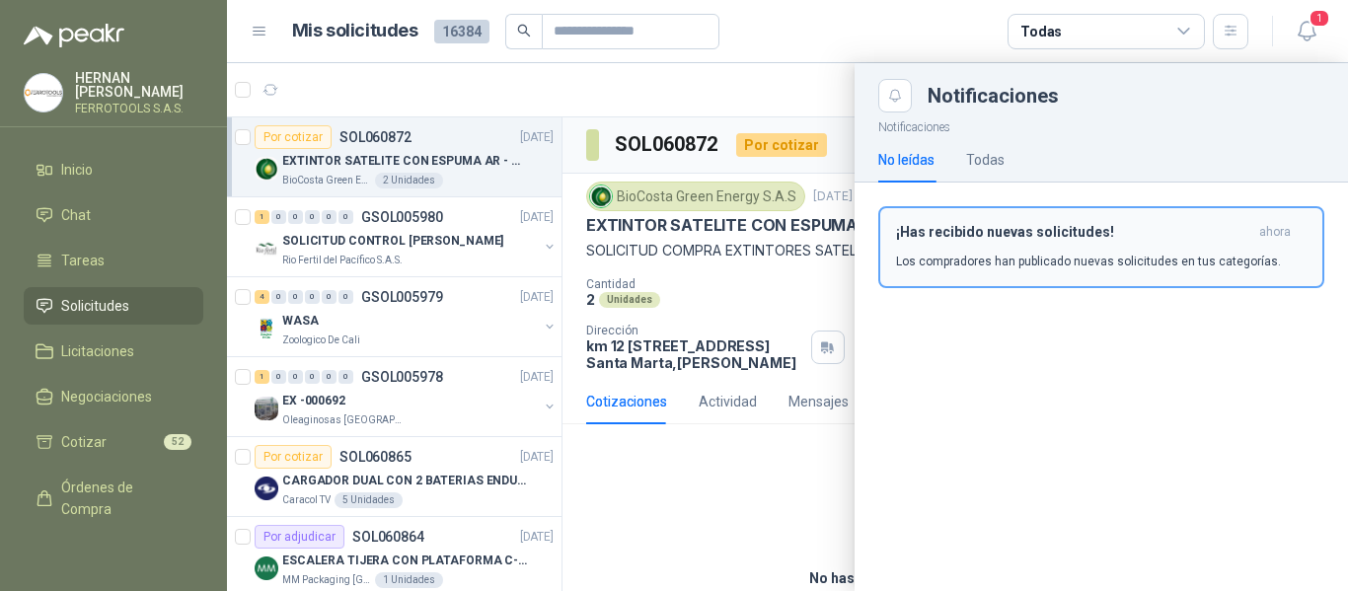
click at [1043, 229] on h3 "¡Has recibido nuevas solicitudes!" at bounding box center [1073, 232] width 355 height 17
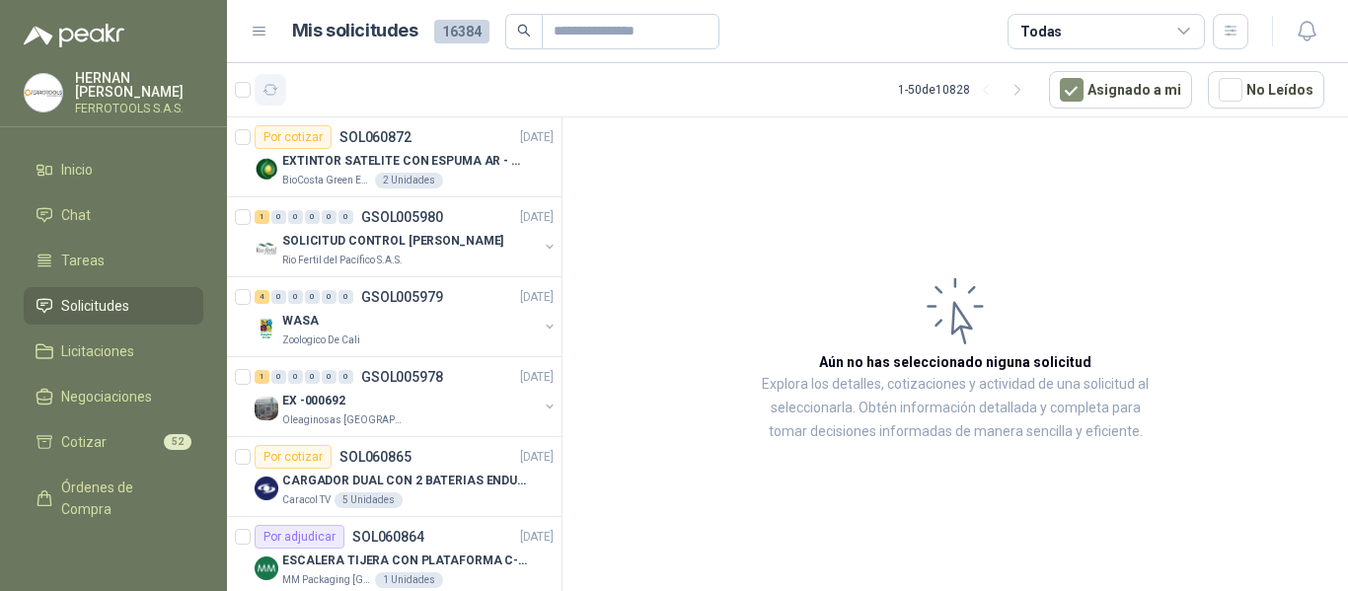
click at [276, 92] on icon "button" at bounding box center [270, 90] width 17 height 17
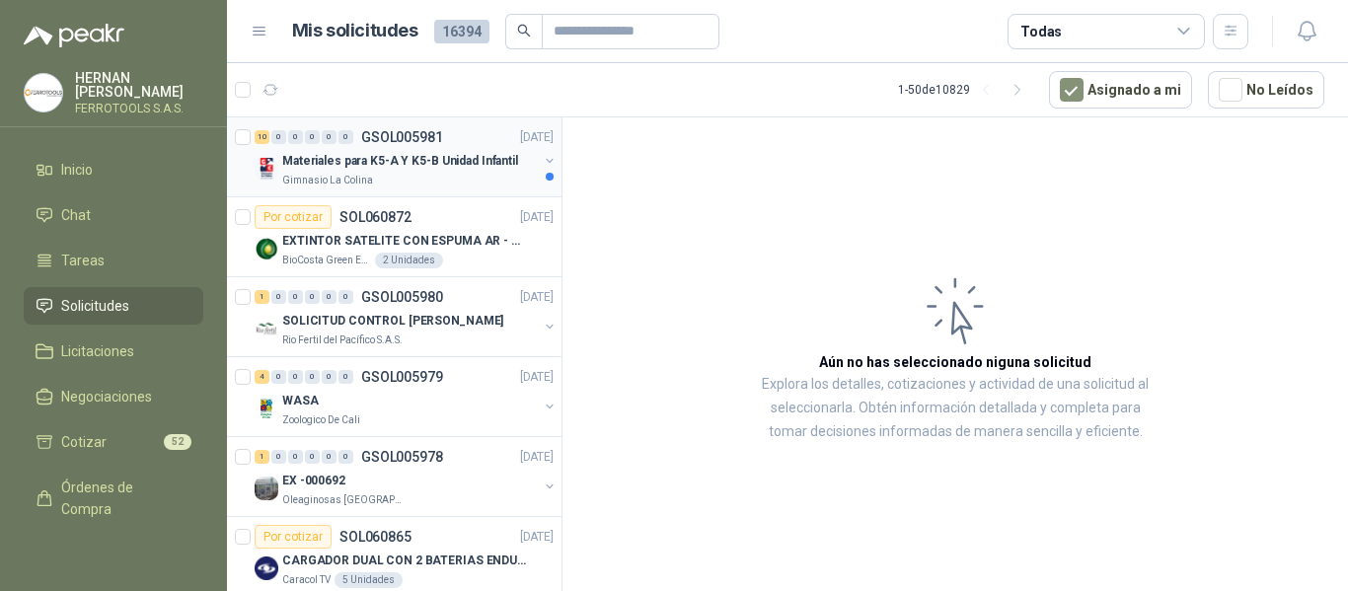
click at [468, 183] on div "Gimnasio La Colina" at bounding box center [410, 181] width 256 height 16
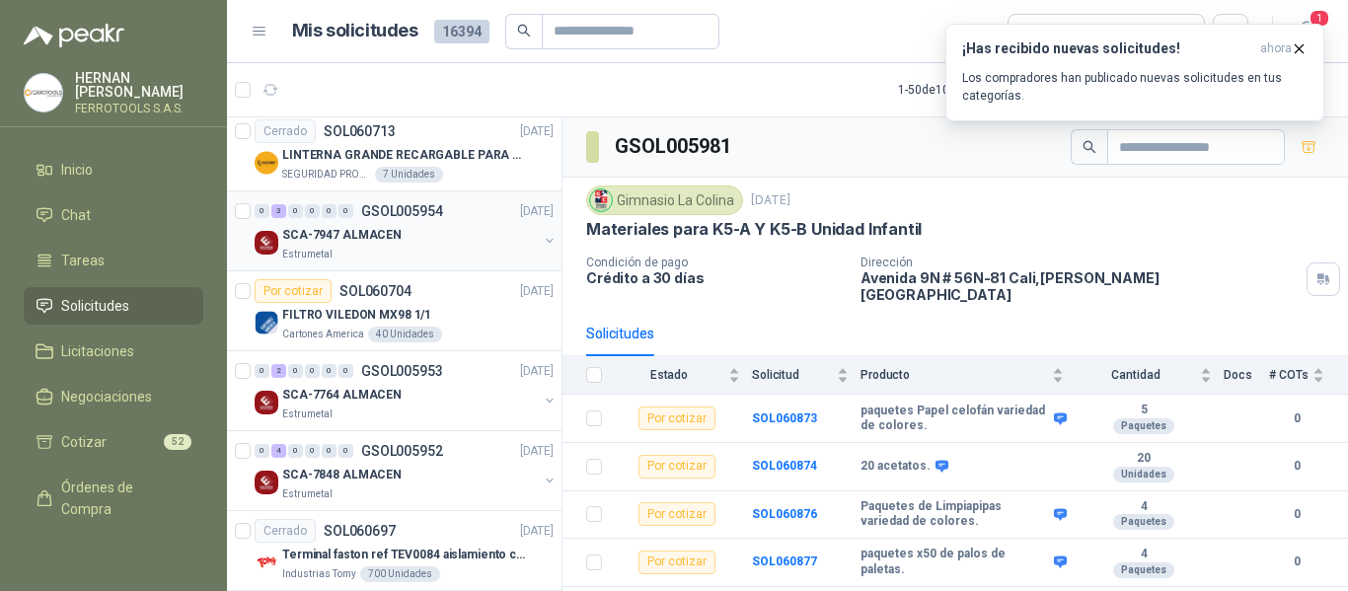
scroll to position [2270, 0]
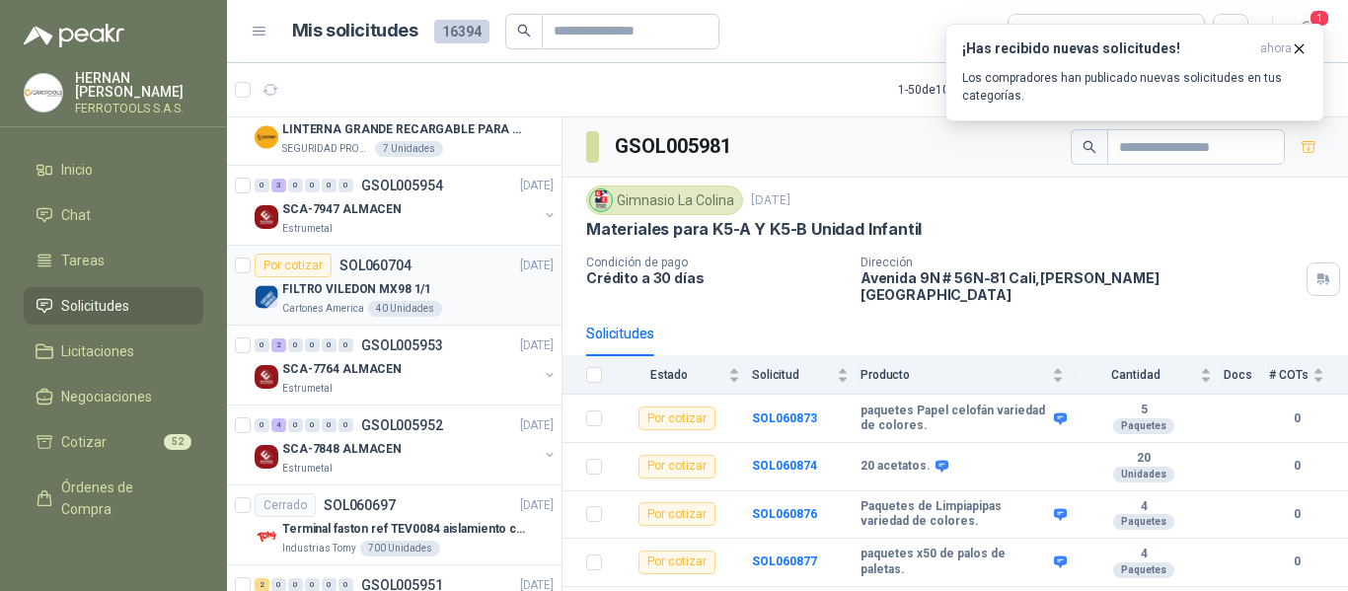
click at [452, 288] on div "FILTRO VILEDON MX98 1/1" at bounding box center [417, 289] width 271 height 24
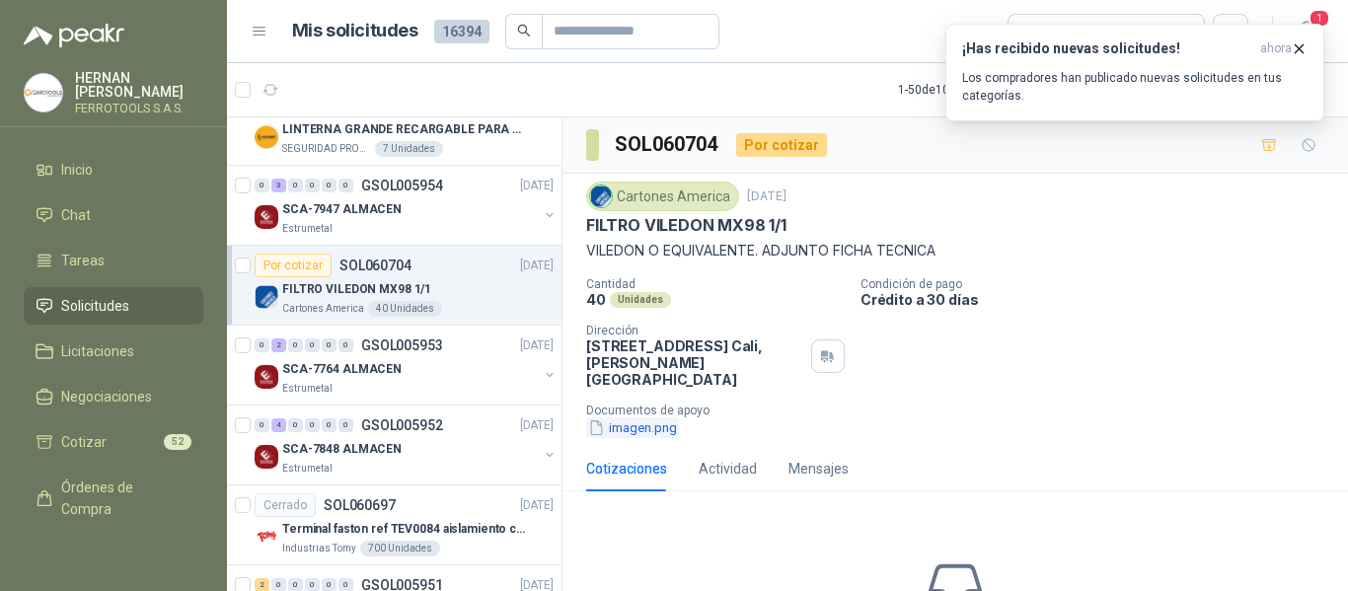
click at [645, 417] on button "imagen.png" at bounding box center [632, 427] width 93 height 21
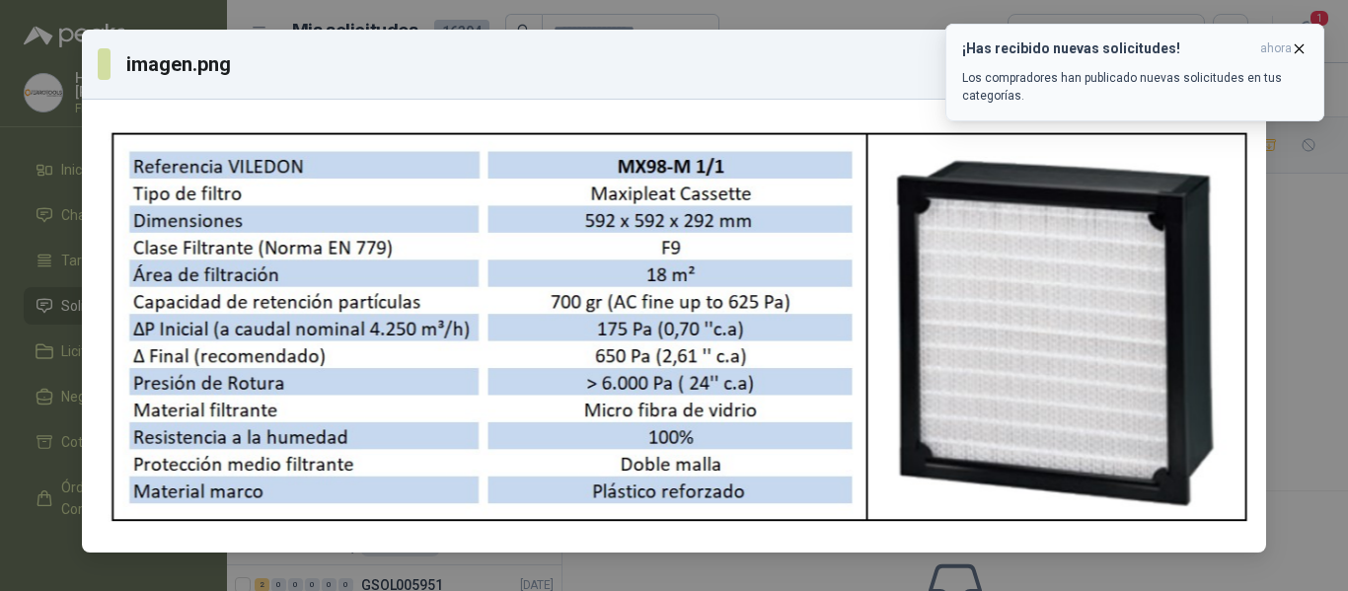
click at [1305, 50] on icon "button" at bounding box center [1299, 48] width 17 height 17
click at [1290, 47] on span "ahora" at bounding box center [1276, 48] width 32 height 17
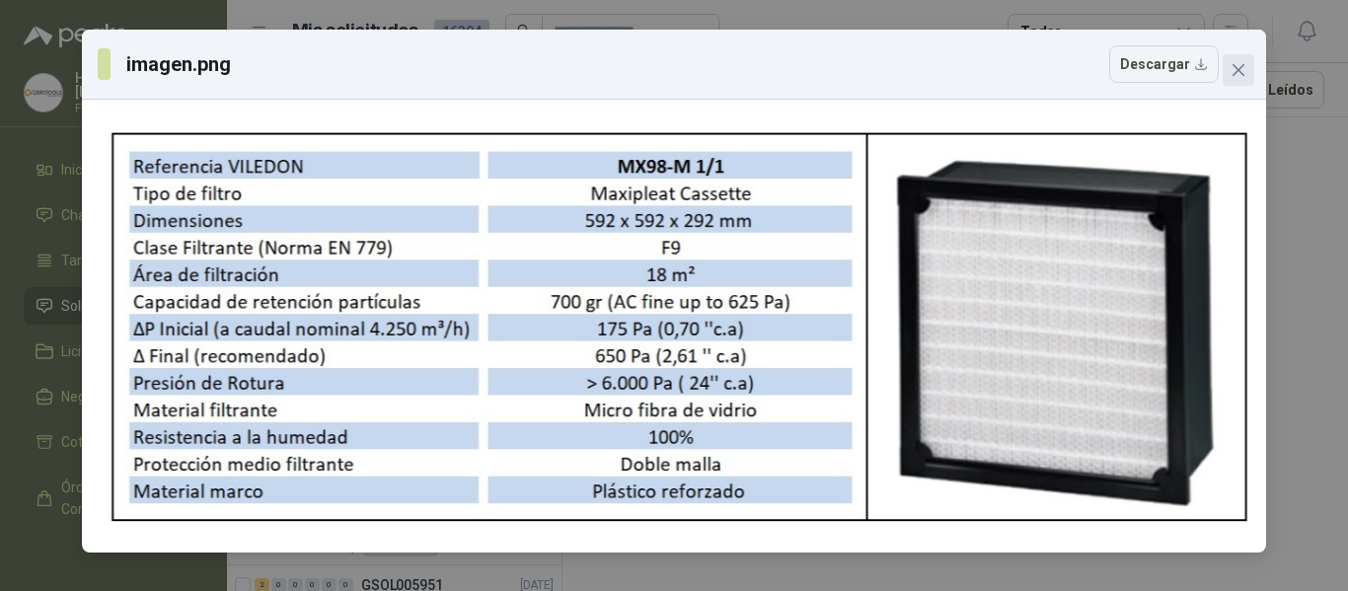
click at [1241, 68] on icon "close" at bounding box center [1238, 70] width 12 height 12
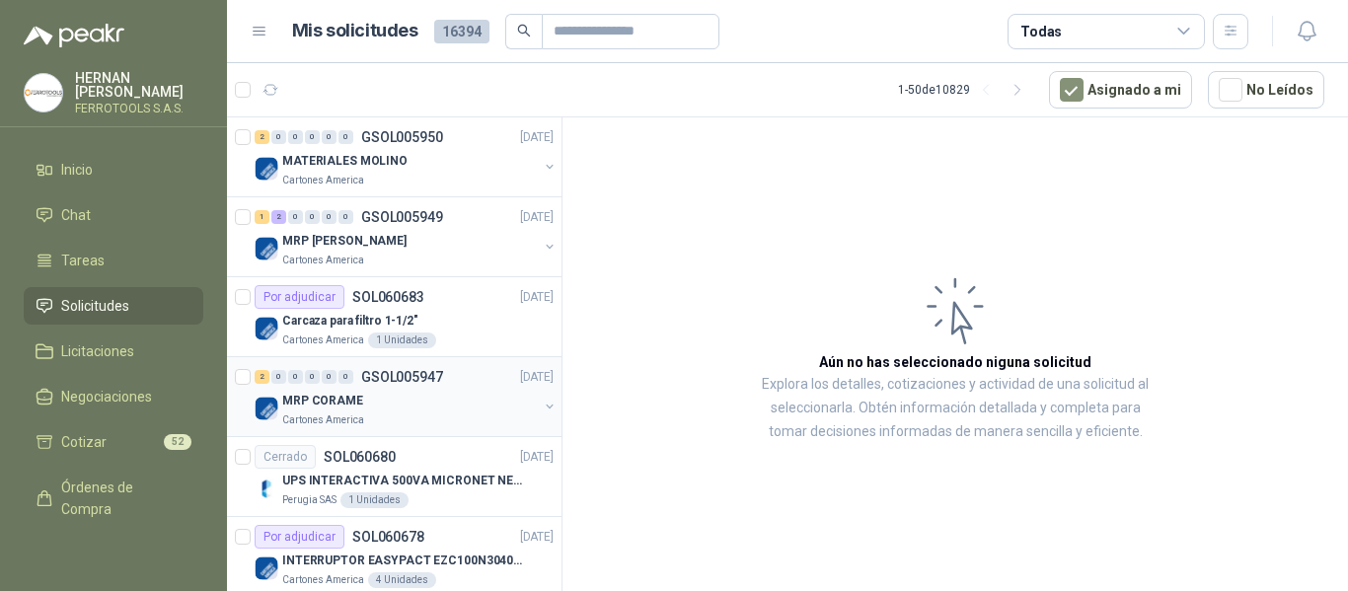
scroll to position [2763, 0]
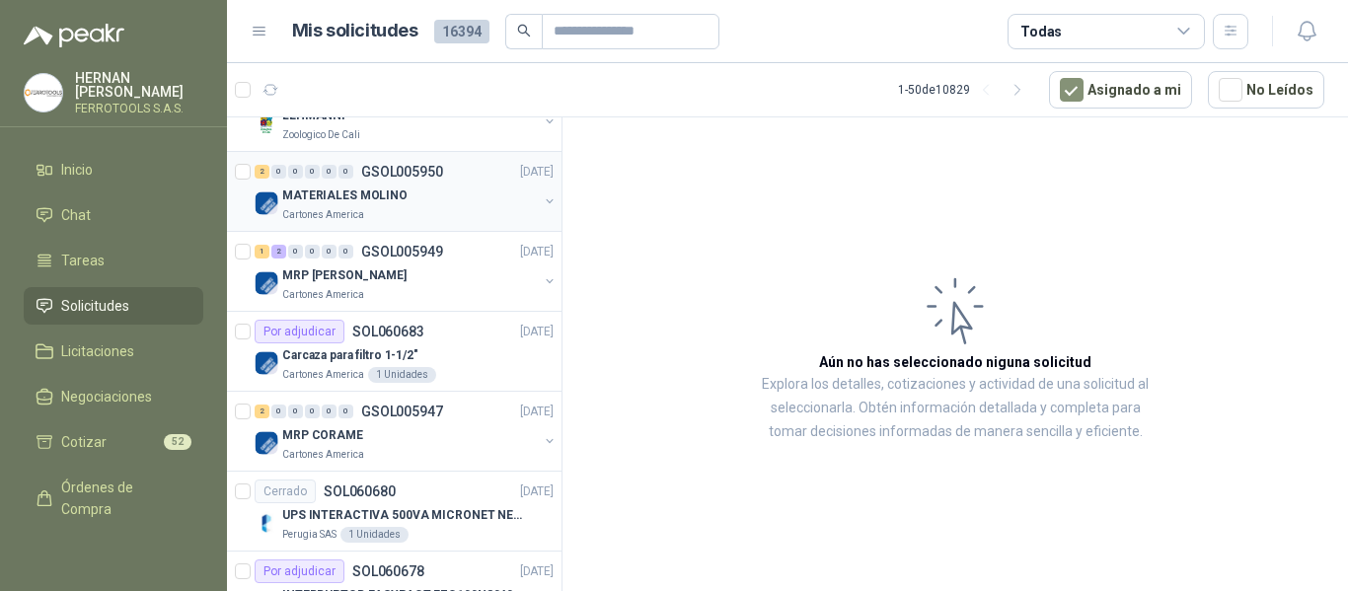
click at [403, 207] on div "Cartones America" at bounding box center [410, 215] width 256 height 16
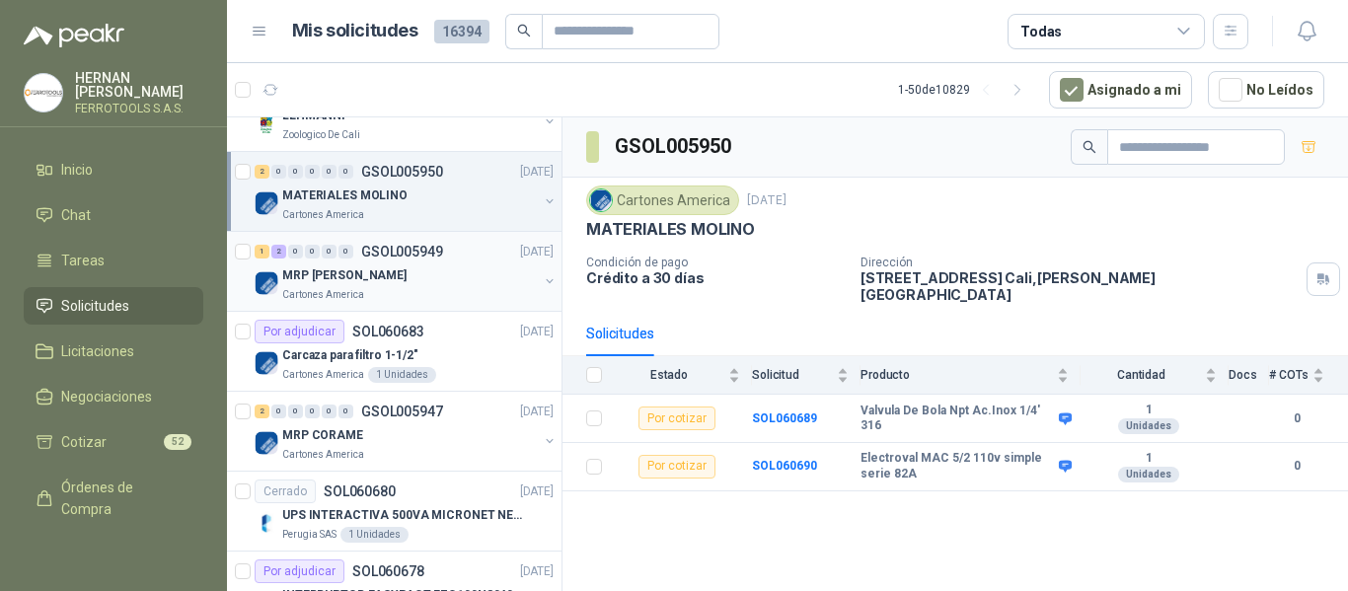
click at [449, 272] on div "MRP [PERSON_NAME]" at bounding box center [410, 275] width 256 height 24
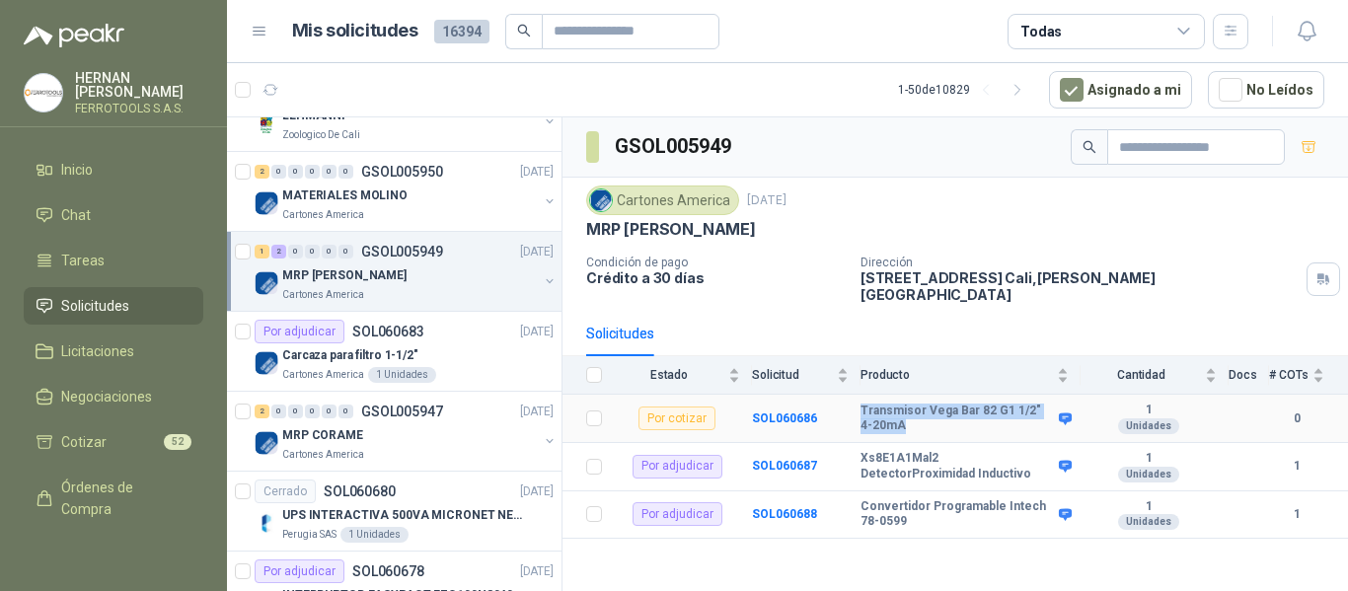
drag, startPoint x: 863, startPoint y: 399, endPoint x: 902, endPoint y: 416, distance: 42.4
click at [902, 416] on b "Transmisor Vega Bar 82 G1 1/2" 4-20mA" at bounding box center [956, 419] width 193 height 31
copy b "Transmisor Vega Bar 82 G1 1/2" 4-20mA"
click at [467, 351] on div "Carcaza para filtro 1-1/2"" at bounding box center [417, 355] width 271 height 24
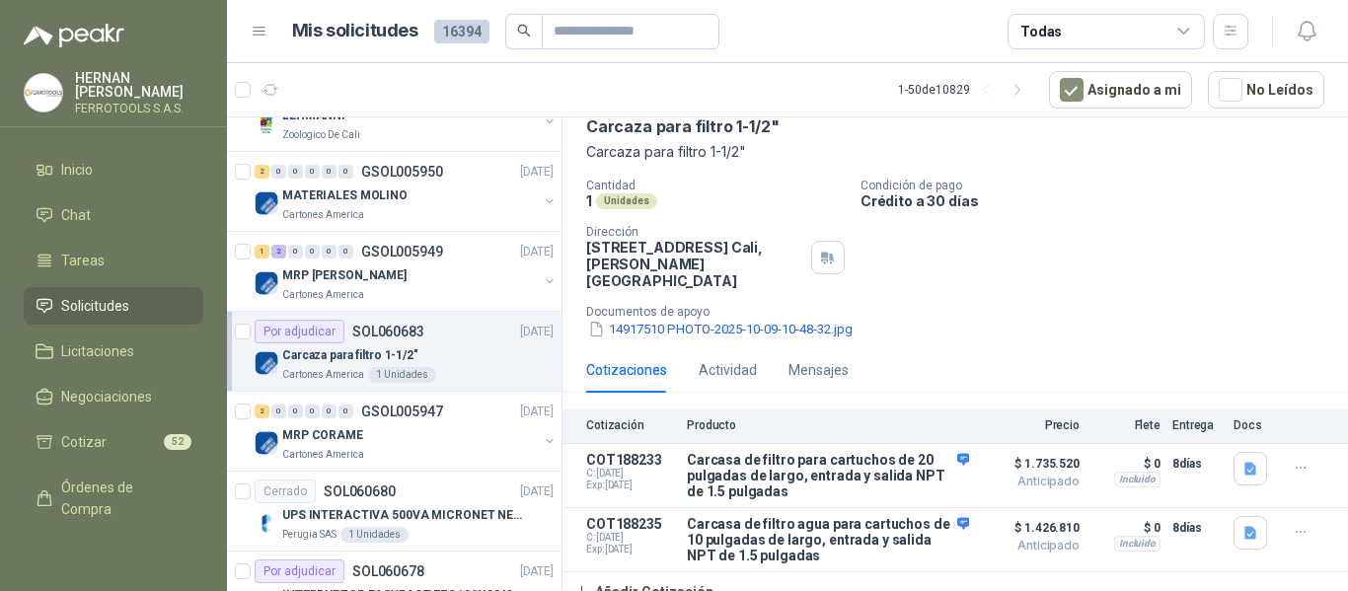
scroll to position [101, 0]
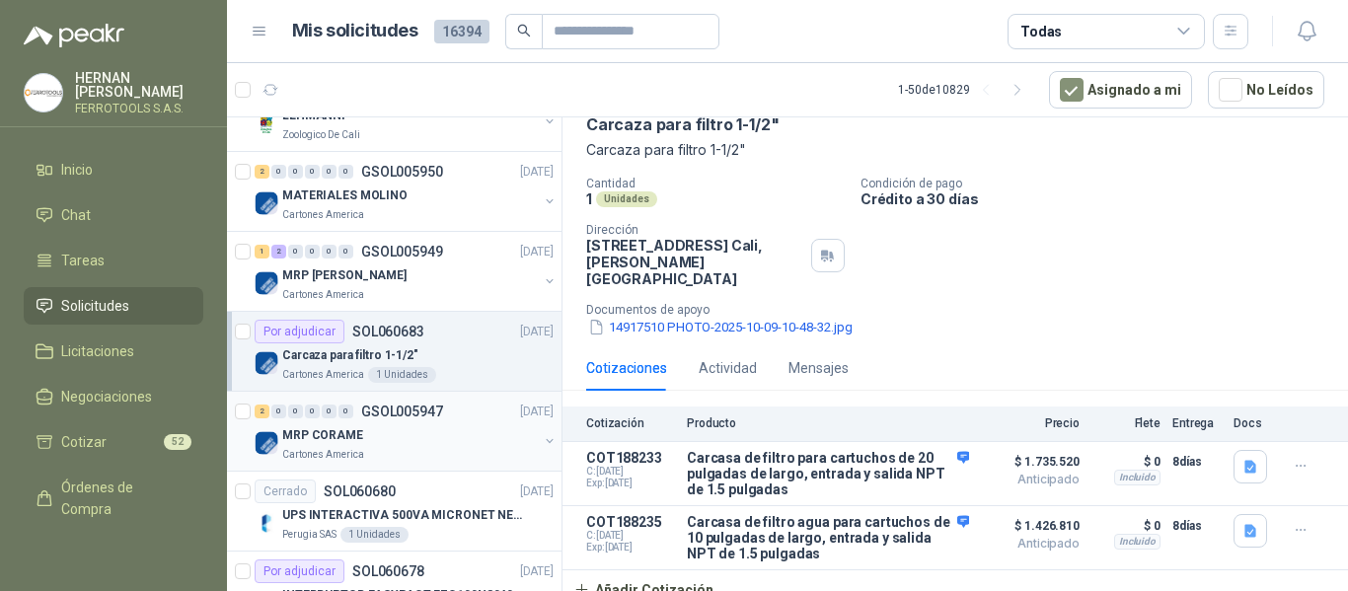
click at [421, 428] on div "MRP CORAME" at bounding box center [410, 435] width 256 height 24
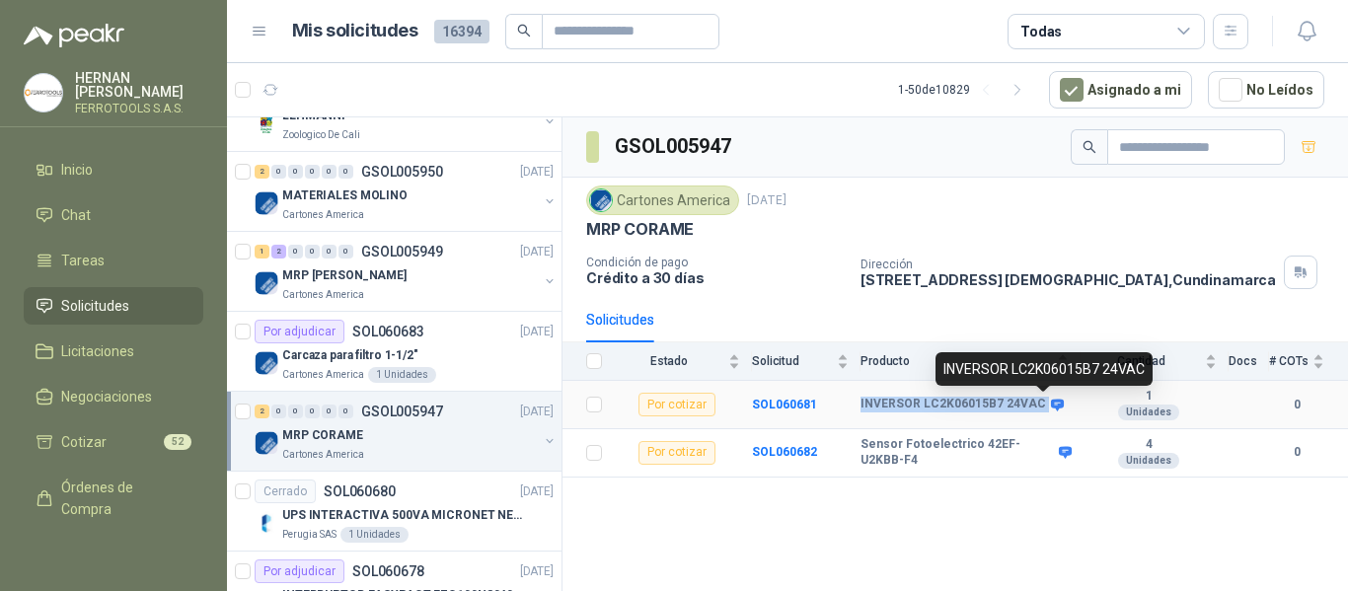
drag, startPoint x: 857, startPoint y: 408, endPoint x: 1051, endPoint y: 411, distance: 194.4
click at [1051, 411] on tr "Por cotizar SOL060681 INVERSOR LC2K06015B7 24VAC 1 Unidades 0" at bounding box center [954, 405] width 785 height 48
copy tr "INVERSOR LC2K06015B7 24VAC"
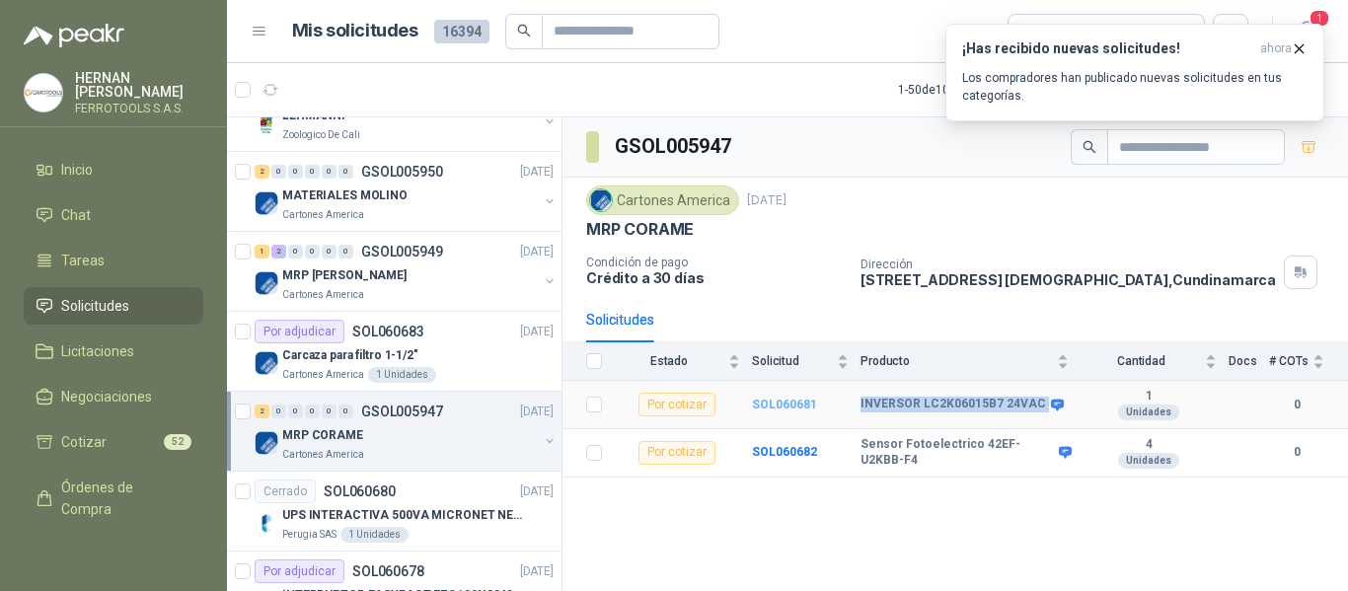
click at [779, 404] on b "SOL060681" at bounding box center [784, 405] width 65 height 14
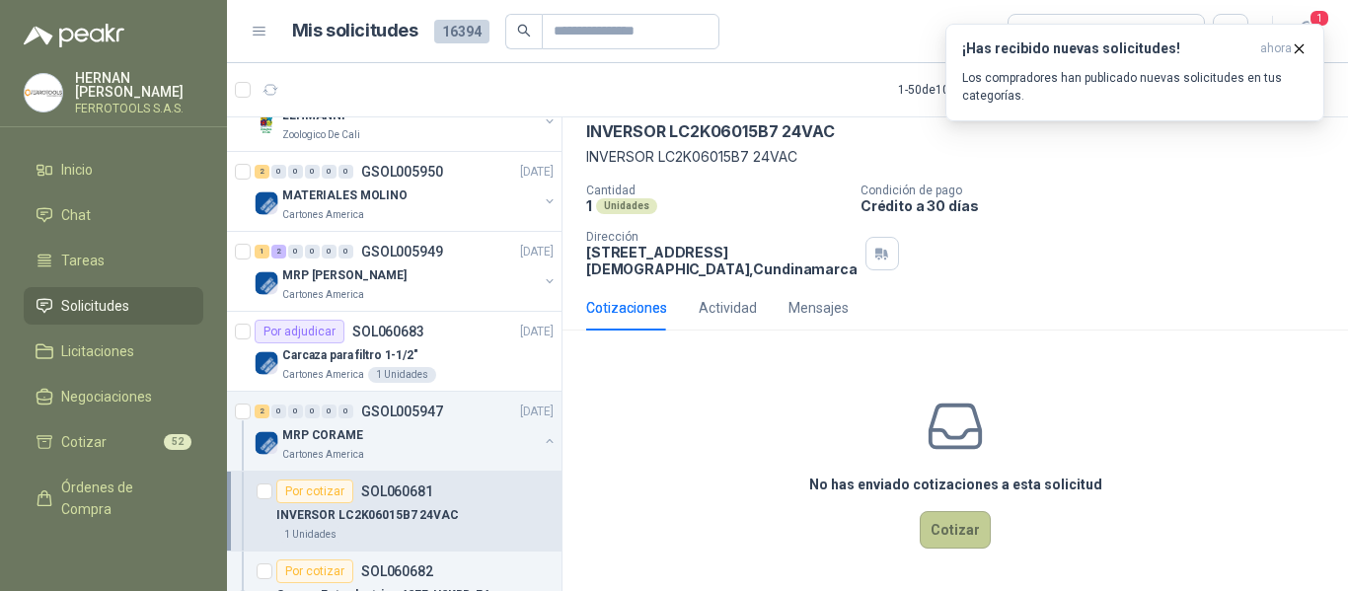
click at [950, 520] on button "Cotizar" at bounding box center [955, 529] width 71 height 37
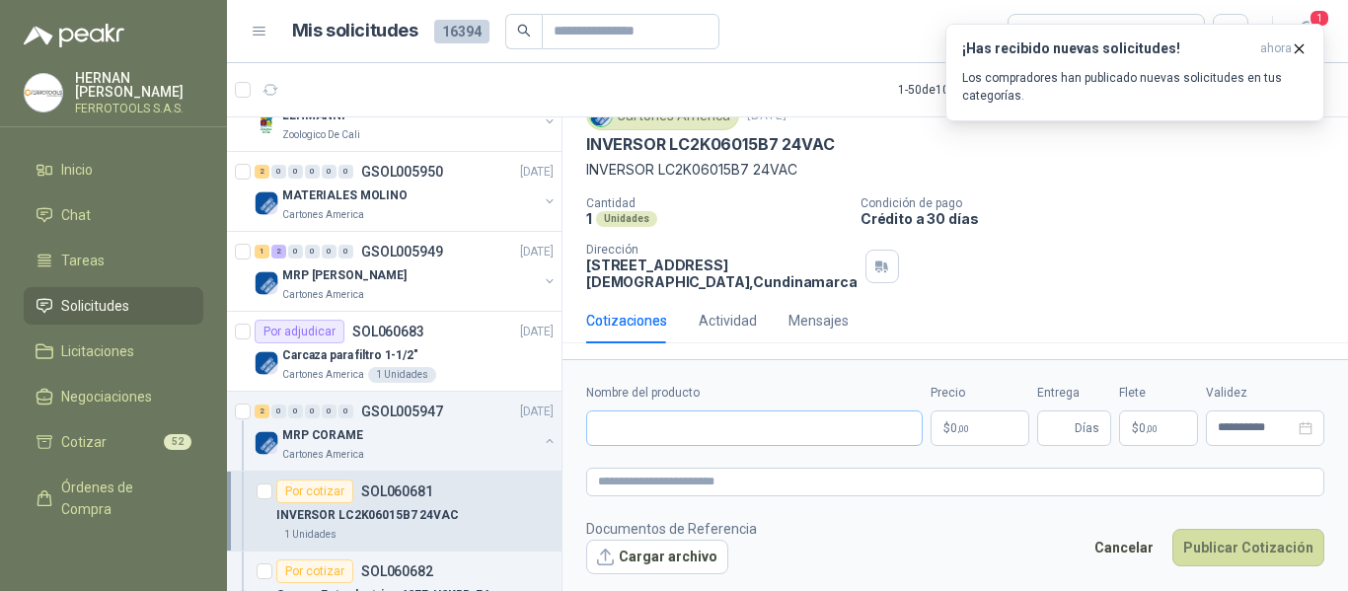
scroll to position [98, 0]
click at [784, 421] on input "Nombre del producto" at bounding box center [754, 429] width 336 height 36
paste input "**********"
type input "**********"
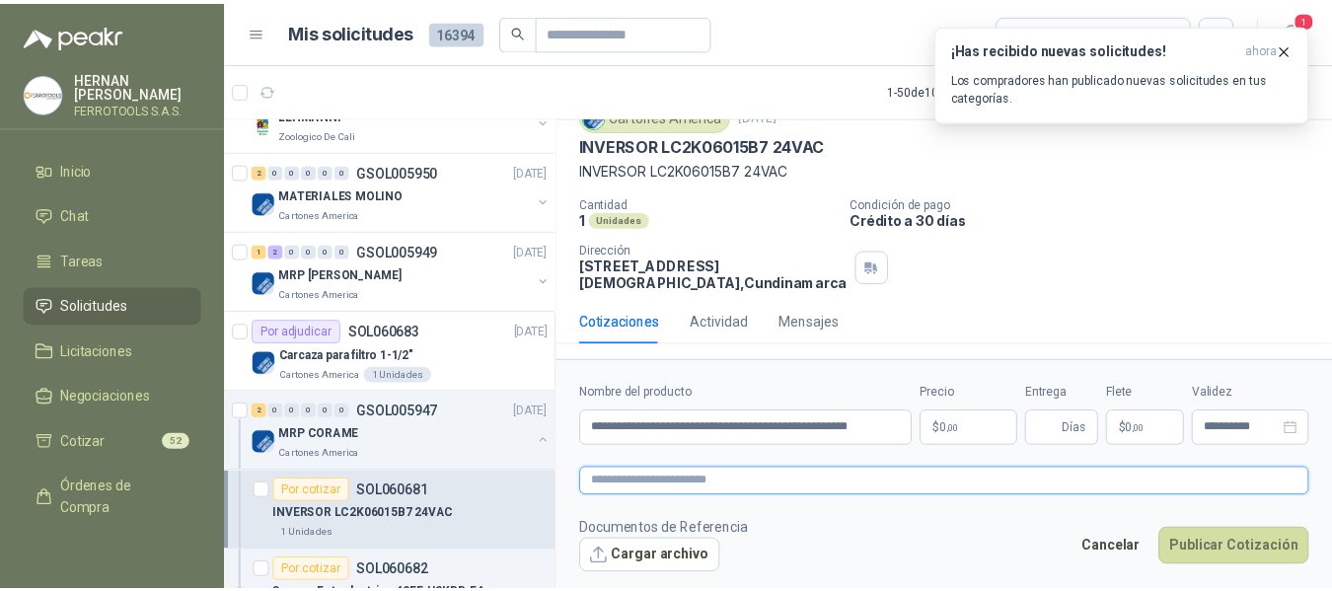
scroll to position [0, 0]
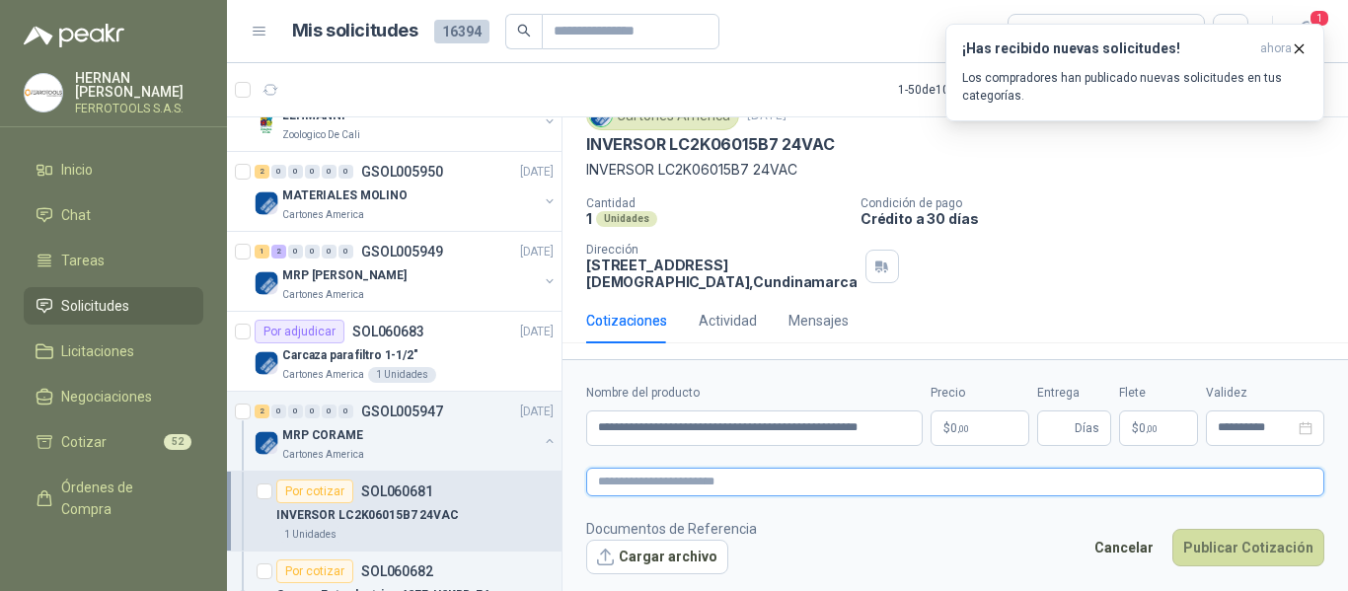
click at [815, 484] on textarea at bounding box center [955, 482] width 738 height 29
paste textarea "**********"
type textarea "**********"
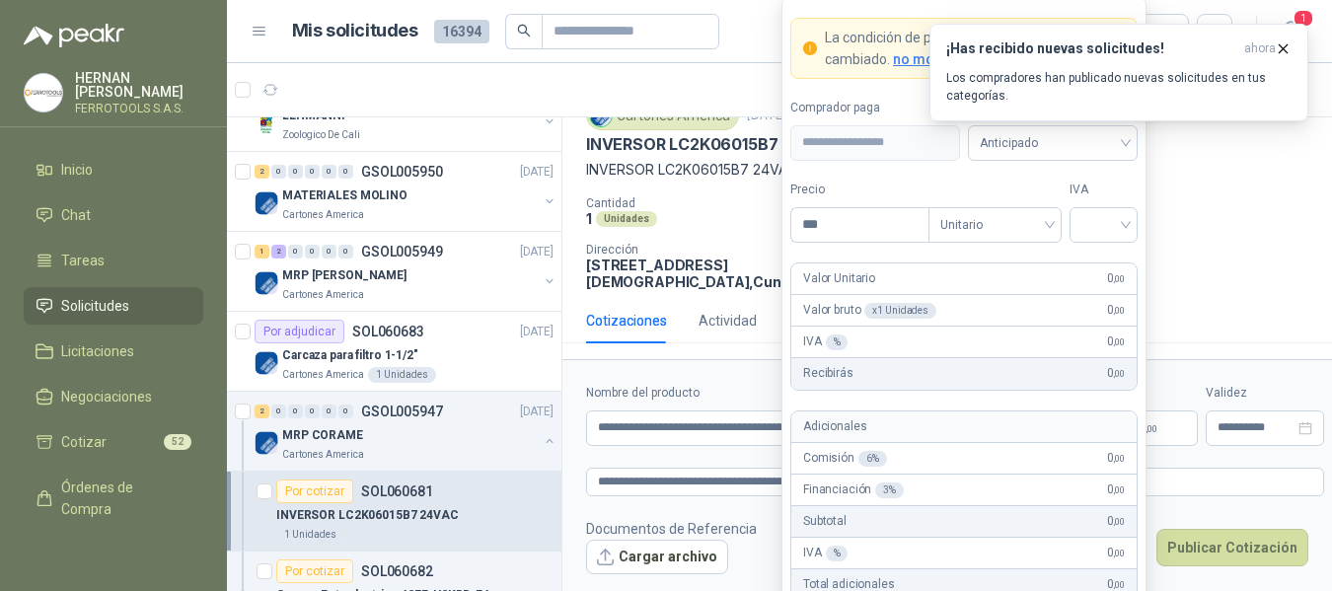
click at [978, 422] on body "HERNAN RUALES FERROTOOLS S.A.S. Inicio Chat Tareas Solicitudes Licitaciones Neg…" at bounding box center [666, 295] width 1332 height 591
type input "**********"
click at [1123, 224] on input "search" at bounding box center [1104, 223] width 44 height 30
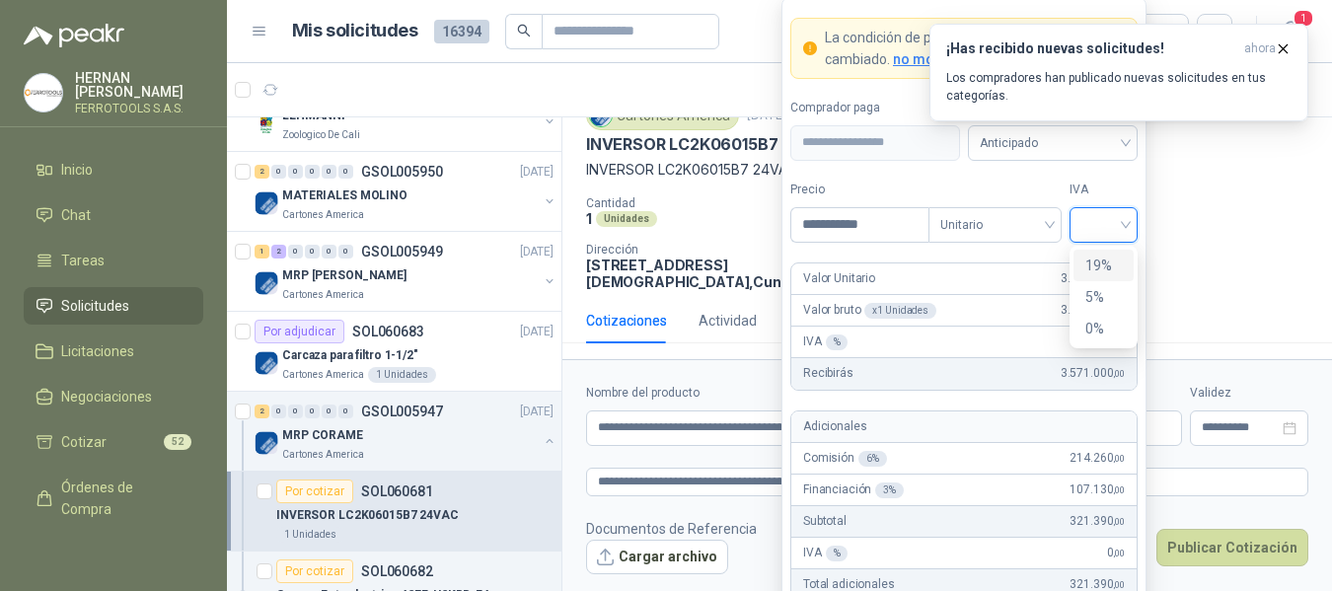
click at [1110, 256] on div "19%" at bounding box center [1103, 266] width 37 height 22
click at [1104, 187] on label "IVA" at bounding box center [1104, 190] width 68 height 19
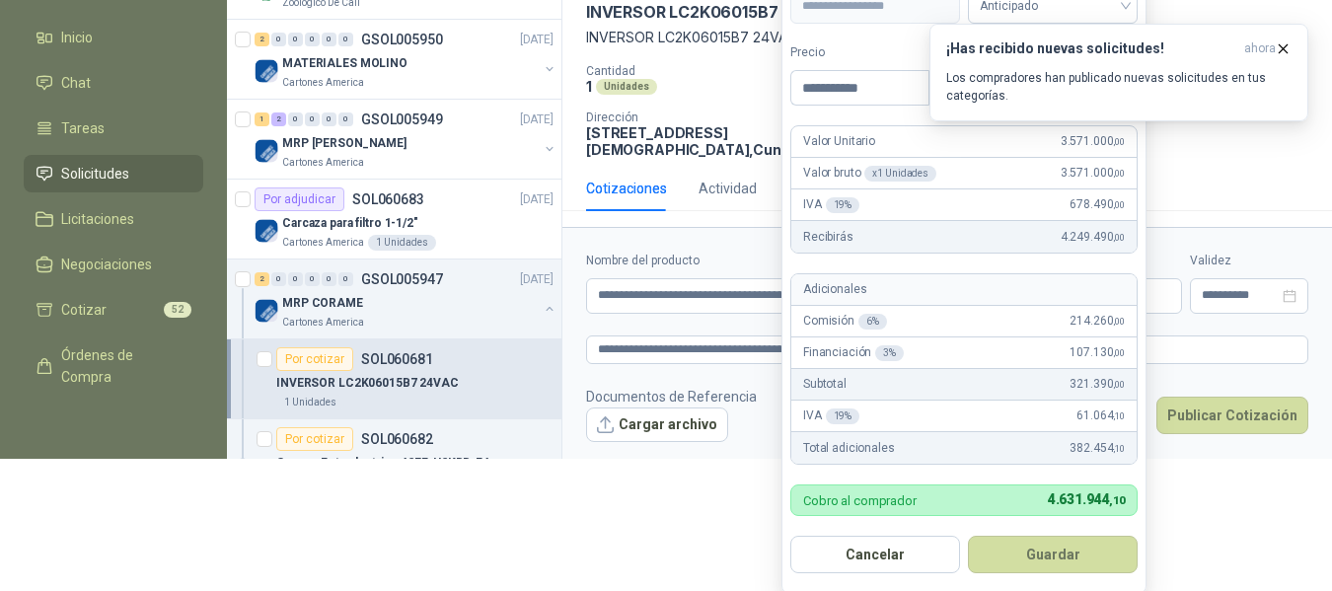
click at [1071, 577] on form "**********" at bounding box center [964, 227] width 365 height 734
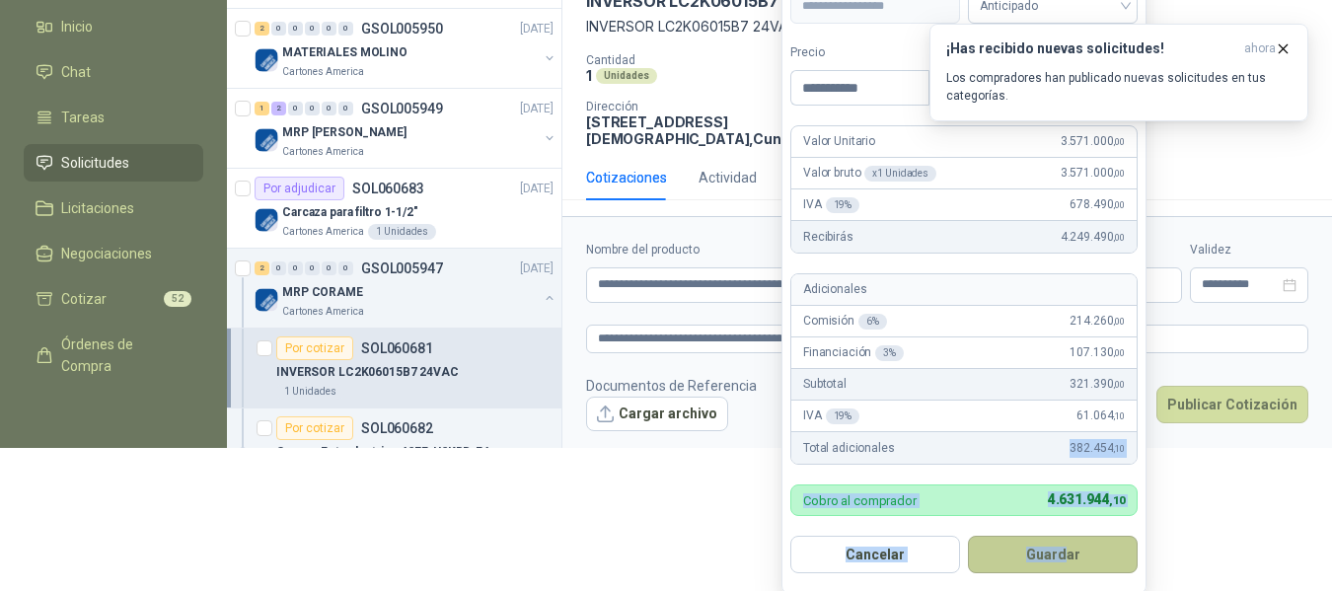
click at [1094, 555] on button "Guardar" at bounding box center [1053, 554] width 170 height 37
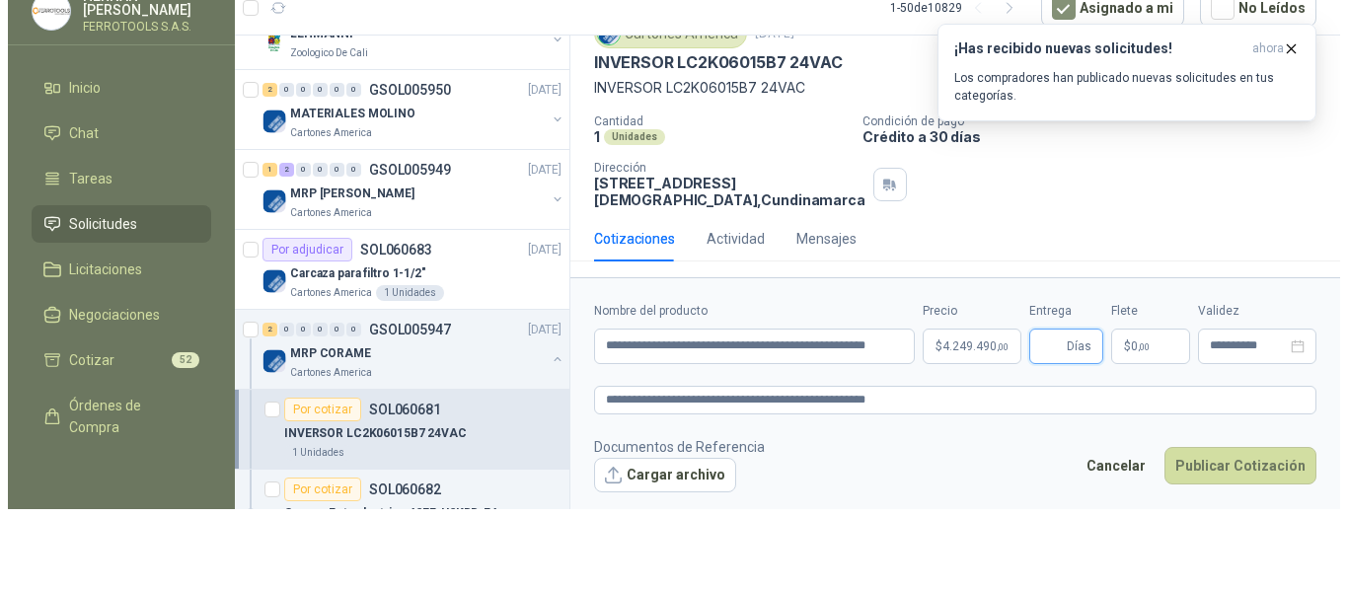
scroll to position [0, 0]
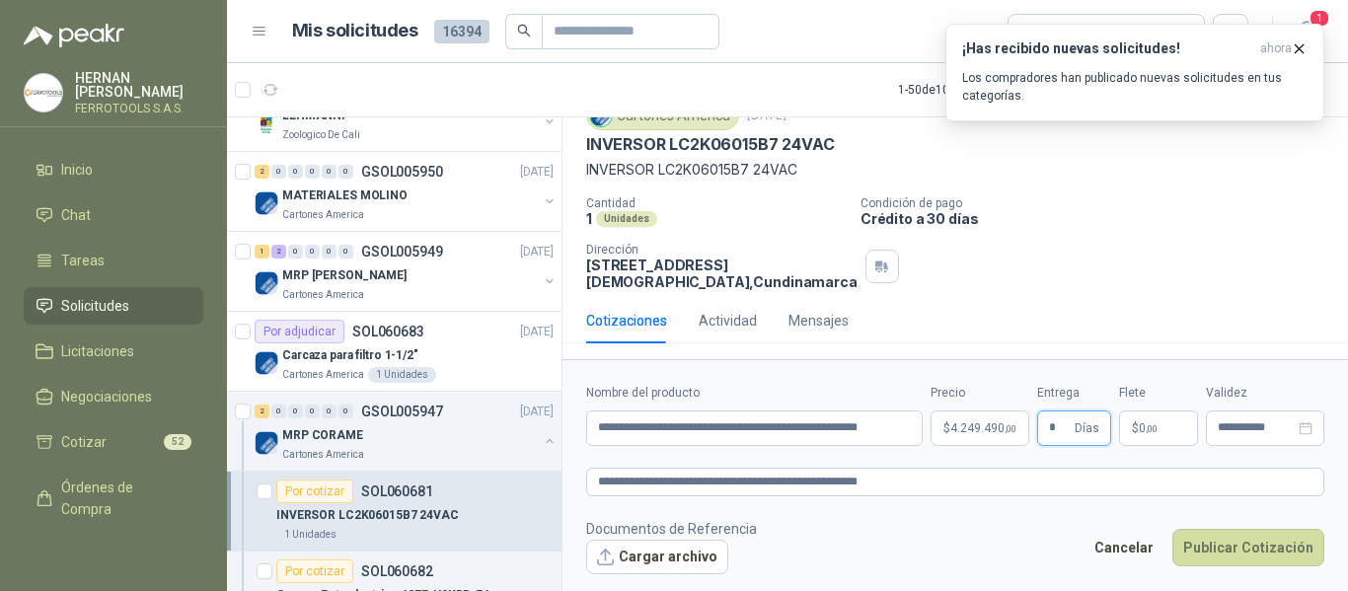
type input "*"
click at [991, 553] on footer "Documentos de Referencia Cargar archivo Cancelar Publicar Cotización" at bounding box center [955, 546] width 738 height 57
click at [1010, 477] on textarea "**********" at bounding box center [955, 482] width 738 height 29
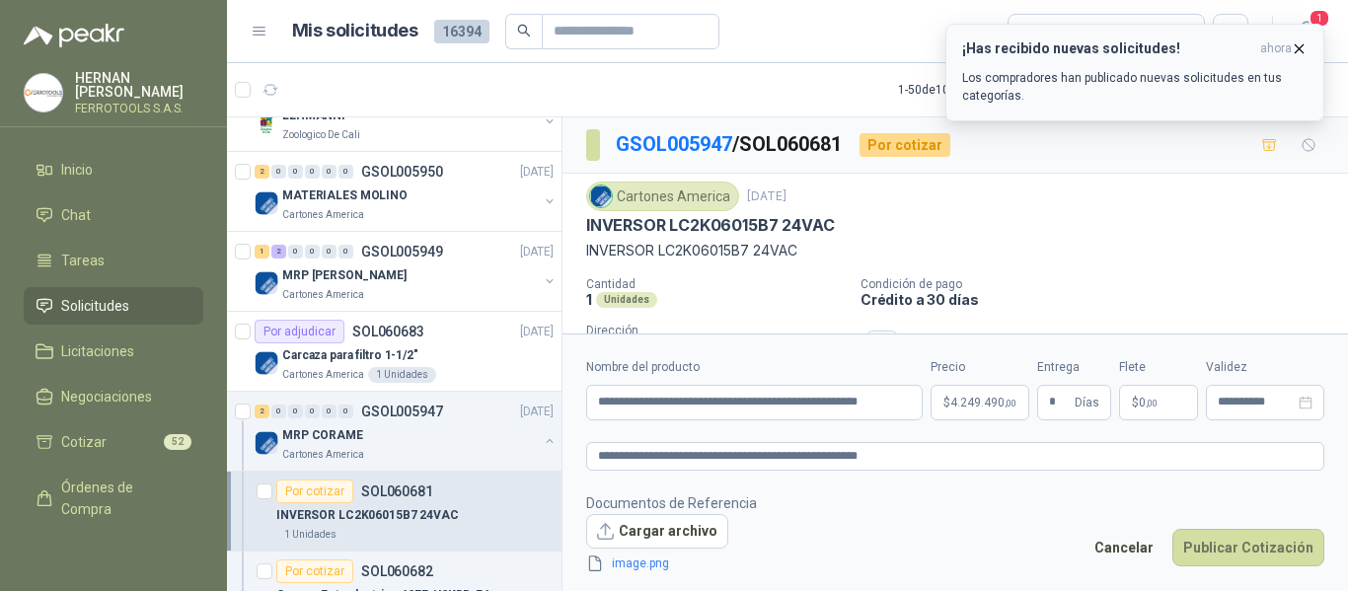
click at [1147, 96] on p "Los compradores han publicado nuevas solicitudes en tus categorías." at bounding box center [1134, 87] width 345 height 36
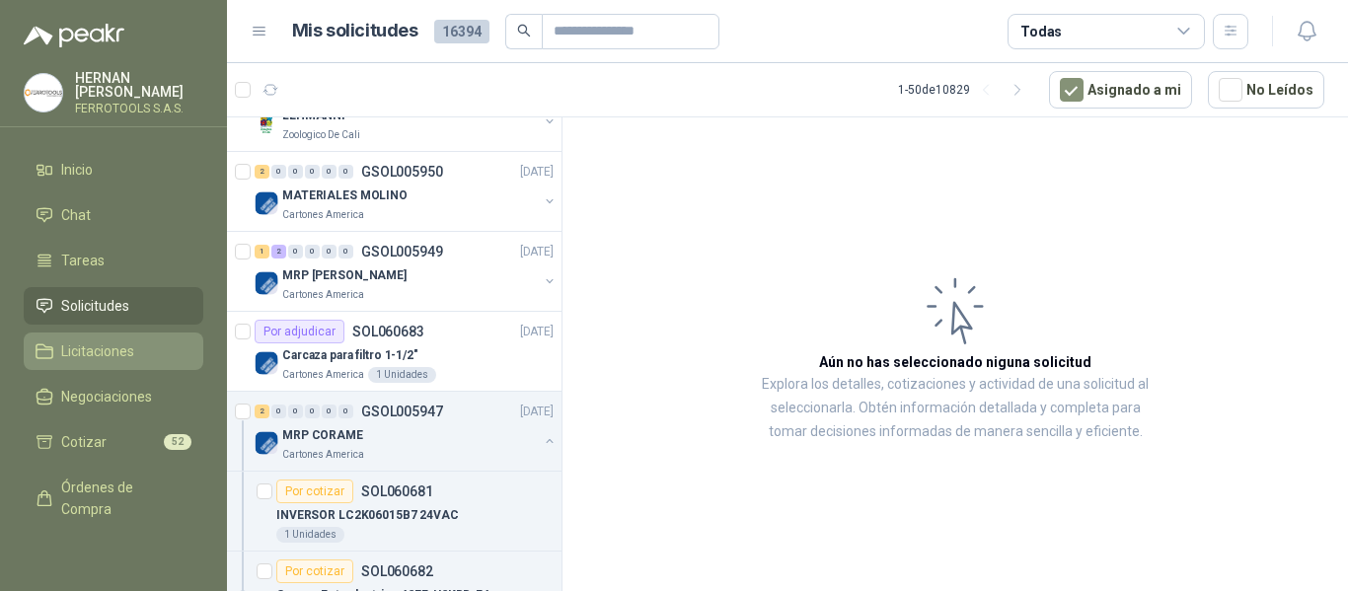
click at [134, 349] on span "Licitaciones" at bounding box center [97, 351] width 73 height 22
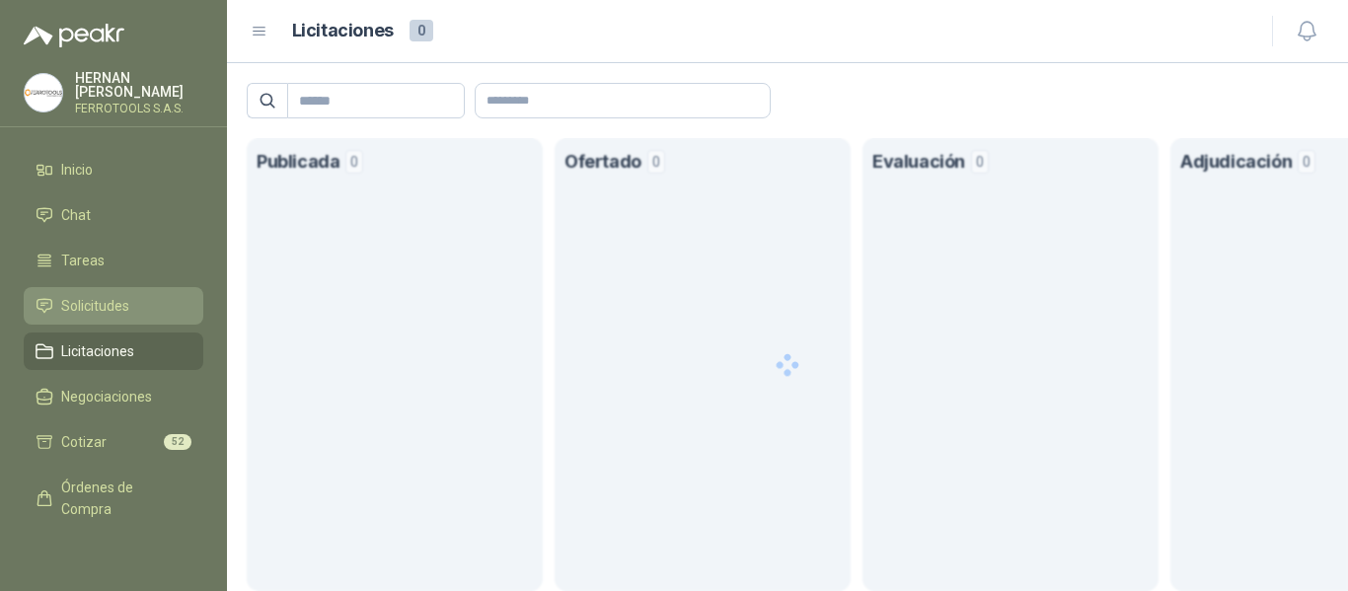
click at [88, 303] on span "Solicitudes" at bounding box center [95, 306] width 68 height 22
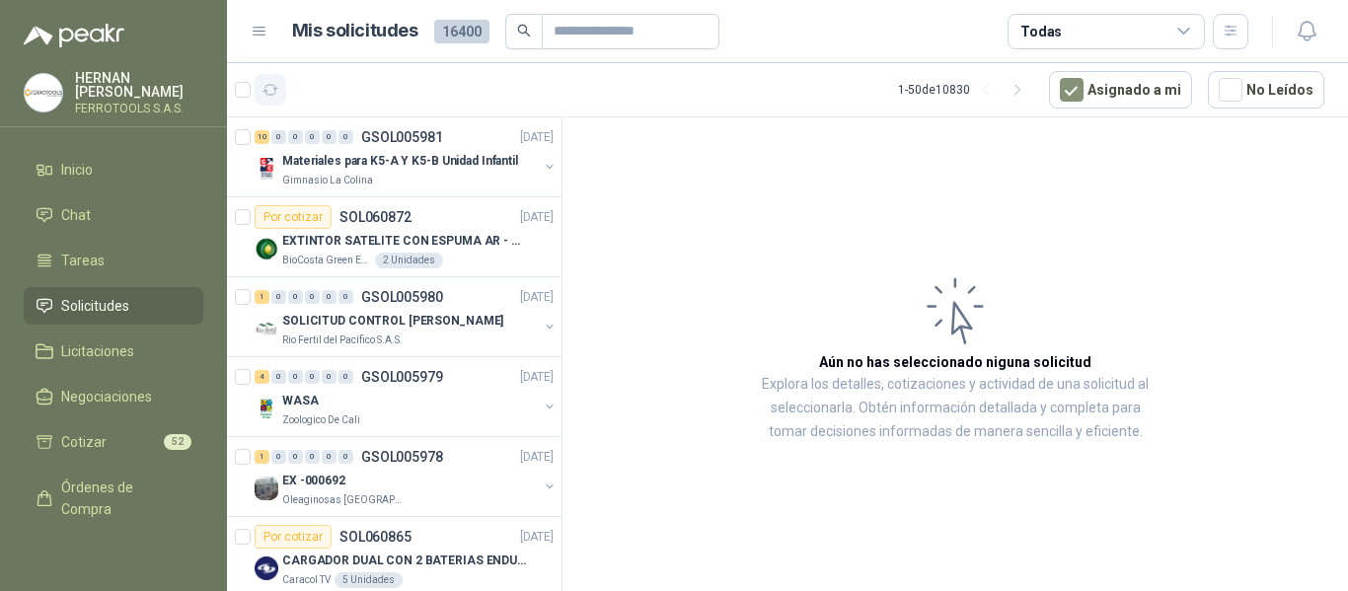
click at [277, 100] on button "button" at bounding box center [271, 90] width 32 height 32
click at [462, 170] on p "Materiales para K5-A Y K5-B Unidad Infantil" at bounding box center [400, 161] width 236 height 19
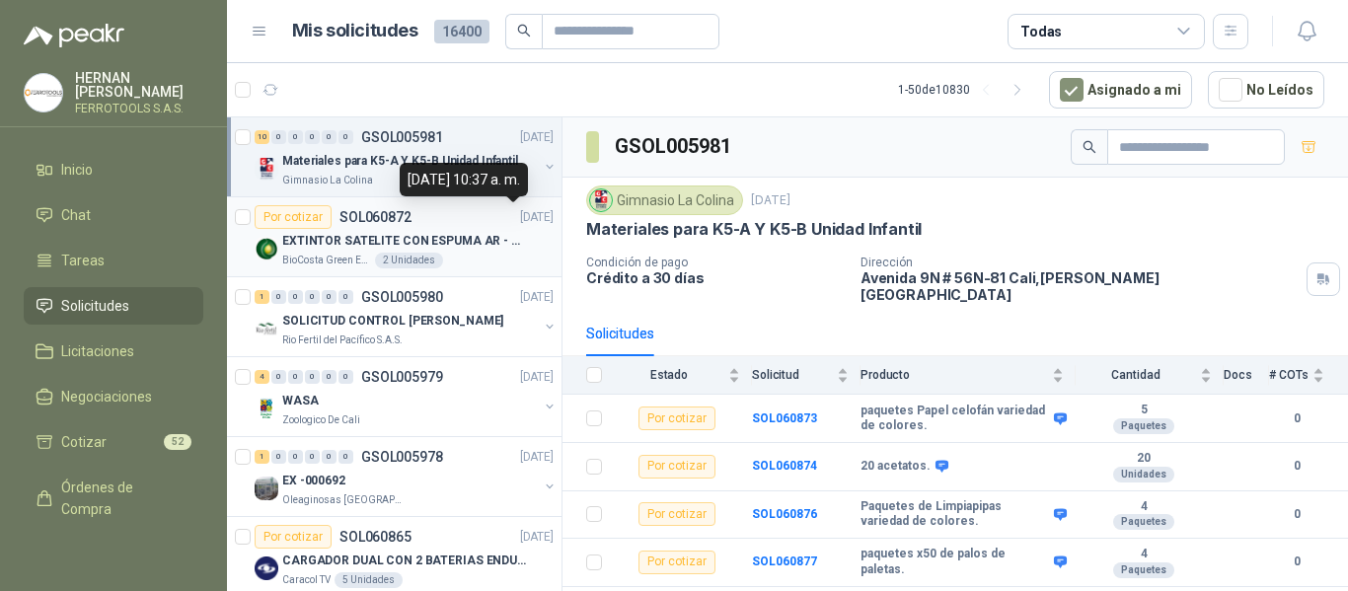
click at [485, 232] on p "EXTINTOR SATELITE CON ESPUMA AR - AFFF" at bounding box center [405, 241] width 246 height 19
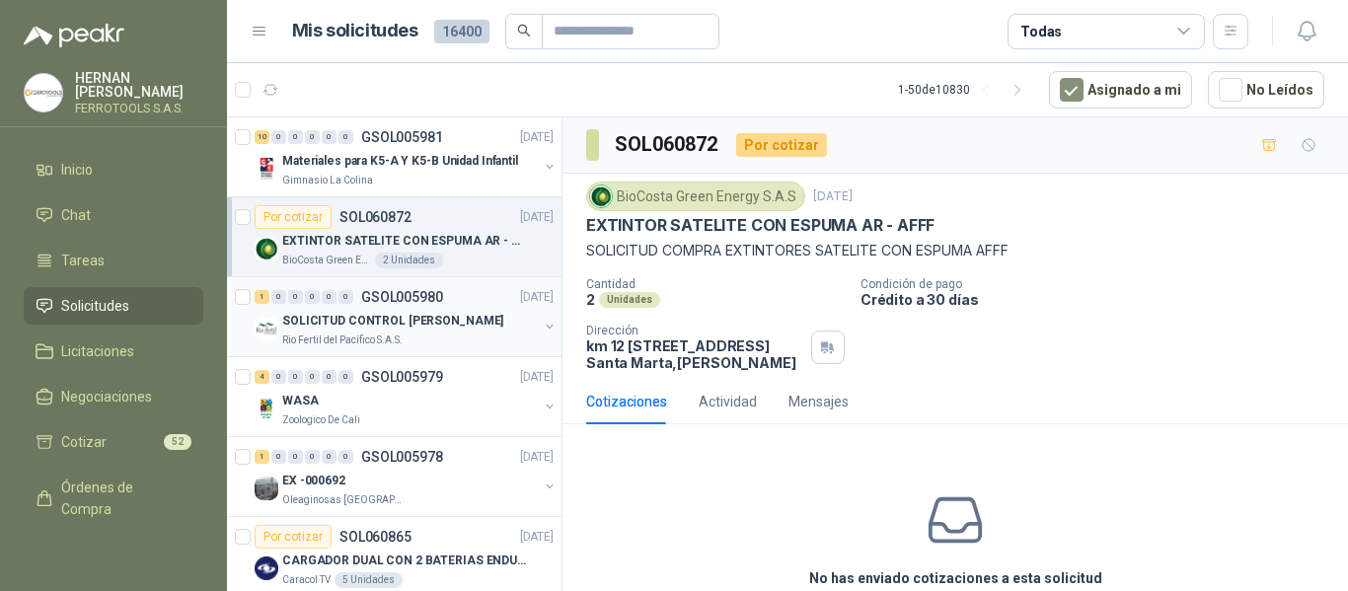
click at [493, 318] on div "SOLICITUD CONTROL [PERSON_NAME]" at bounding box center [410, 321] width 256 height 24
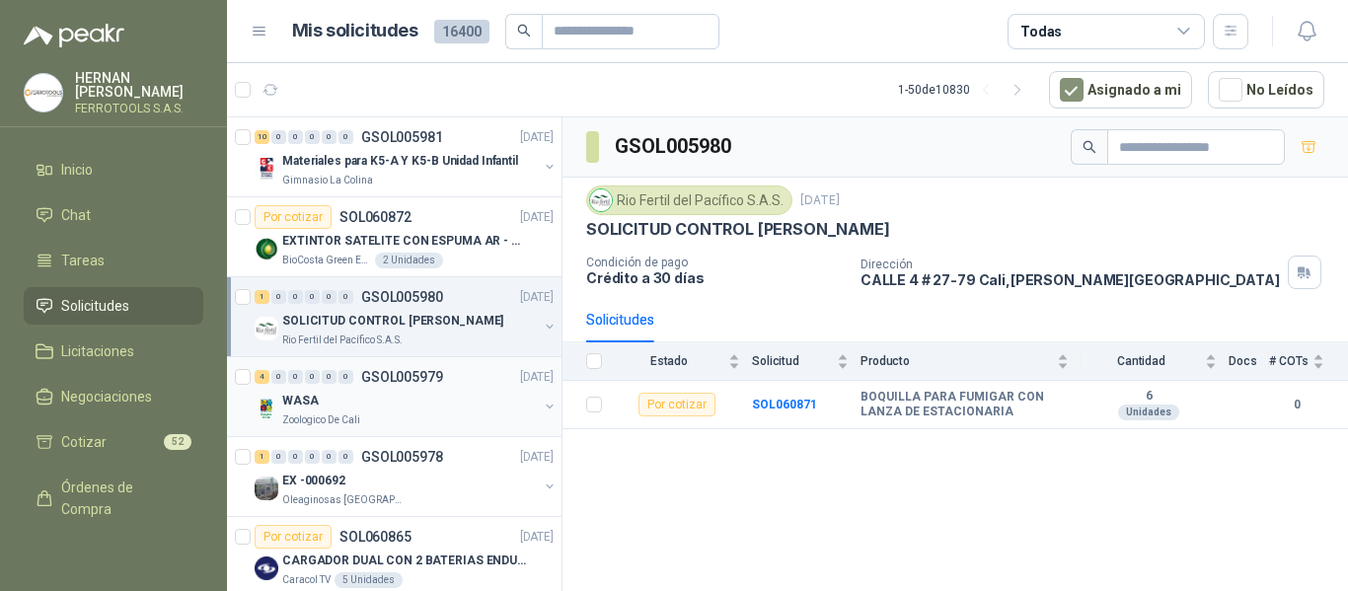
click at [520, 385] on p "[DATE]" at bounding box center [537, 377] width 34 height 19
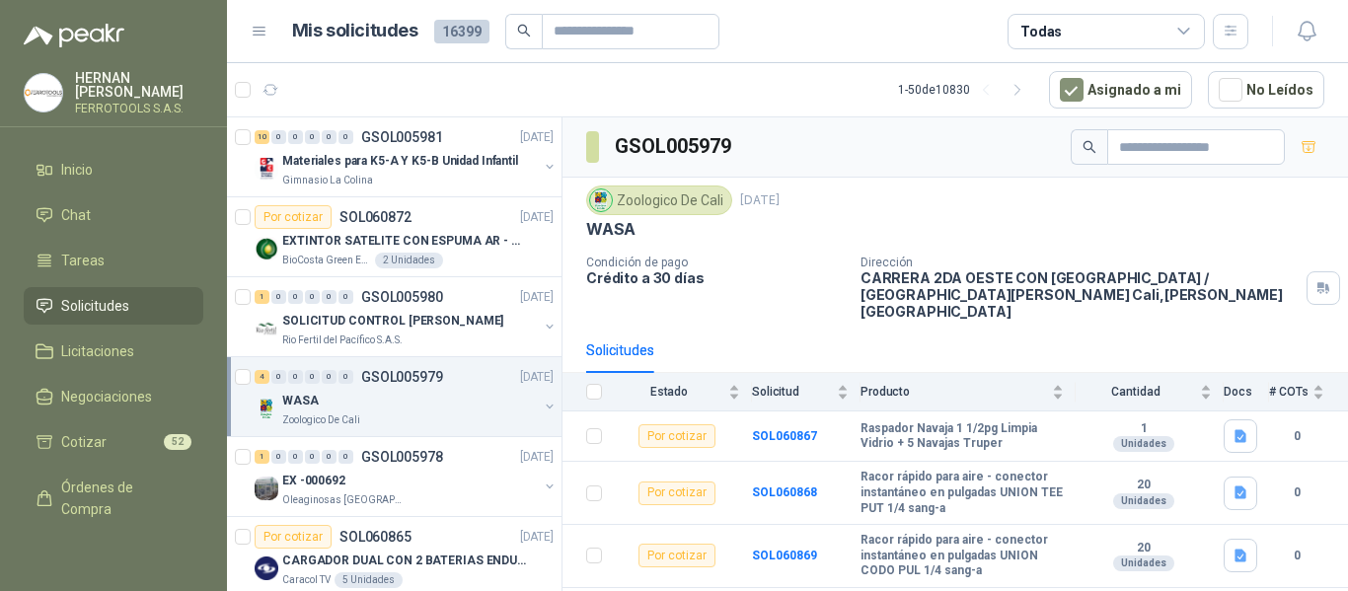
click at [677, 81] on article "1 - 50 de 10830 Asignado a mi No Leídos" at bounding box center [787, 89] width 1121 height 53
click at [561, 77] on article "1 - 50 de 10830 Asignado a mi No Leídos" at bounding box center [787, 89] width 1121 height 53
